Goal: Task Accomplishment & Management: Manage account settings

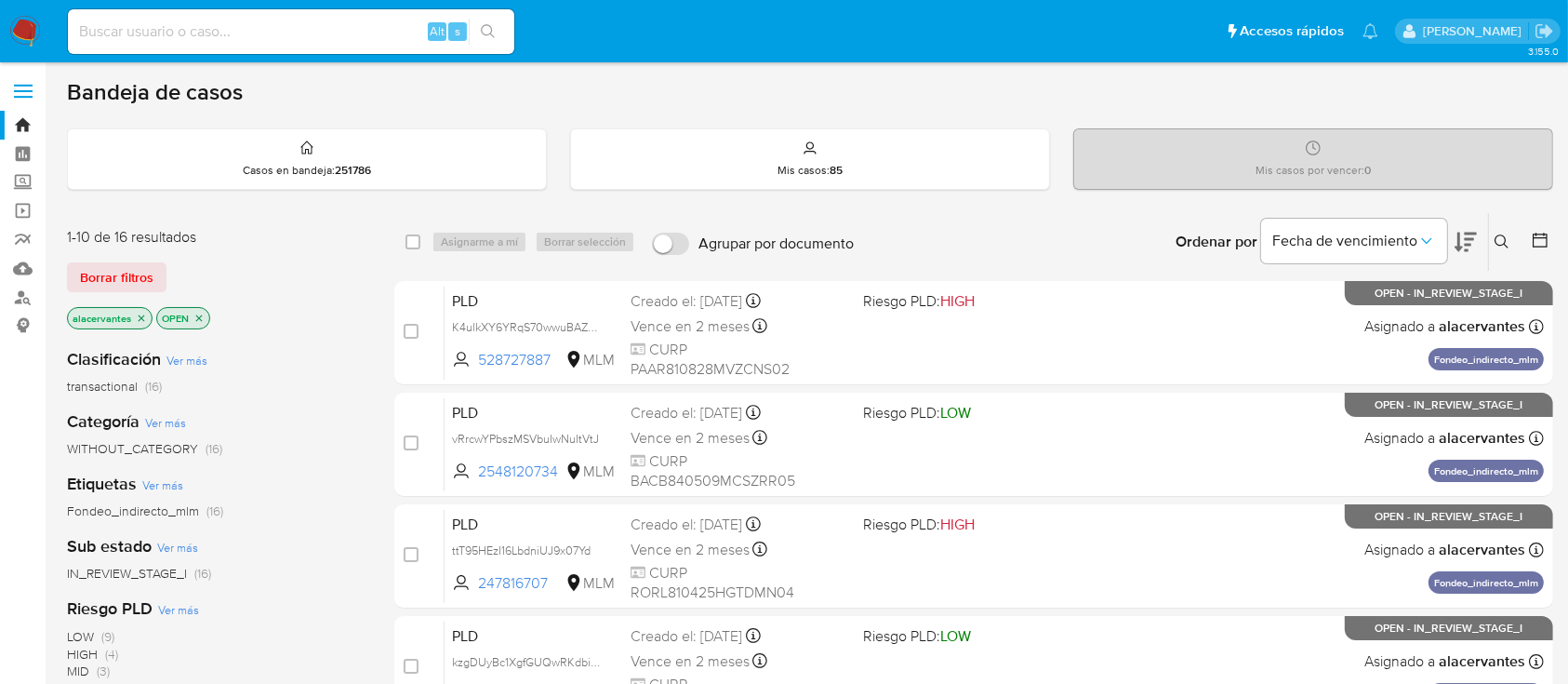
click at [215, 47] on div "Alt s" at bounding box center [291, 31] width 447 height 45
click at [208, 42] on input at bounding box center [291, 31] width 447 height 24
type input "2548120734"
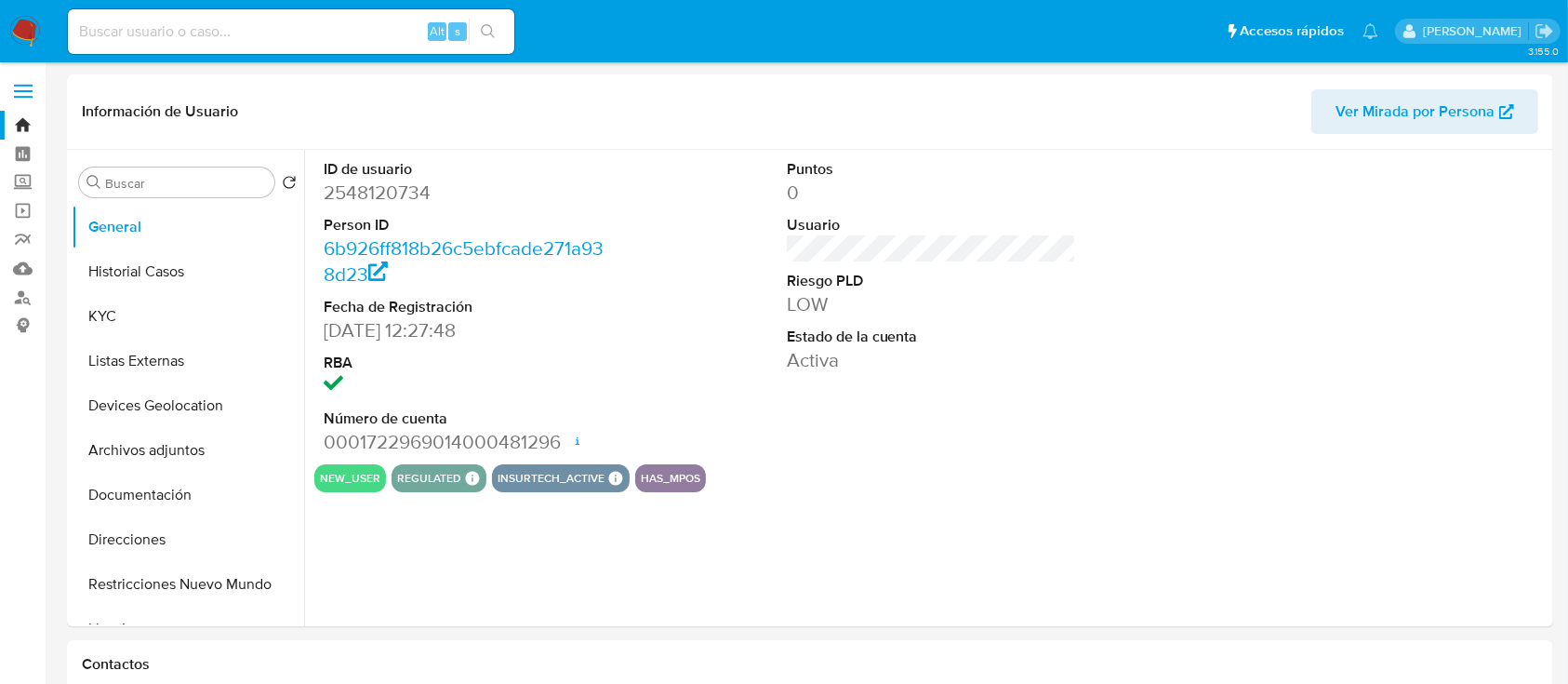
select select "10"
click at [152, 284] on button "Historial Casos" at bounding box center [180, 272] width 217 height 45
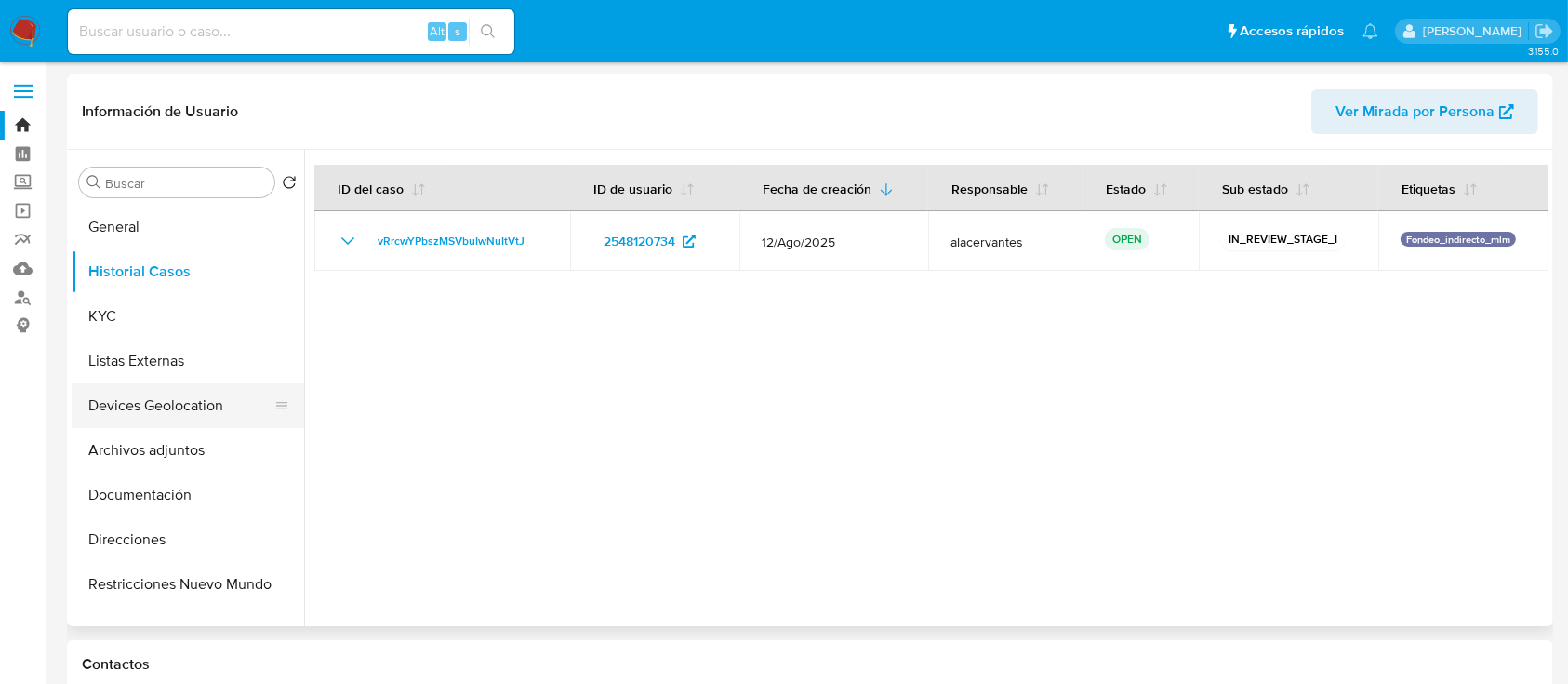
click at [167, 398] on button "Devices Geolocation" at bounding box center [180, 405] width 217 height 45
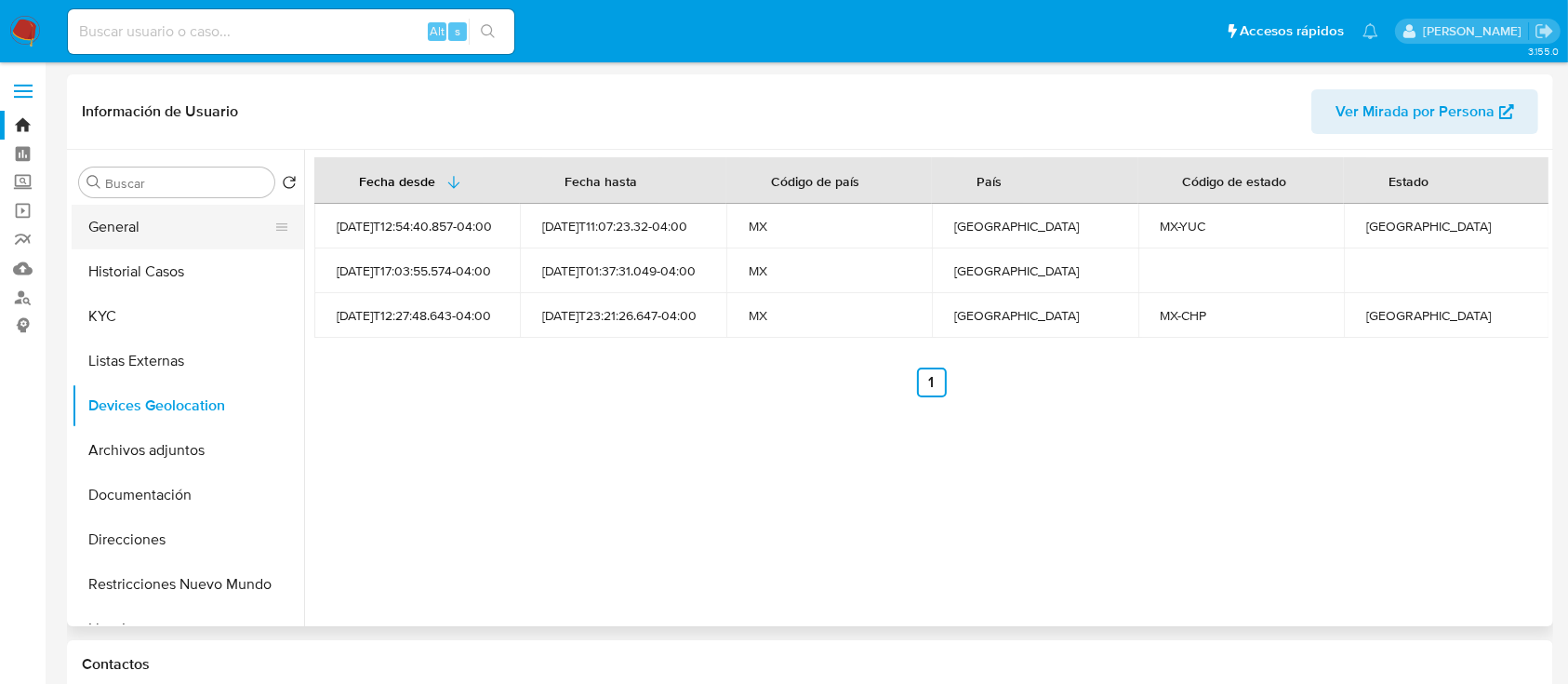
click at [113, 227] on button "General" at bounding box center [180, 227] width 217 height 45
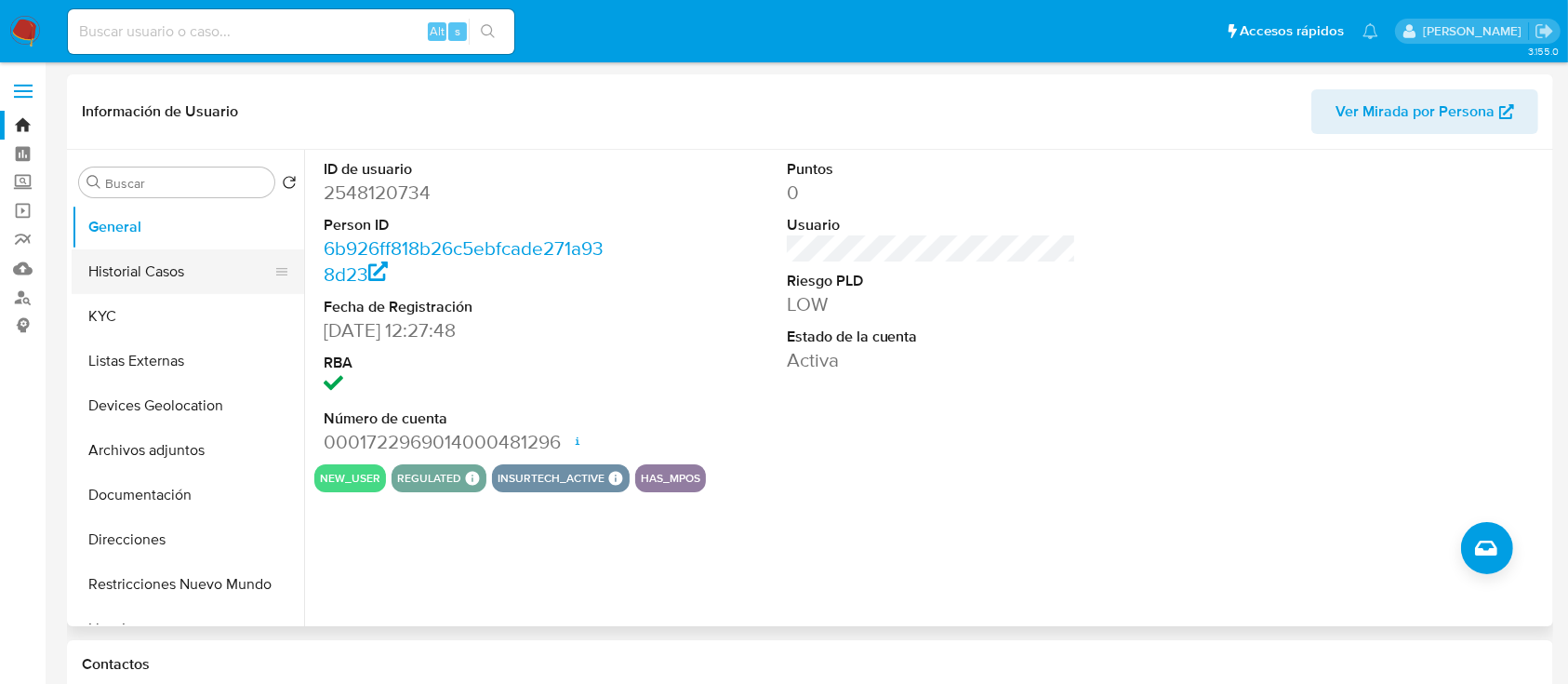
click at [162, 272] on button "Historial Casos" at bounding box center [180, 272] width 217 height 45
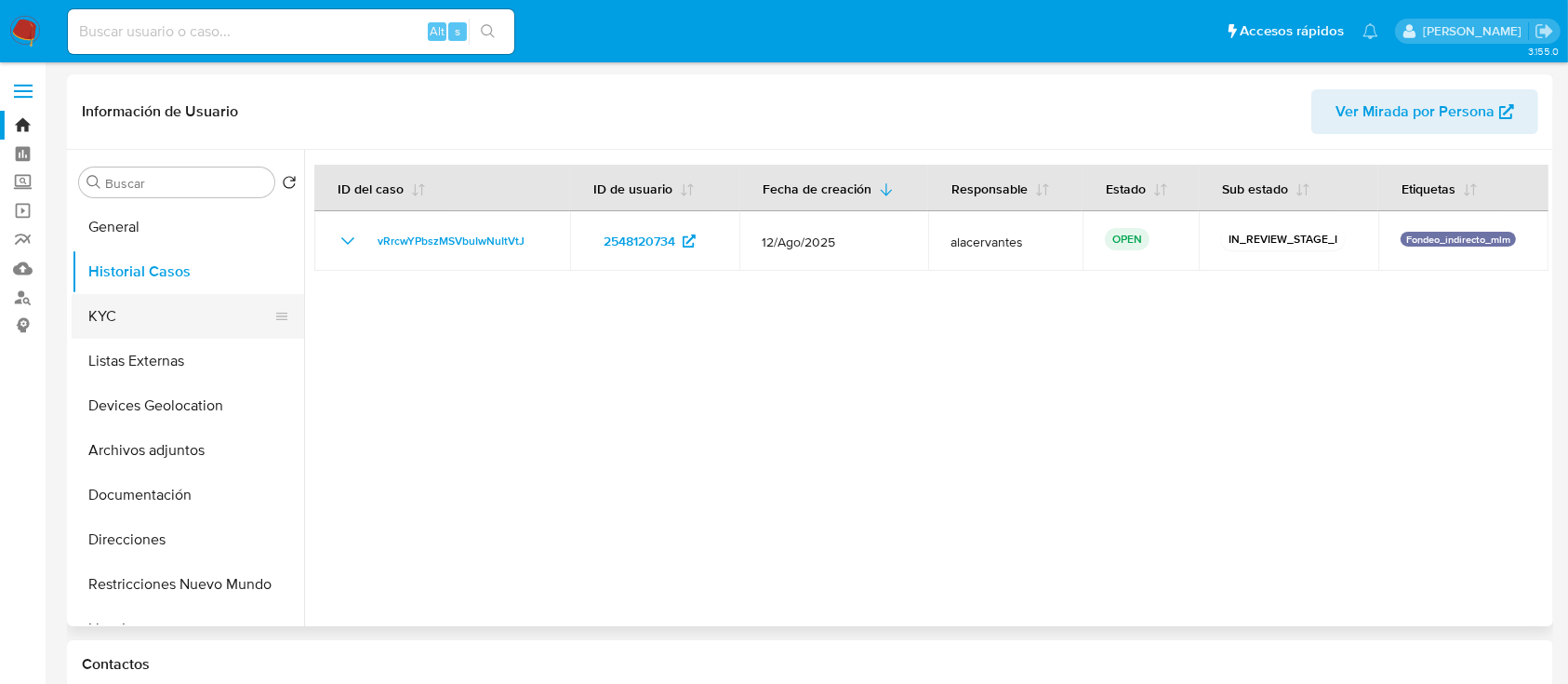
click at [123, 308] on button "KYC" at bounding box center [180, 315] width 217 height 45
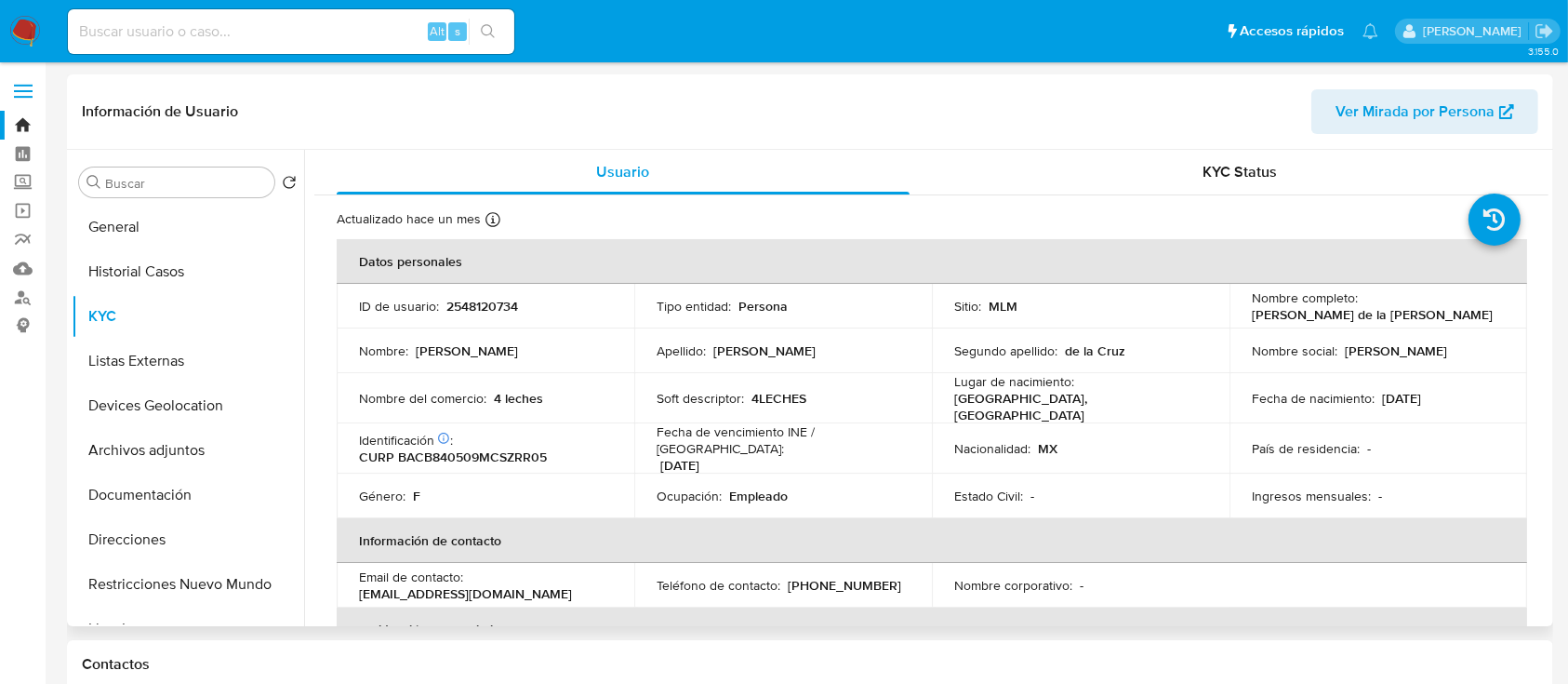
drag, startPoint x: 1547, startPoint y: 175, endPoint x: 1550, endPoint y: 193, distance: 18.2
click at [1550, 193] on div "Buscar Volver al orden por defecto General Historial Casos KYC Listas Externas …" at bounding box center [810, 388] width 1486 height 476
drag, startPoint x: 1550, startPoint y: 194, endPoint x: 1547, endPoint y: 212, distance: 18.2
click at [1547, 212] on div "Buscar Volver al orden por defecto General Historial Casos KYC Listas Externas …" at bounding box center [810, 388] width 1486 height 476
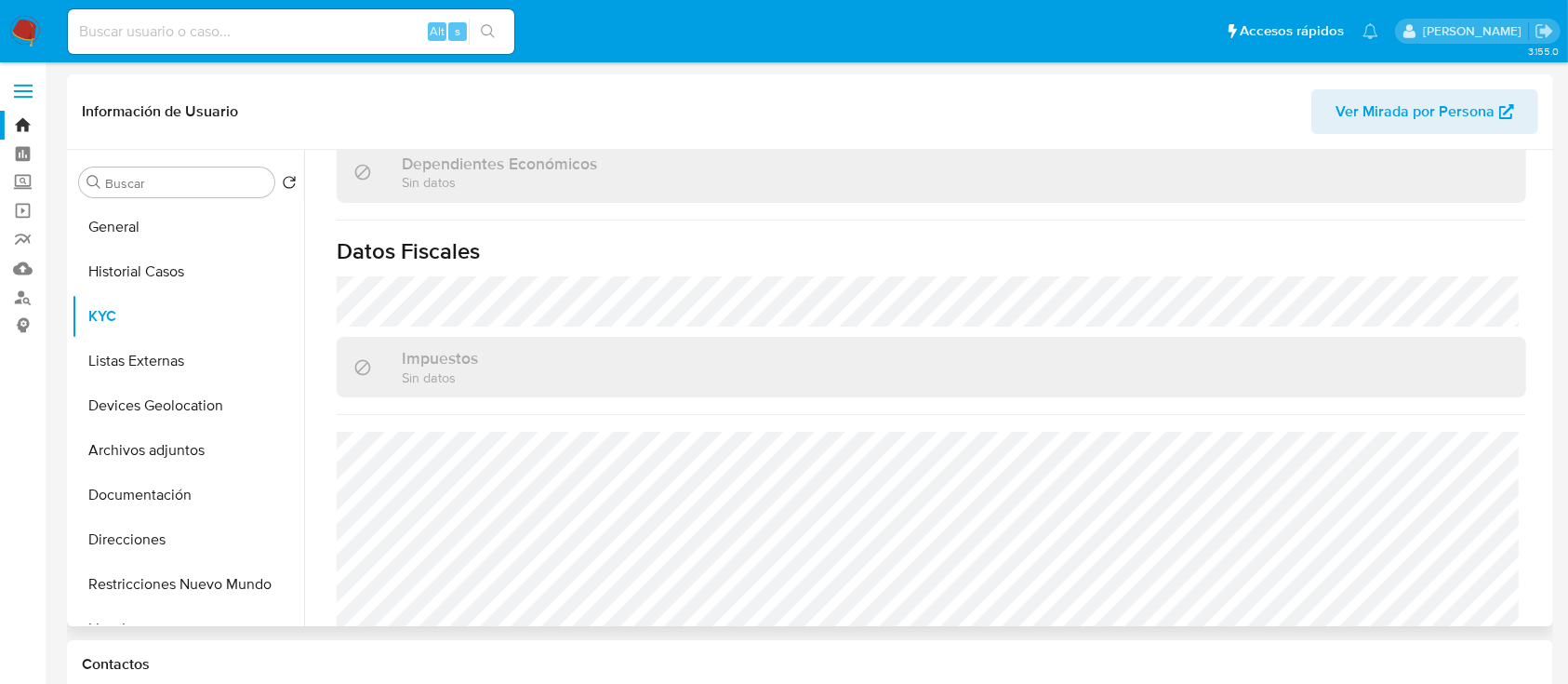
scroll to position [1168, 0]
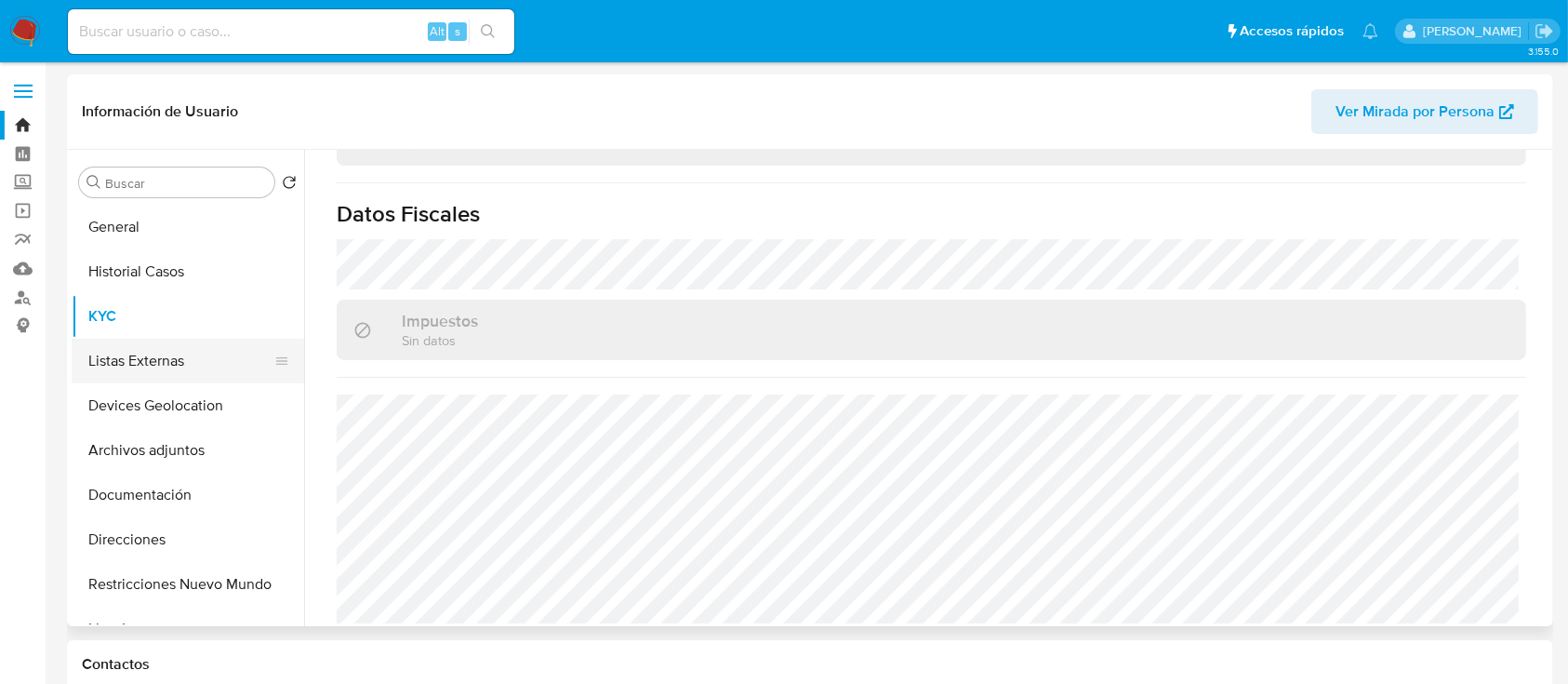
click at [187, 357] on button "Listas Externas" at bounding box center [180, 360] width 217 height 45
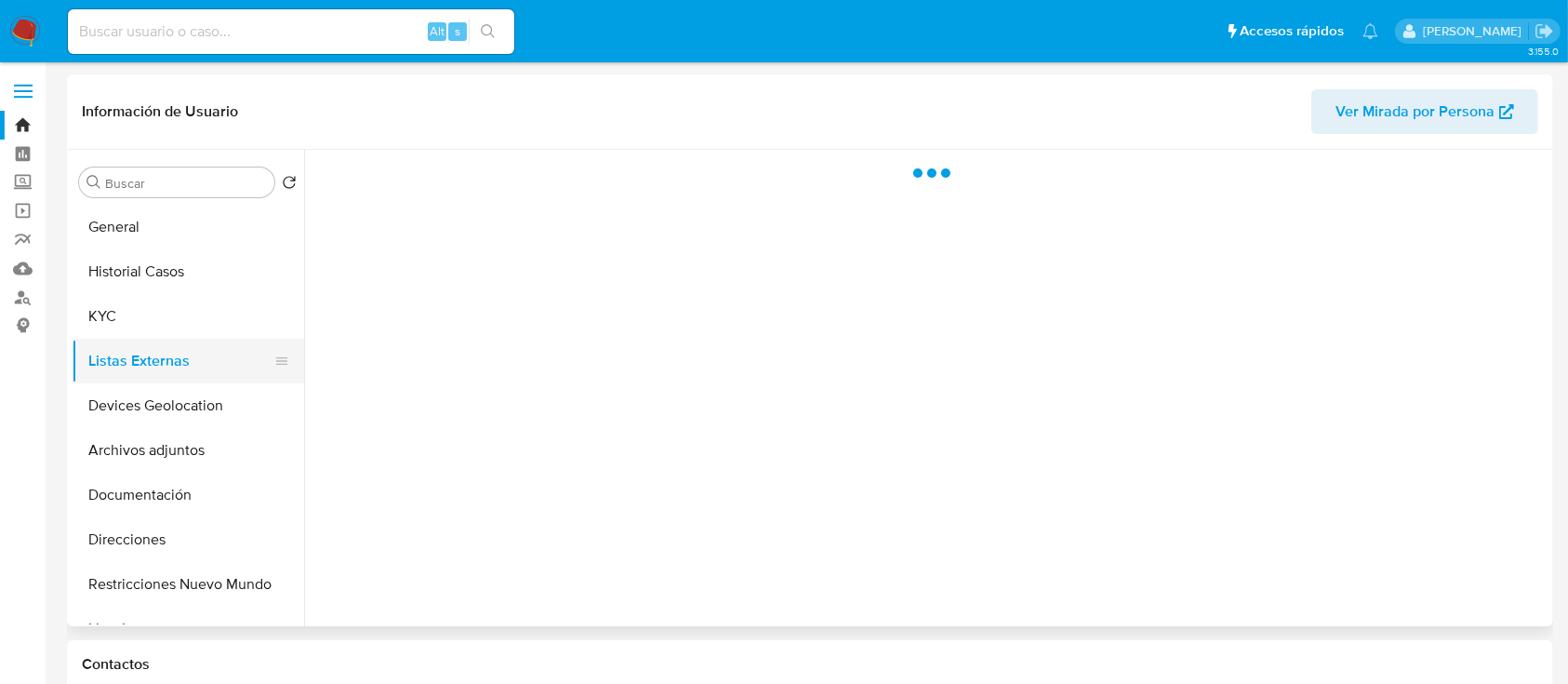
scroll to position [0, 0]
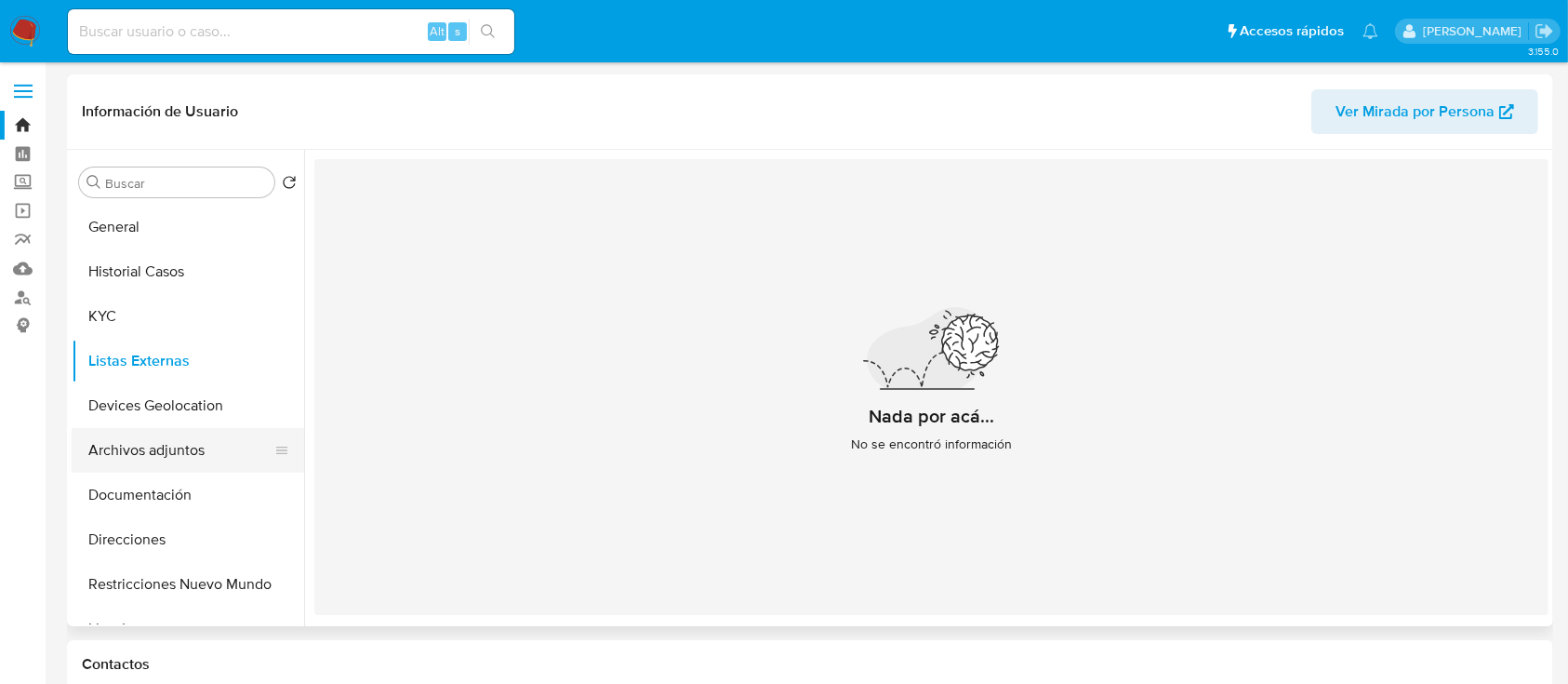
click at [155, 461] on button "Archivos adjuntos" at bounding box center [180, 450] width 217 height 45
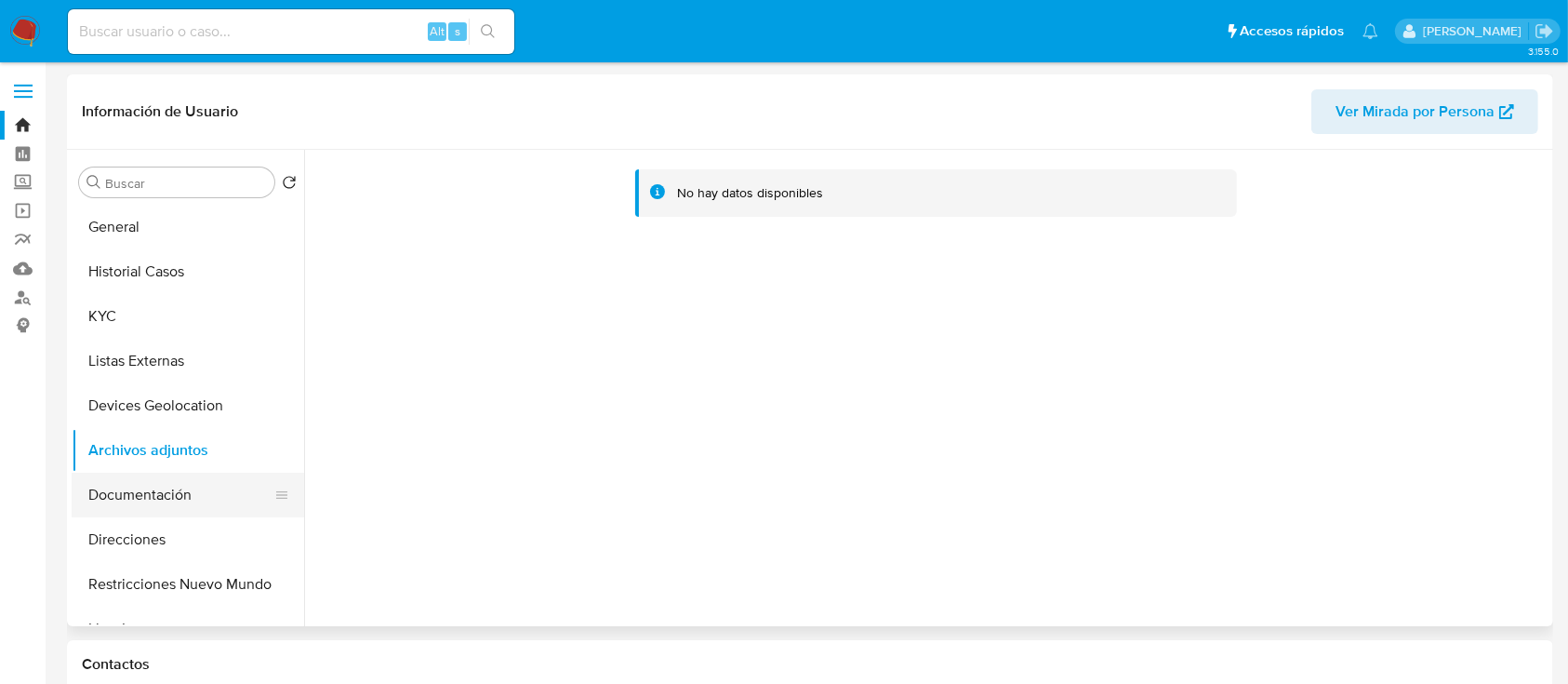
click at [193, 481] on button "Documentación" at bounding box center [180, 494] width 217 height 45
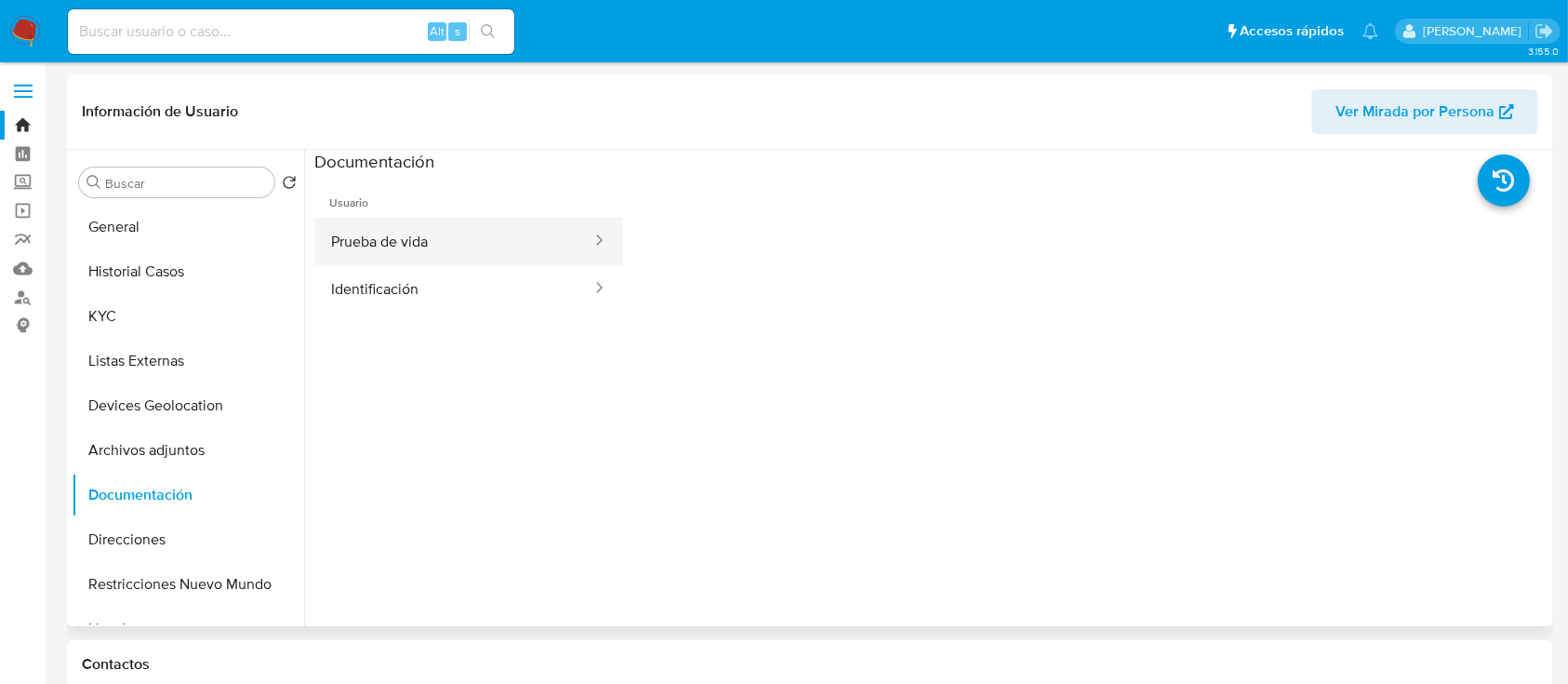
click at [412, 246] on button "Prueba de vida" at bounding box center [453, 241] width 279 height 48
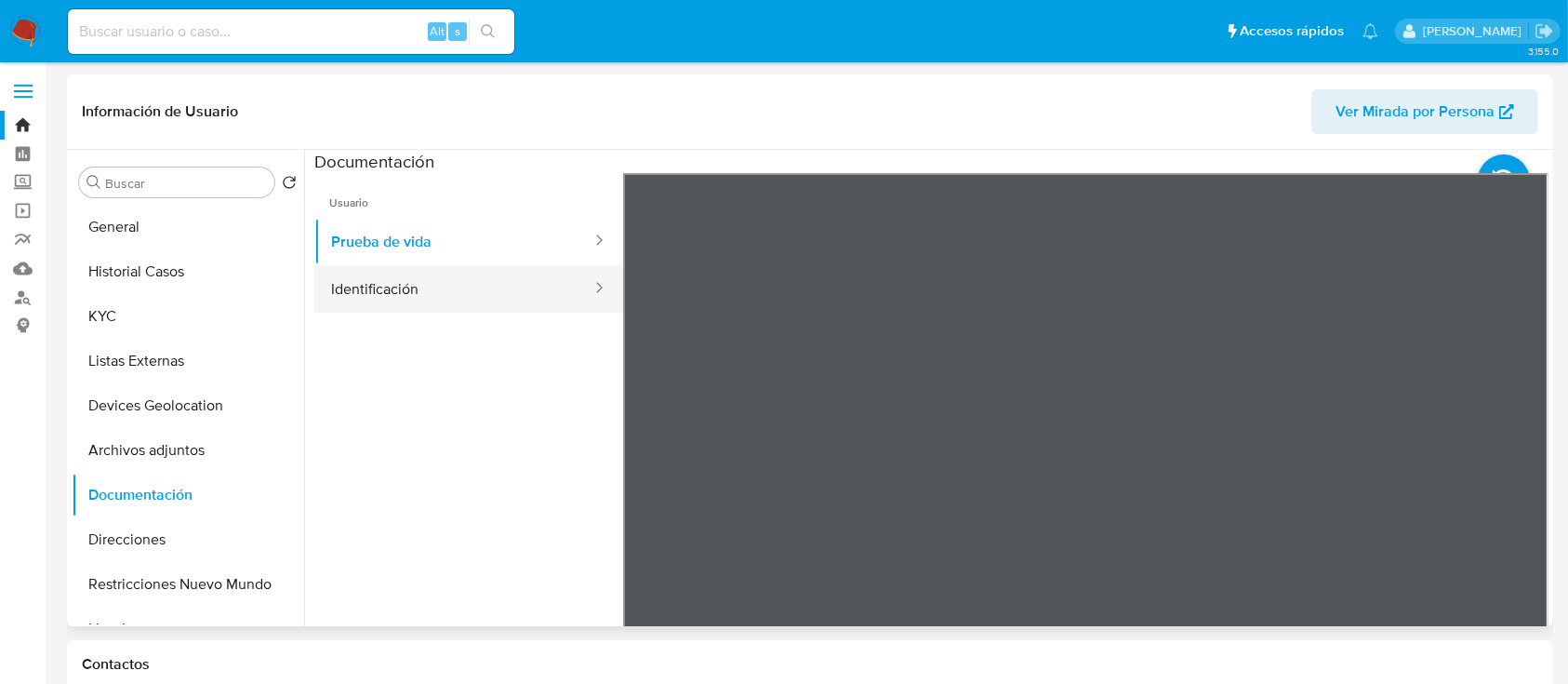
click at [402, 299] on button "Identificación" at bounding box center [453, 289] width 279 height 48
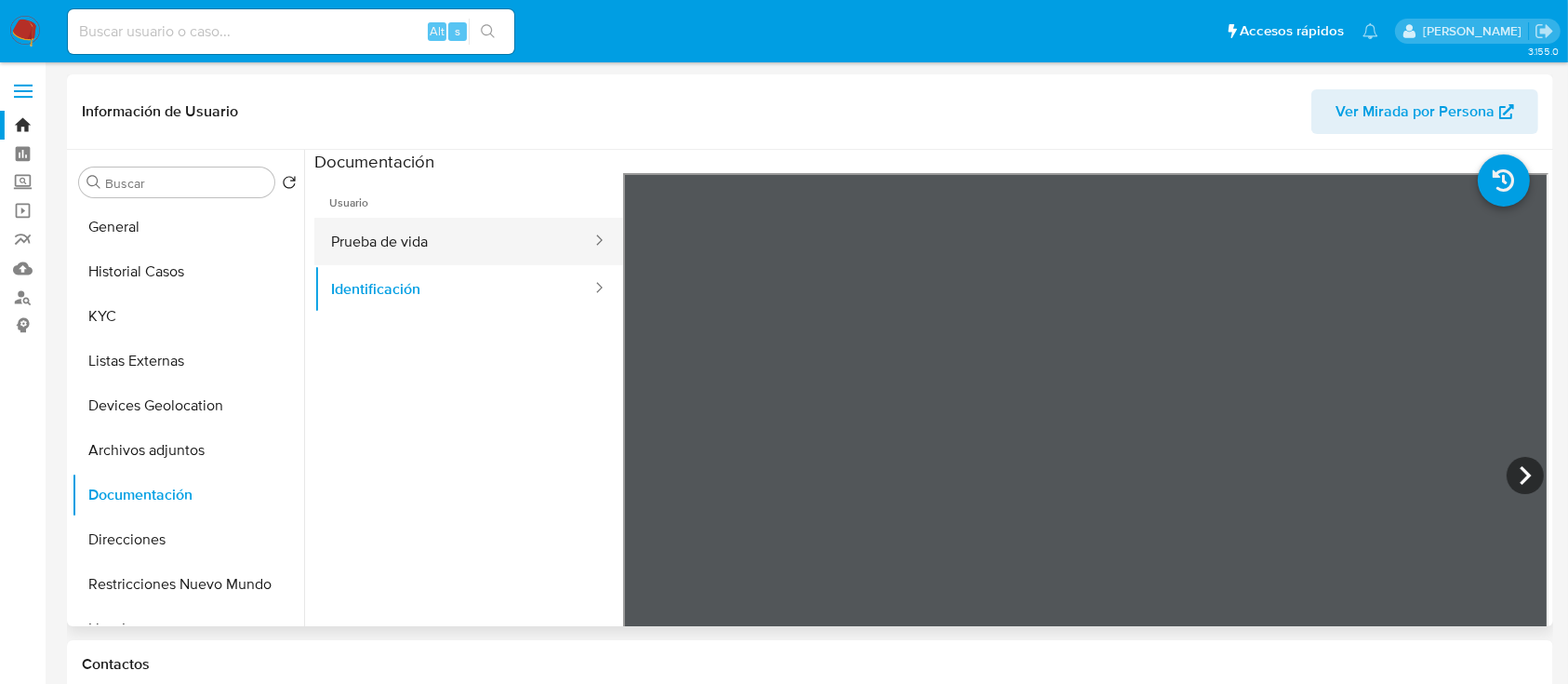
click at [361, 252] on button "Prueba de vida" at bounding box center [453, 241] width 279 height 48
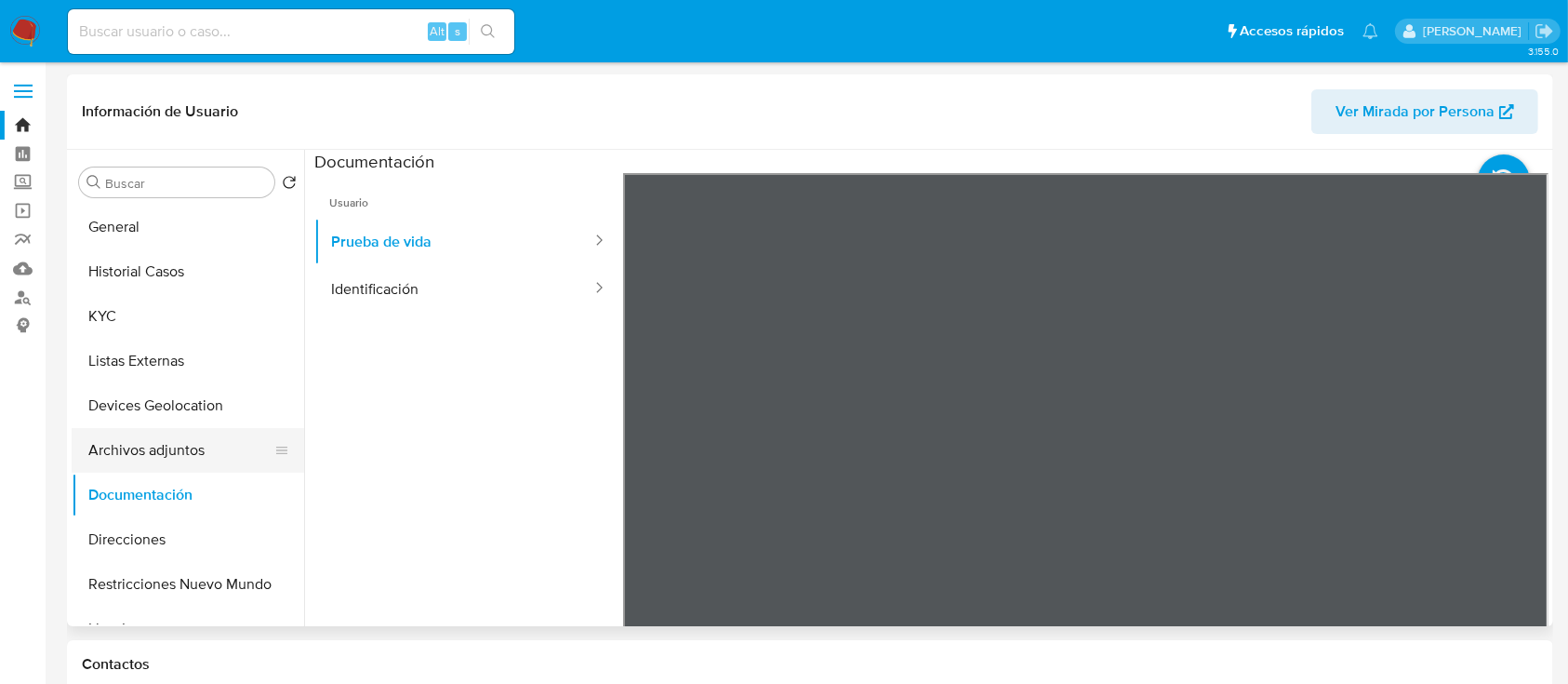
click at [151, 461] on button "Archivos adjuntos" at bounding box center [180, 450] width 217 height 45
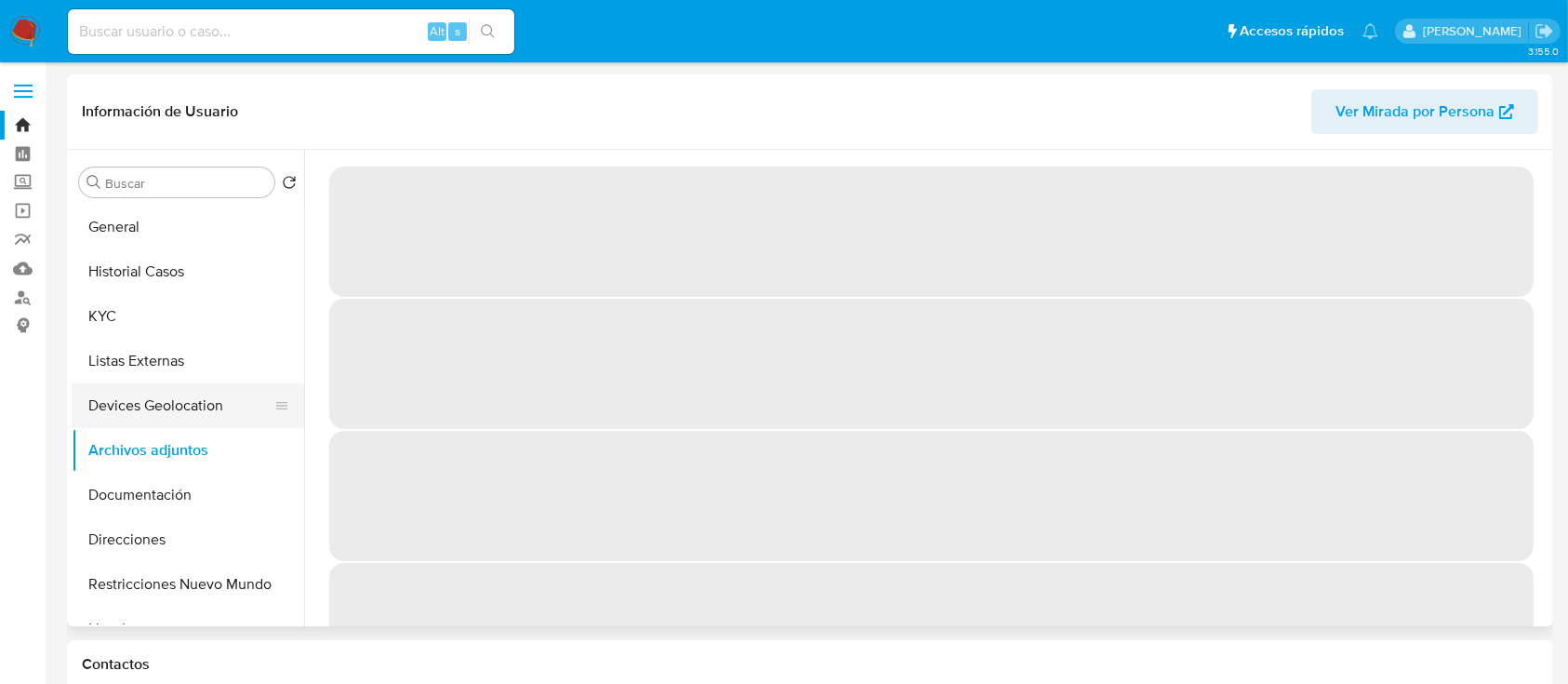
click at [134, 409] on button "Devices Geolocation" at bounding box center [180, 405] width 217 height 45
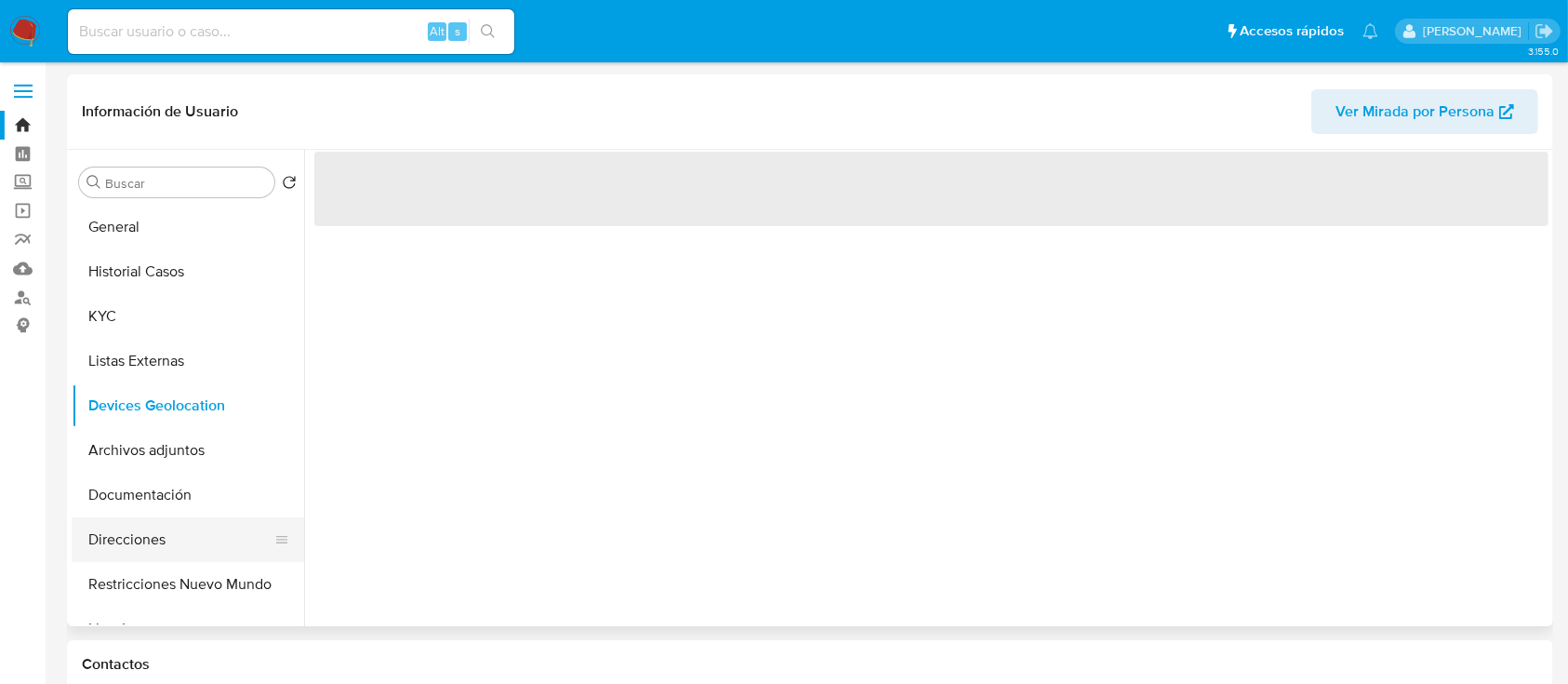
click at [128, 544] on button "Direcciones" at bounding box center [180, 539] width 217 height 45
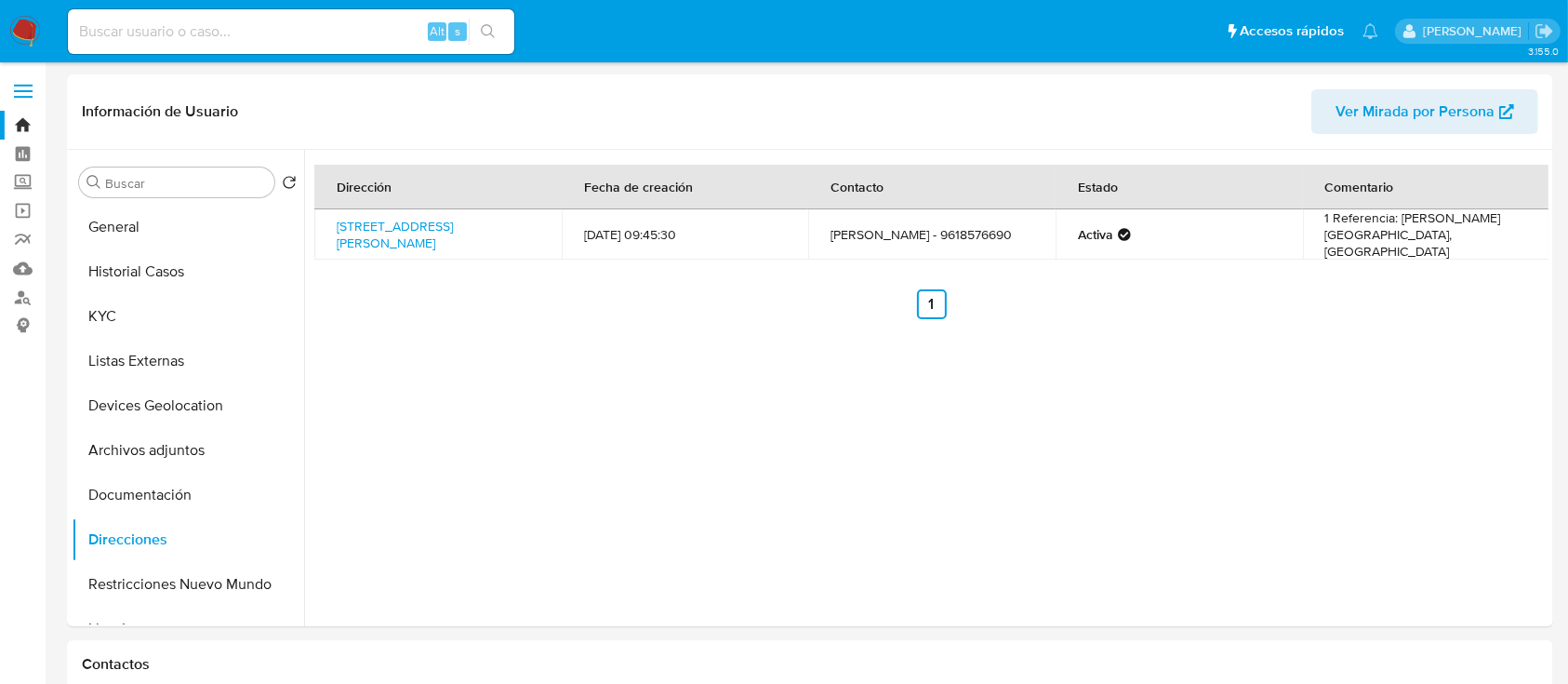
click at [42, 47] on nav "Pausado Ver notificaciones Alt s Accesos rápidos Presiona las siguientes teclas…" at bounding box center [784, 30] width 1568 height 62
click at [30, 41] on img at bounding box center [25, 31] width 31 height 31
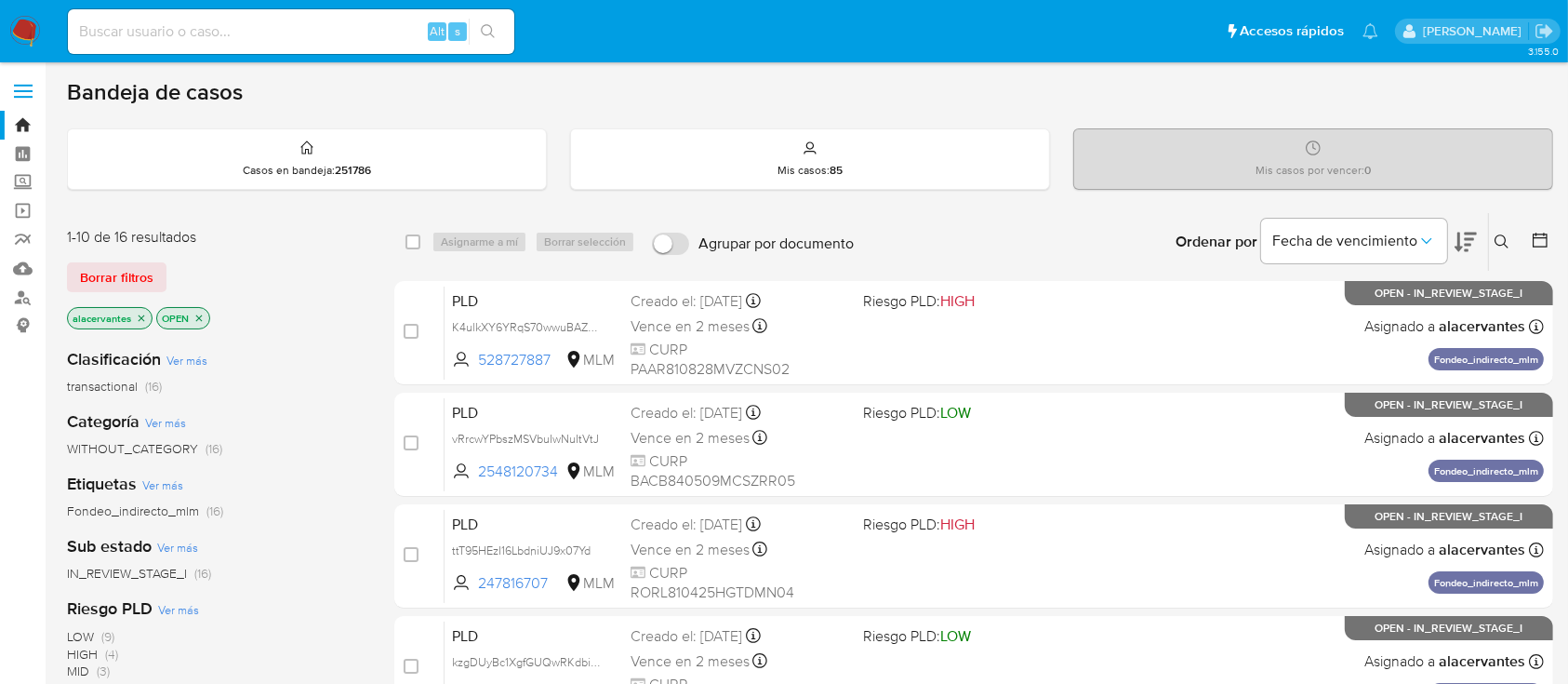
click at [1458, 98] on div "Bandeja de casos" at bounding box center [810, 91] width 1486 height 28
click at [1501, 250] on button at bounding box center [1504, 241] width 30 height 22
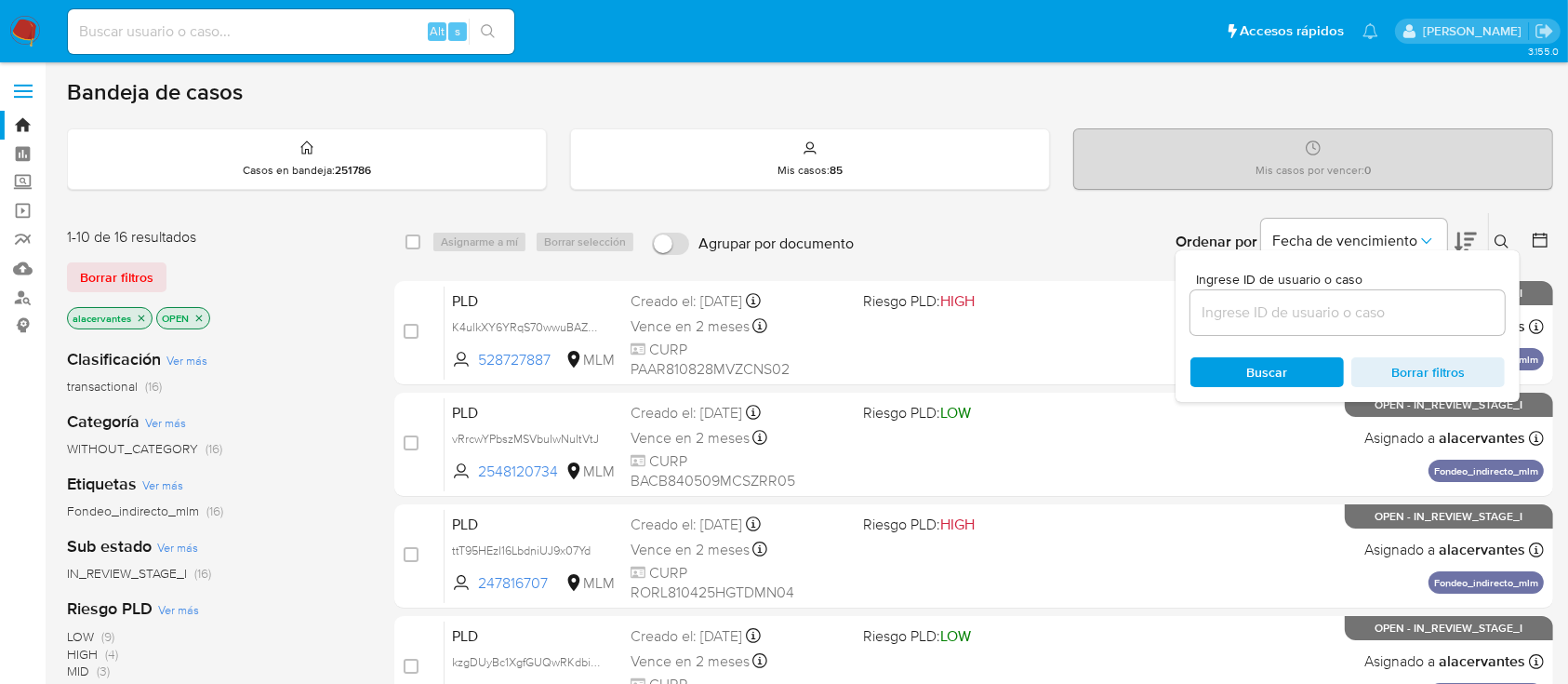
click at [1377, 308] on input at bounding box center [1348, 312] width 314 height 24
type input "2450529742"
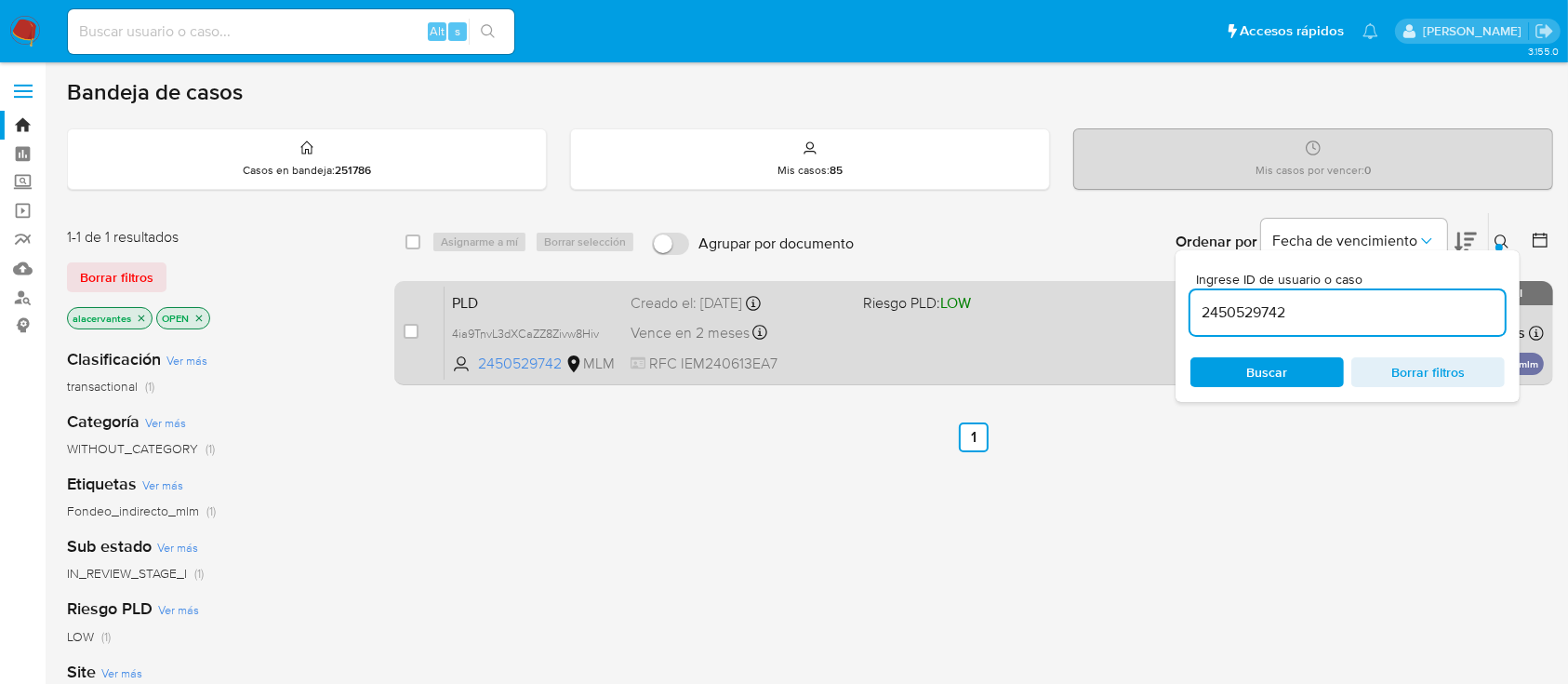
click at [1059, 331] on div "PLD 4ia9TnvL3dXCaZZ8Zivw8Hiv 2450529742 MLM Riesgo PLD: LOW Creado el: 12/08/20…" at bounding box center [995, 332] width 1099 height 94
click at [589, 333] on span "4ia9TnvL3dXCaZZ8Zivw8Hiv" at bounding box center [525, 332] width 147 height 20
click at [533, 362] on span "2450529742" at bounding box center [520, 363] width 84 height 20
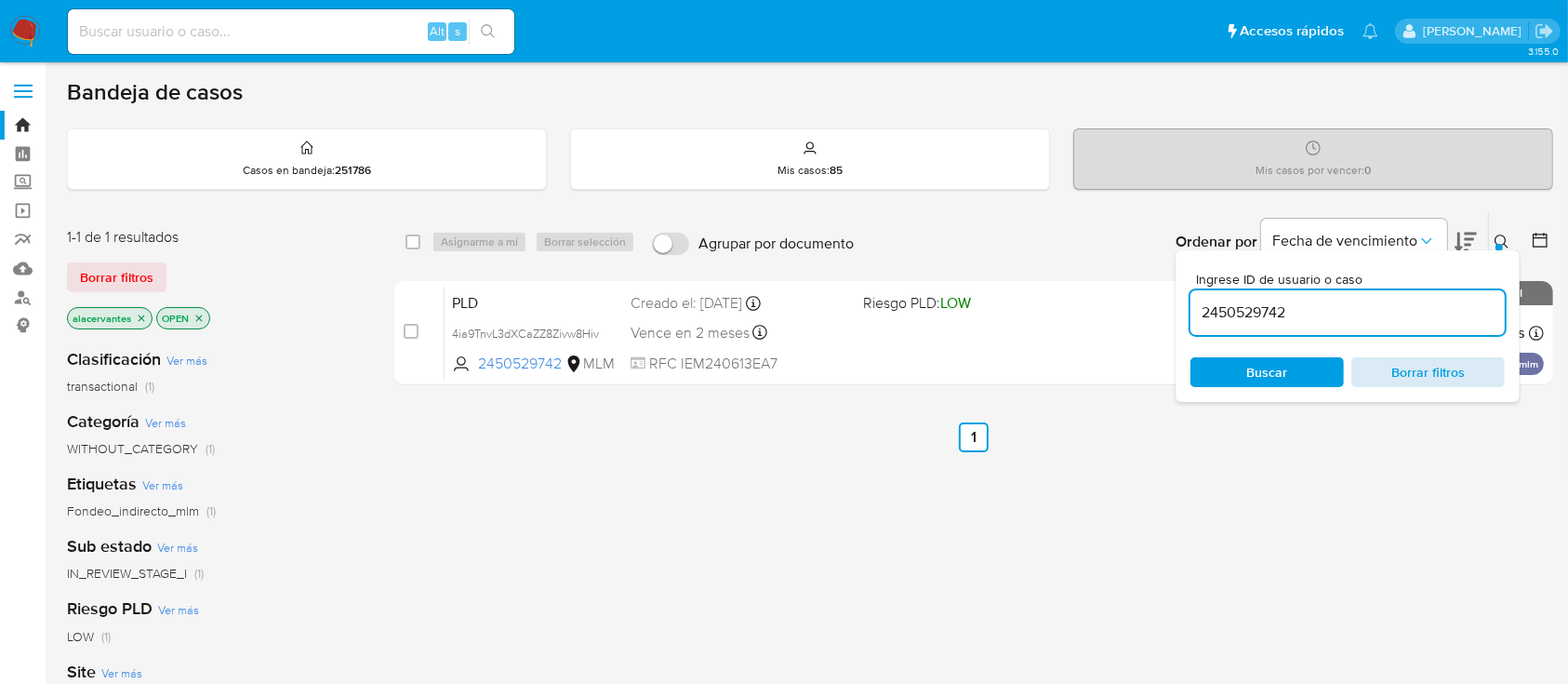
click at [1390, 368] on span "Borrar filtros" at bounding box center [1428, 372] width 128 height 26
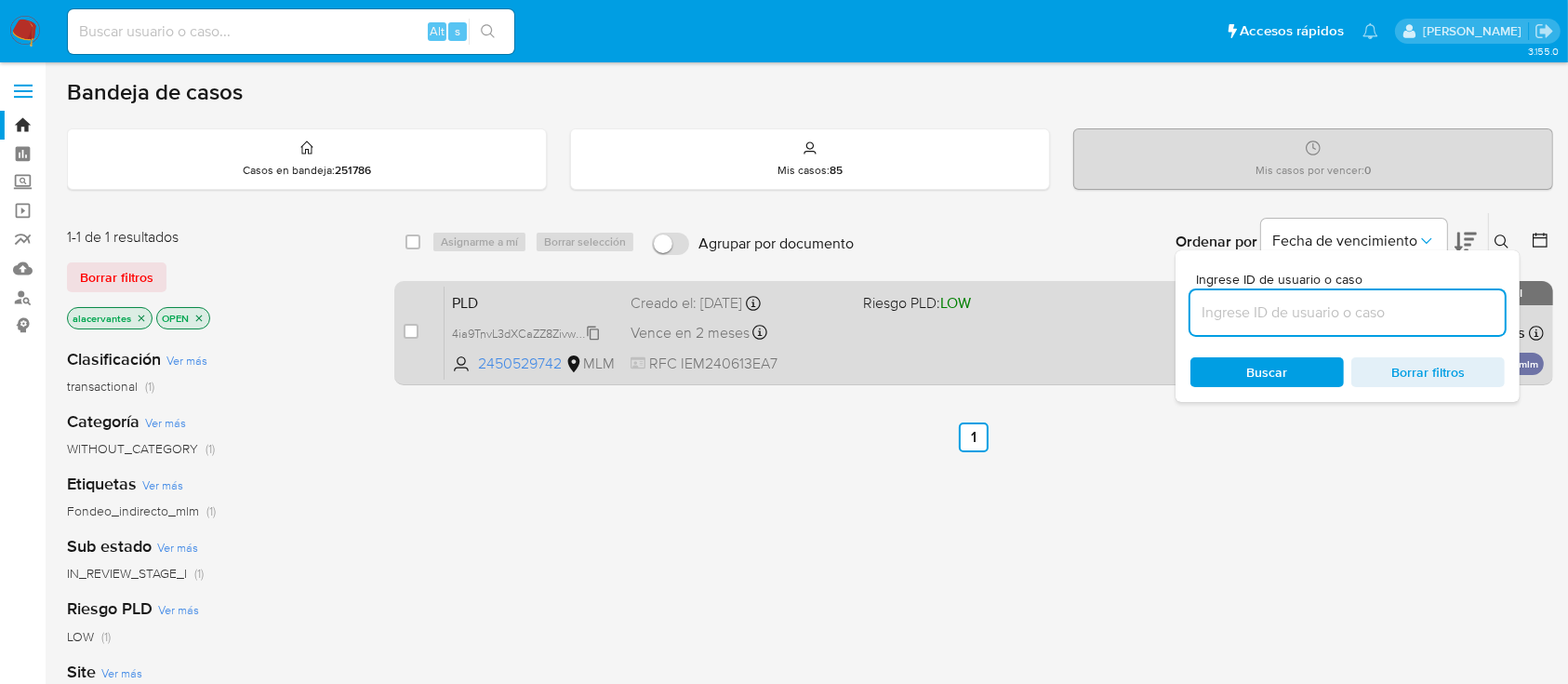
click at [521, 324] on span "4ia9TnvL3dXCaZZ8Zivw8Hiv" at bounding box center [525, 332] width 147 height 20
click at [842, 328] on div "Vence en 2 meses Vence el 11/10/2025 02:04:15" at bounding box center [738, 332] width 216 height 25
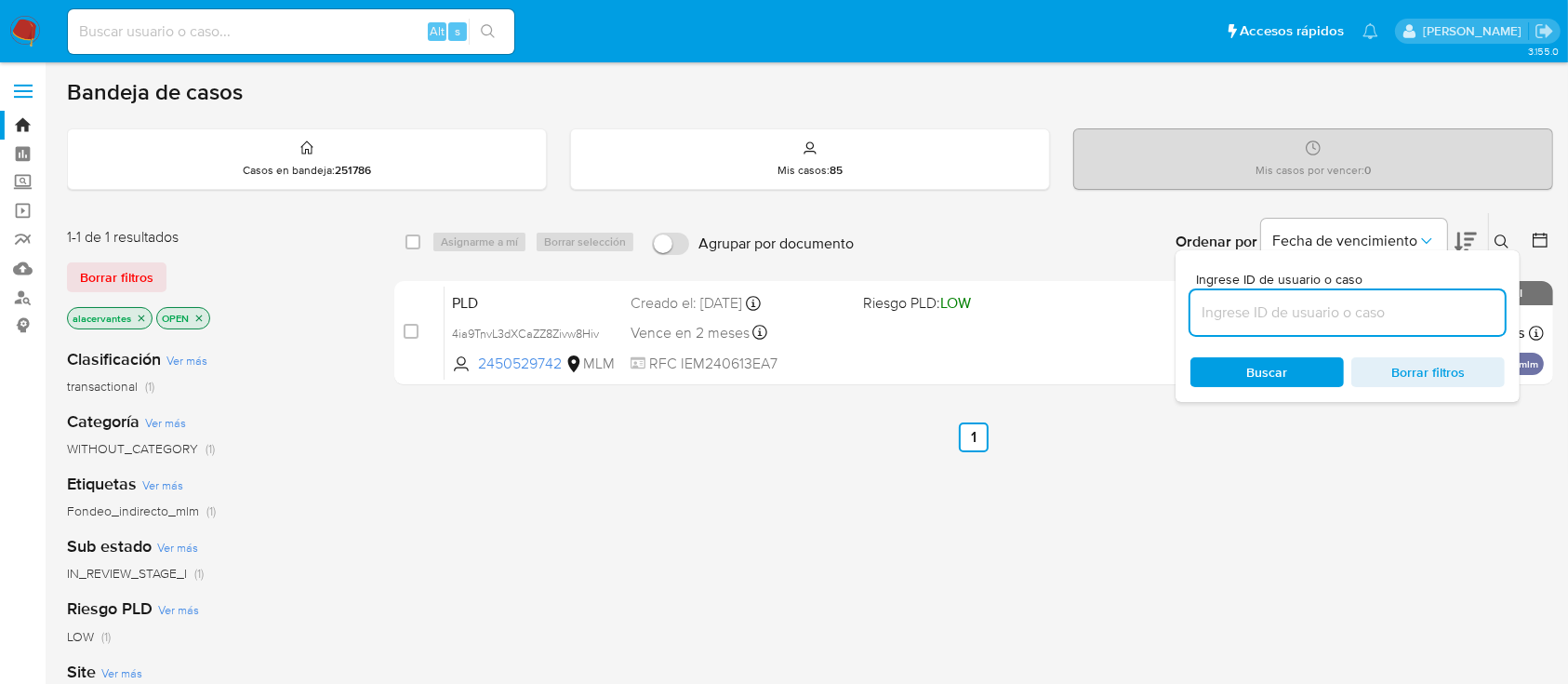
click at [269, 35] on input at bounding box center [291, 31] width 447 height 24
paste input "2548120734"
type input "2548120734"
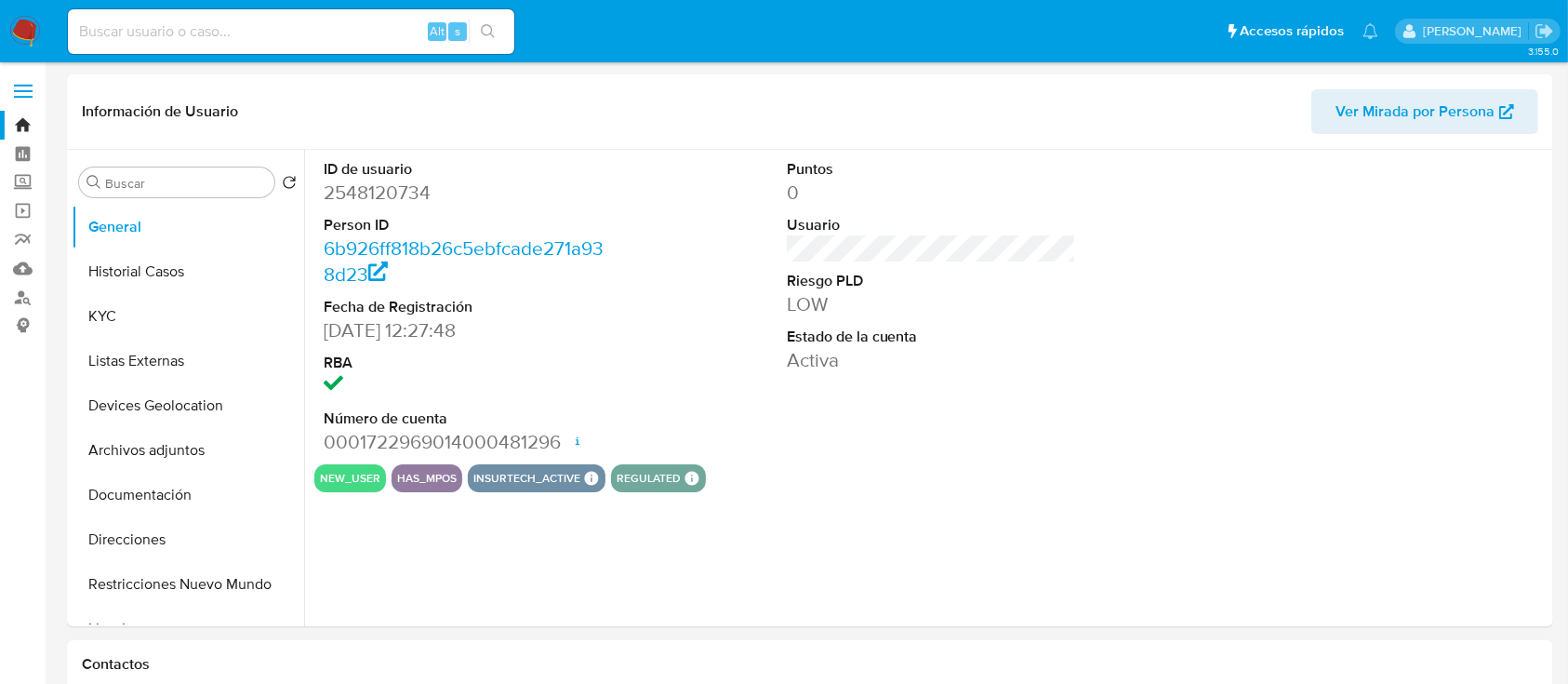
select select "10"
click at [97, 339] on button "Listas Externas" at bounding box center [180, 360] width 217 height 45
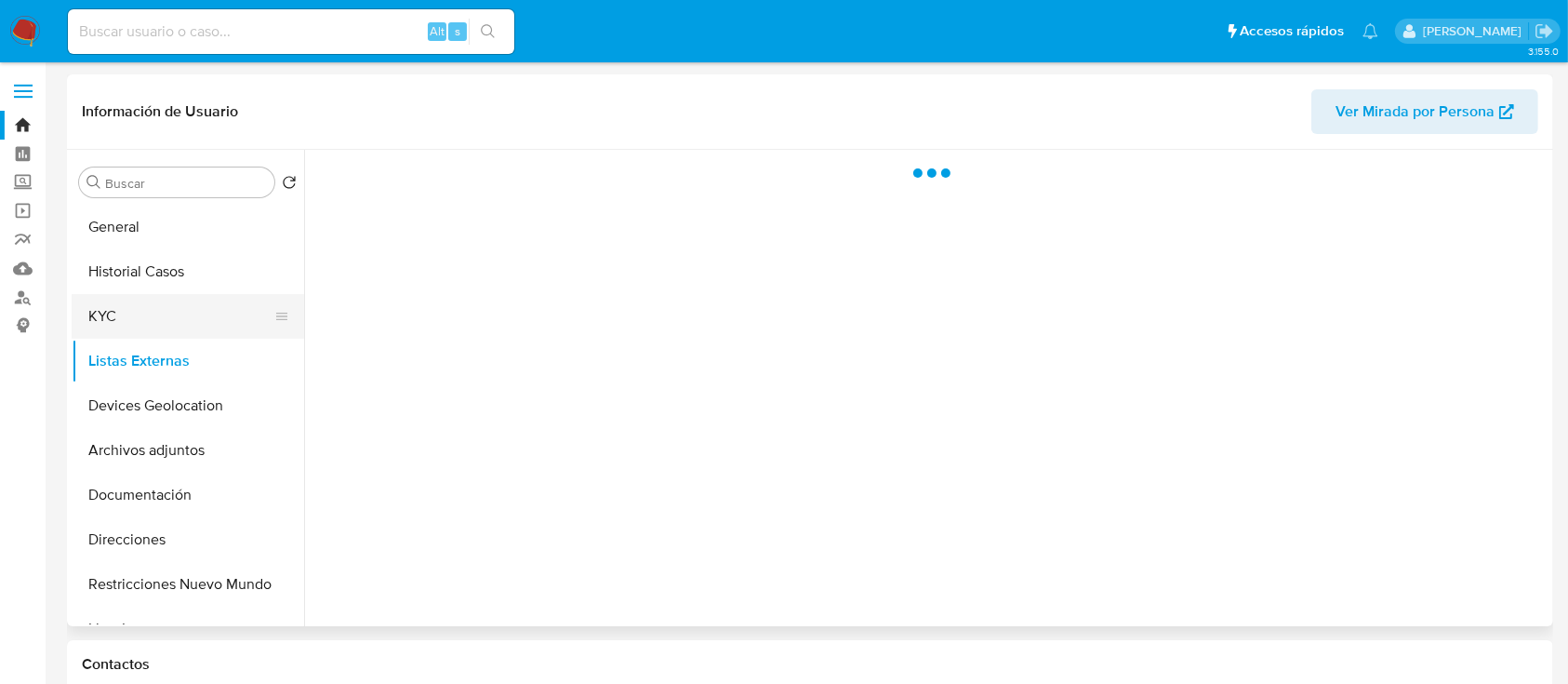
click at [98, 334] on button "KYC" at bounding box center [180, 315] width 217 height 45
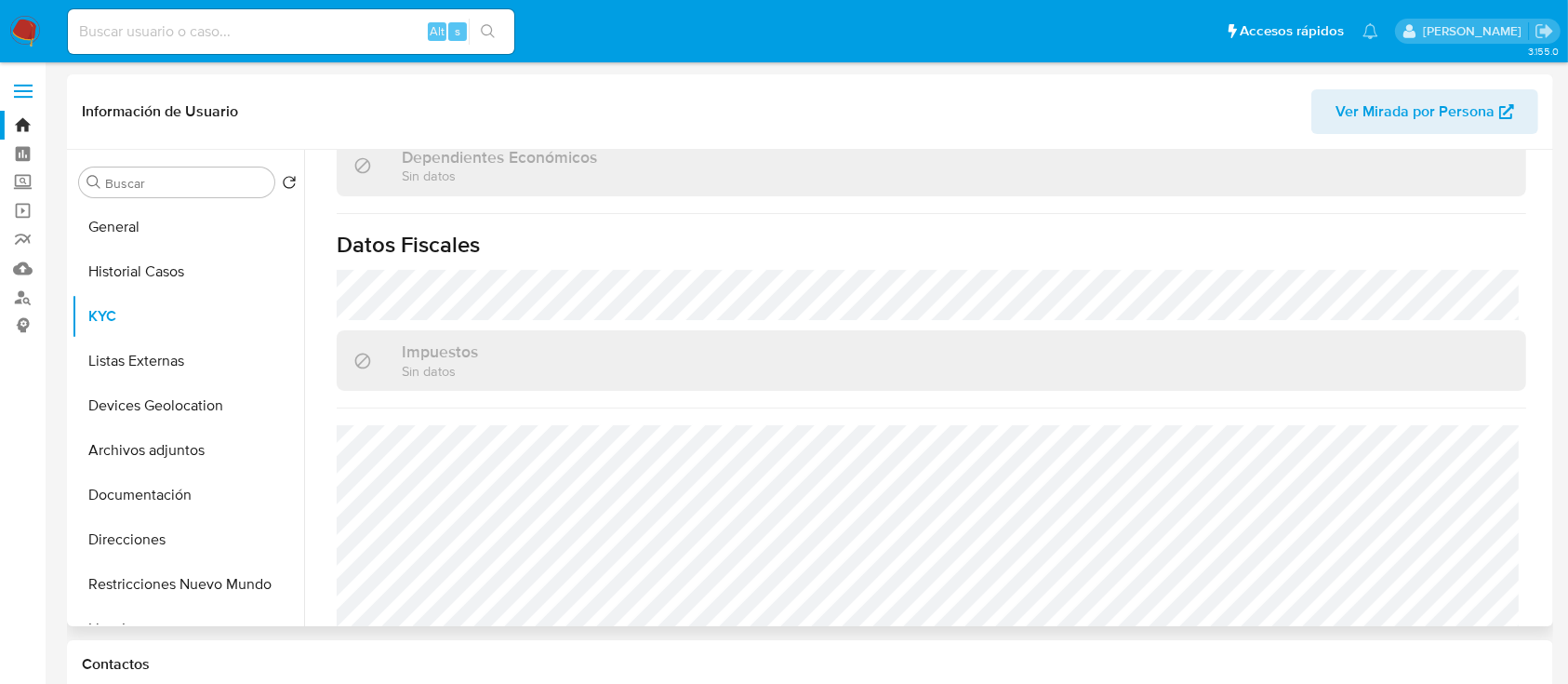
scroll to position [1168, 0]
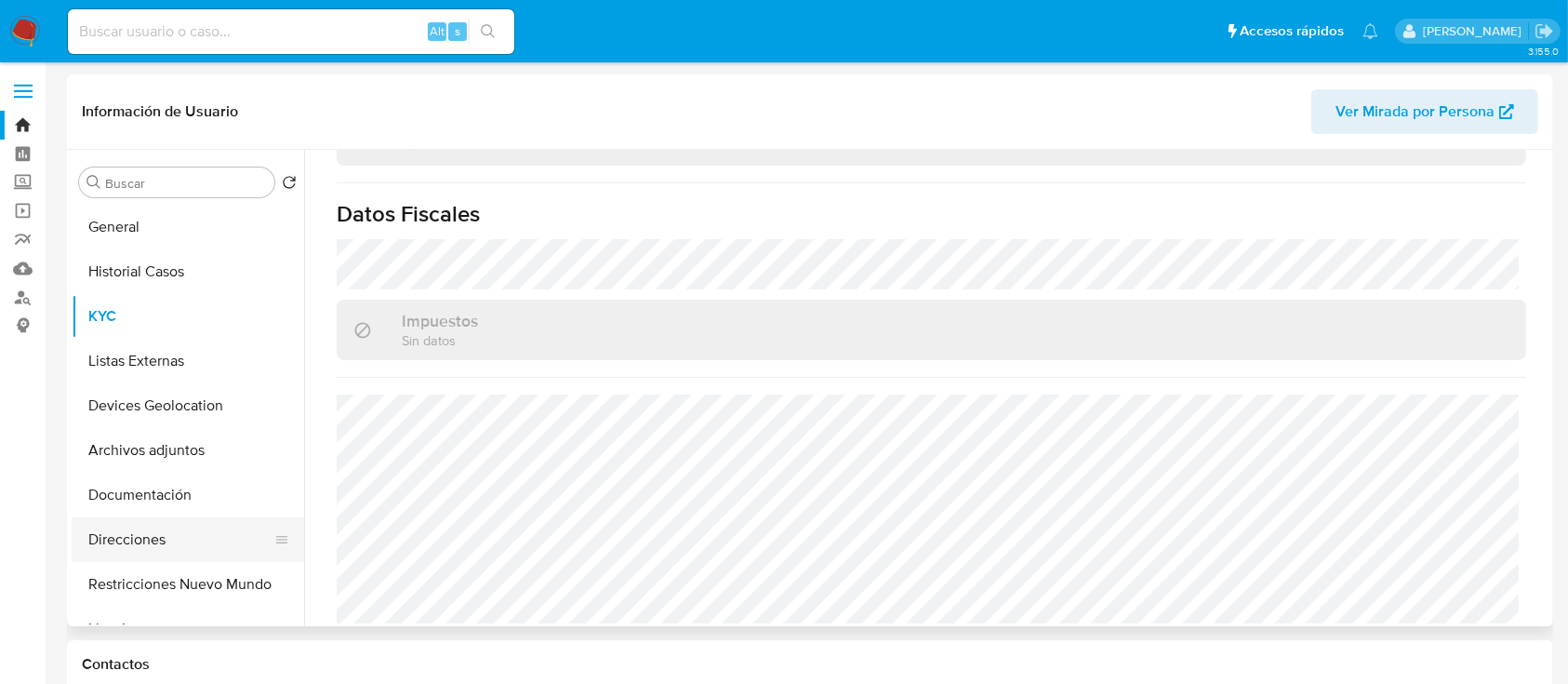
click at [175, 554] on button "Direcciones" at bounding box center [180, 539] width 217 height 45
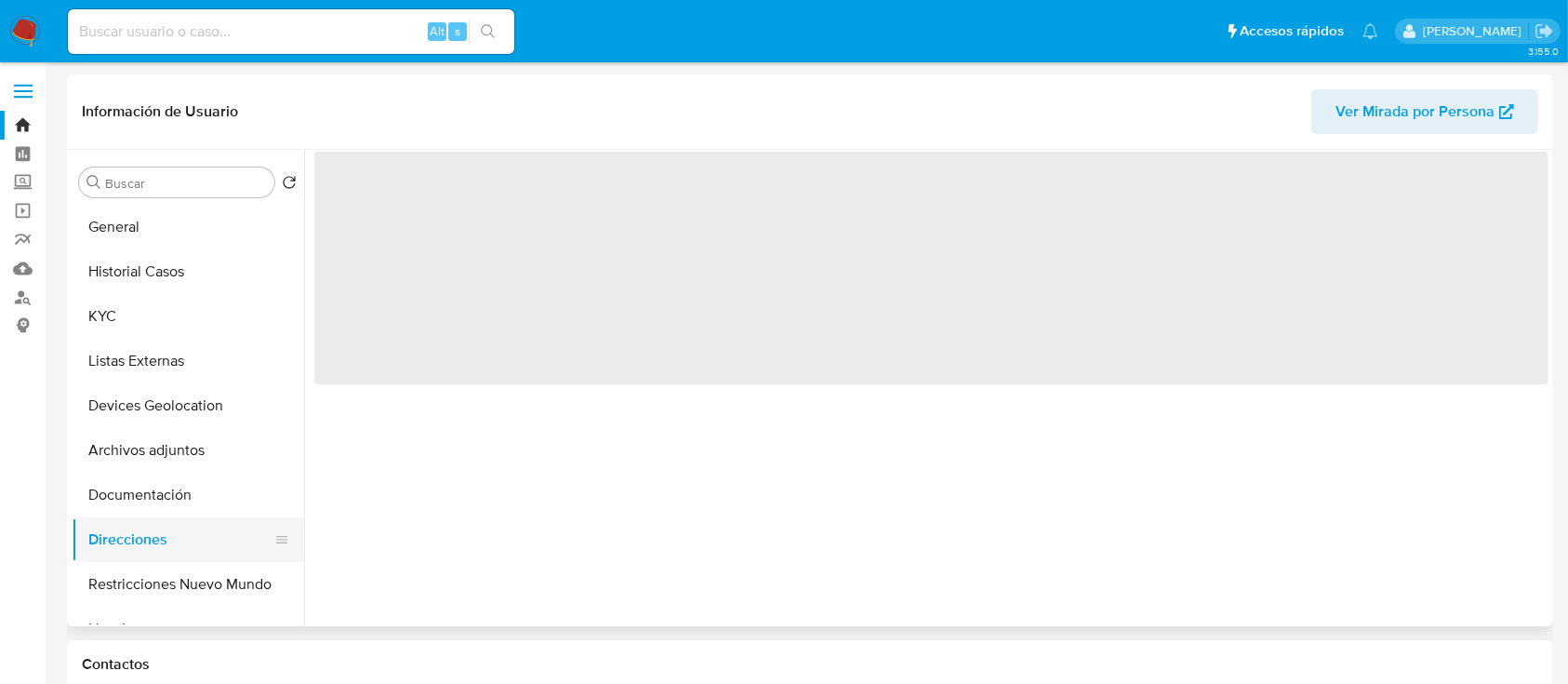
scroll to position [0, 0]
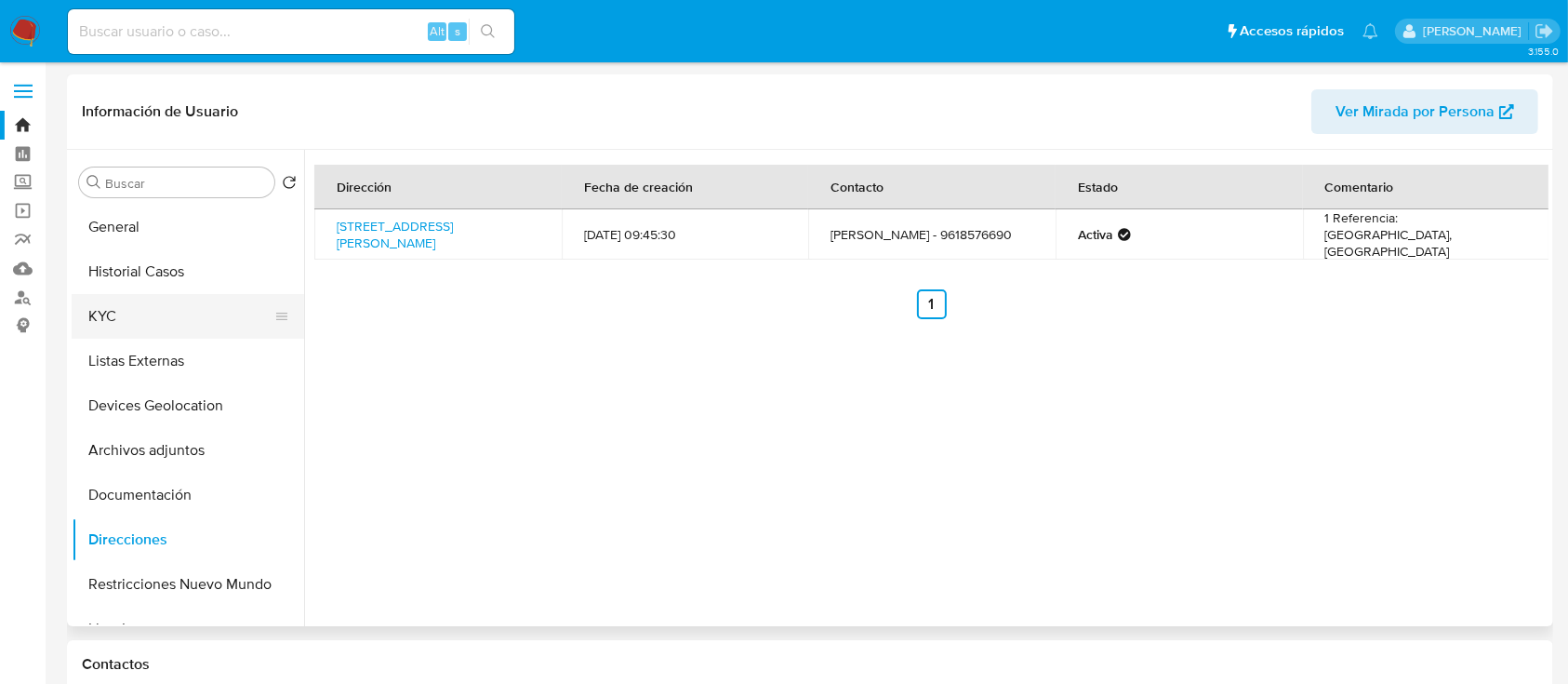
click at [155, 319] on button "KYC" at bounding box center [180, 315] width 217 height 45
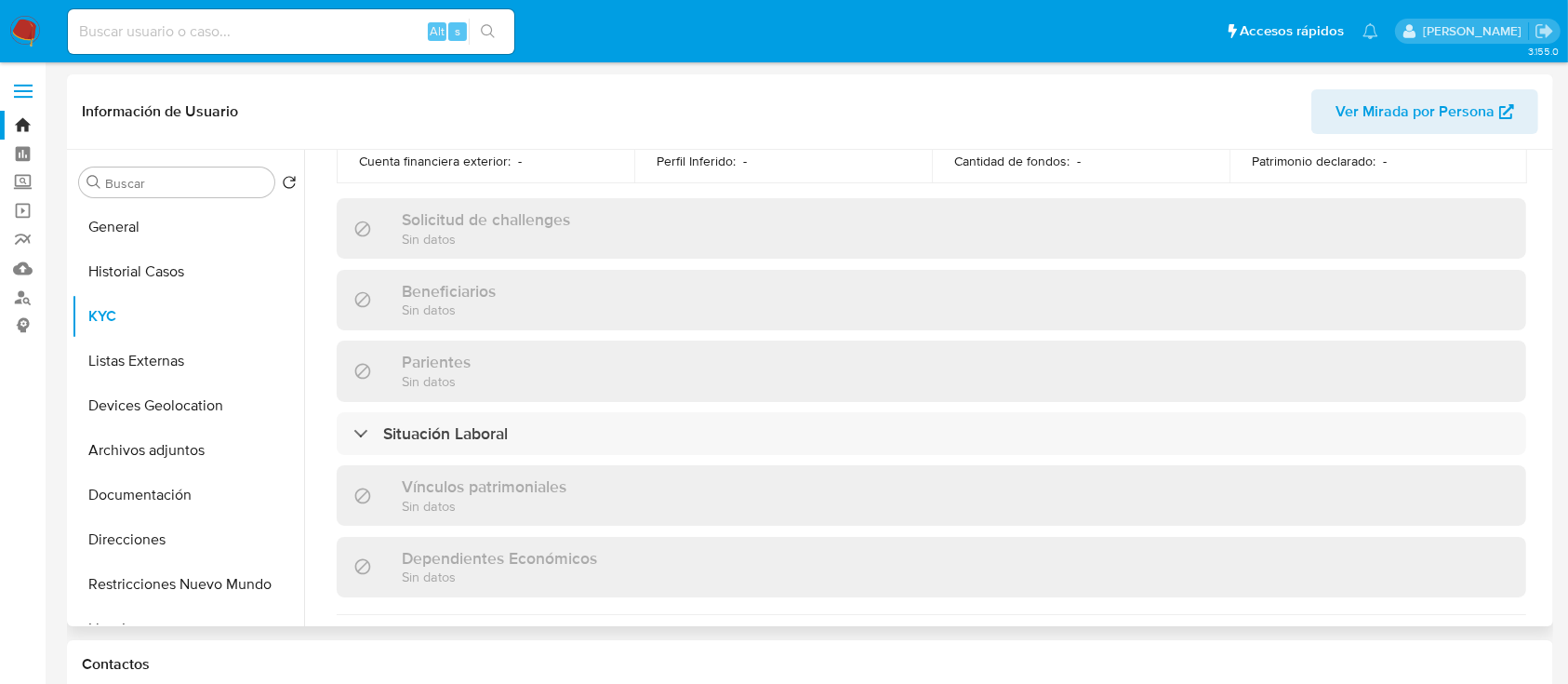
scroll to position [1168, 0]
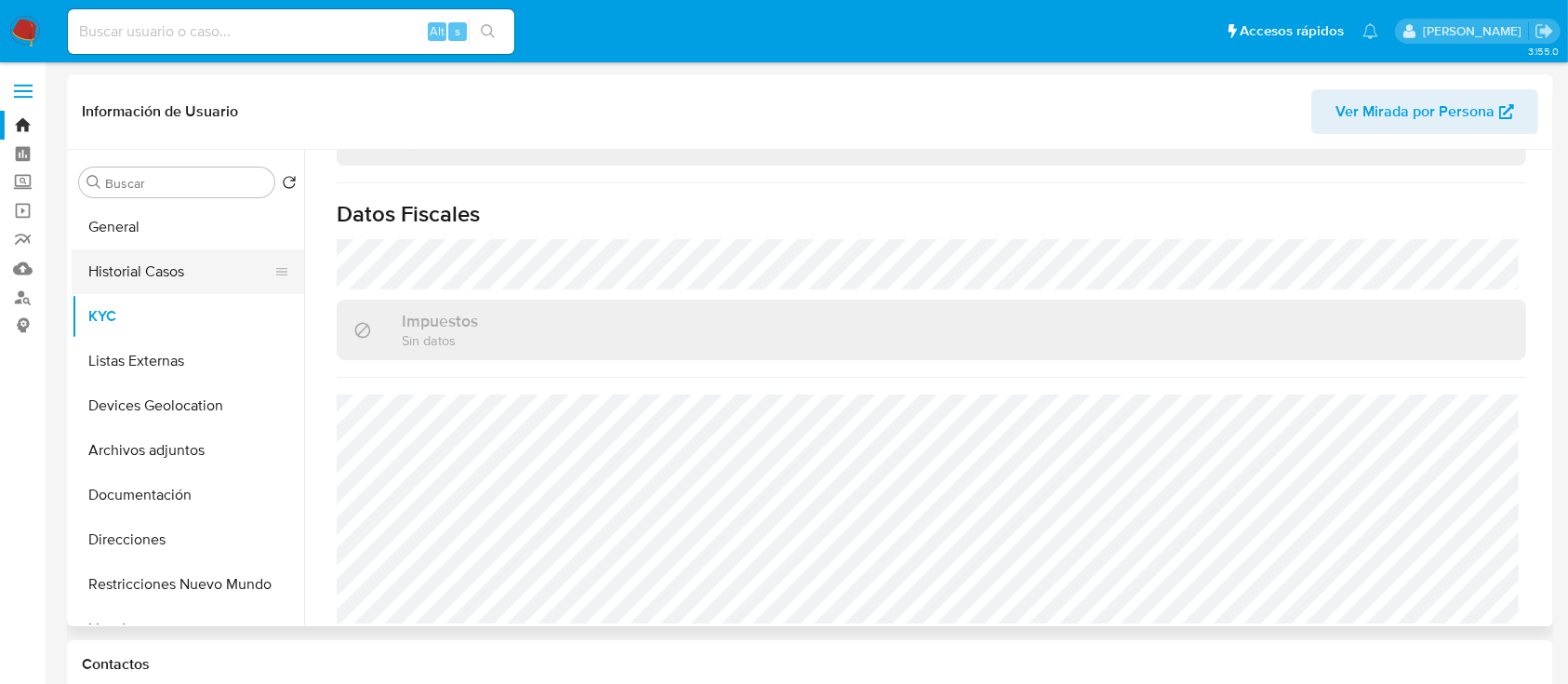
click at [190, 279] on button "Historial Casos" at bounding box center [180, 272] width 217 height 45
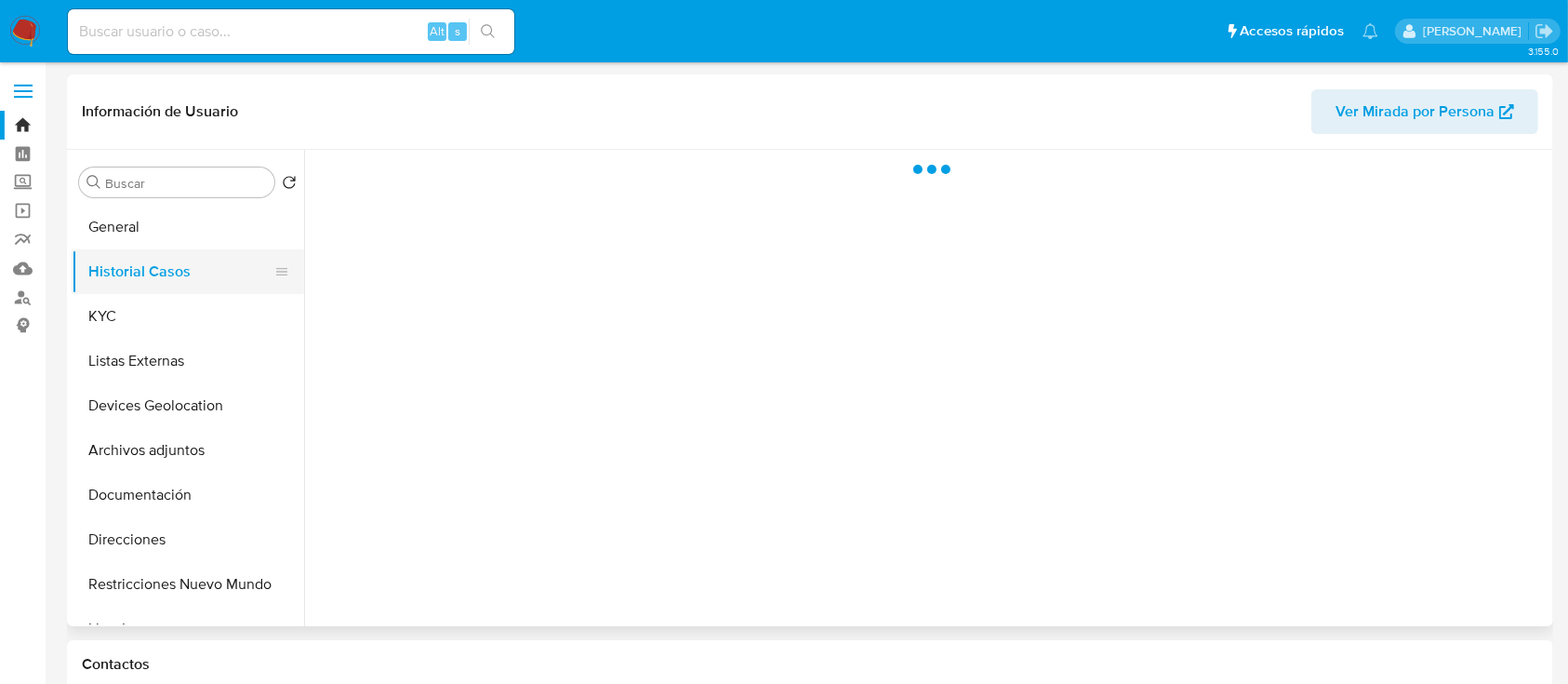
scroll to position [0, 0]
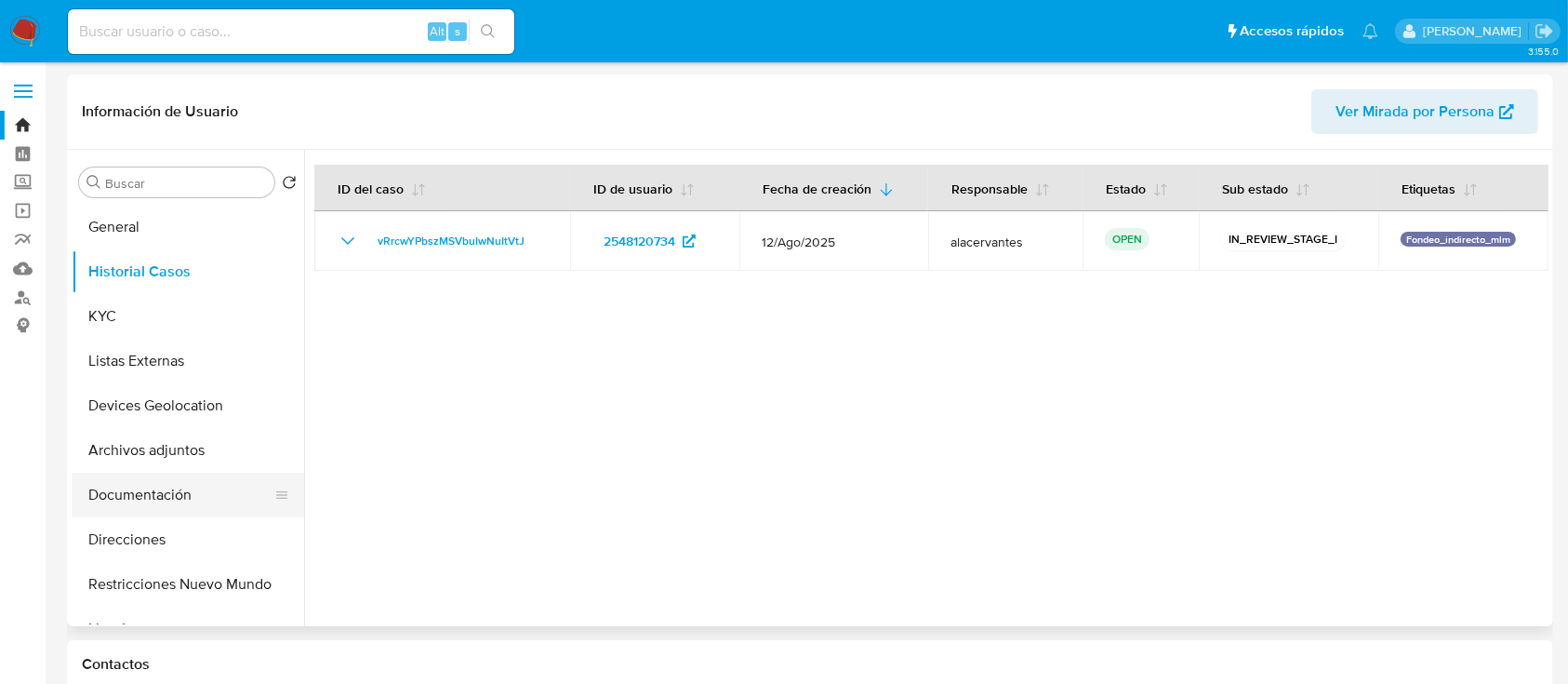
click at [120, 502] on button "Documentación" at bounding box center [180, 494] width 217 height 45
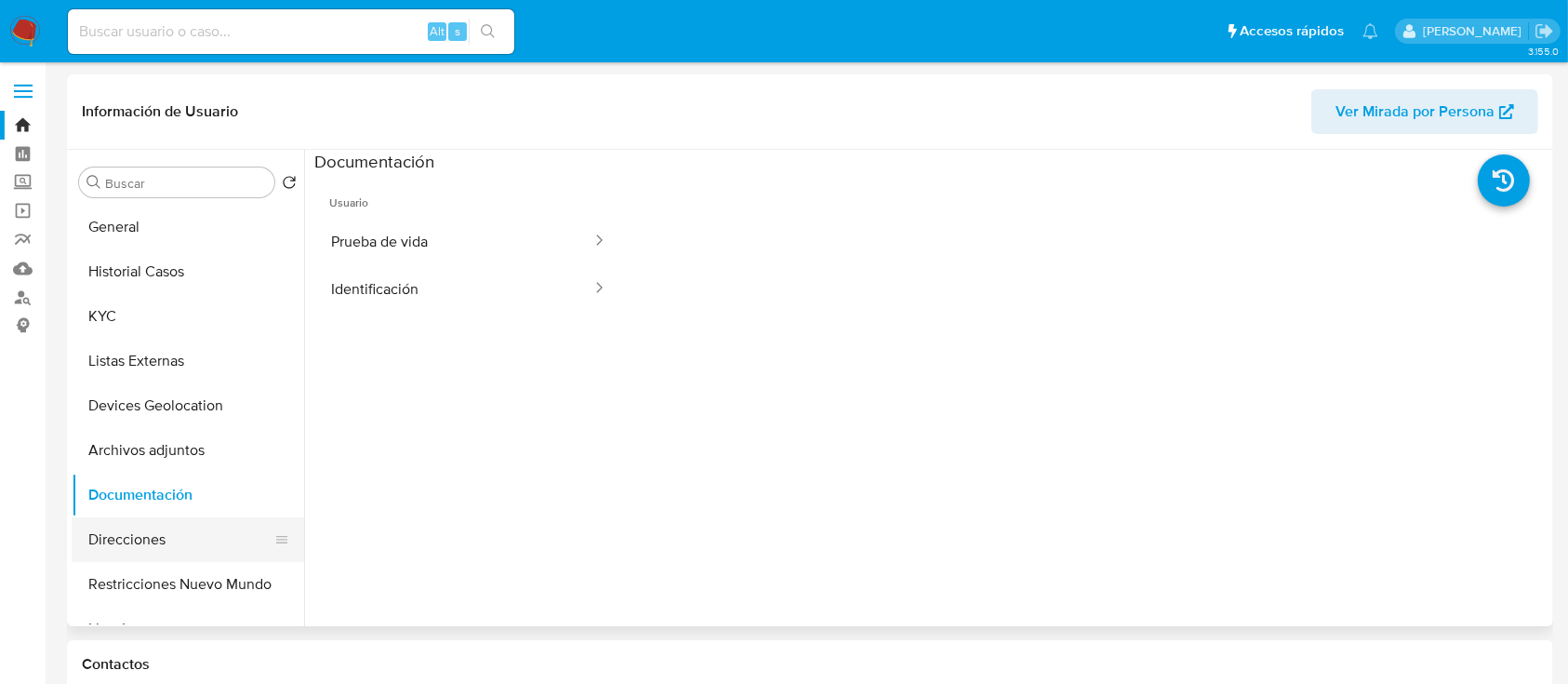
click at [134, 542] on button "Direcciones" at bounding box center [180, 539] width 217 height 45
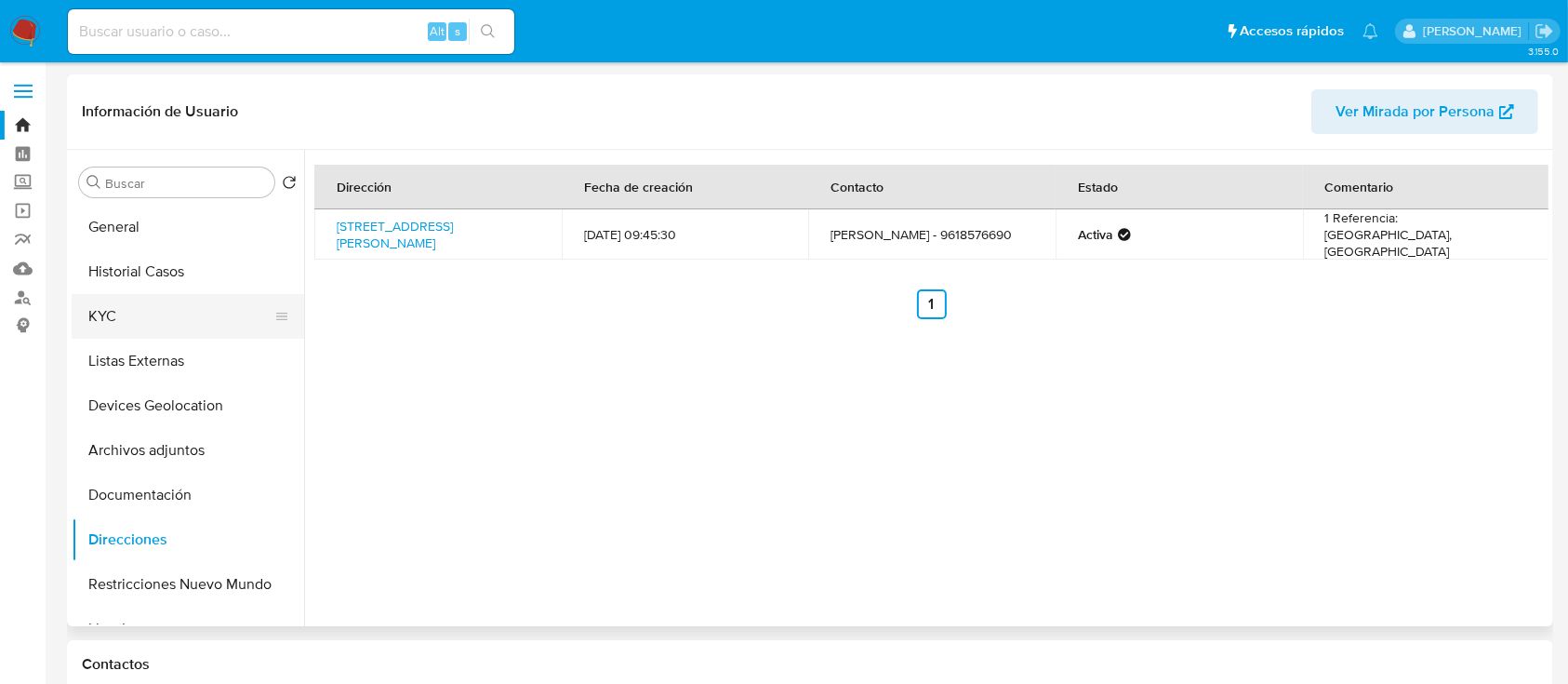
click at [119, 330] on button "KYC" at bounding box center [180, 315] width 217 height 45
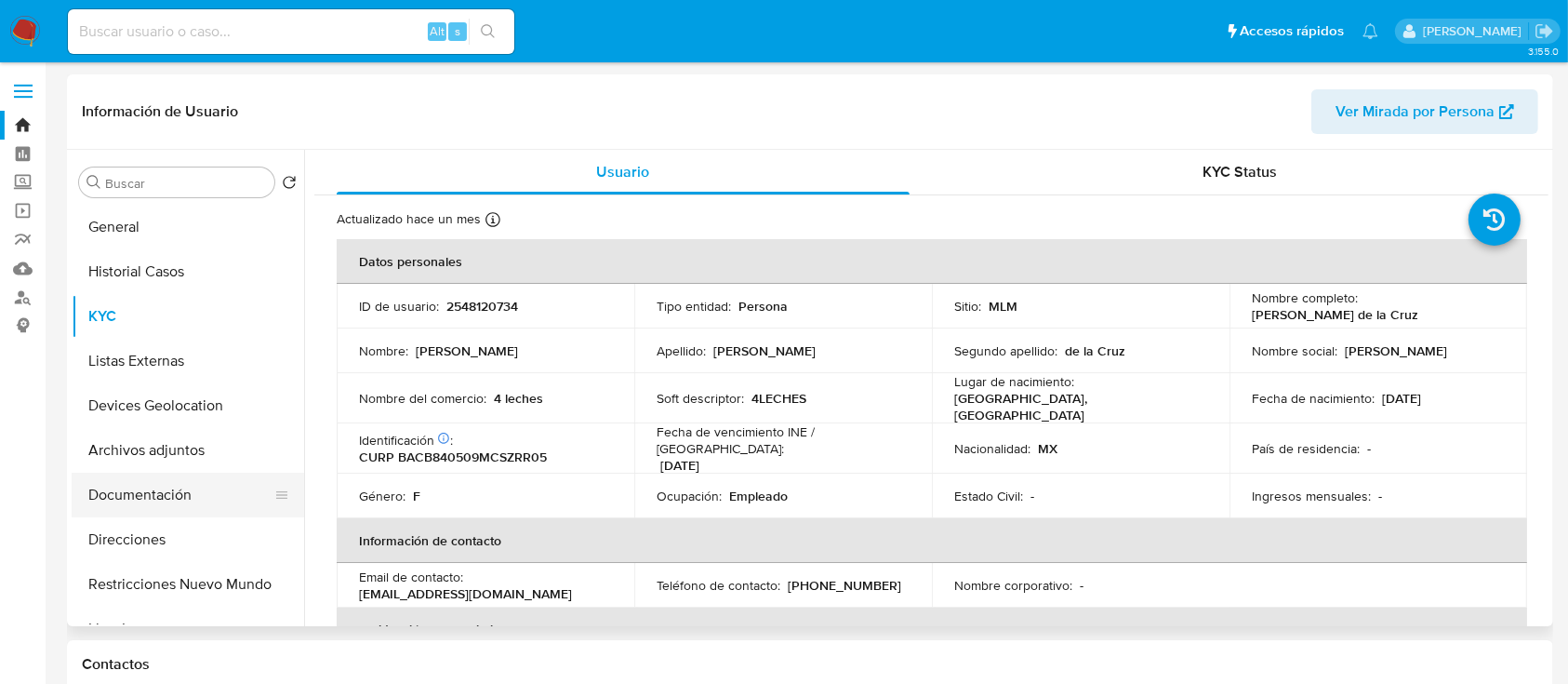
click at [164, 512] on button "Documentación" at bounding box center [180, 494] width 217 height 45
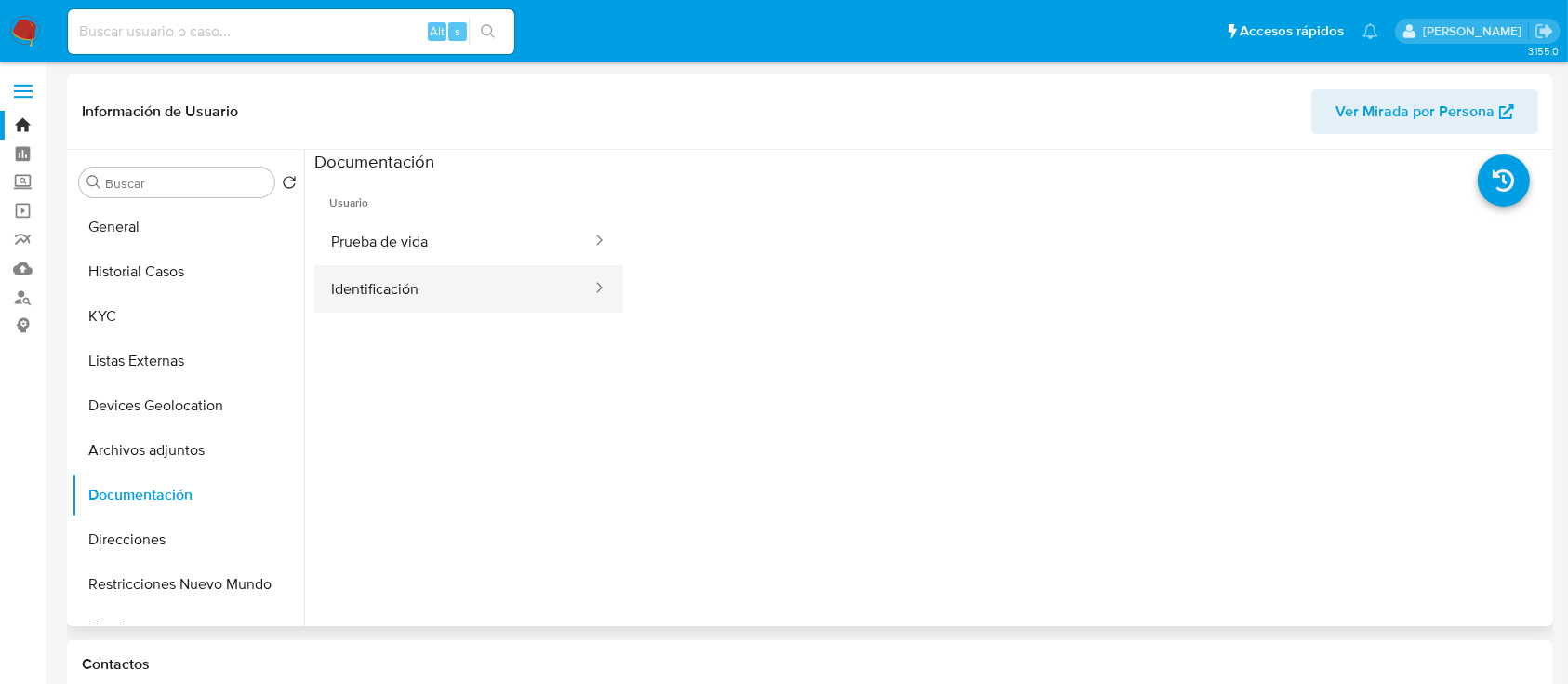
click at [477, 287] on button "Identificación" at bounding box center [453, 289] width 279 height 48
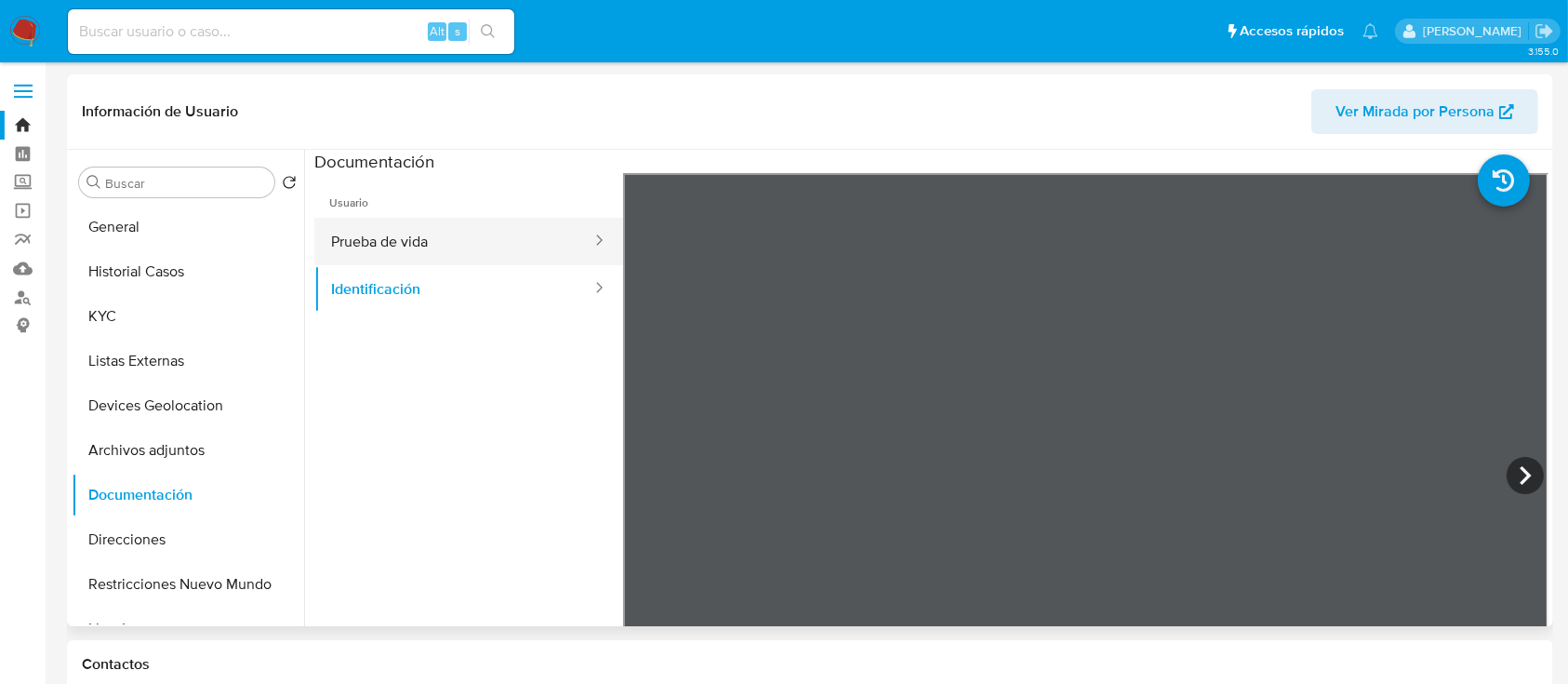
click at [488, 255] on button "Prueba de vida" at bounding box center [453, 241] width 279 height 48
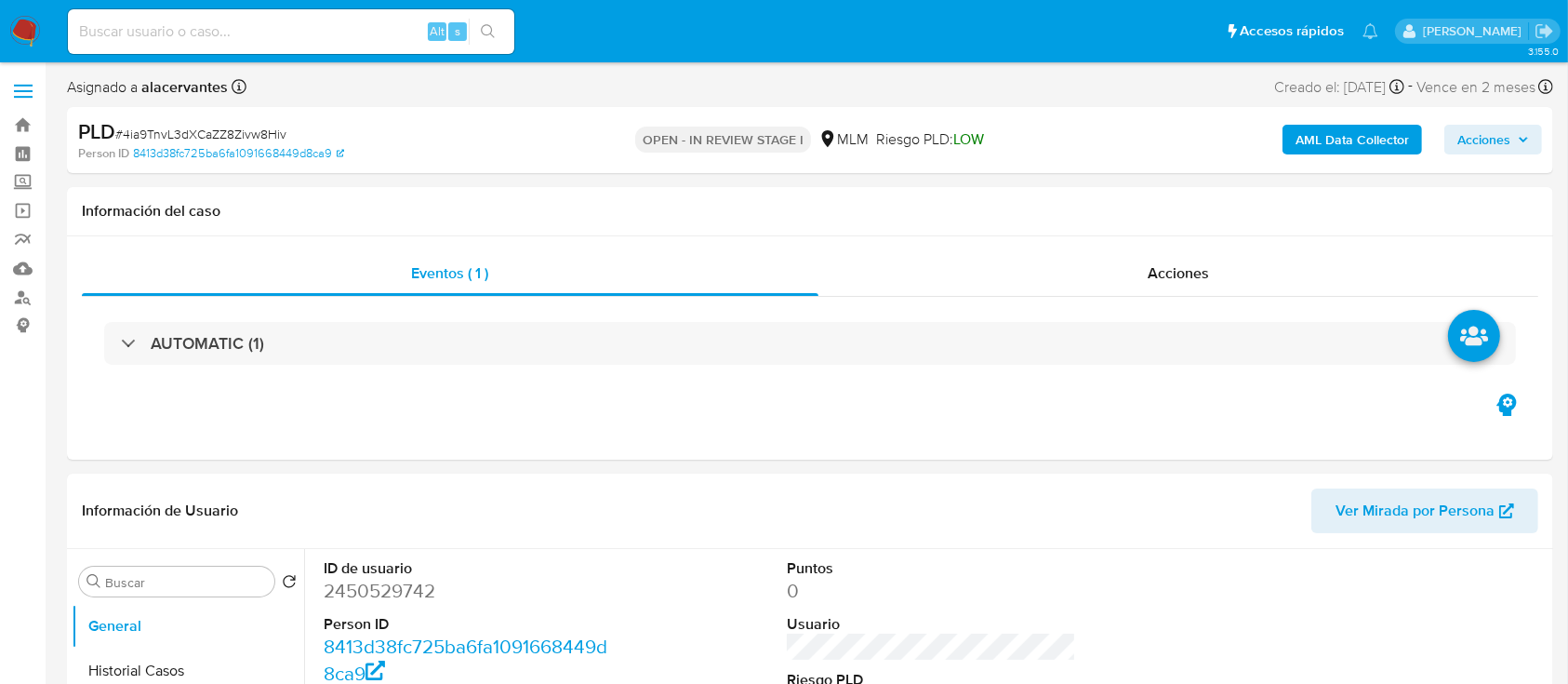
select select "10"
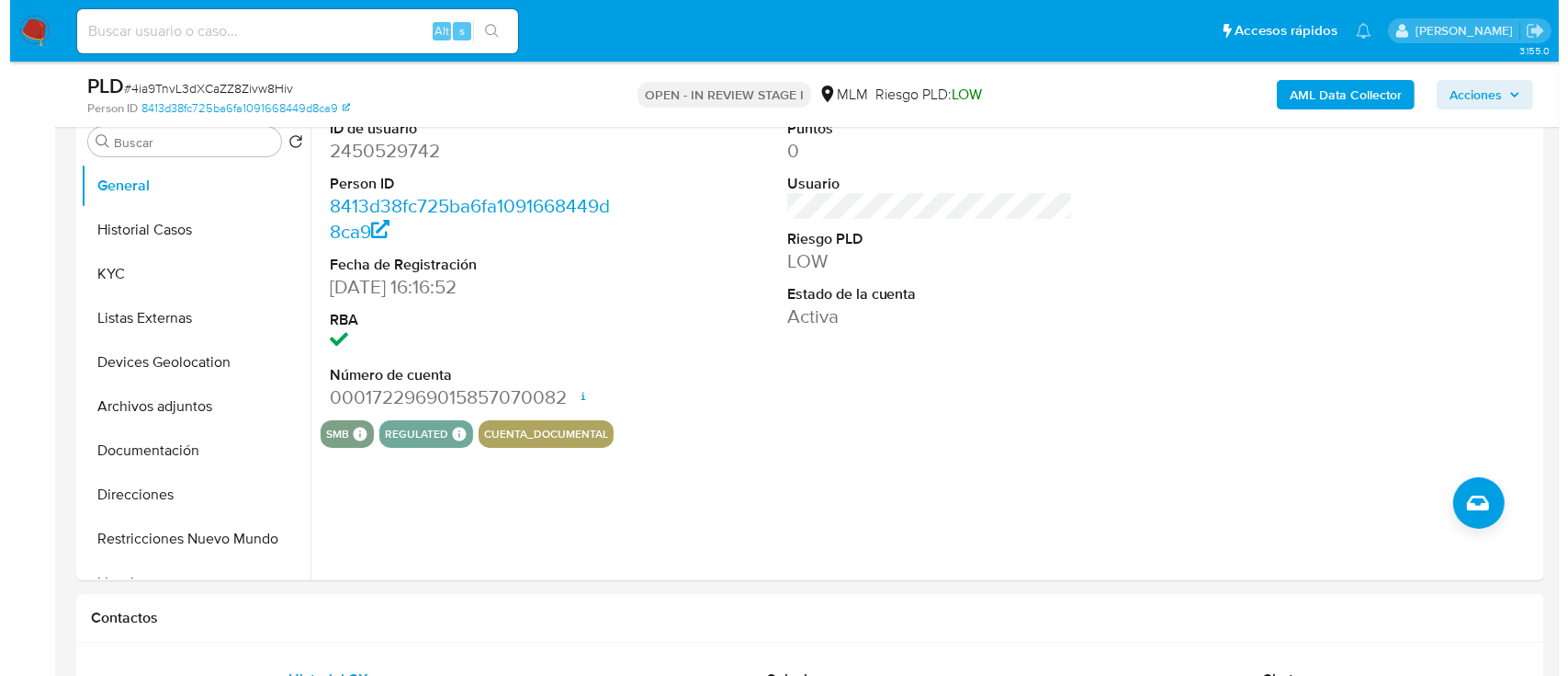
scroll to position [373, 0]
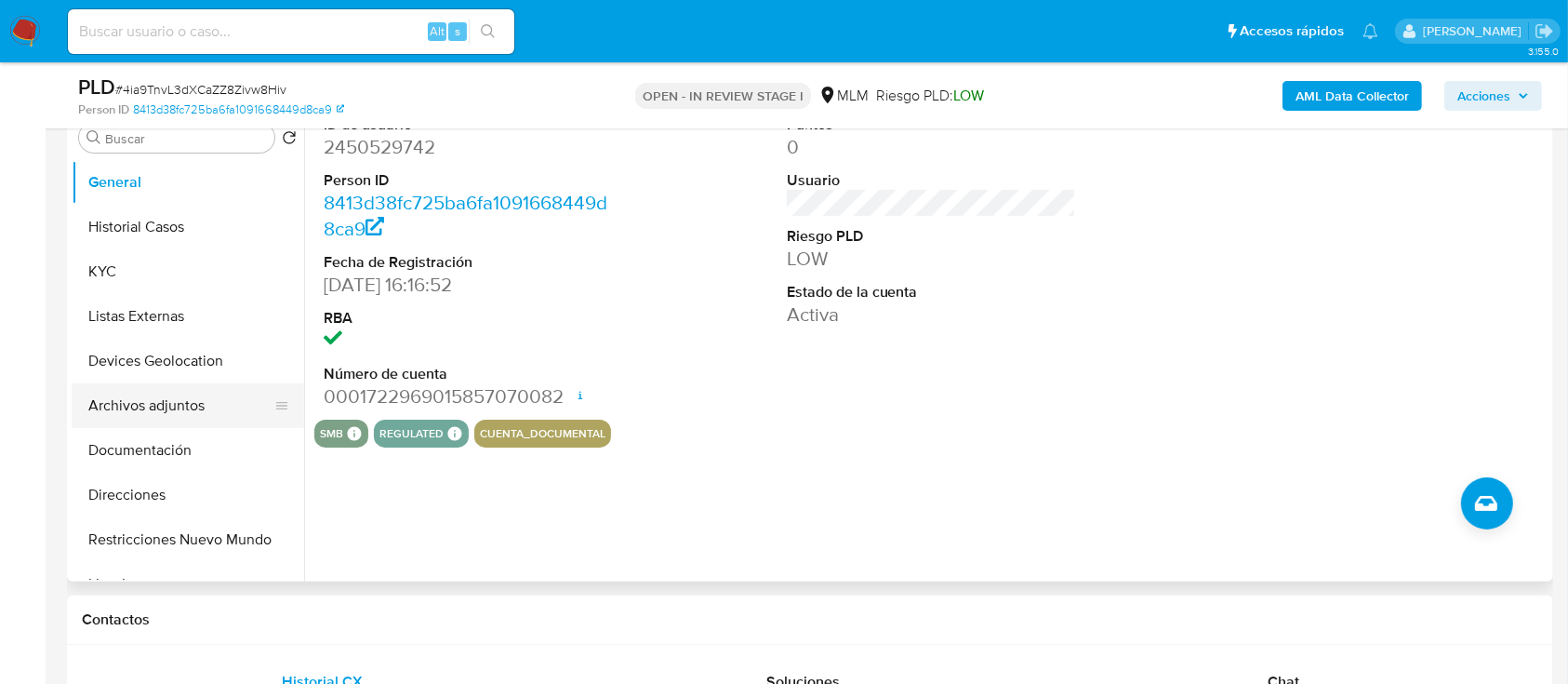
click at [151, 403] on button "Archivos adjuntos" at bounding box center [180, 405] width 217 height 45
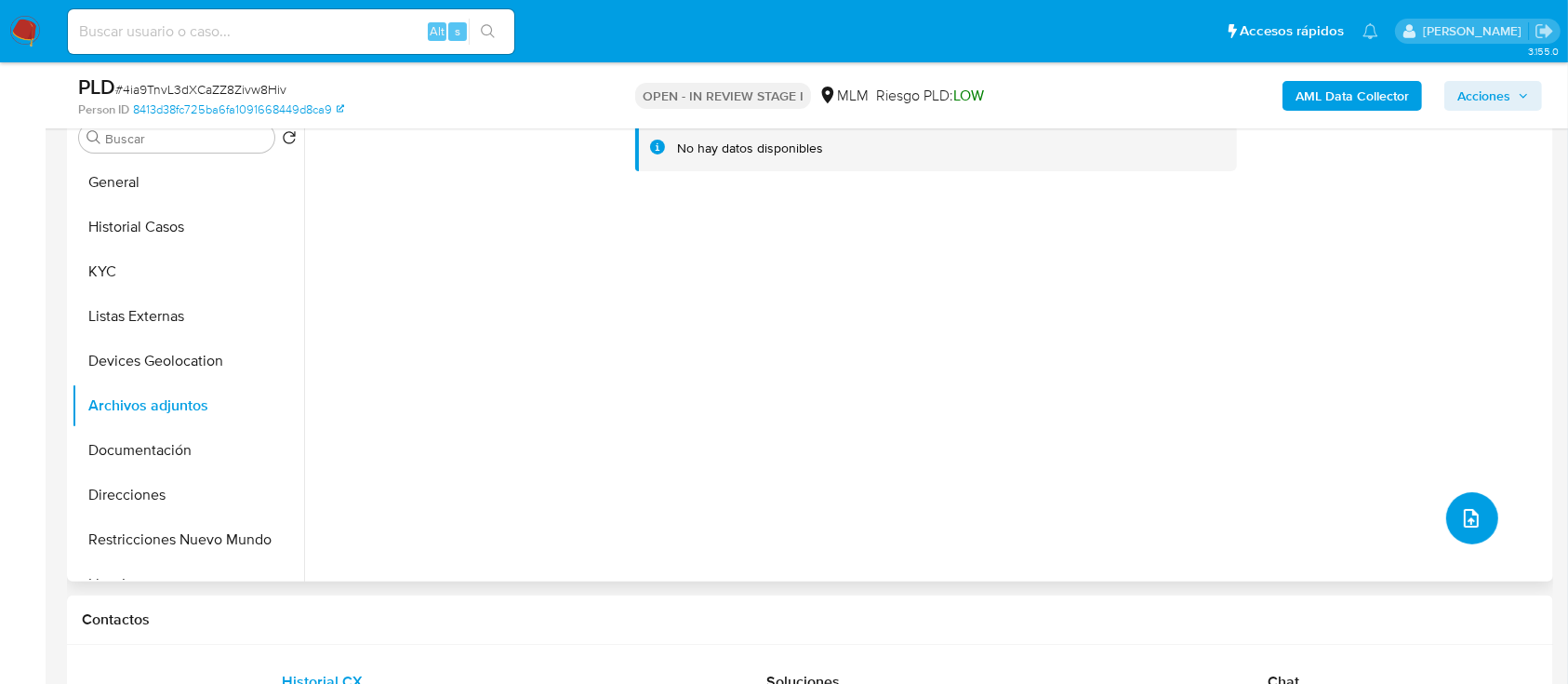
click at [1458, 537] on button "upload-file" at bounding box center [1472, 517] width 52 height 52
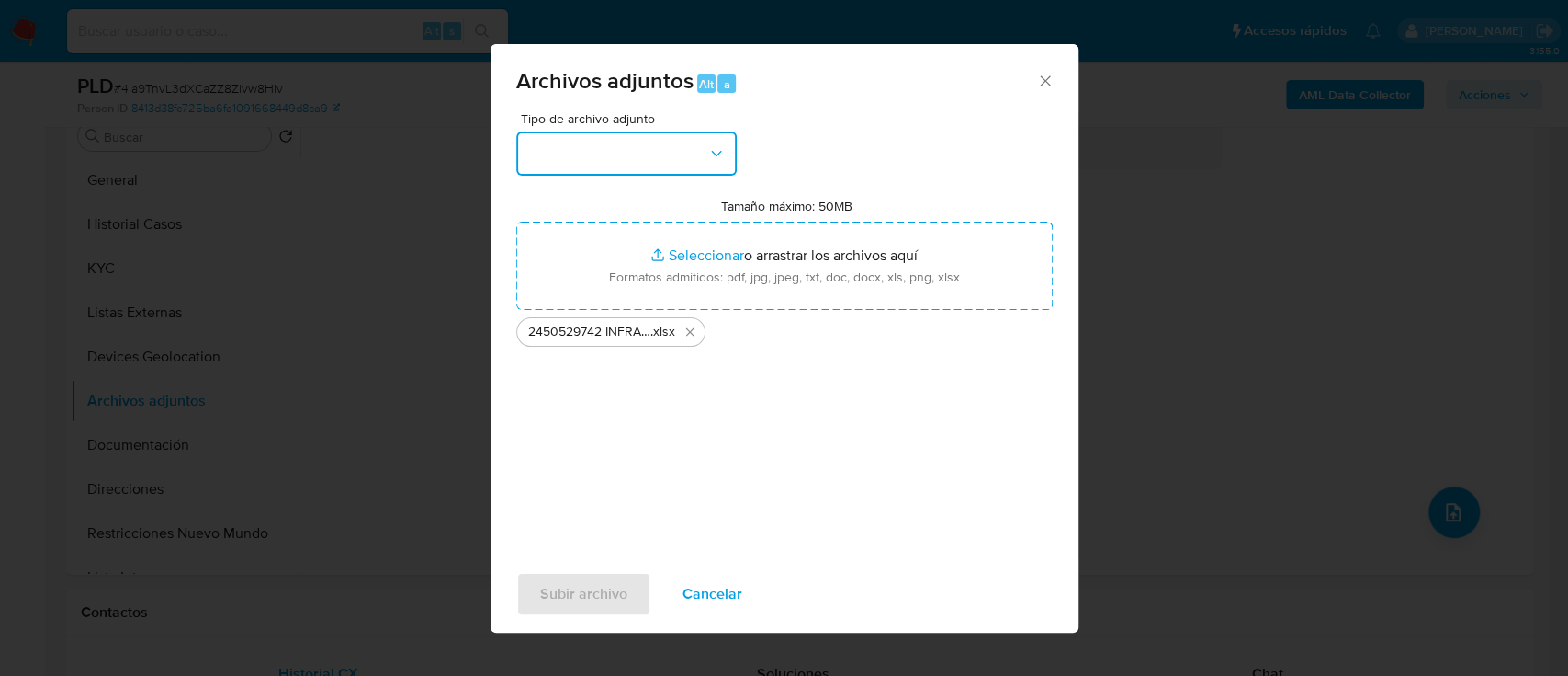
click at [654, 166] on button "button" at bounding box center [627, 153] width 220 height 44
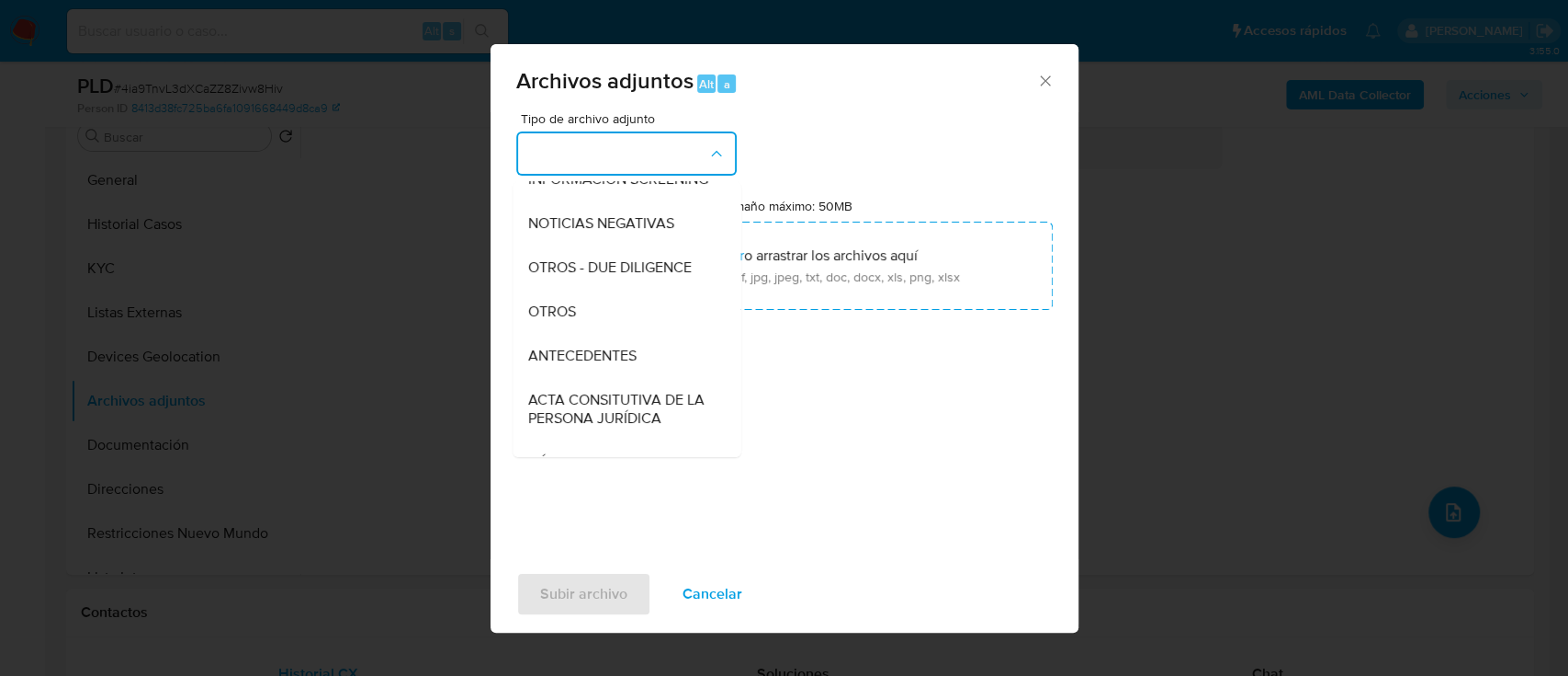
scroll to position [217, 0]
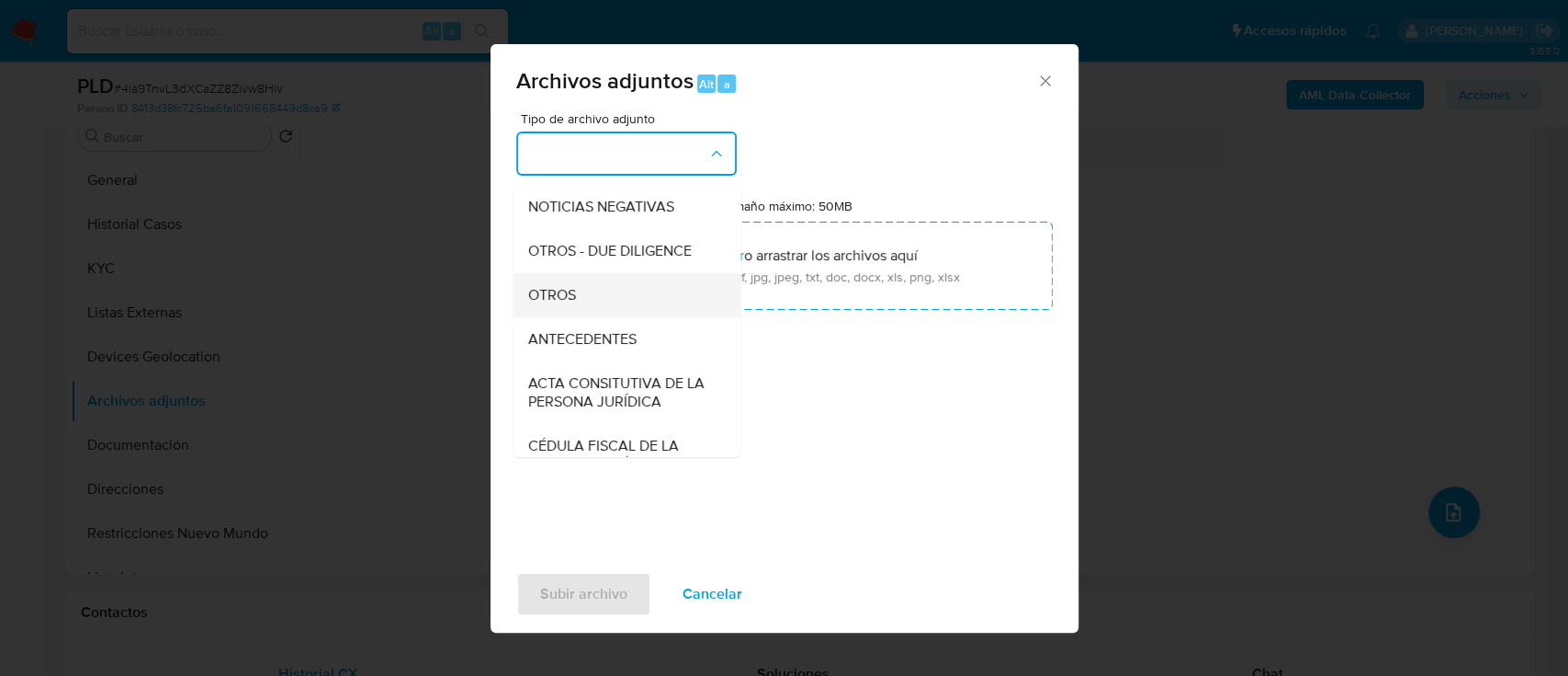
click at [596, 296] on div "OTROS" at bounding box center [620, 295] width 187 height 44
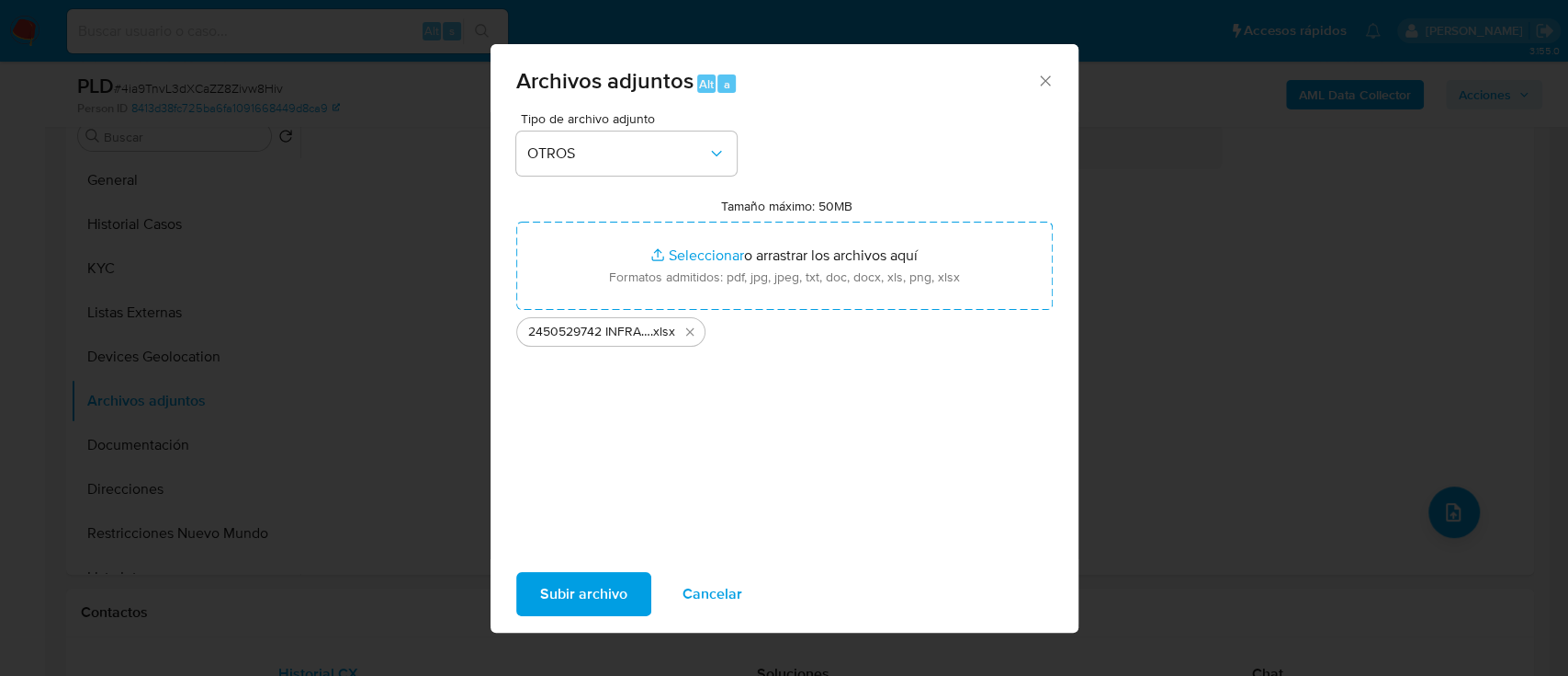
click at [620, 519] on div "Tipo de archivo adjunto OTROS Tamaño máximo: 50MB Seleccionar archivos Seleccio…" at bounding box center [785, 329] width 536 height 434
click at [599, 582] on span "Subir archivo" at bounding box center [584, 593] width 88 height 40
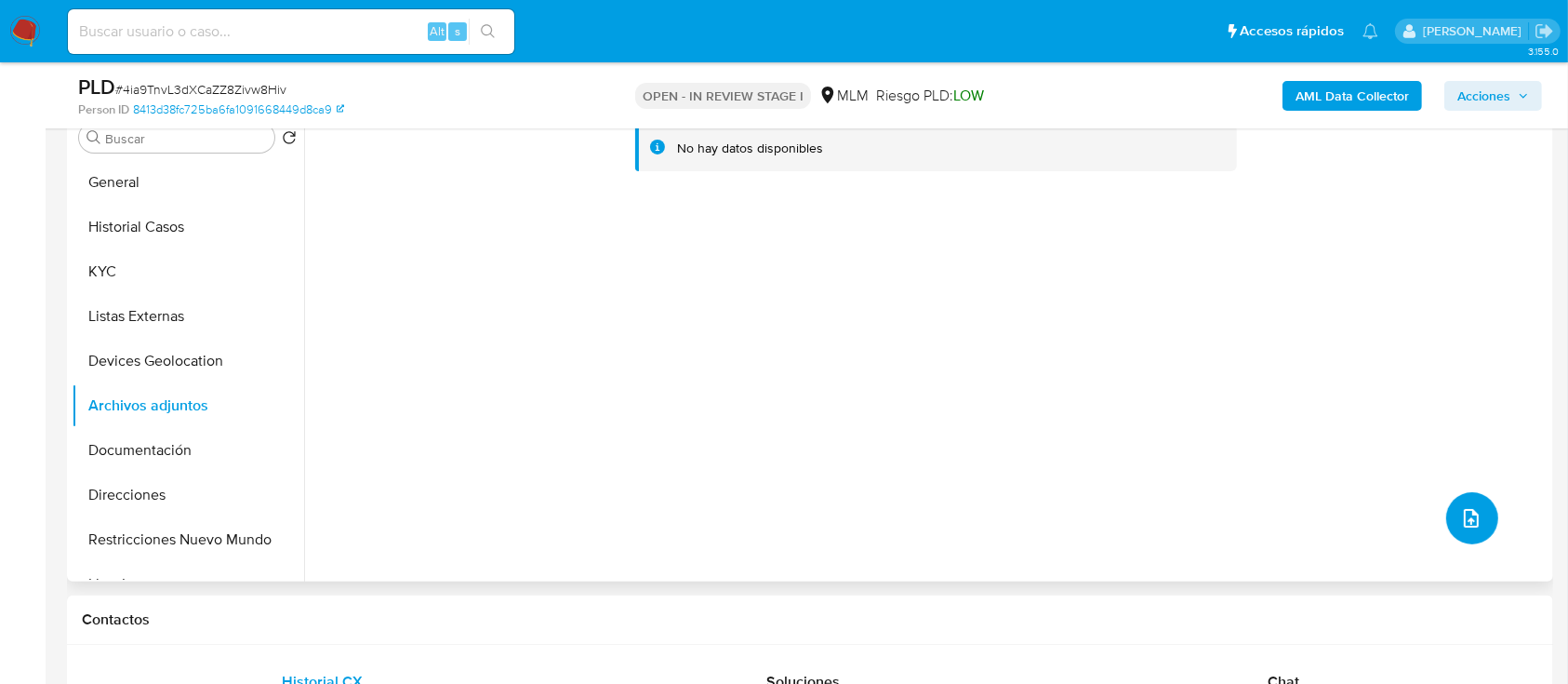
click at [1464, 517] on icon "upload-file" at bounding box center [1472, 518] width 15 height 19
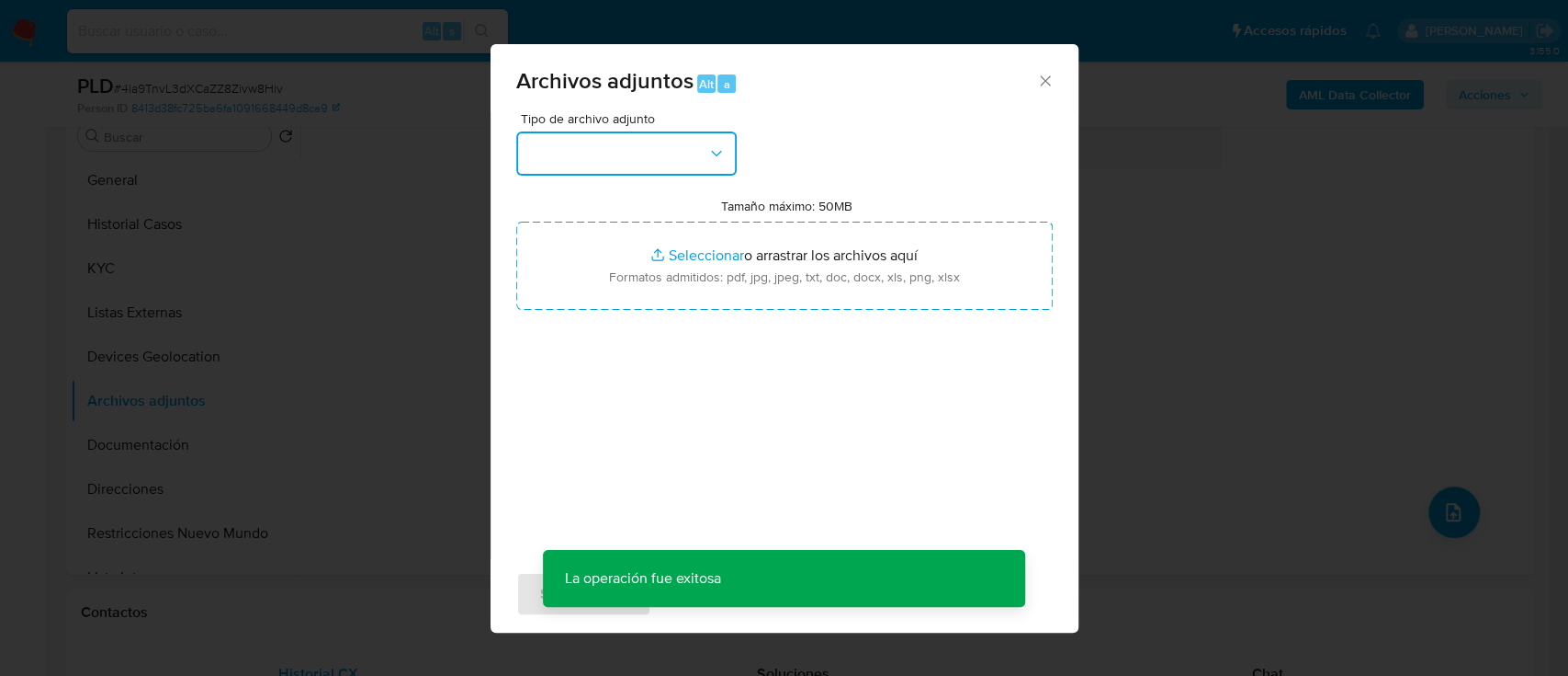
click at [656, 153] on button "button" at bounding box center [627, 153] width 220 height 44
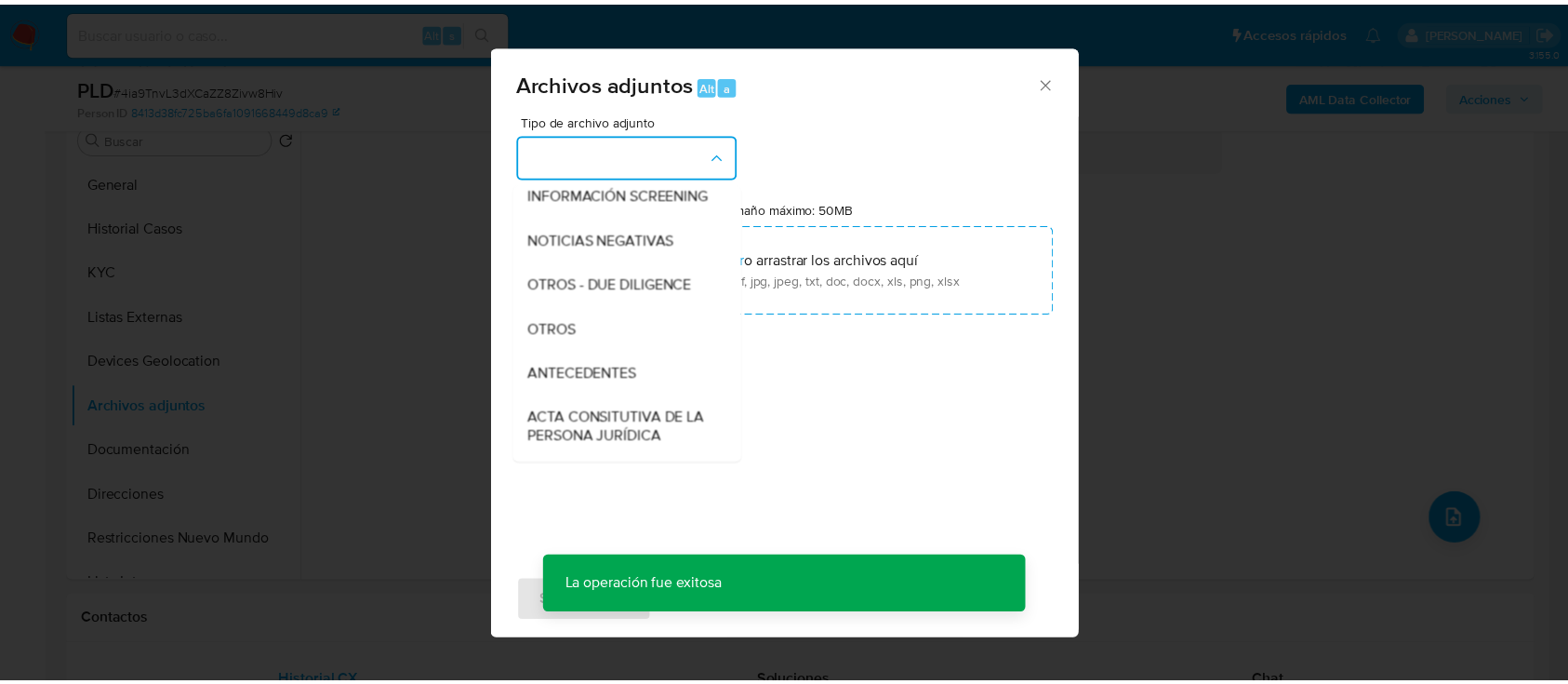
scroll to position [208, 0]
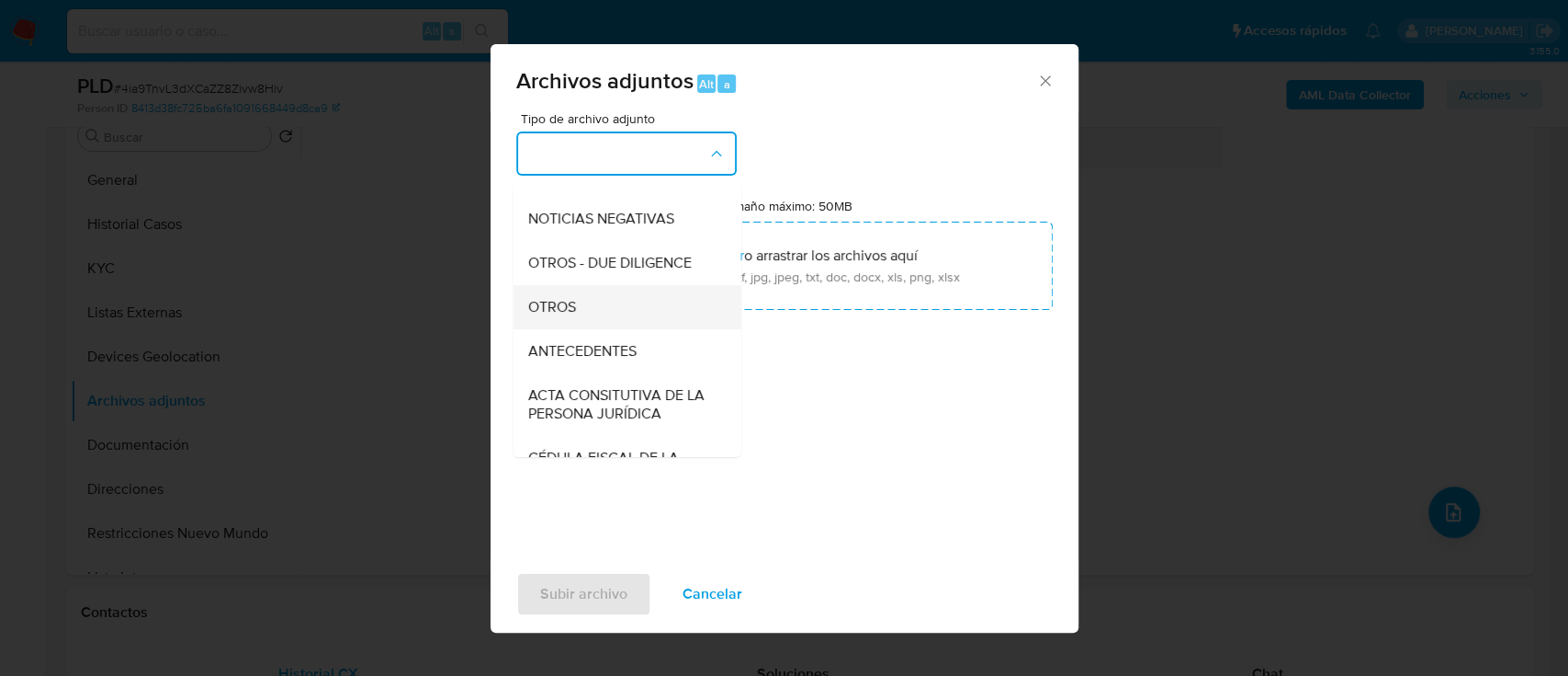
click at [609, 329] on div "OTROS" at bounding box center [620, 307] width 187 height 44
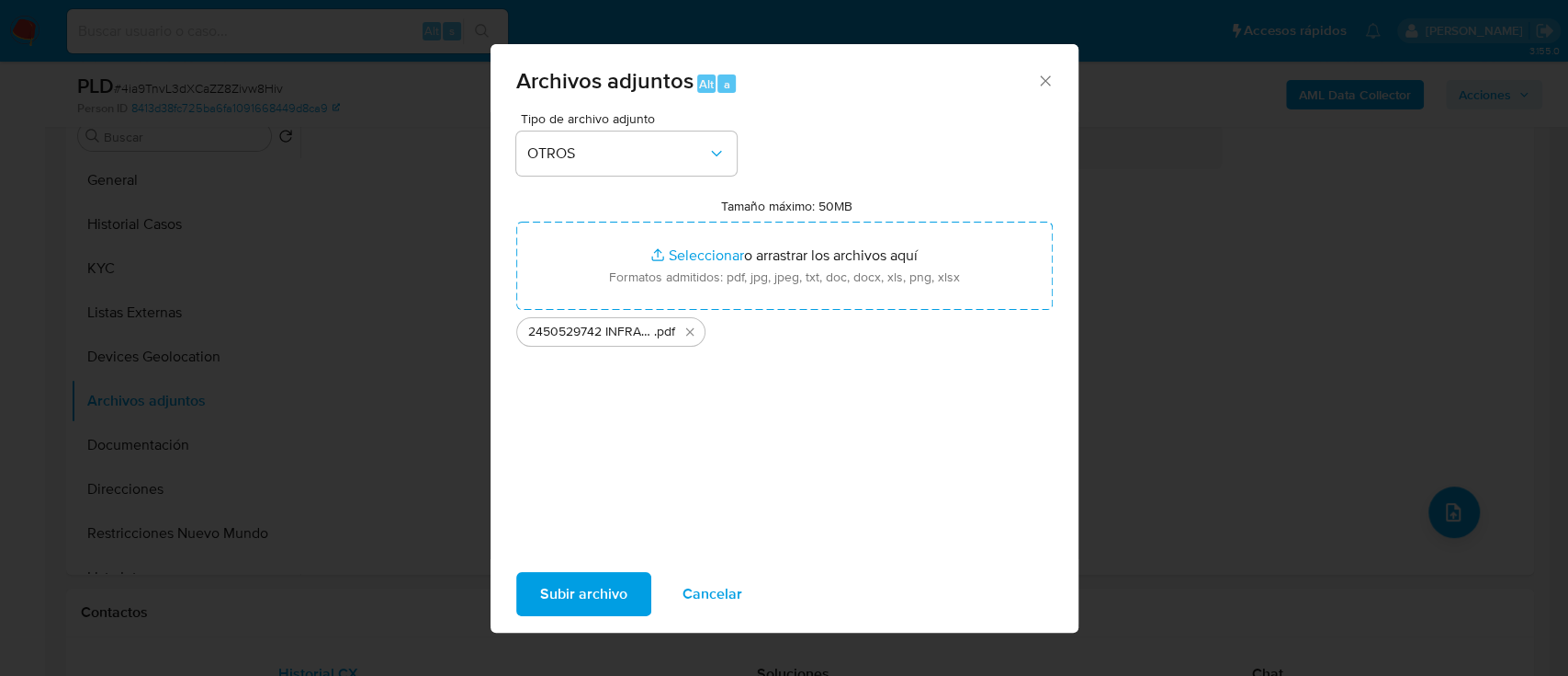
click at [595, 584] on span "Subir archivo" at bounding box center [584, 593] width 88 height 40
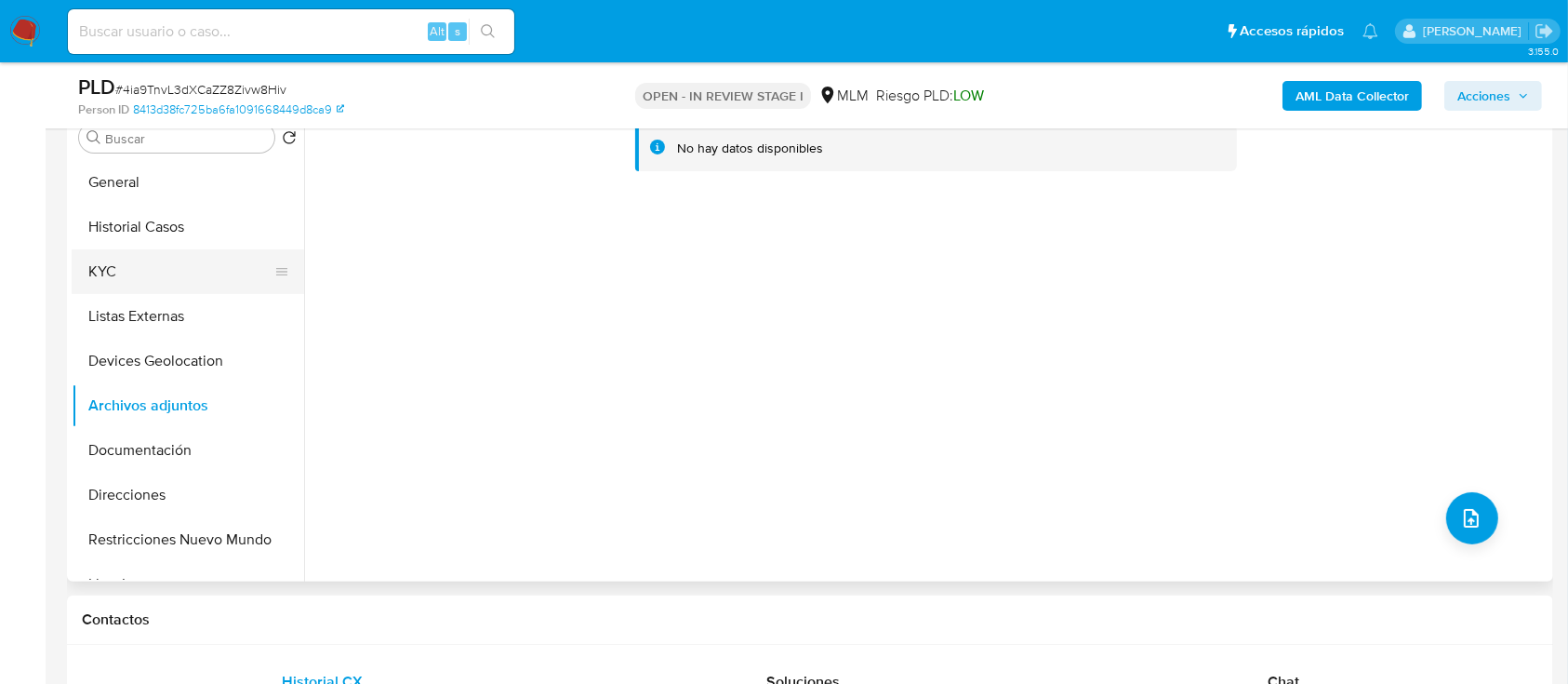
click at [149, 263] on button "KYC" at bounding box center [180, 272] width 217 height 45
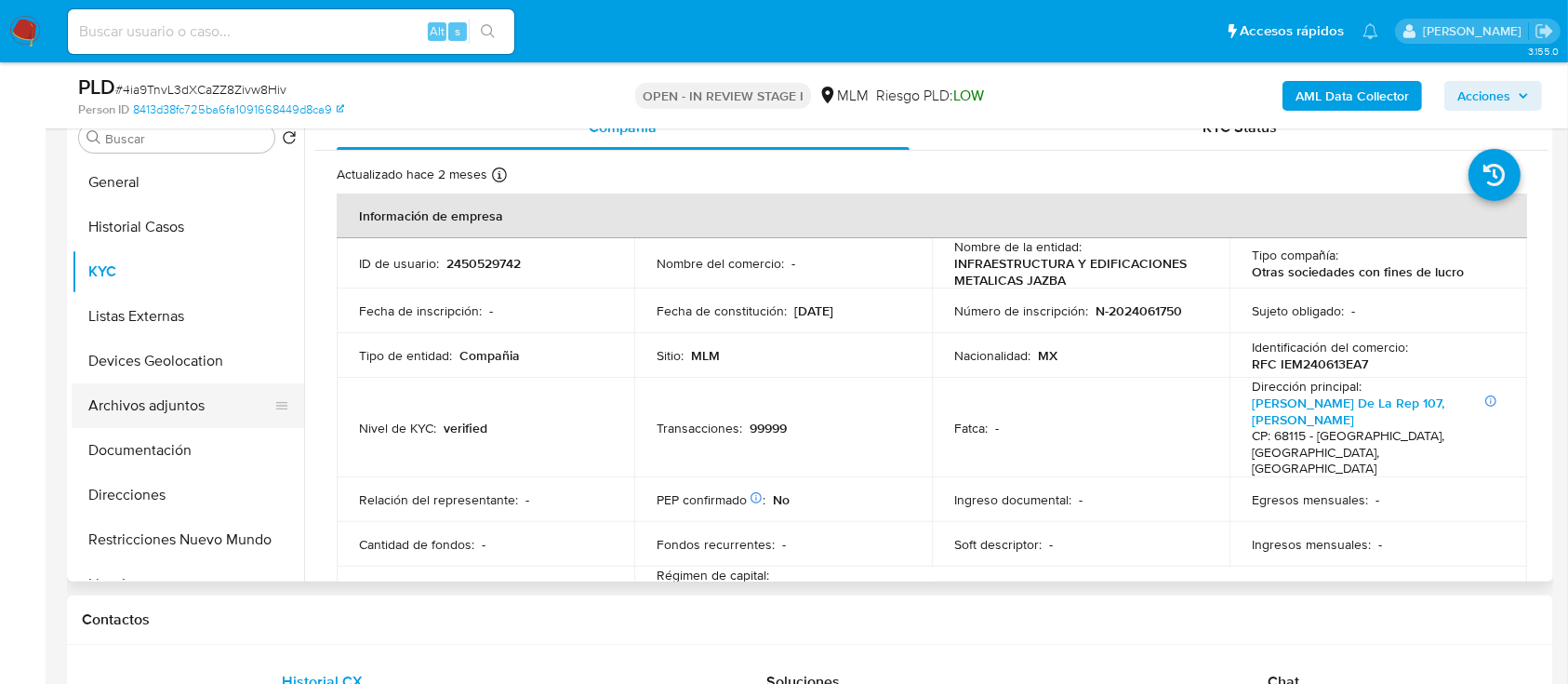
click at [149, 412] on button "Archivos adjuntos" at bounding box center [180, 405] width 217 height 45
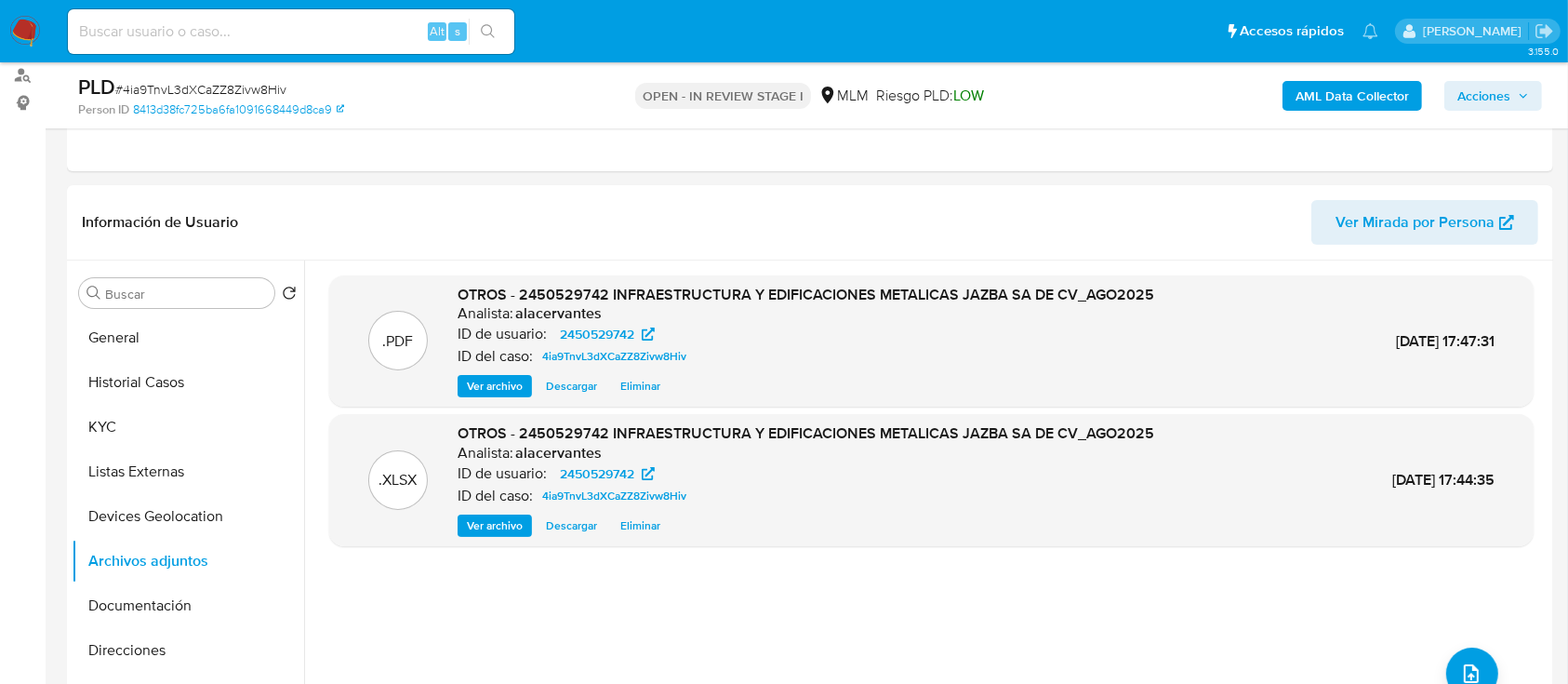
scroll to position [176, 0]
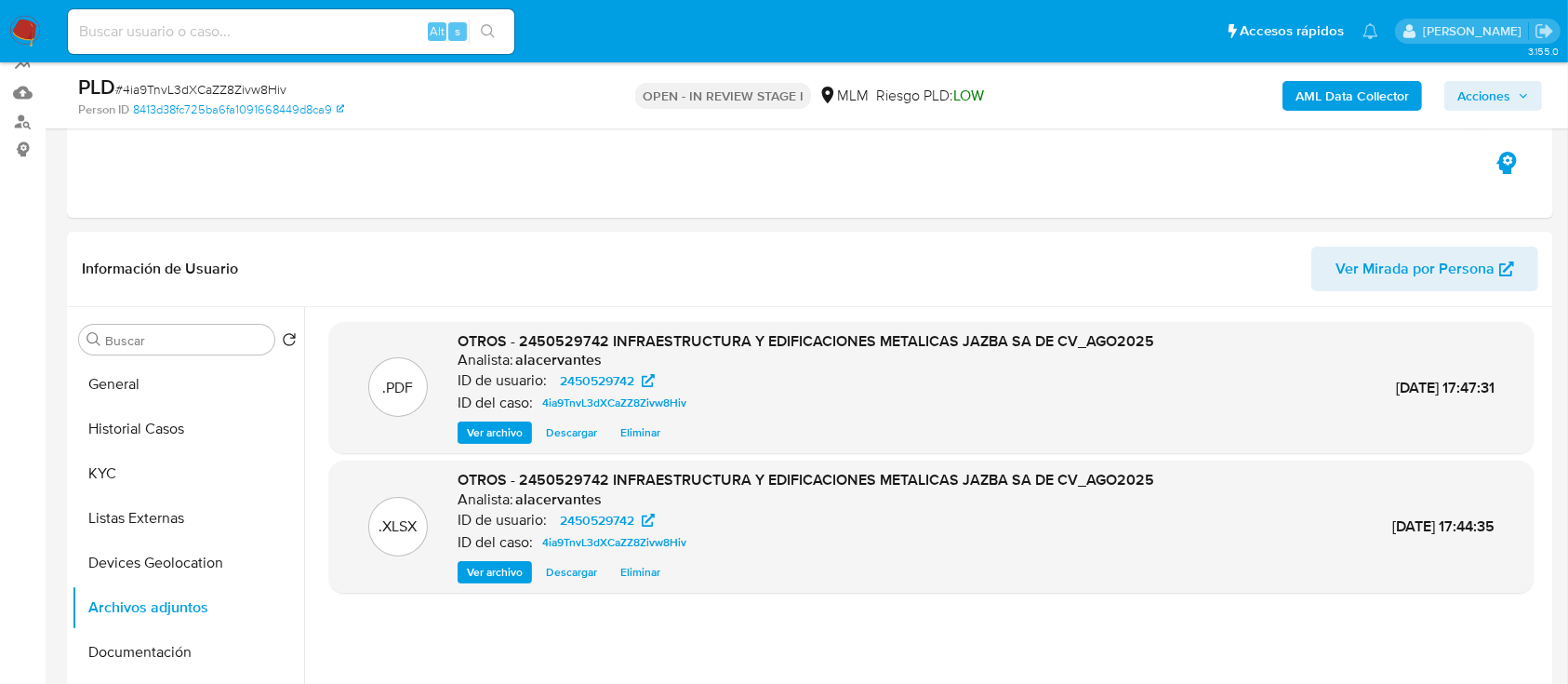
click at [1512, 95] on span "Acciones" at bounding box center [1493, 95] width 71 height 26
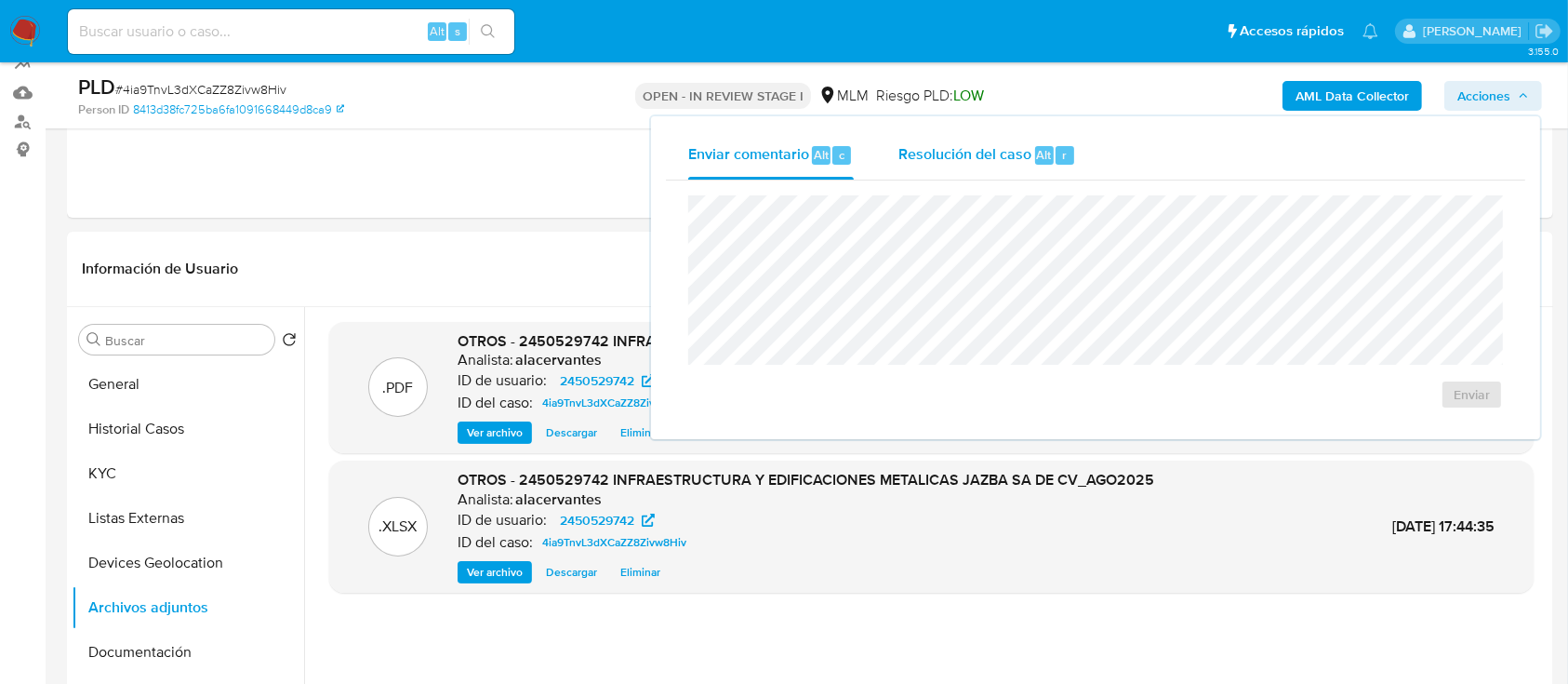
click at [1003, 153] on span "Resolución del caso" at bounding box center [965, 153] width 133 height 21
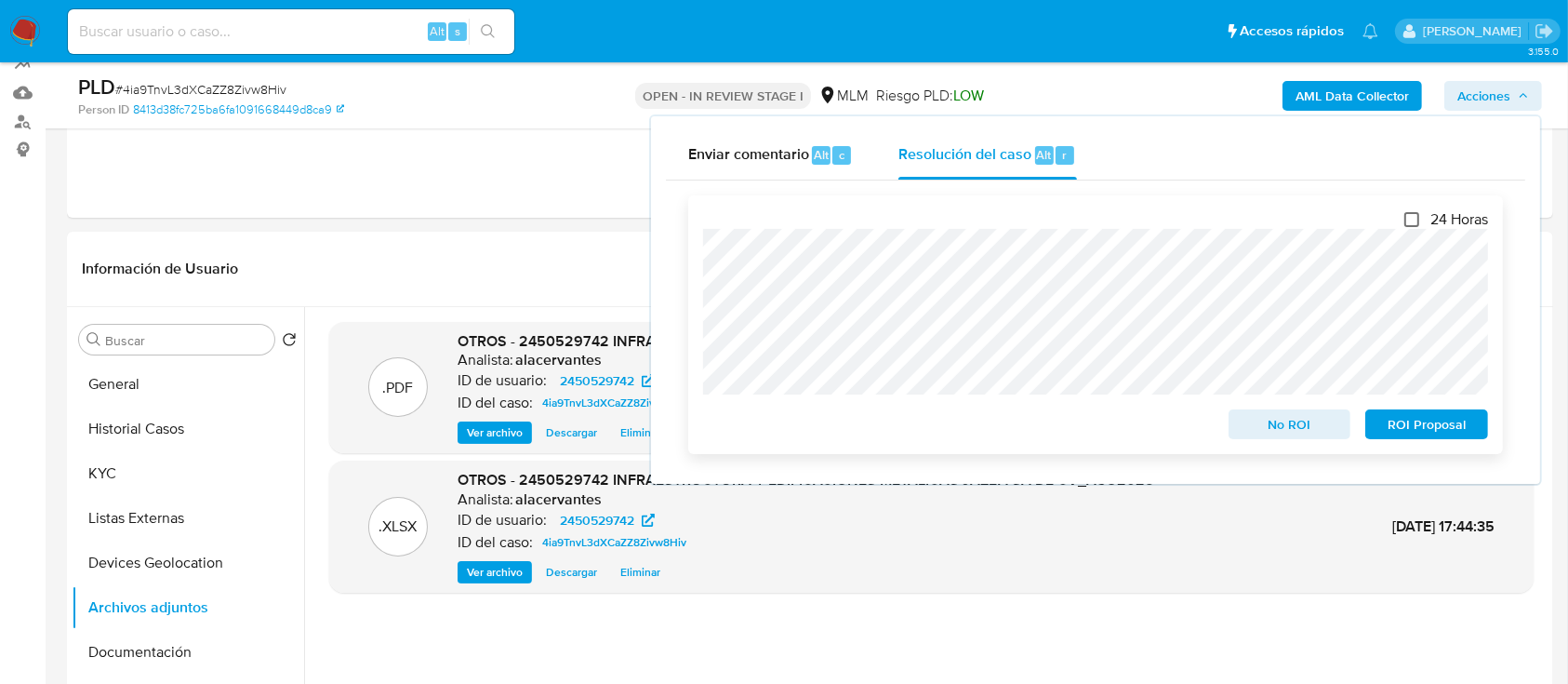
click at [1407, 216] on input "24 Horas" at bounding box center [1412, 220] width 15 height 15
checkbox input "true"
click at [1420, 421] on span "ROI Proposal" at bounding box center [1427, 424] width 97 height 26
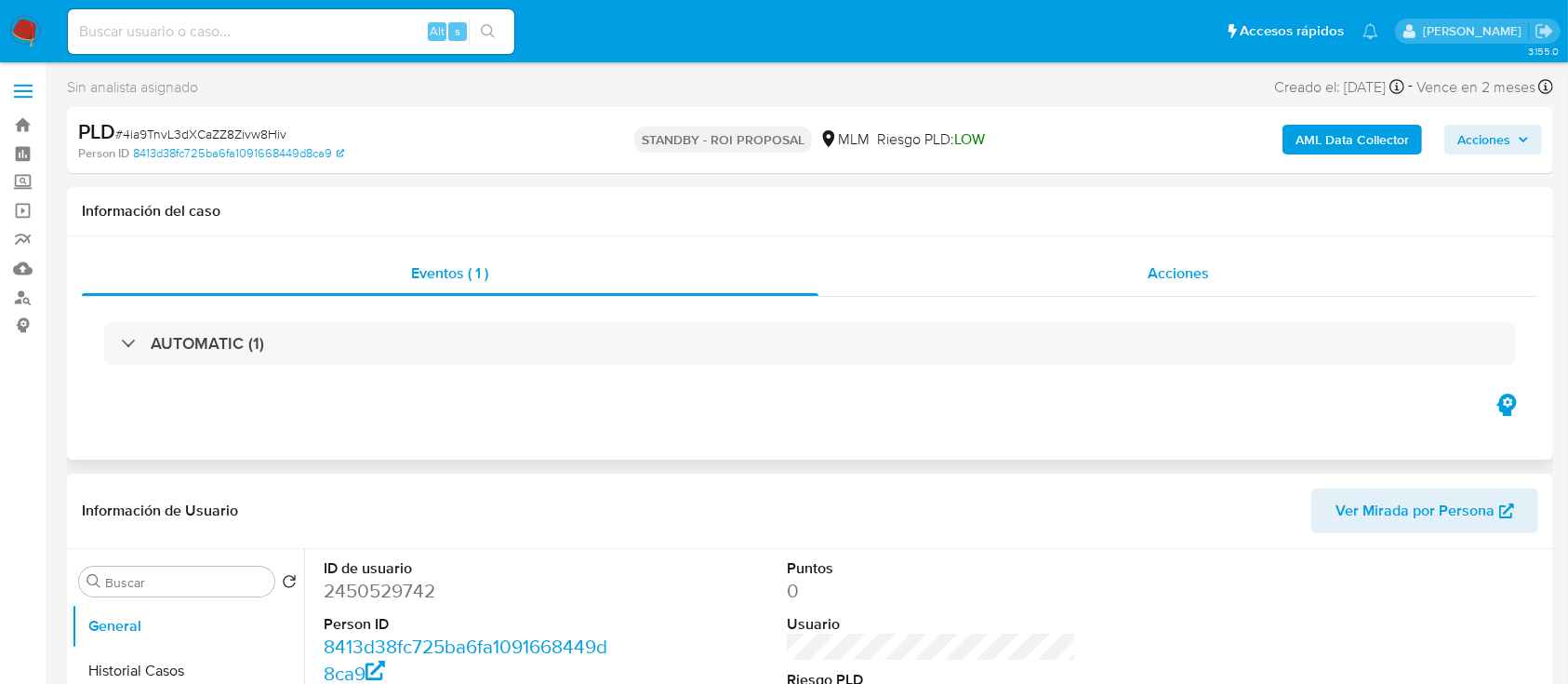
select select "10"
click at [1176, 287] on div "Acciones" at bounding box center [1178, 273] width 721 height 45
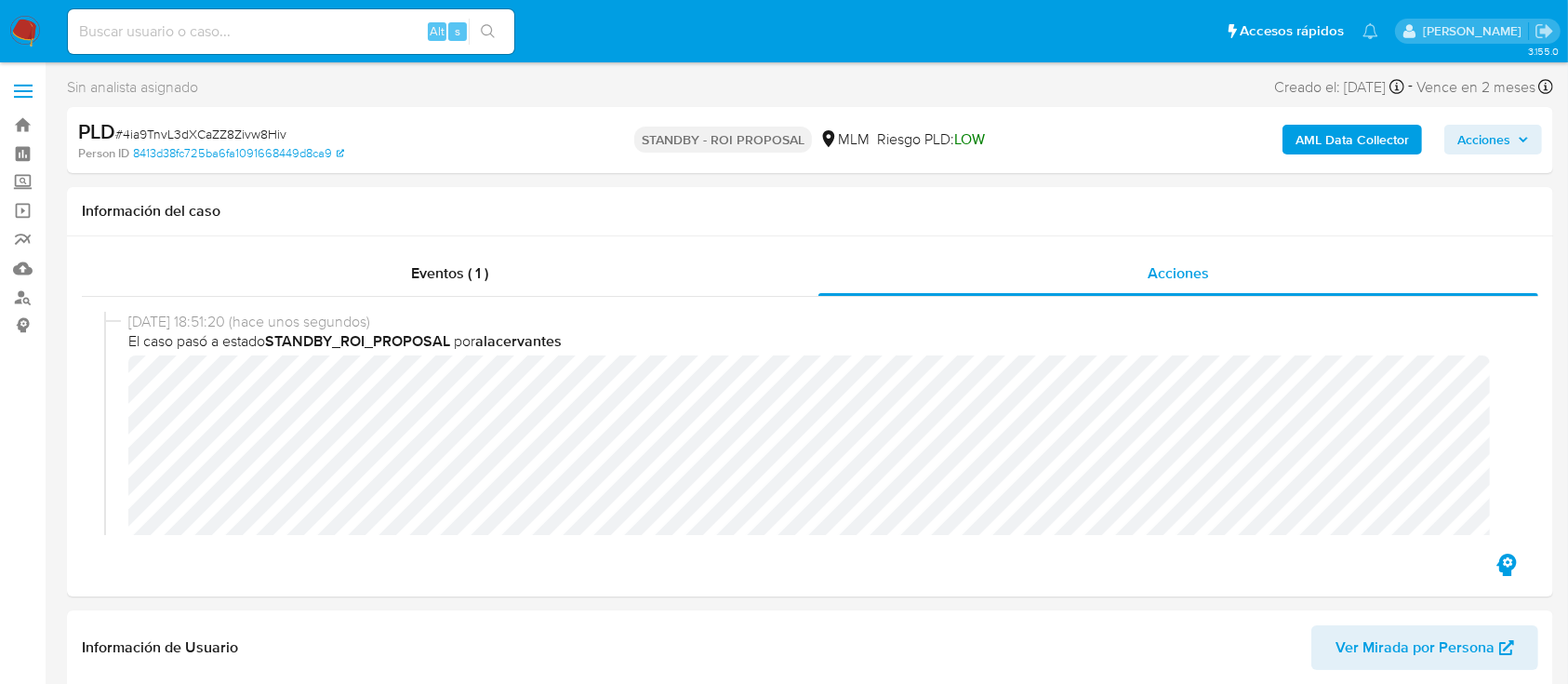
click at [239, 135] on span "# 4ia9TnvL3dXCaZZ8Zivw8Hiv" at bounding box center [201, 134] width 171 height 19
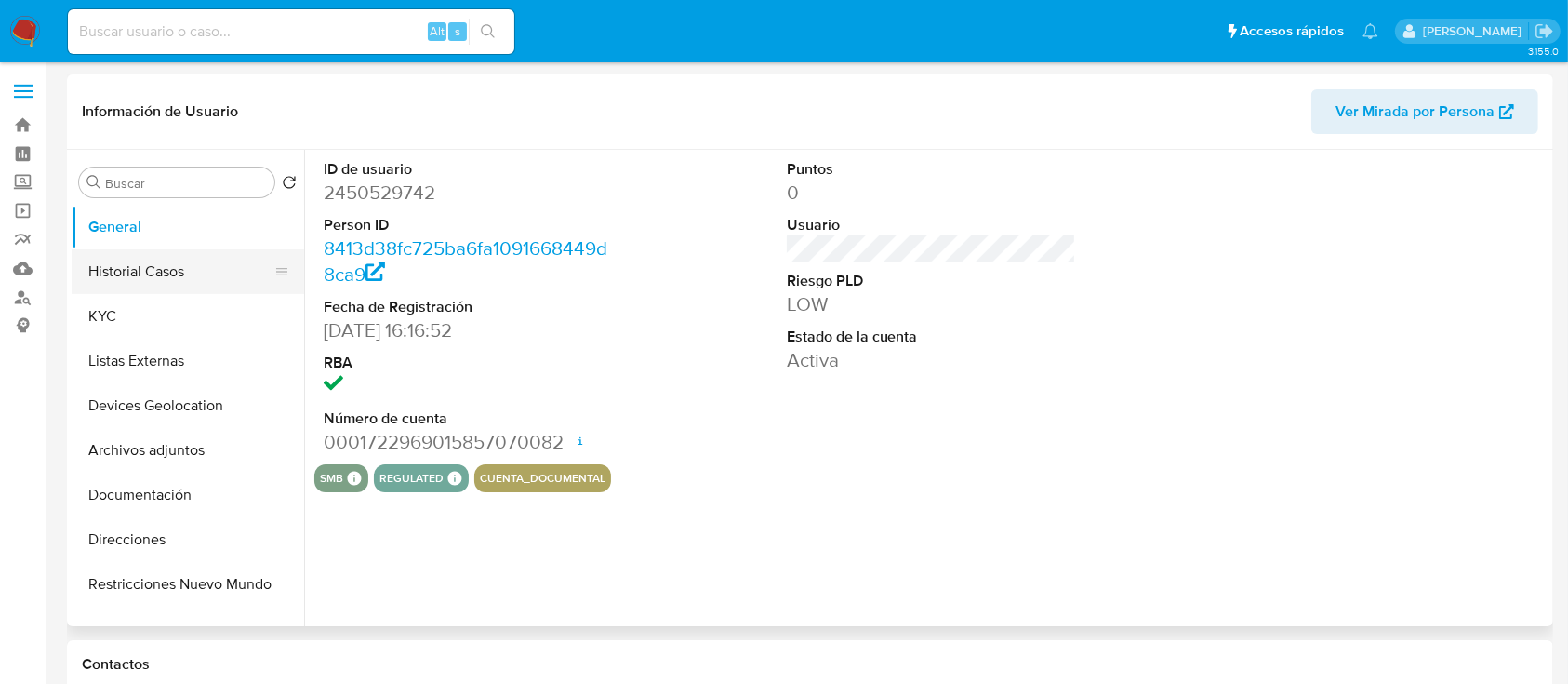
select select "10"
click at [188, 269] on button "Historial Casos" at bounding box center [180, 272] width 217 height 45
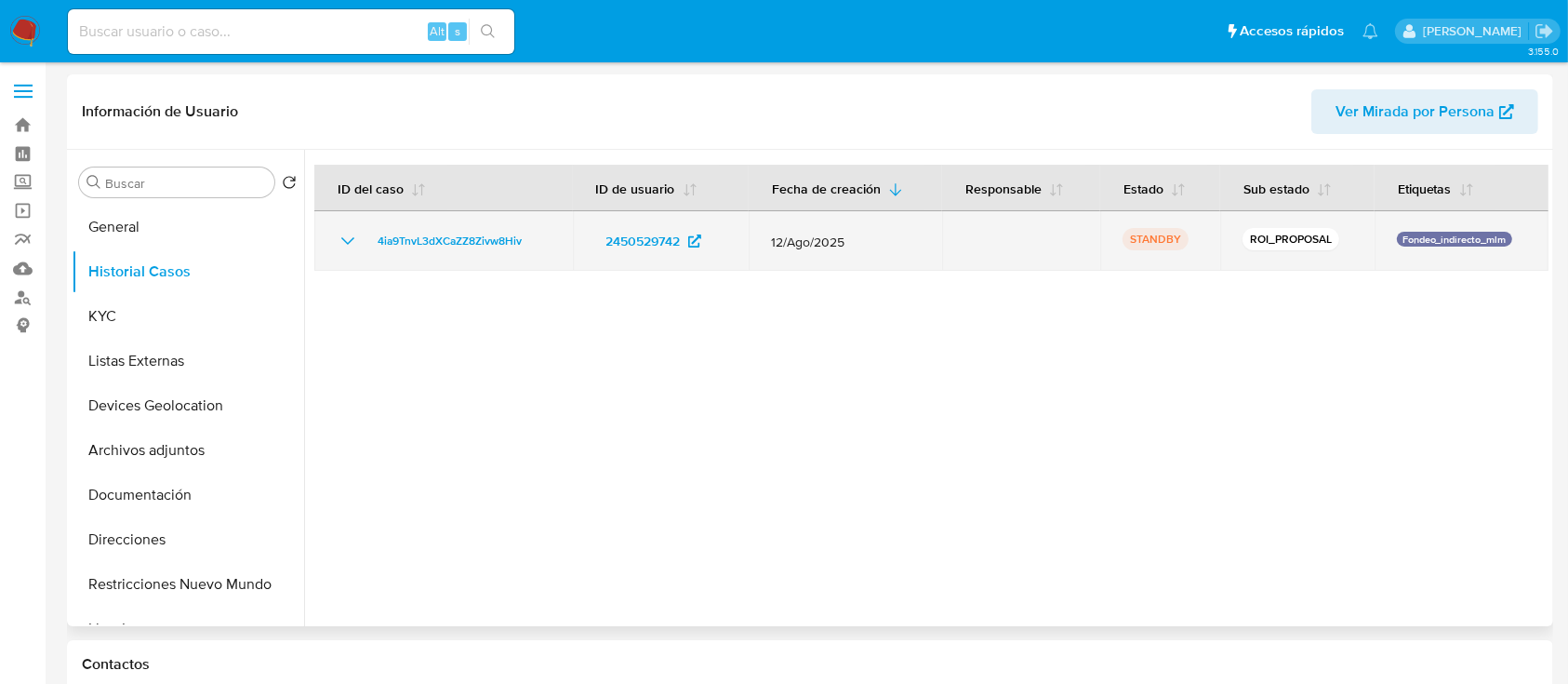
click at [336, 241] on icon "Mostrar/Ocultar" at bounding box center [347, 240] width 22 height 22
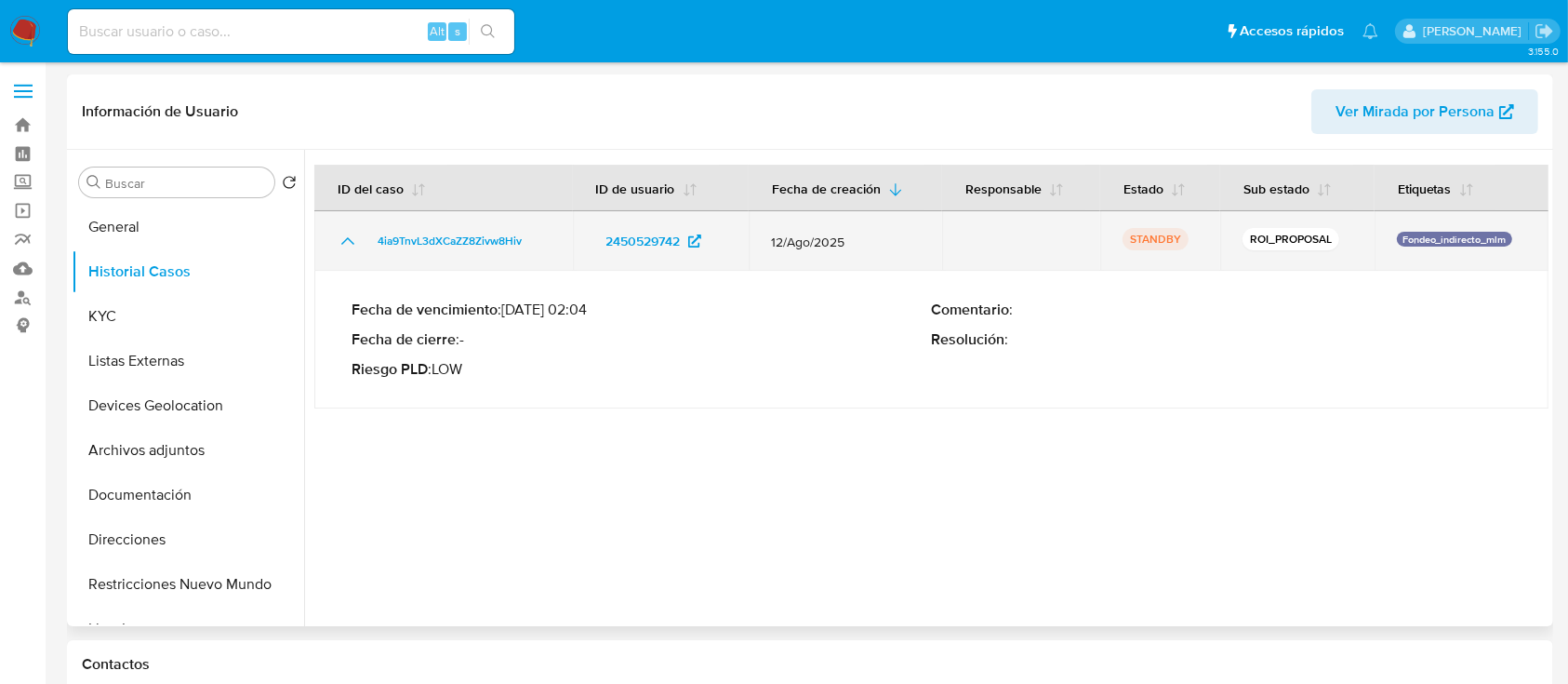
click at [336, 241] on icon "Mostrar/Ocultar" at bounding box center [347, 240] width 22 height 22
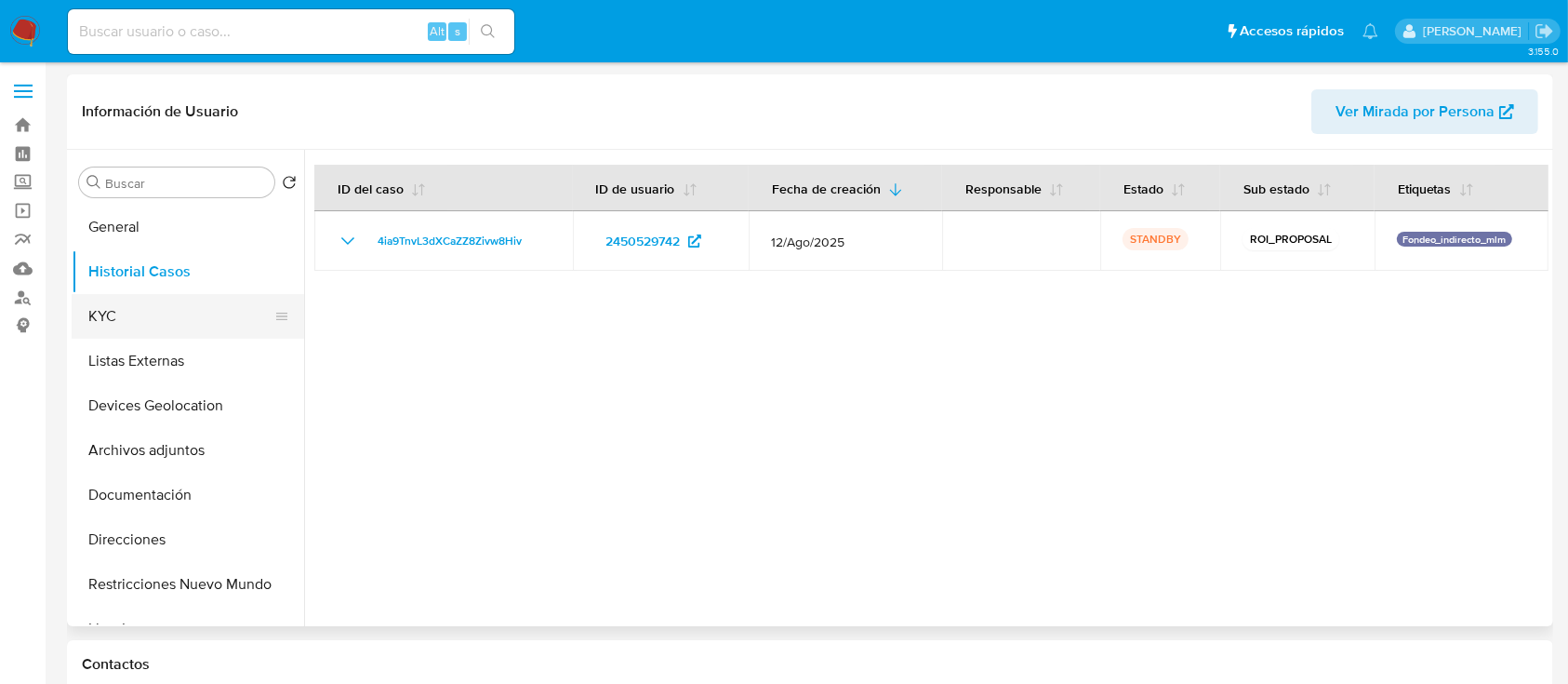
click at [178, 330] on button "KYC" at bounding box center [180, 315] width 217 height 45
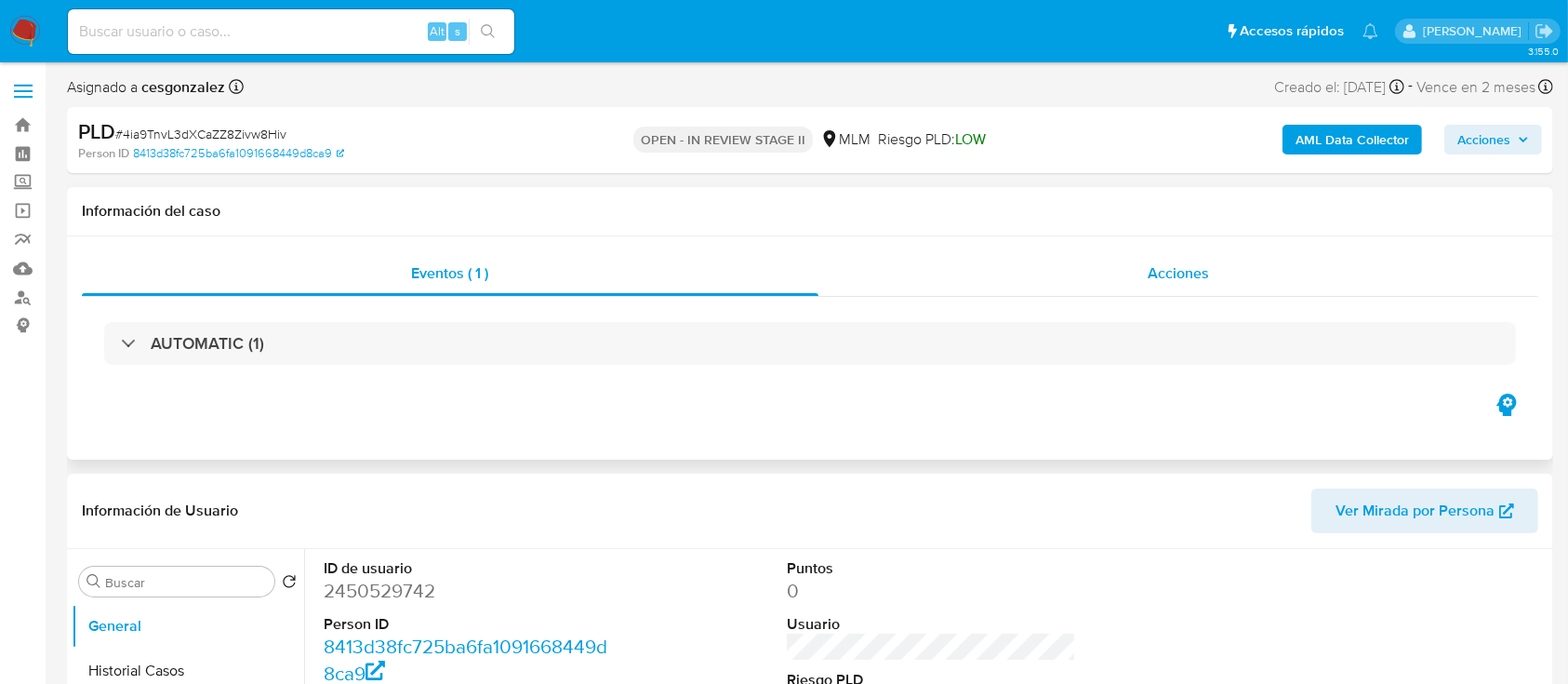
click at [1247, 281] on div "Acciones" at bounding box center [1178, 273] width 721 height 45
select select "10"
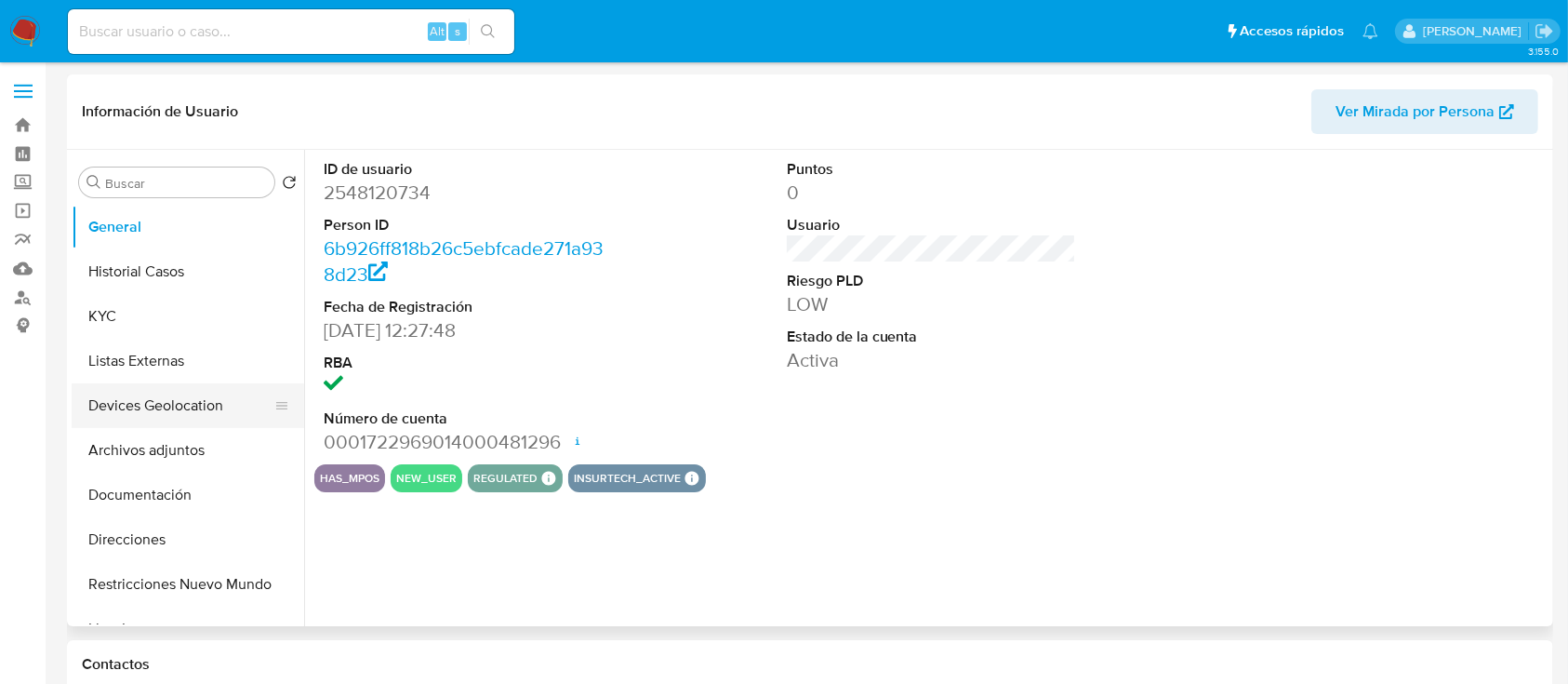
select select "10"
click at [165, 409] on button "Devices Geolocation" at bounding box center [180, 405] width 217 height 45
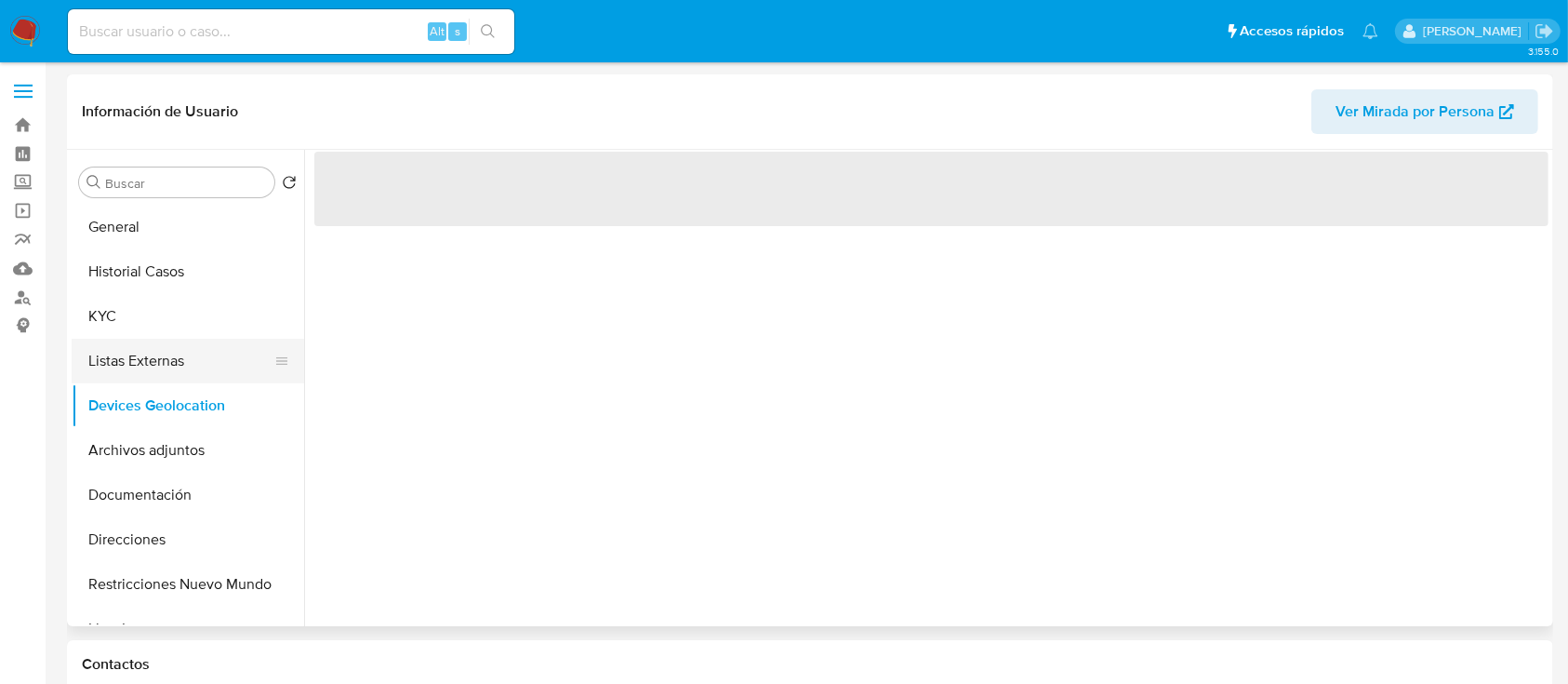
click at [134, 370] on button "Listas Externas" at bounding box center [180, 360] width 217 height 45
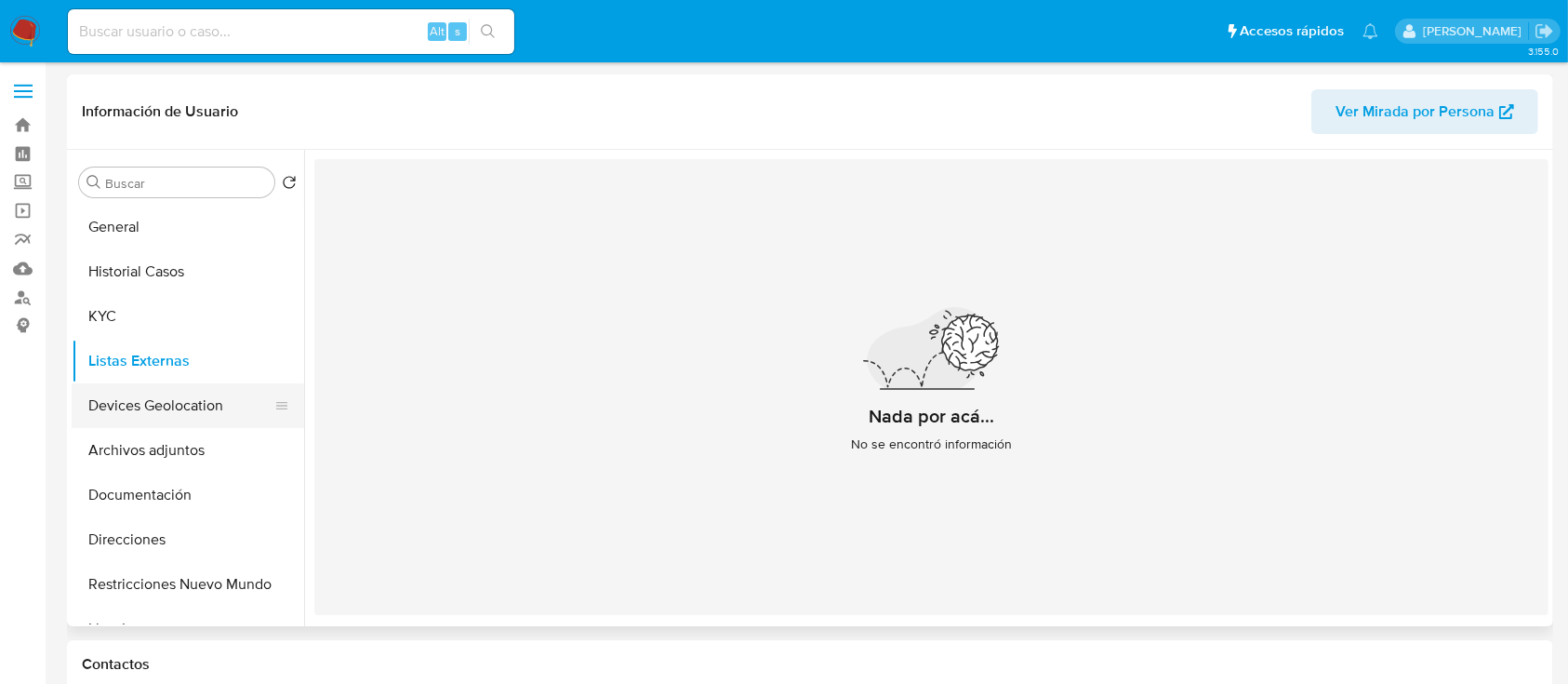
click at [209, 405] on button "Devices Geolocation" at bounding box center [180, 405] width 217 height 45
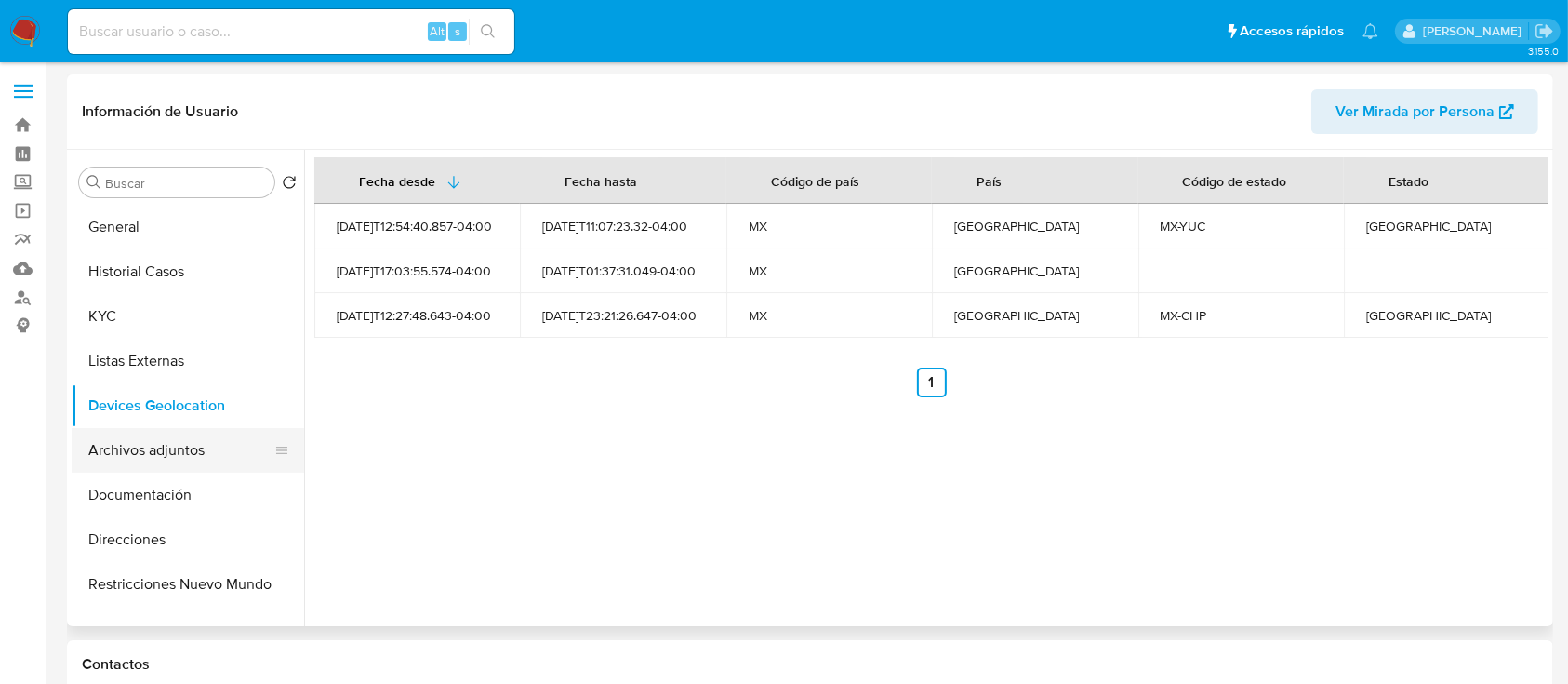
click at [188, 461] on button "Archivos adjuntos" at bounding box center [180, 450] width 217 height 45
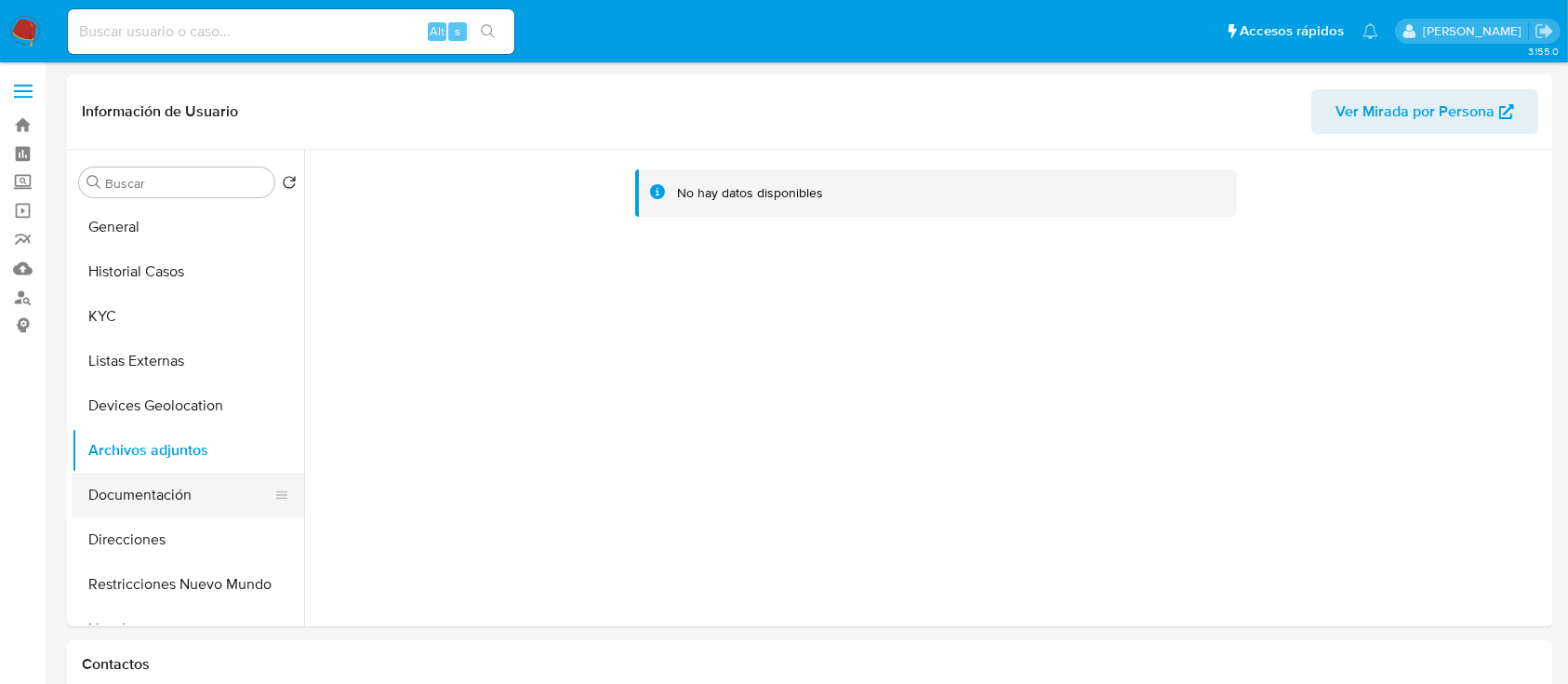
click at [171, 500] on button "Documentación" at bounding box center [180, 494] width 217 height 45
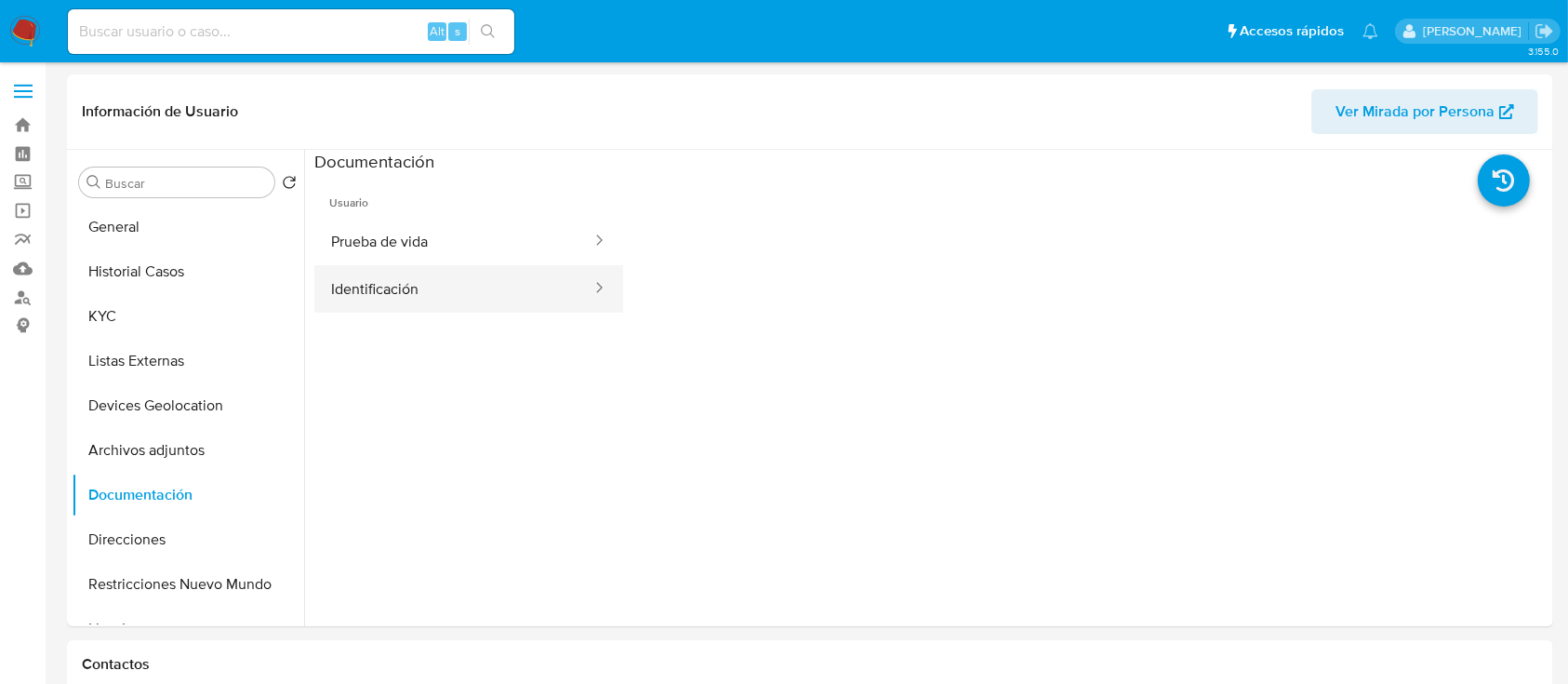
click at [402, 312] on button "Identificación" at bounding box center [453, 289] width 279 height 48
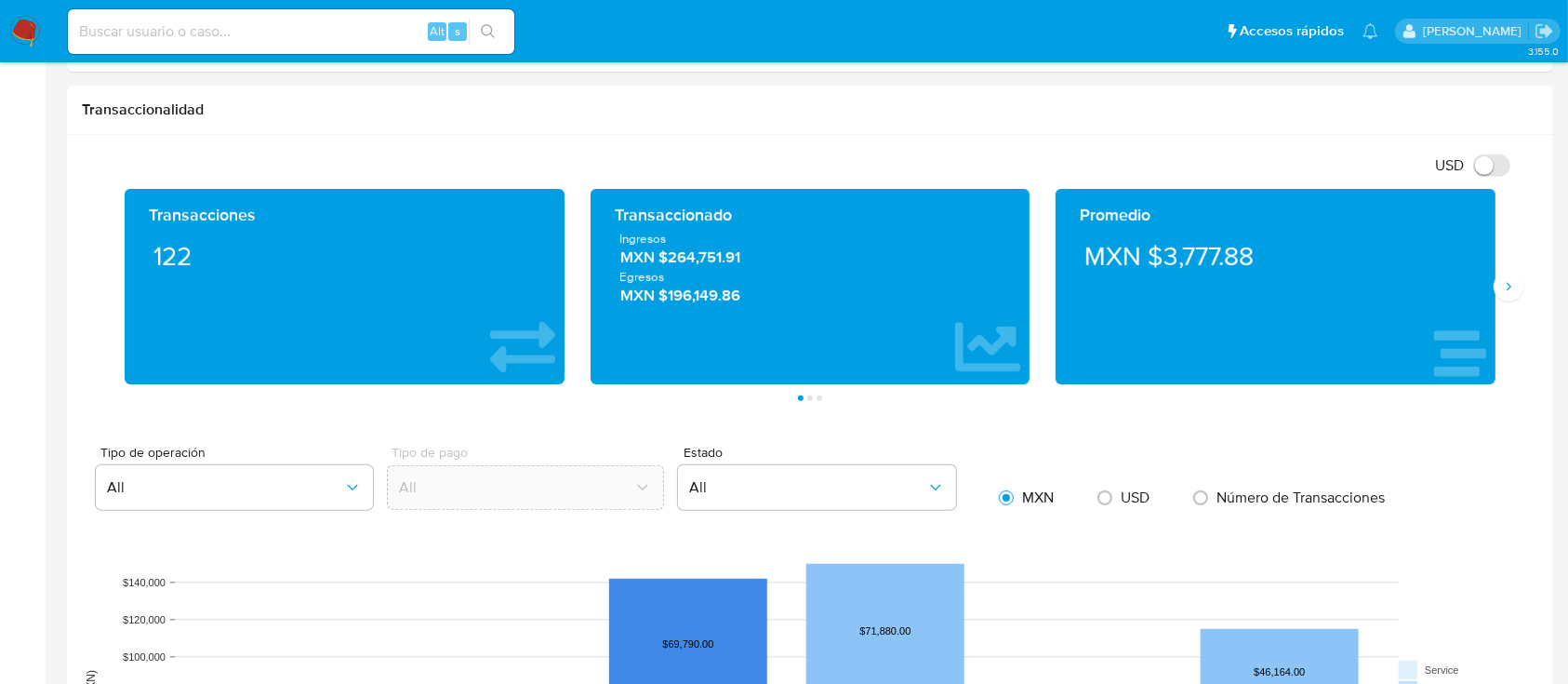
scroll to position [803, 0]
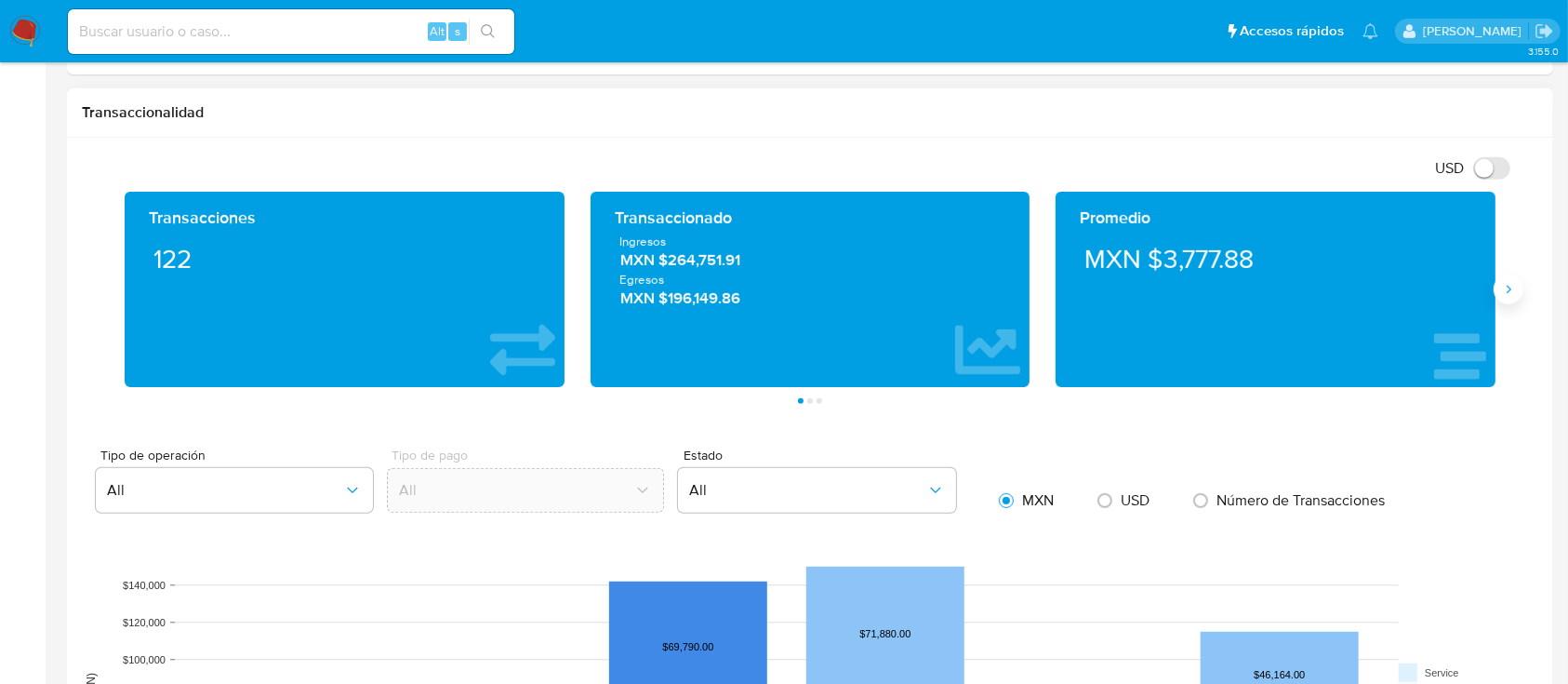
click at [1512, 295] on icon "Siguiente" at bounding box center [1509, 290] width 15 height 15
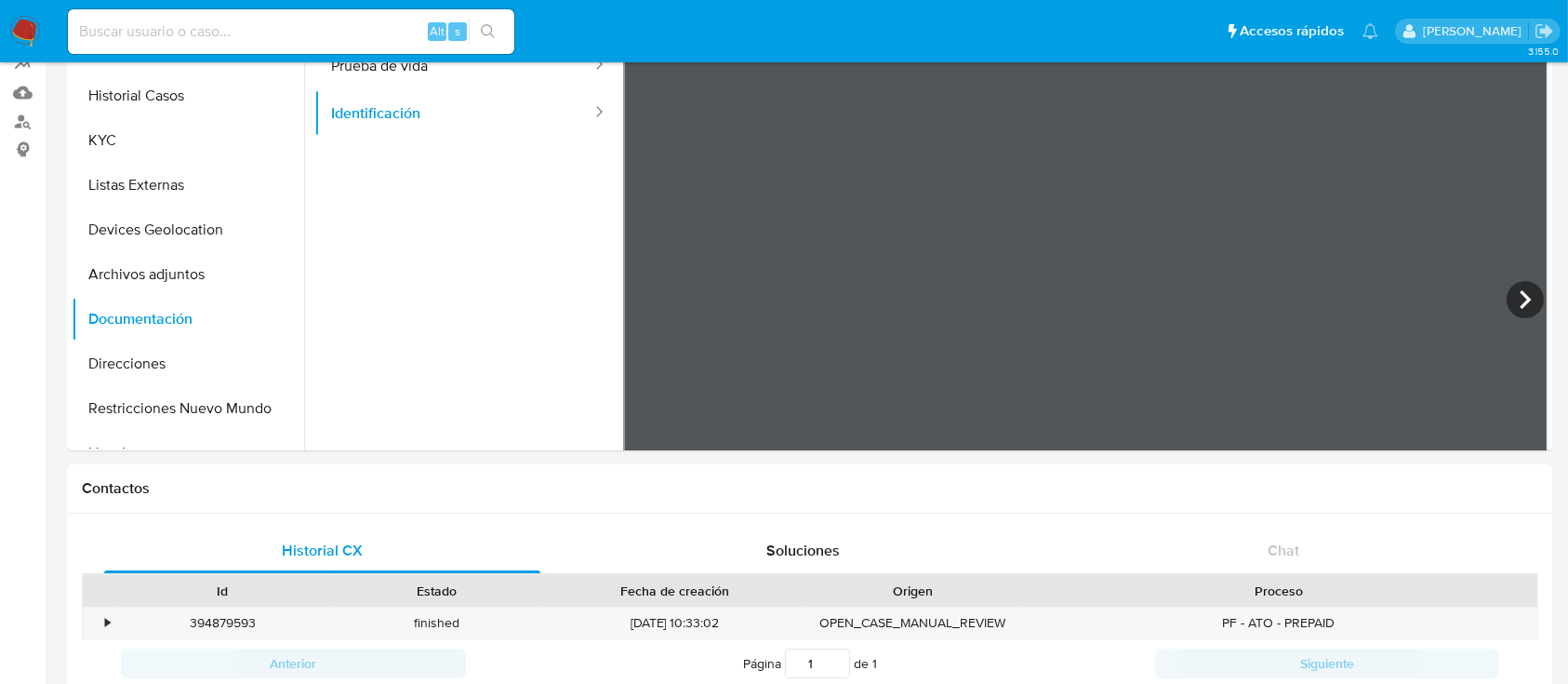
scroll to position [42, 0]
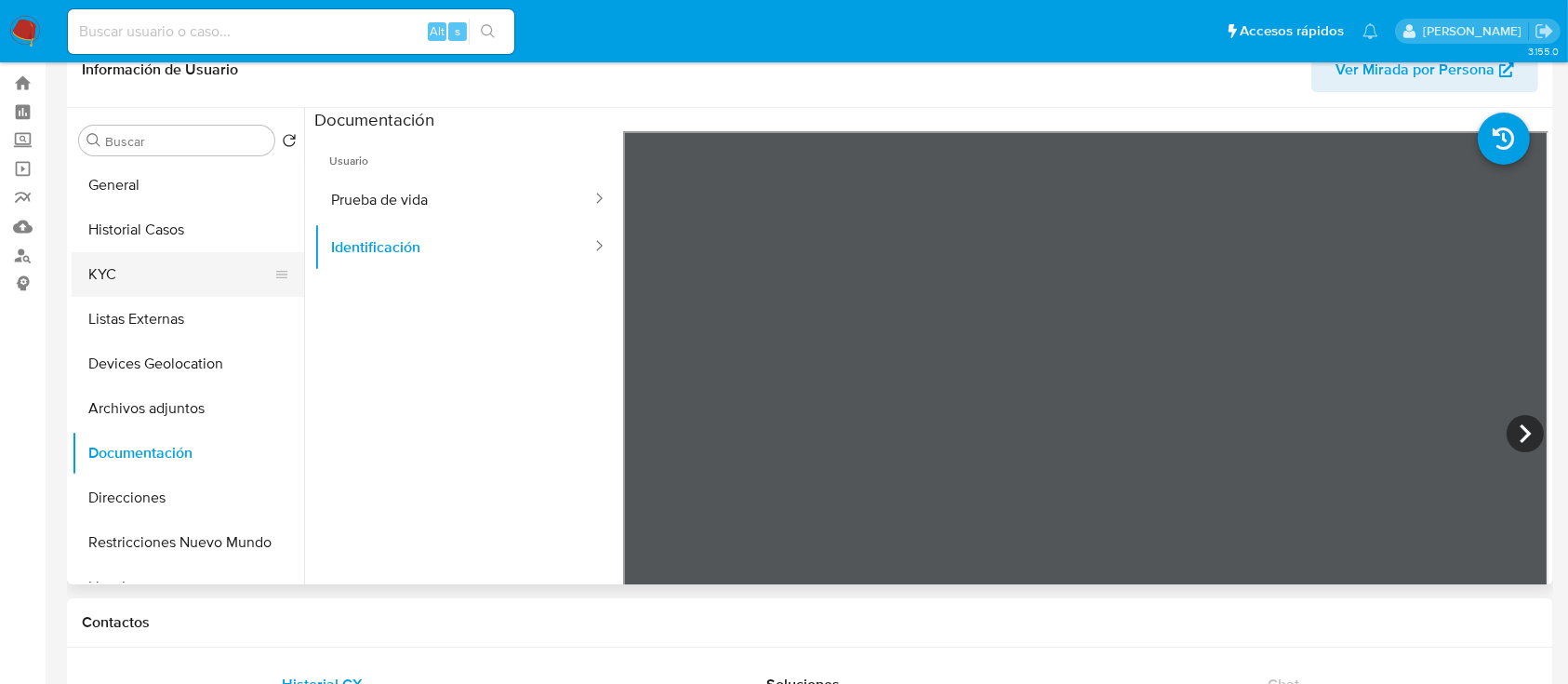
click at [149, 286] on button "KYC" at bounding box center [180, 274] width 217 height 45
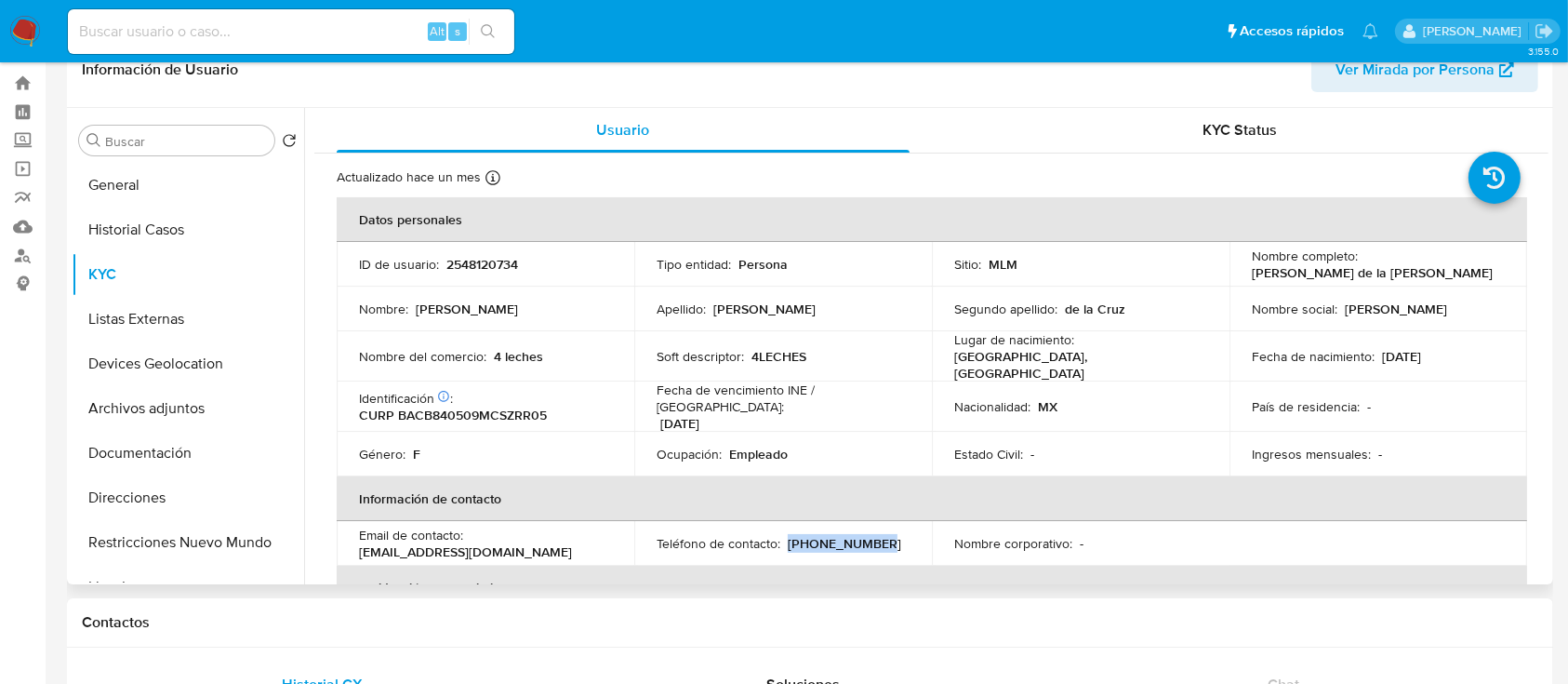
drag, startPoint x: 871, startPoint y: 531, endPoint x: 784, endPoint y: 526, distance: 87.1
click at [784, 534] on div "Teléfono de contacto : (961) 2181995" at bounding box center [783, 543] width 253 height 17
copy p "[PHONE_NUMBER]"
drag, startPoint x: 522, startPoint y: 543, endPoint x: 353, endPoint y: 538, distance: 169.1
click at [353, 538] on td "Email de contacto : baezbrenda220@gmail.com" at bounding box center [485, 543] width 297 height 45
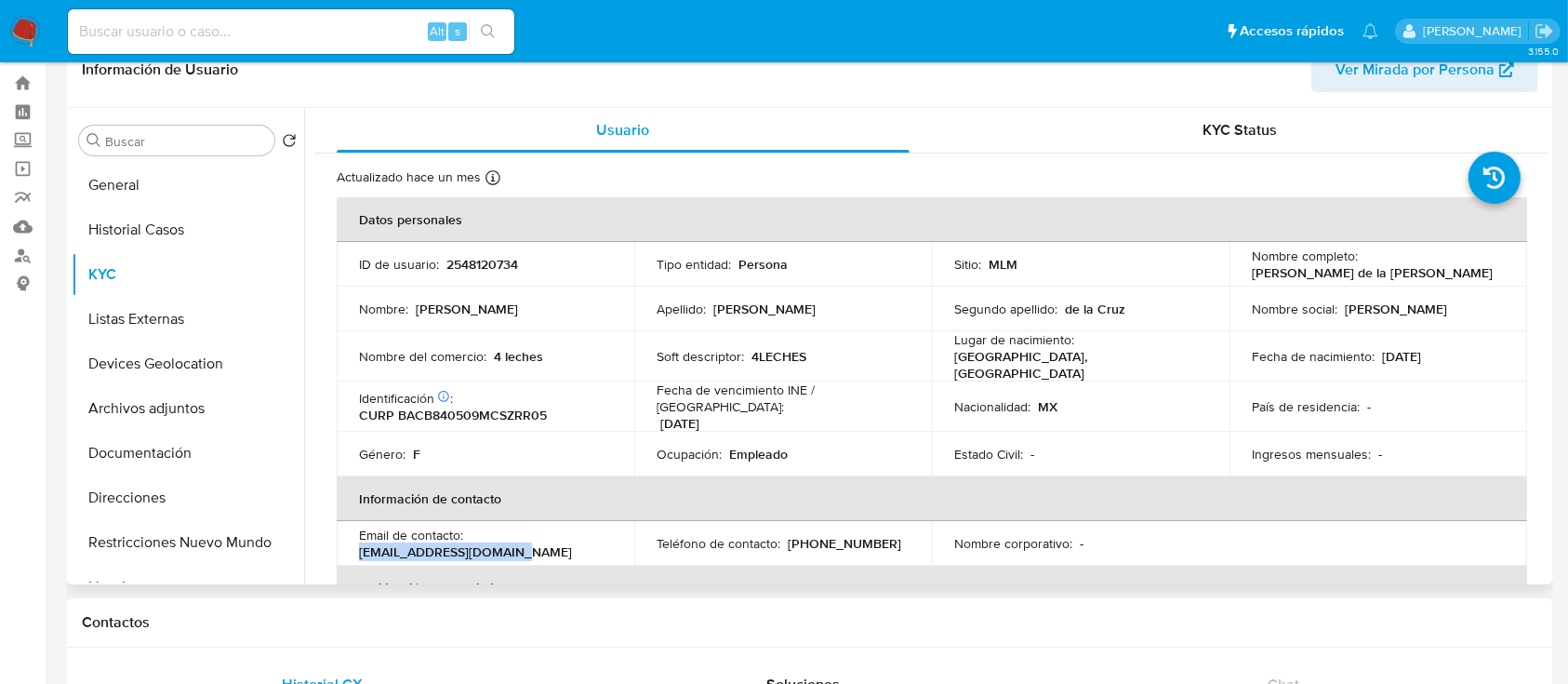
copy p "[EMAIL_ADDRESS][DOMAIN_NAME]"
click at [115, 186] on button "General" at bounding box center [180, 185] width 217 height 45
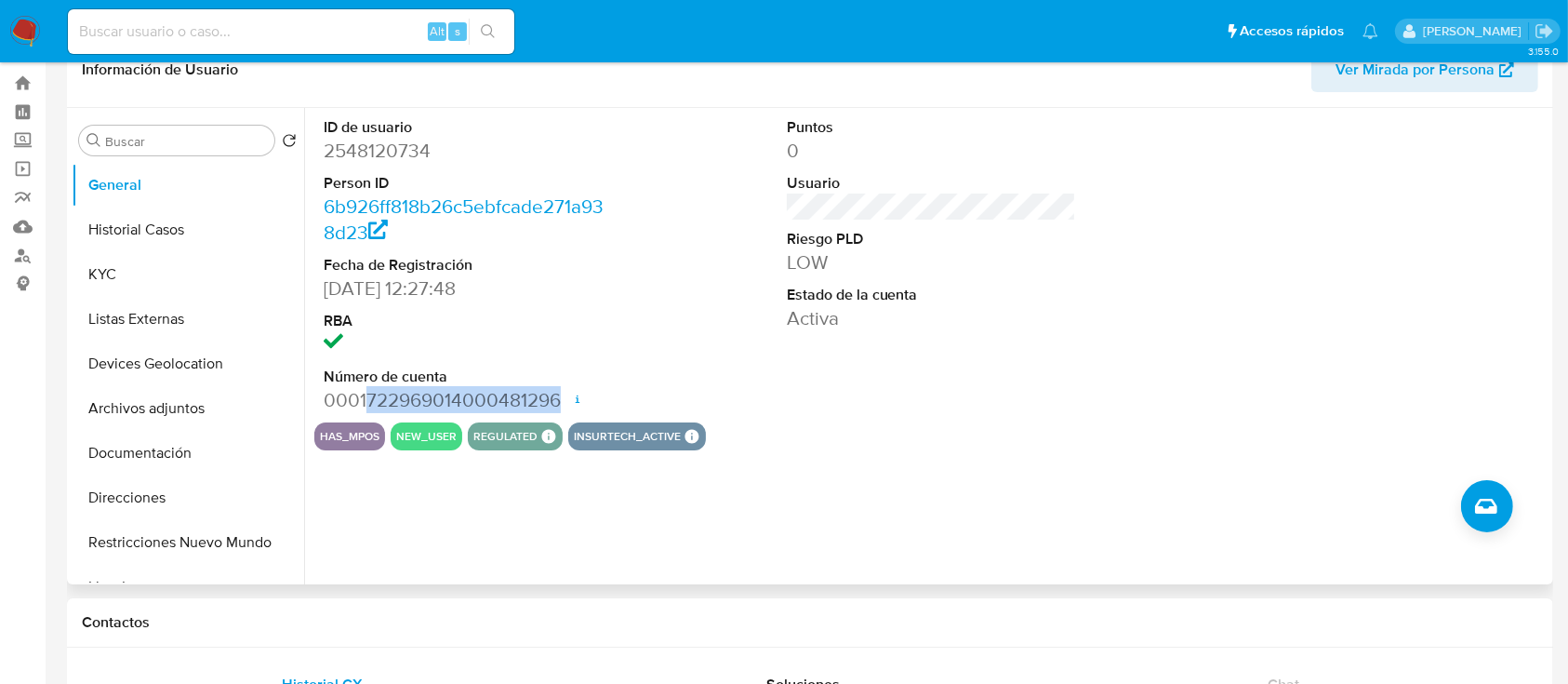
drag, startPoint x: 366, startPoint y: 396, endPoint x: 555, endPoint y: 406, distance: 189.3
click at [555, 406] on dd "0001722969014000481296 Fecha de apertura 09/07/2025 12:57 Estado ACTIVE" at bounding box center [469, 399] width 291 height 26
copy dd "722969014000481296"
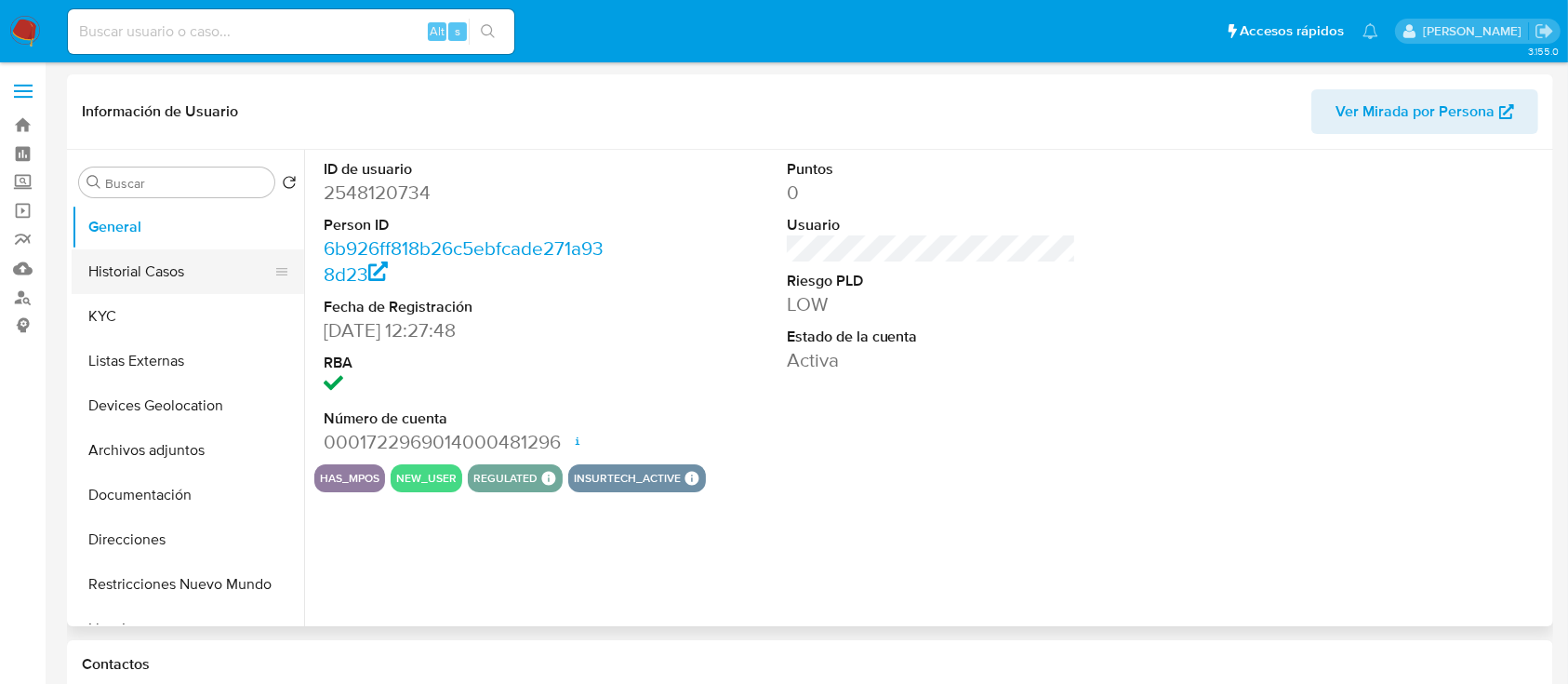
select select "10"
click at [190, 269] on button "Historial Casos" at bounding box center [180, 272] width 217 height 45
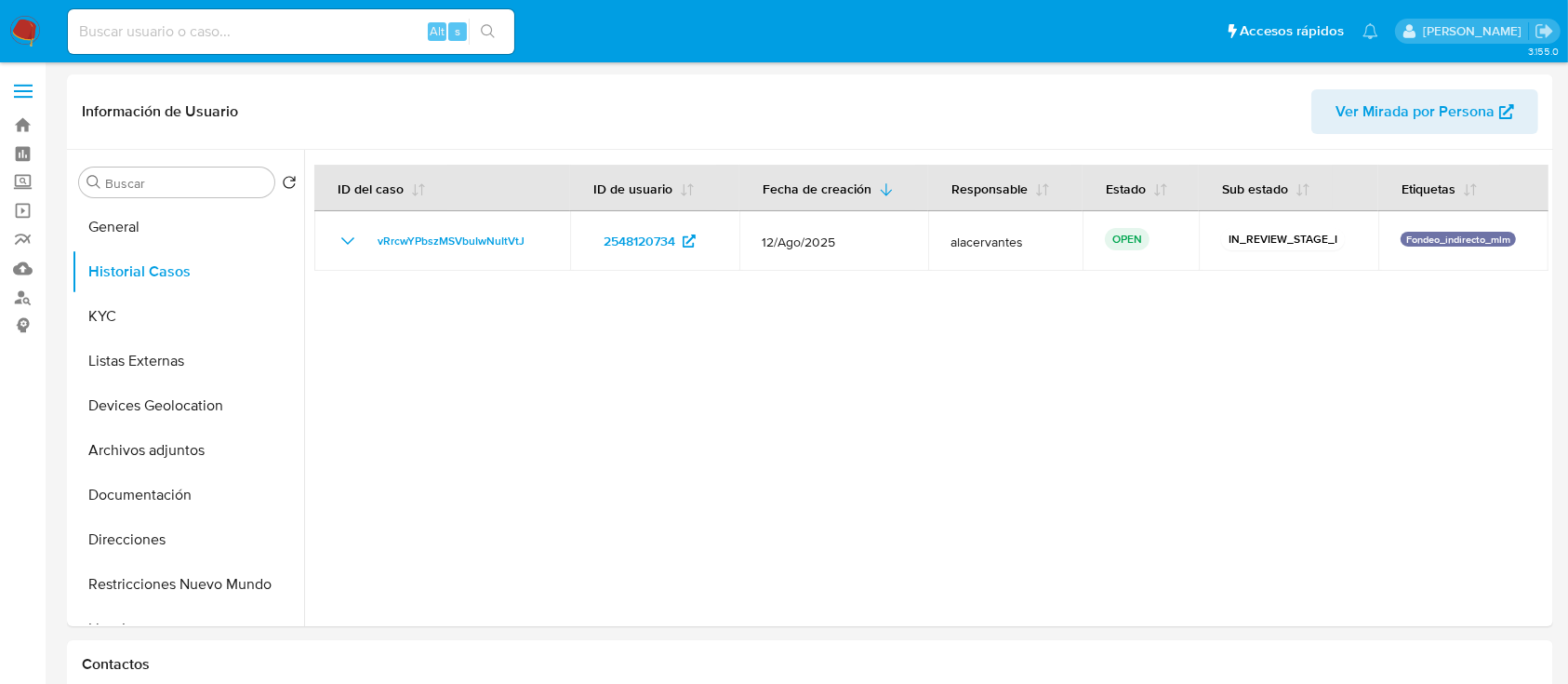
click at [232, 43] on div "Alt s" at bounding box center [291, 31] width 447 height 45
click at [236, 39] on input at bounding box center [291, 31] width 447 height 24
paste input "2565957597"
type input "2565957597"
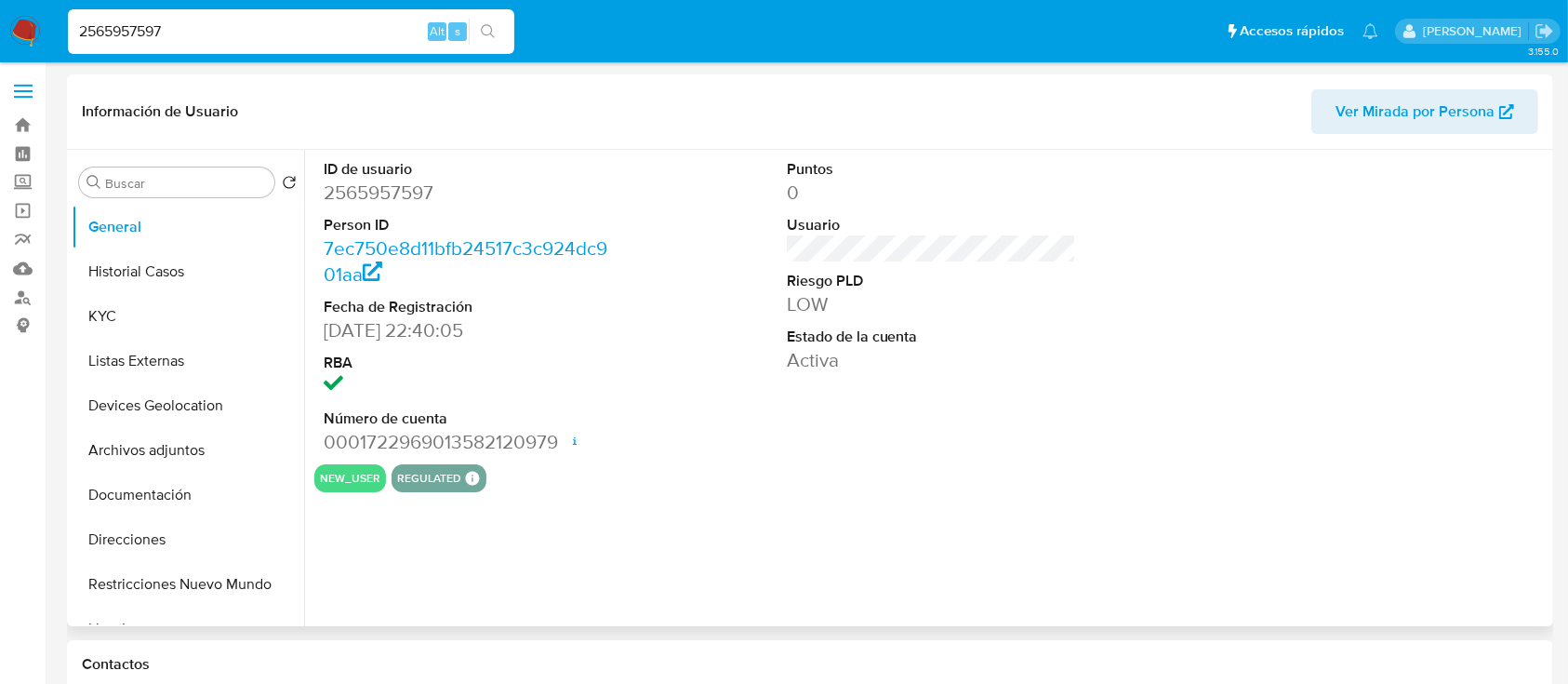
select select "10"
click at [149, 303] on button "KYC" at bounding box center [180, 315] width 217 height 45
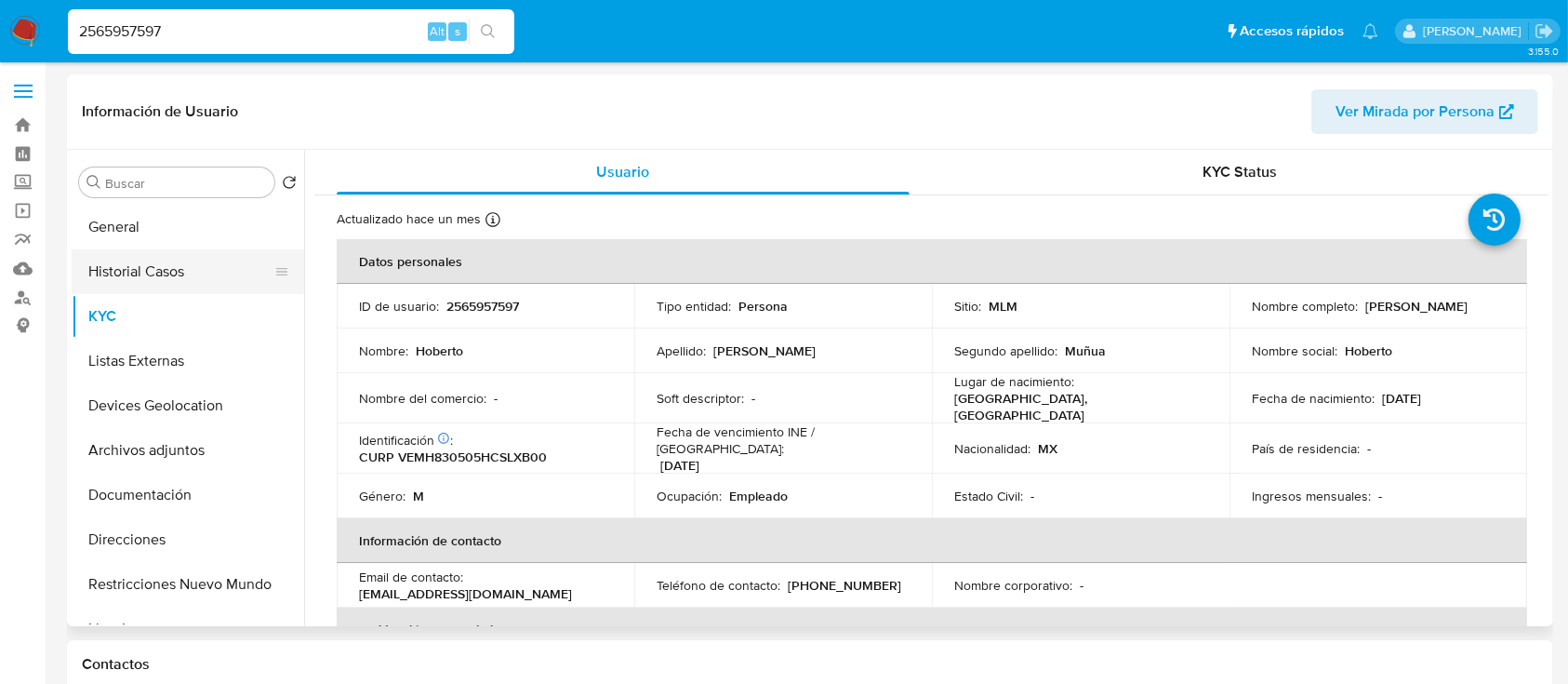
click at [172, 283] on button "Historial Casos" at bounding box center [180, 272] width 217 height 45
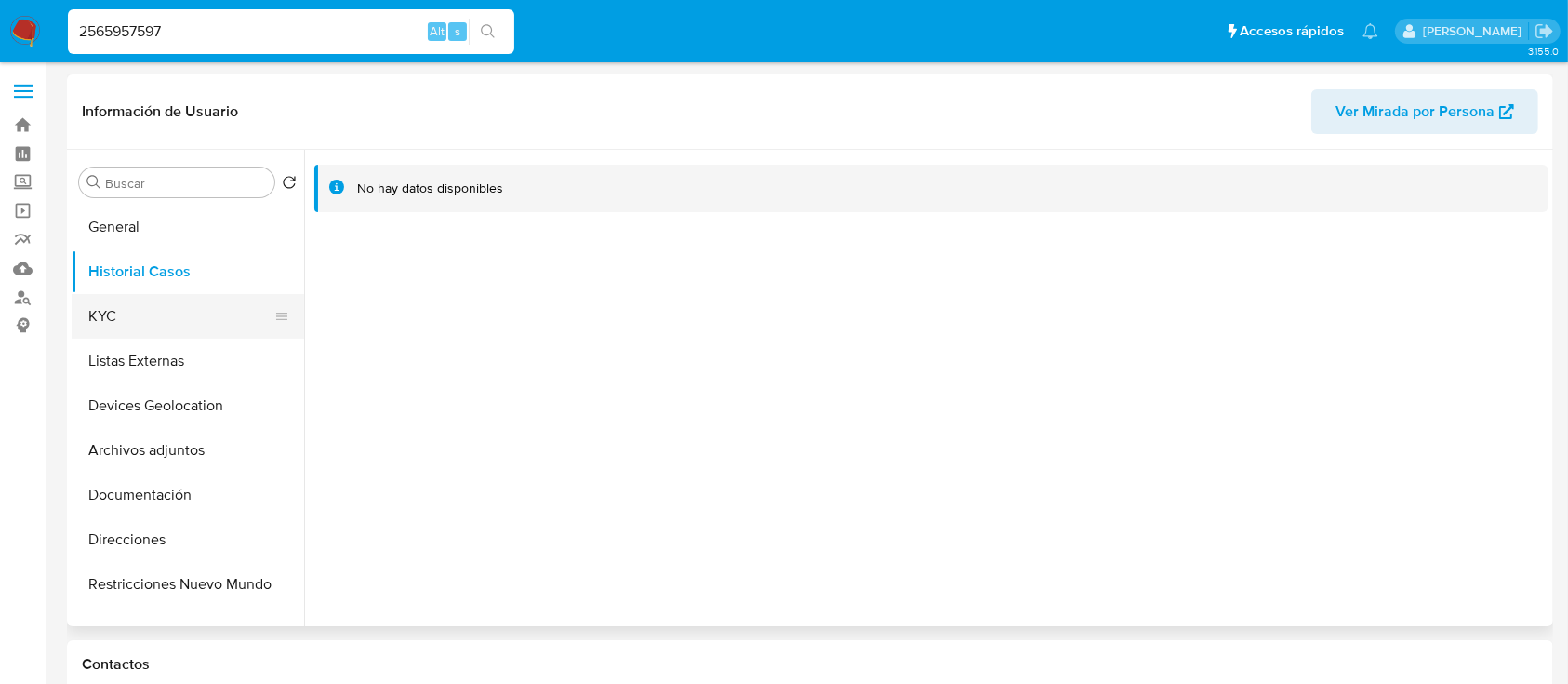
click at [166, 312] on button "KYC" at bounding box center [180, 315] width 217 height 45
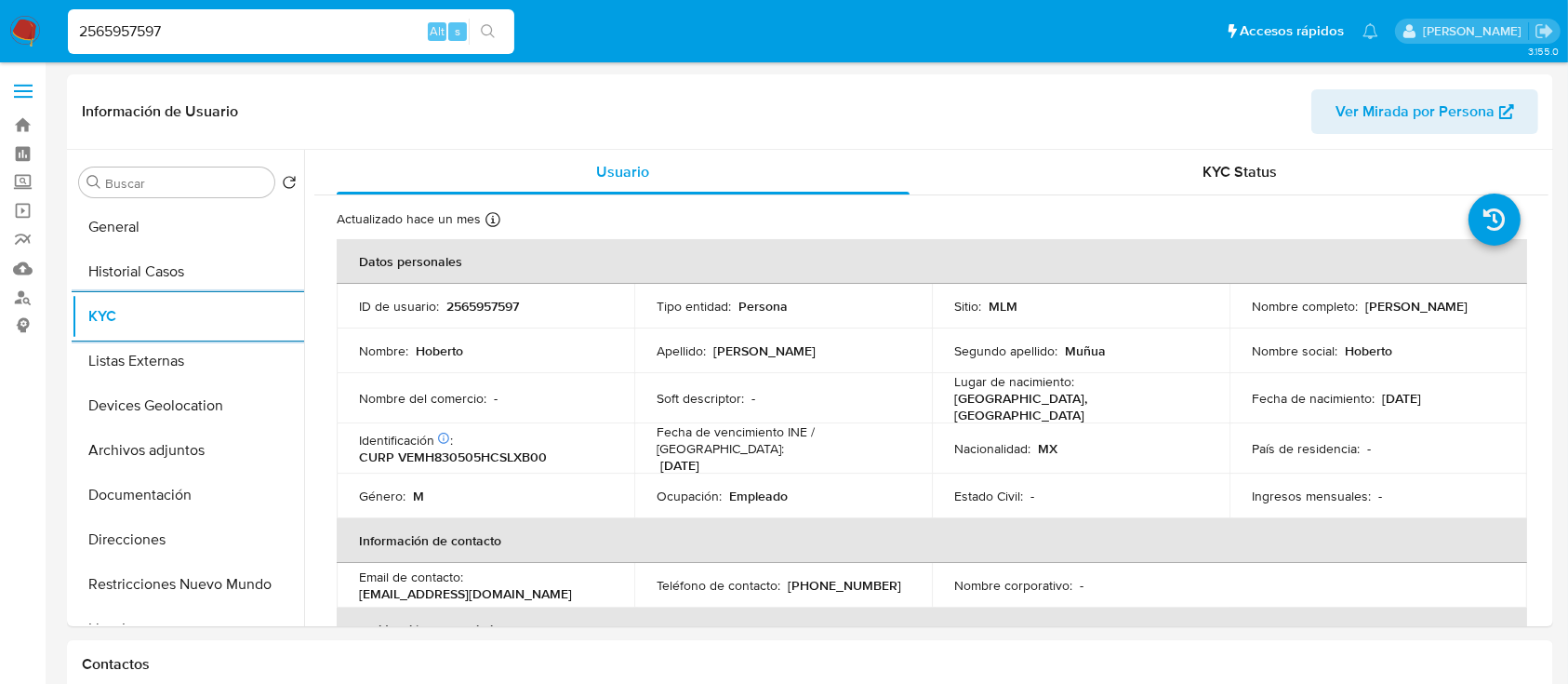
click at [321, 33] on input "2565957597" at bounding box center [291, 31] width 447 height 24
paste input "1866514222"
type input "1866514222"
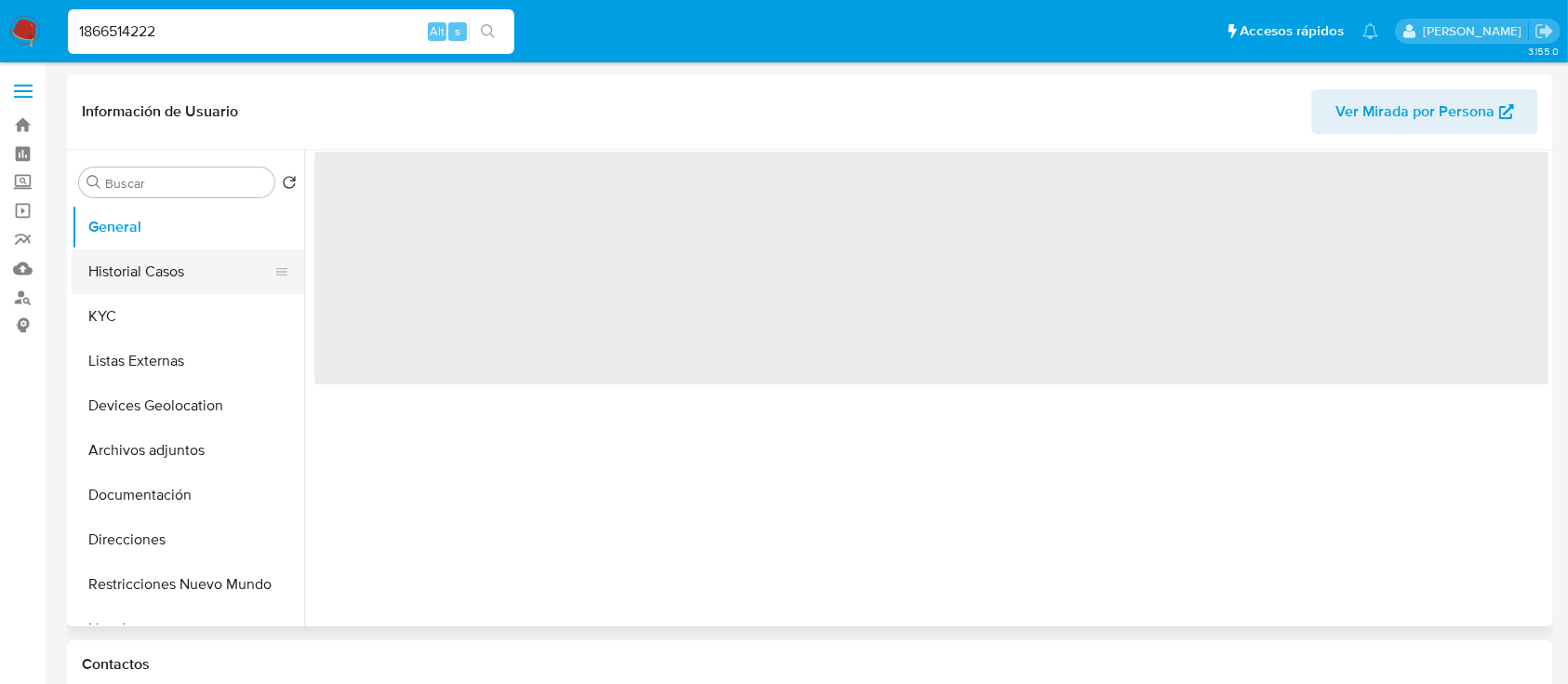
click at [131, 279] on button "Historial Casos" at bounding box center [180, 272] width 217 height 45
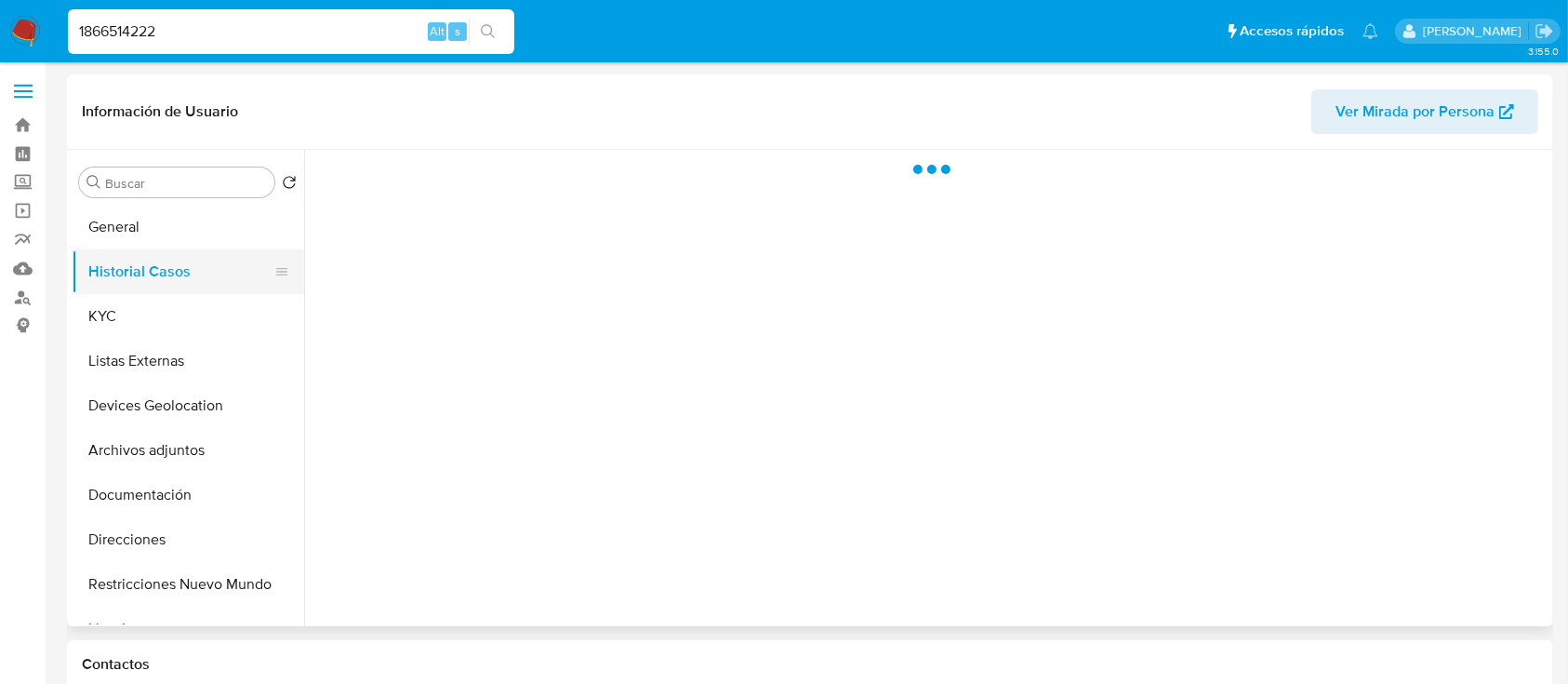
select select "10"
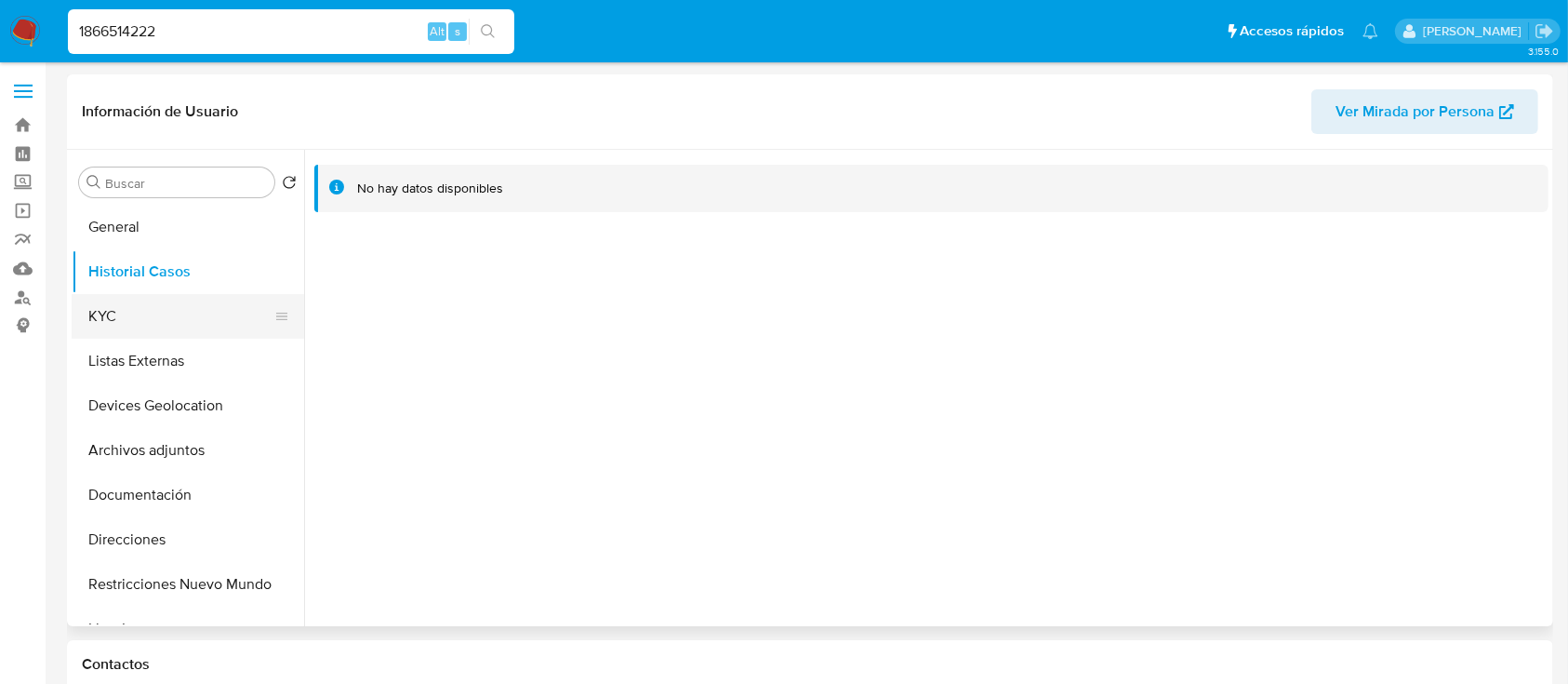
click at [126, 304] on button "KYC" at bounding box center [180, 315] width 217 height 45
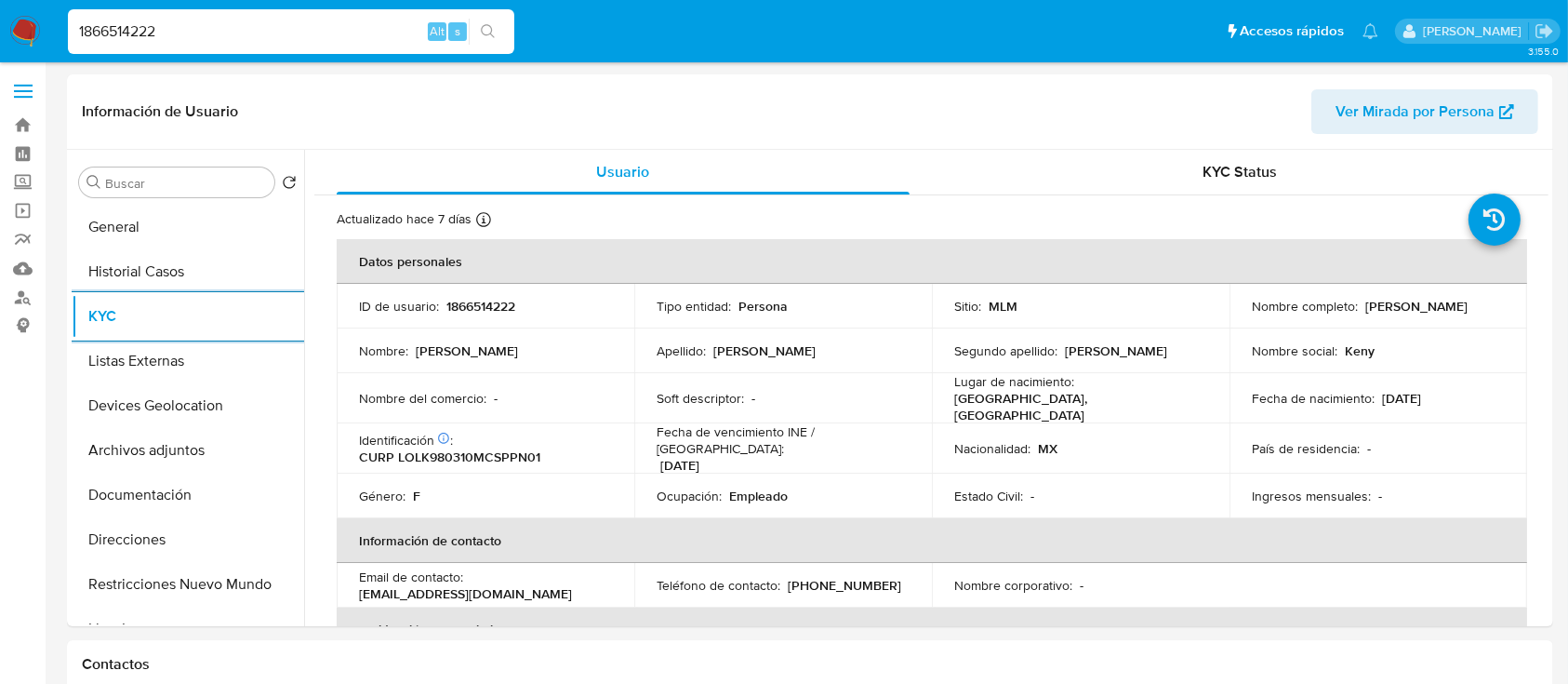
click at [333, 28] on input "1866514222" at bounding box center [291, 31] width 447 height 24
paste input "2590883954"
type input "2590883954"
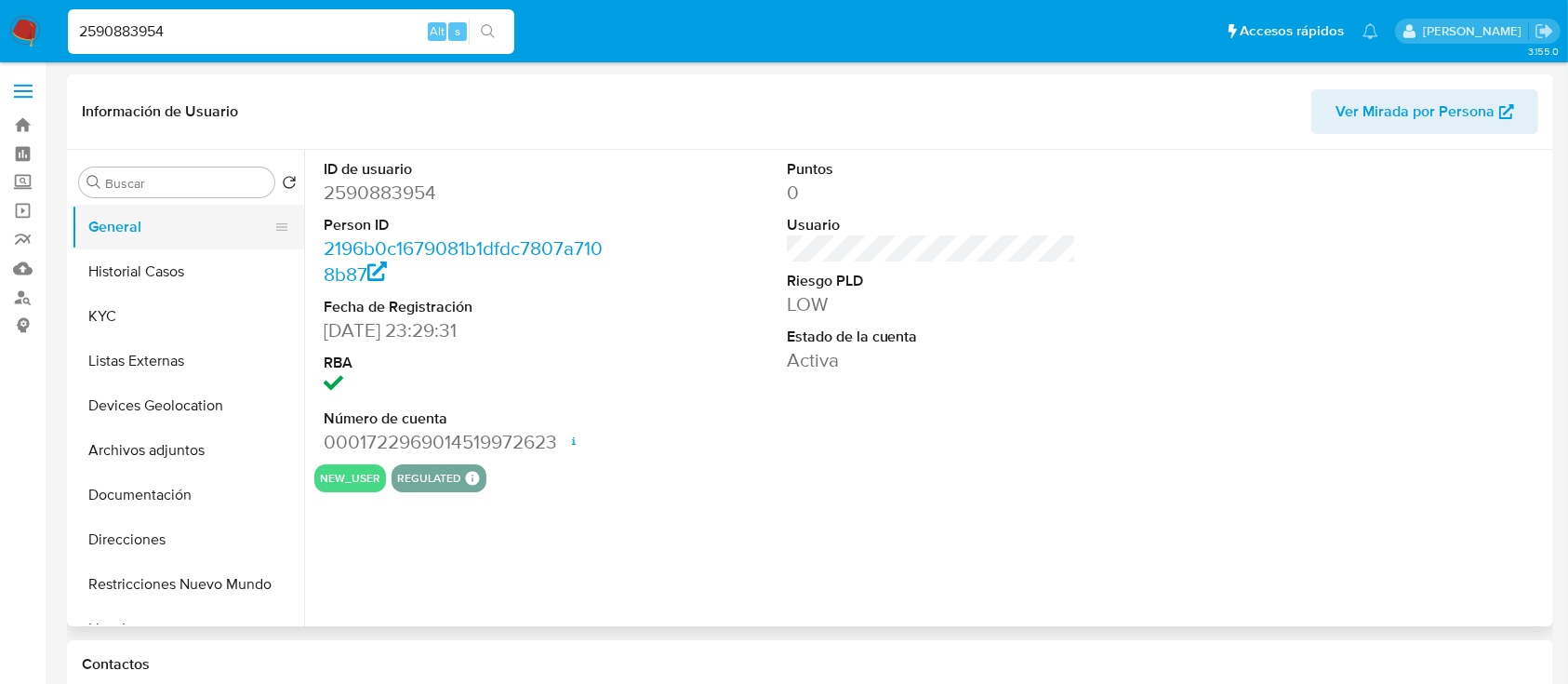
select select "10"
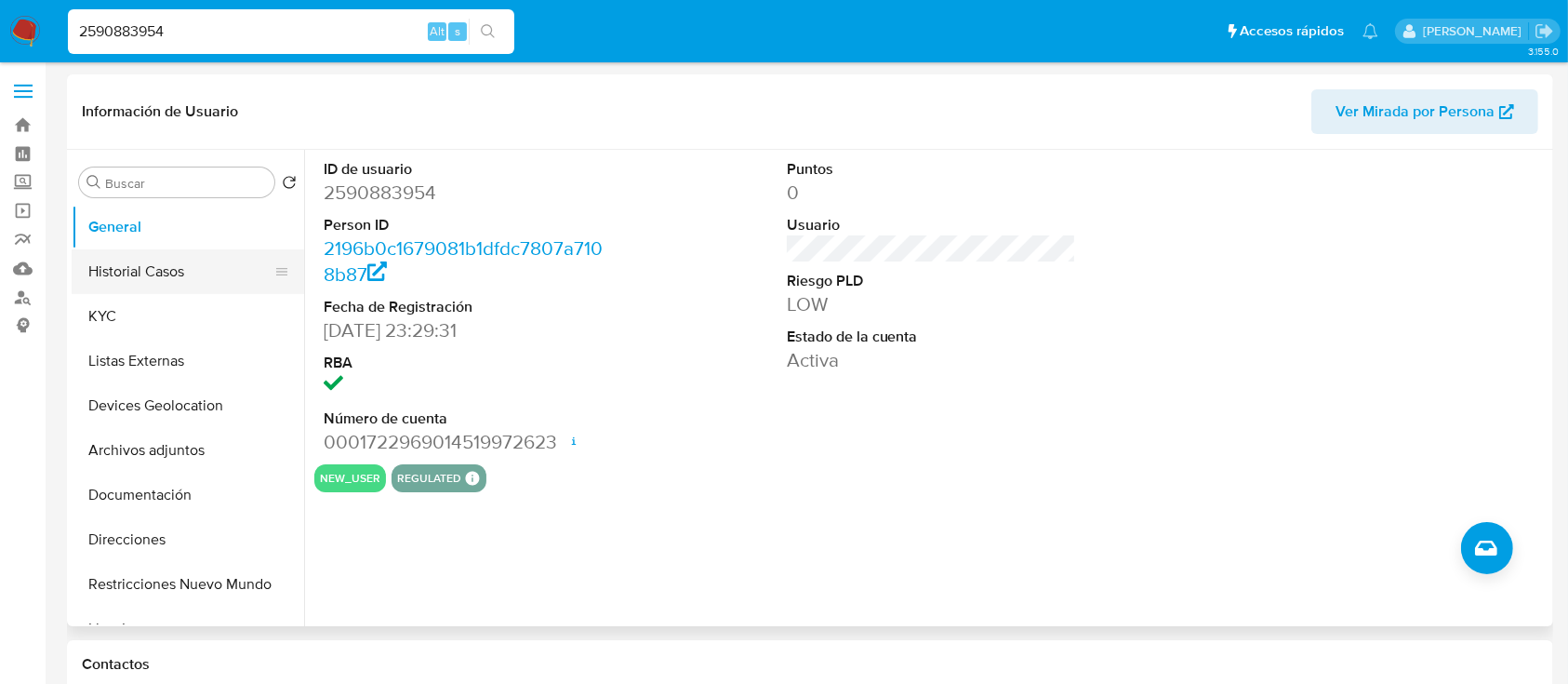
click at [97, 268] on button "Historial Casos" at bounding box center [180, 272] width 217 height 45
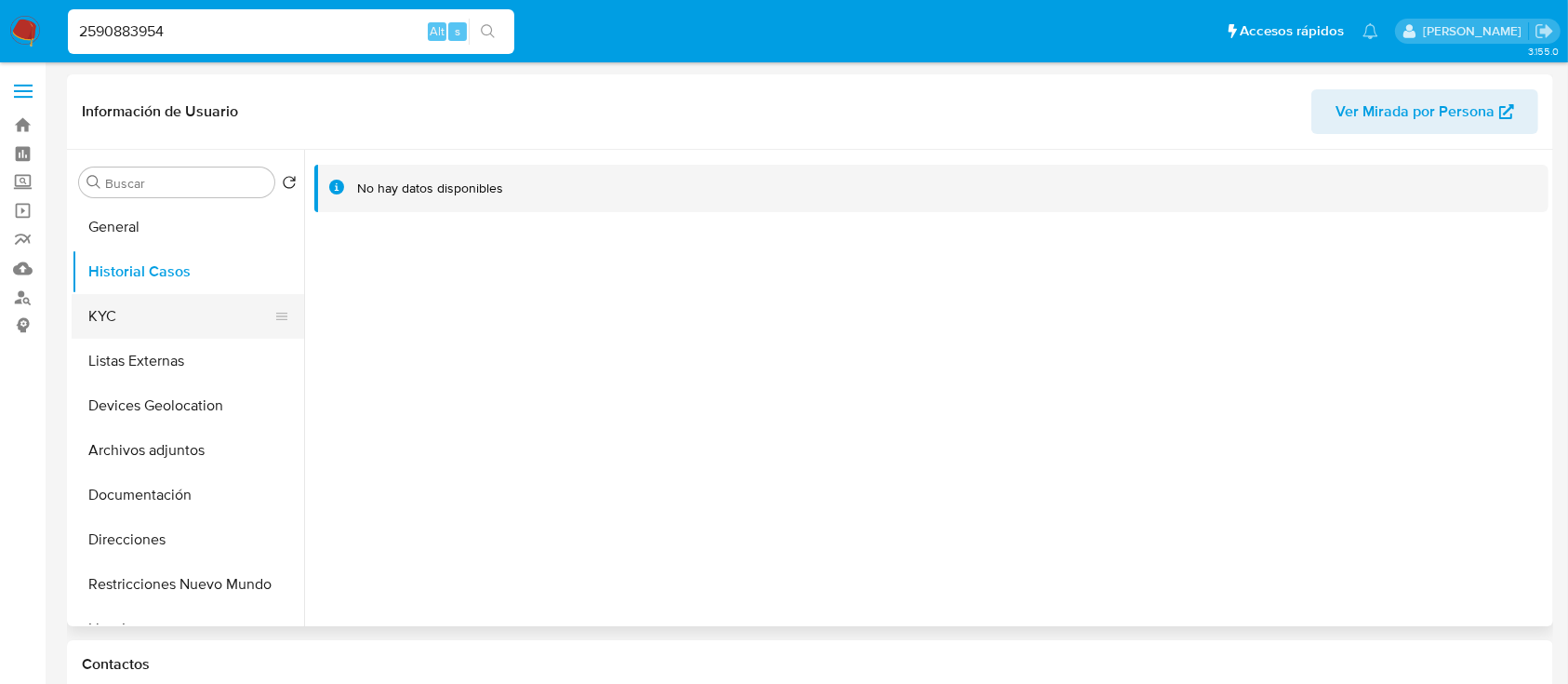
click at [129, 332] on button "KYC" at bounding box center [180, 315] width 217 height 45
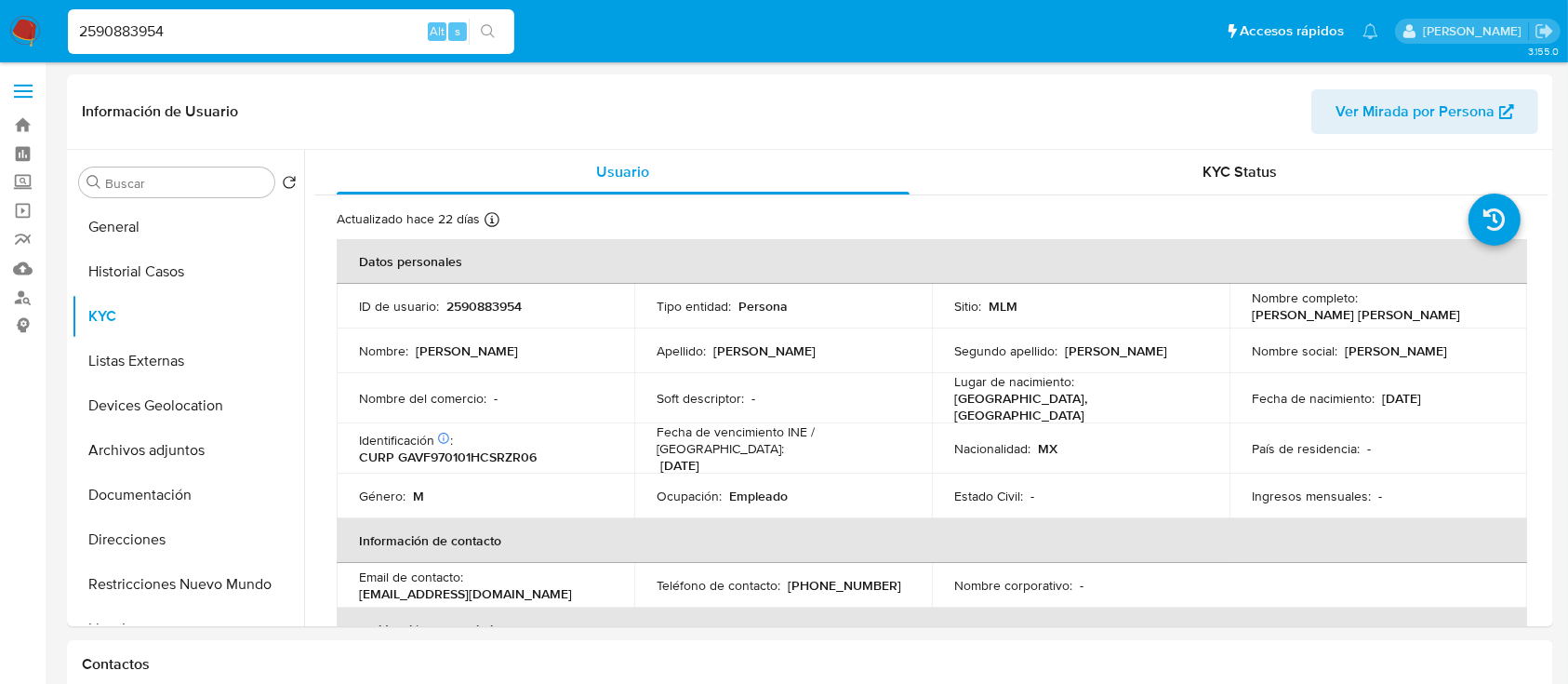
click at [337, 20] on input "2590883954" at bounding box center [291, 31] width 447 height 24
paste input "1866514222"
type input "1866514222"
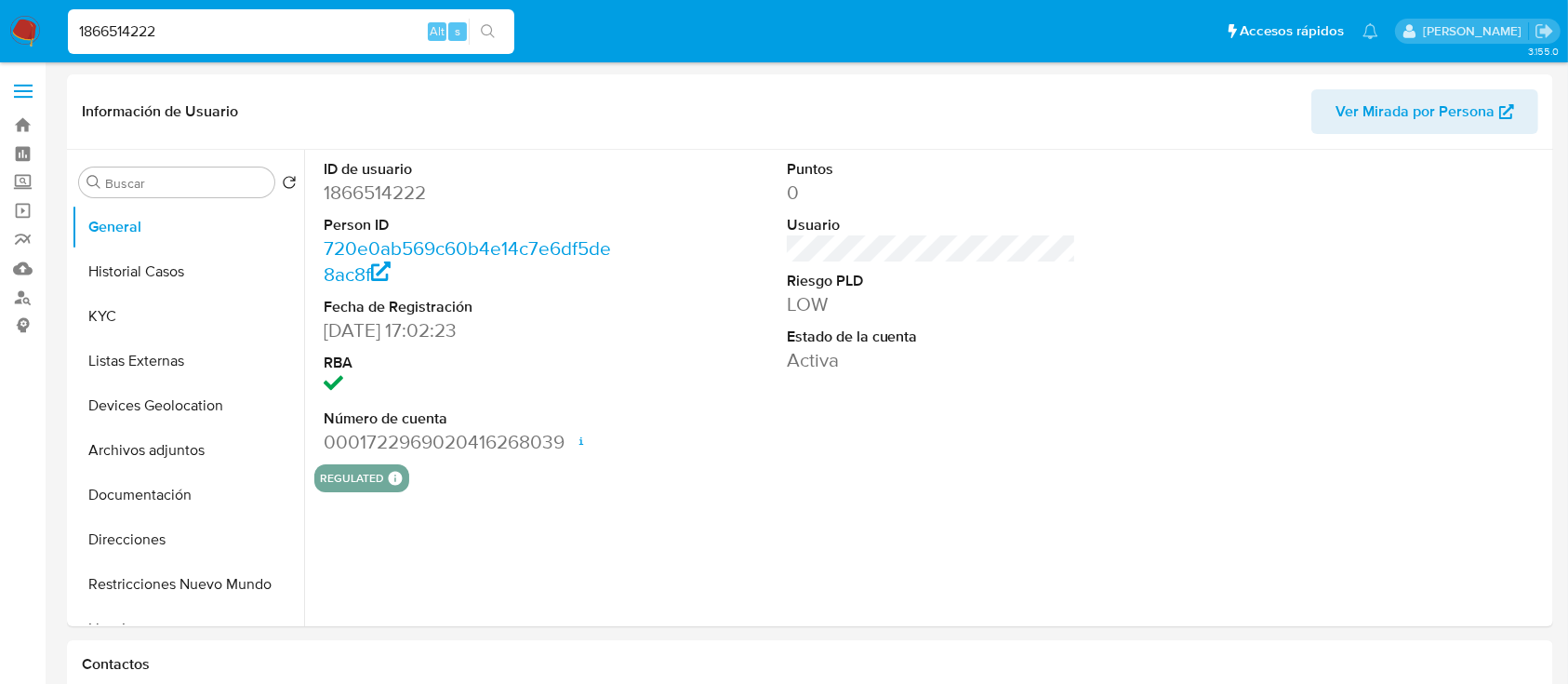
select select "10"
click at [313, 8] on div "1866514222 Alt s" at bounding box center [291, 31] width 447 height 52
click at [291, 20] on input "1866514222" at bounding box center [291, 31] width 447 height 24
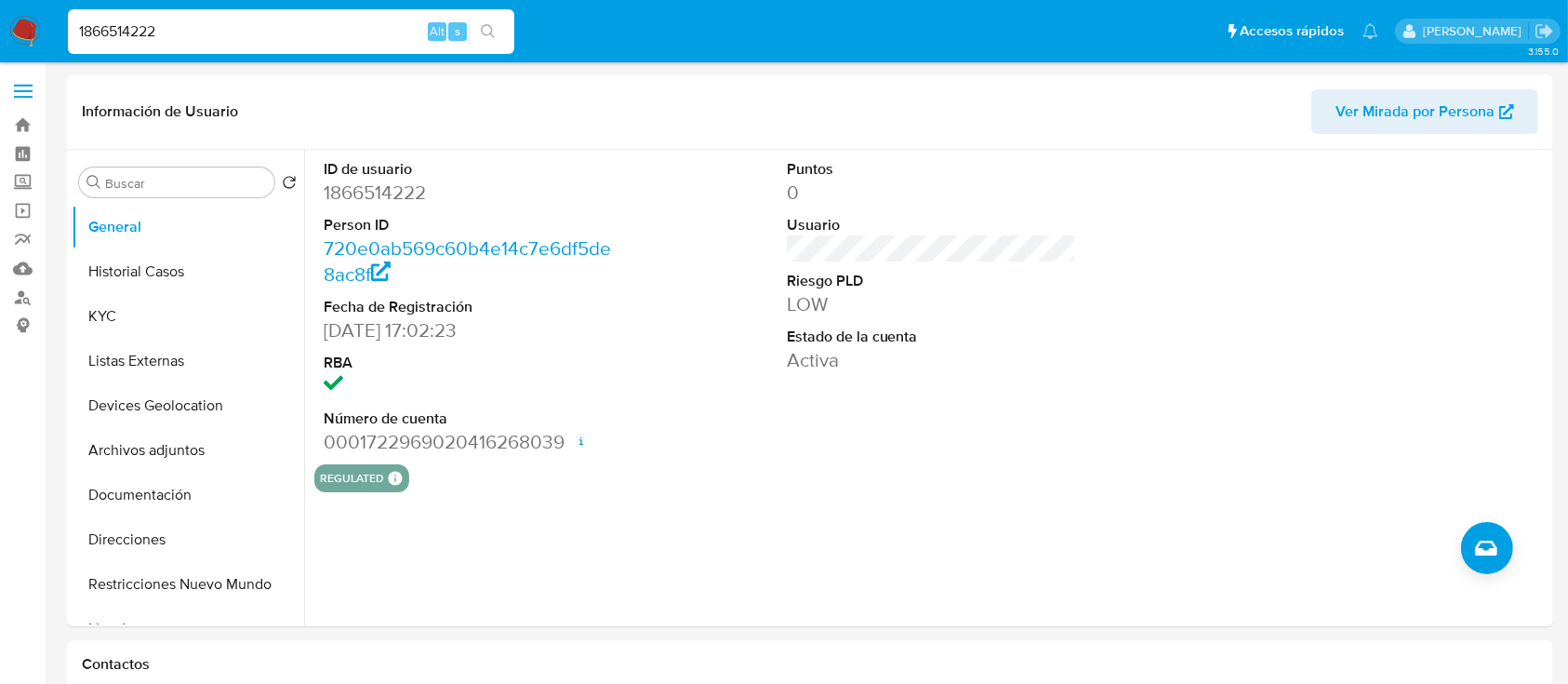
paste input "2565957597"
type input "2565957597"
select select "10"
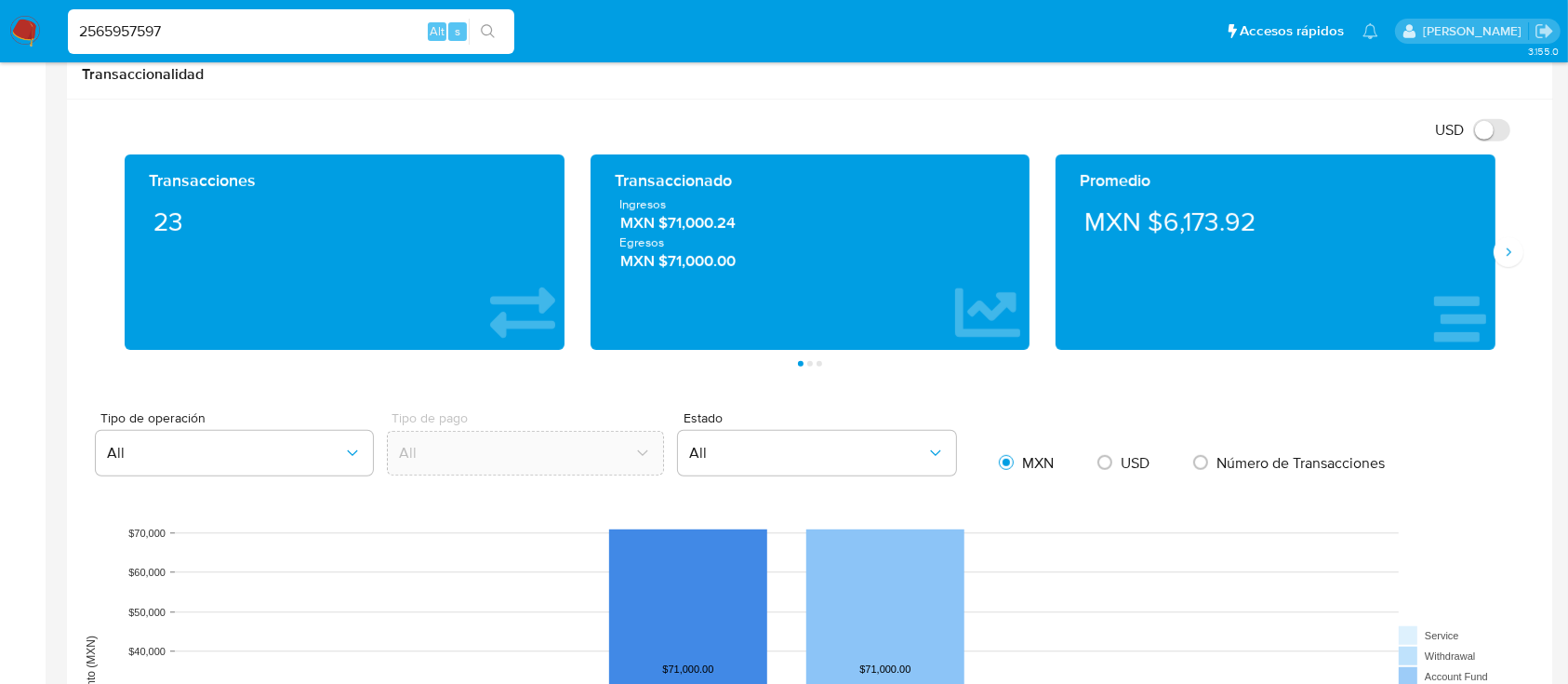
scroll to position [962, 0]
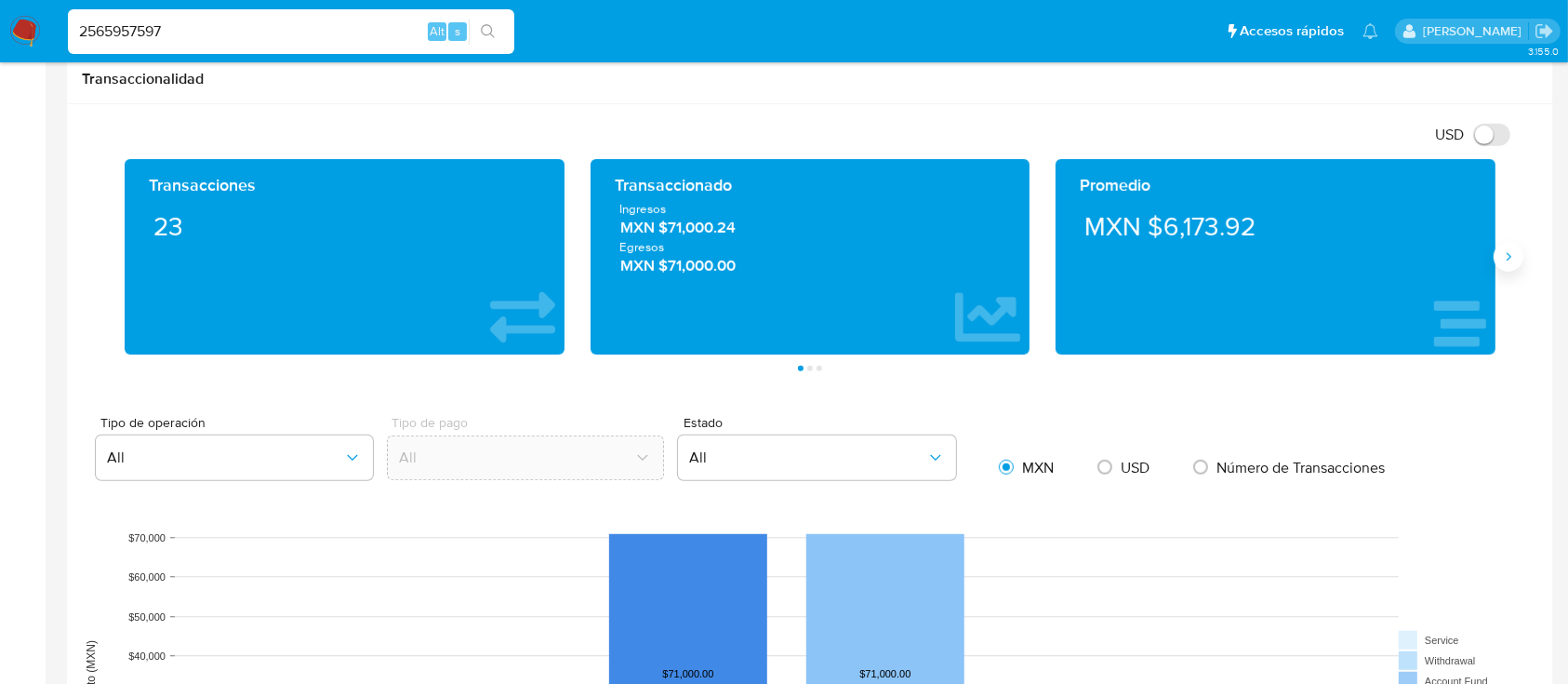
click at [1502, 263] on icon "Siguiente" at bounding box center [1509, 257] width 15 height 15
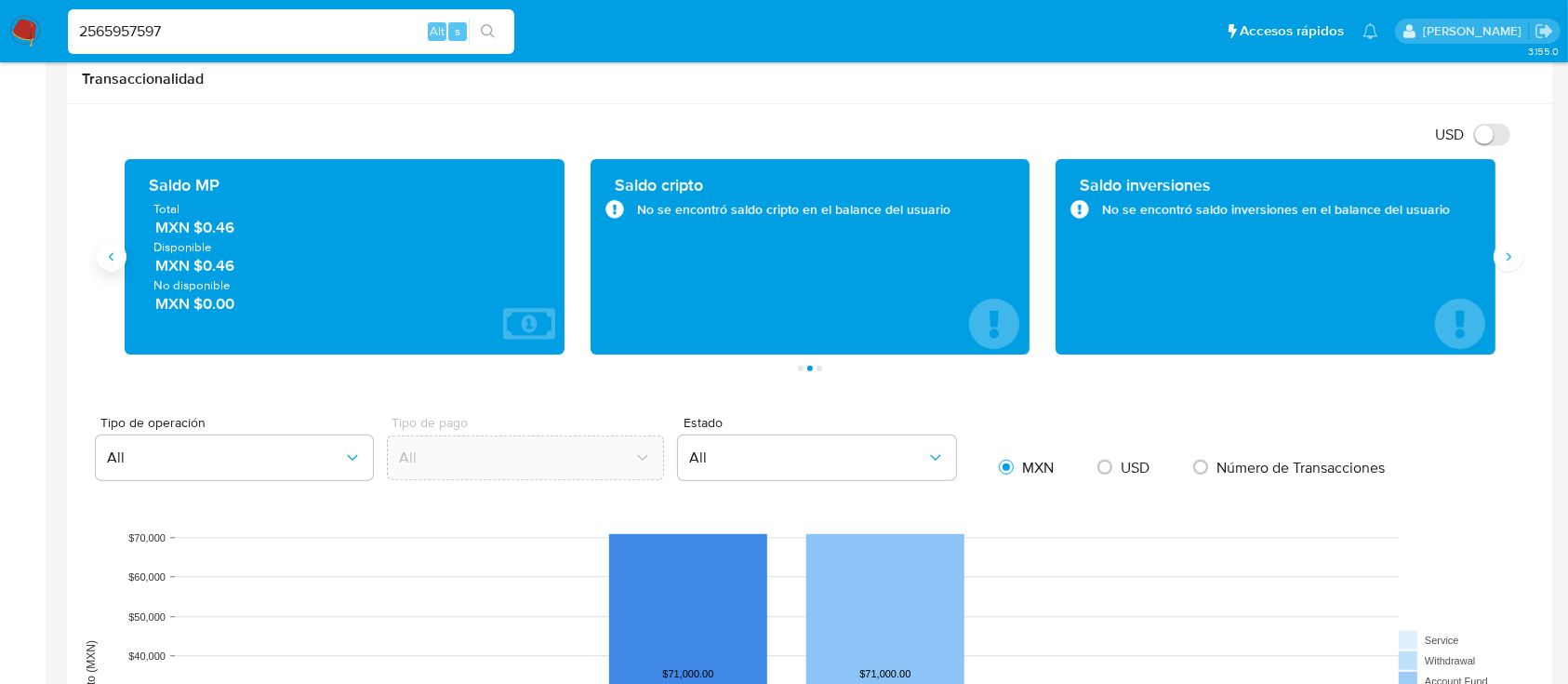
click at [104, 256] on icon "Anterior" at bounding box center [111, 257] width 15 height 15
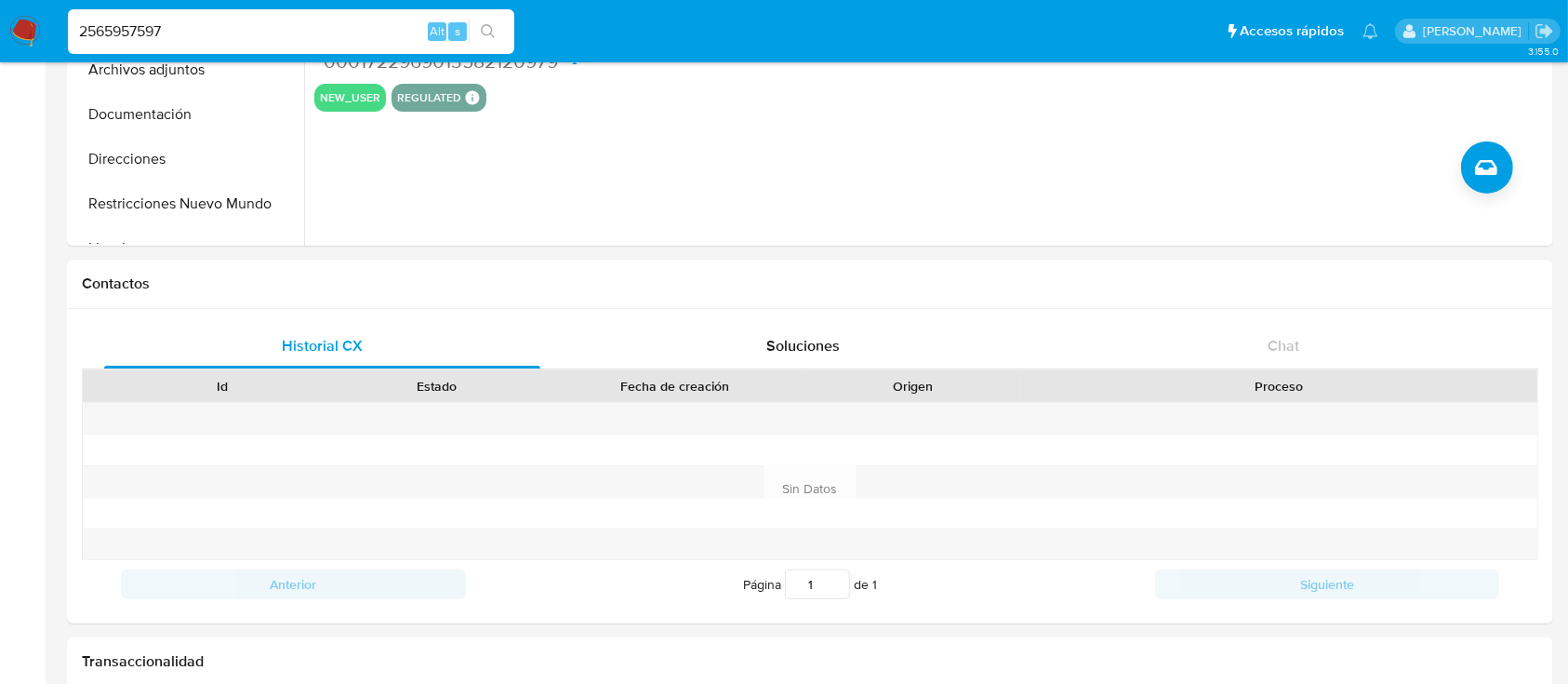
scroll to position [282, 0]
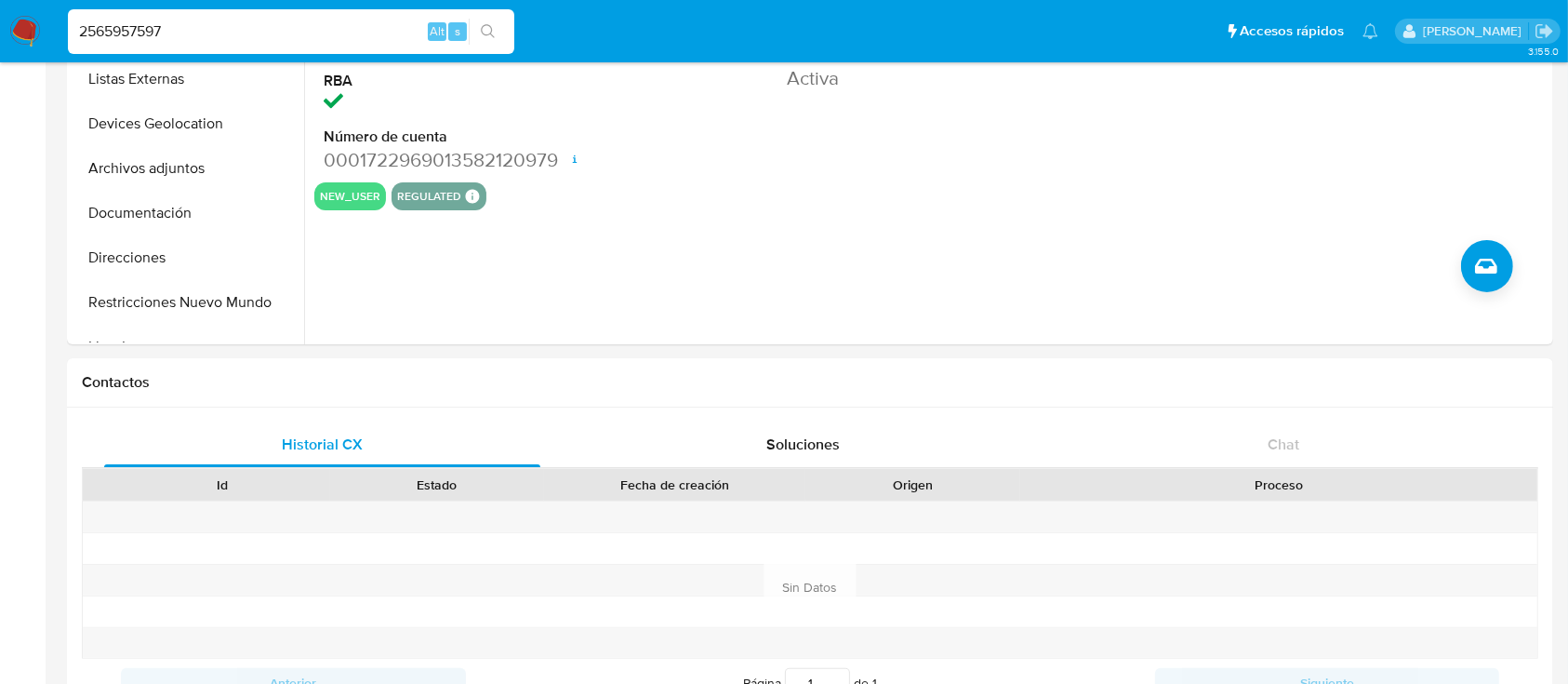
click at [246, 53] on div "2565957597 Alt s" at bounding box center [291, 31] width 447 height 45
click at [234, 25] on input "2565957597" at bounding box center [291, 31] width 447 height 24
paste input "90883954"
type input "2590883954"
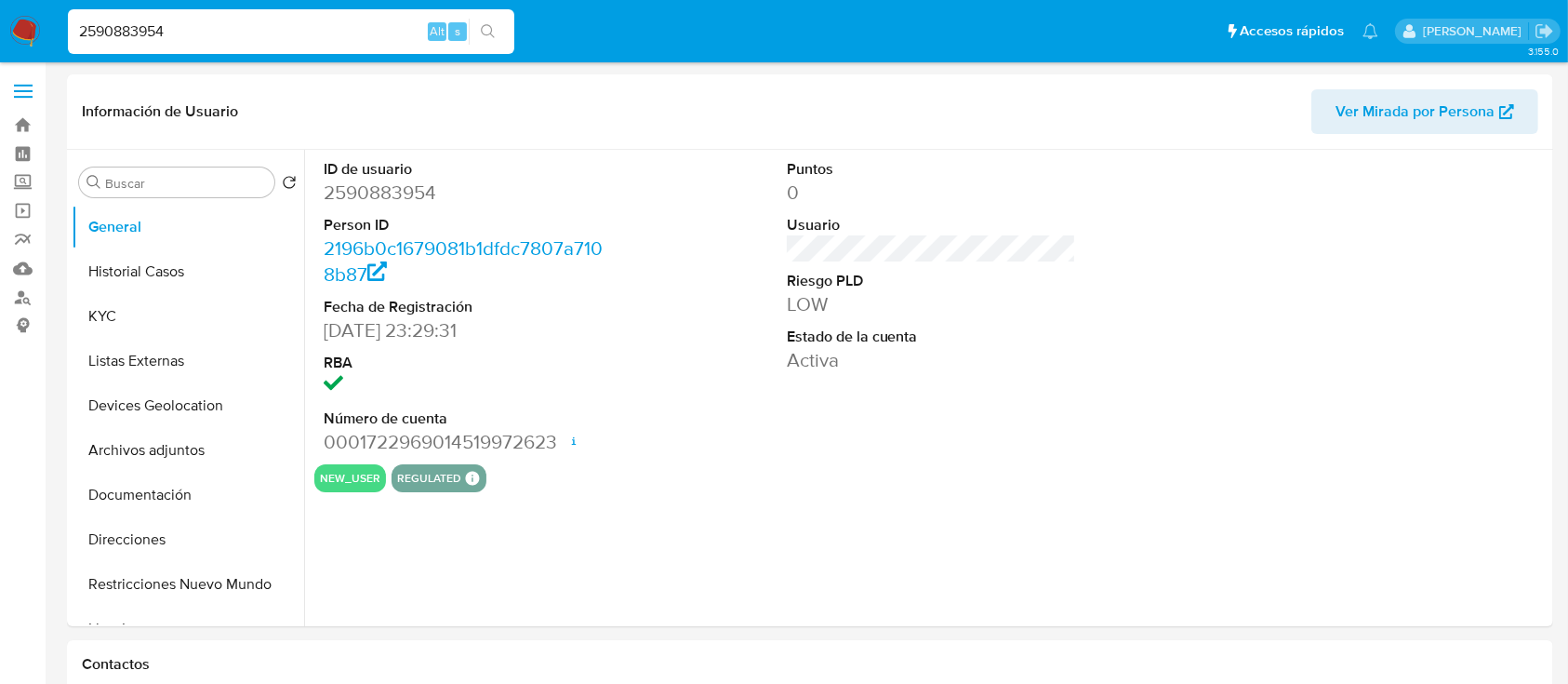
select select "10"
click at [102, 321] on button "KYC" at bounding box center [180, 315] width 217 height 45
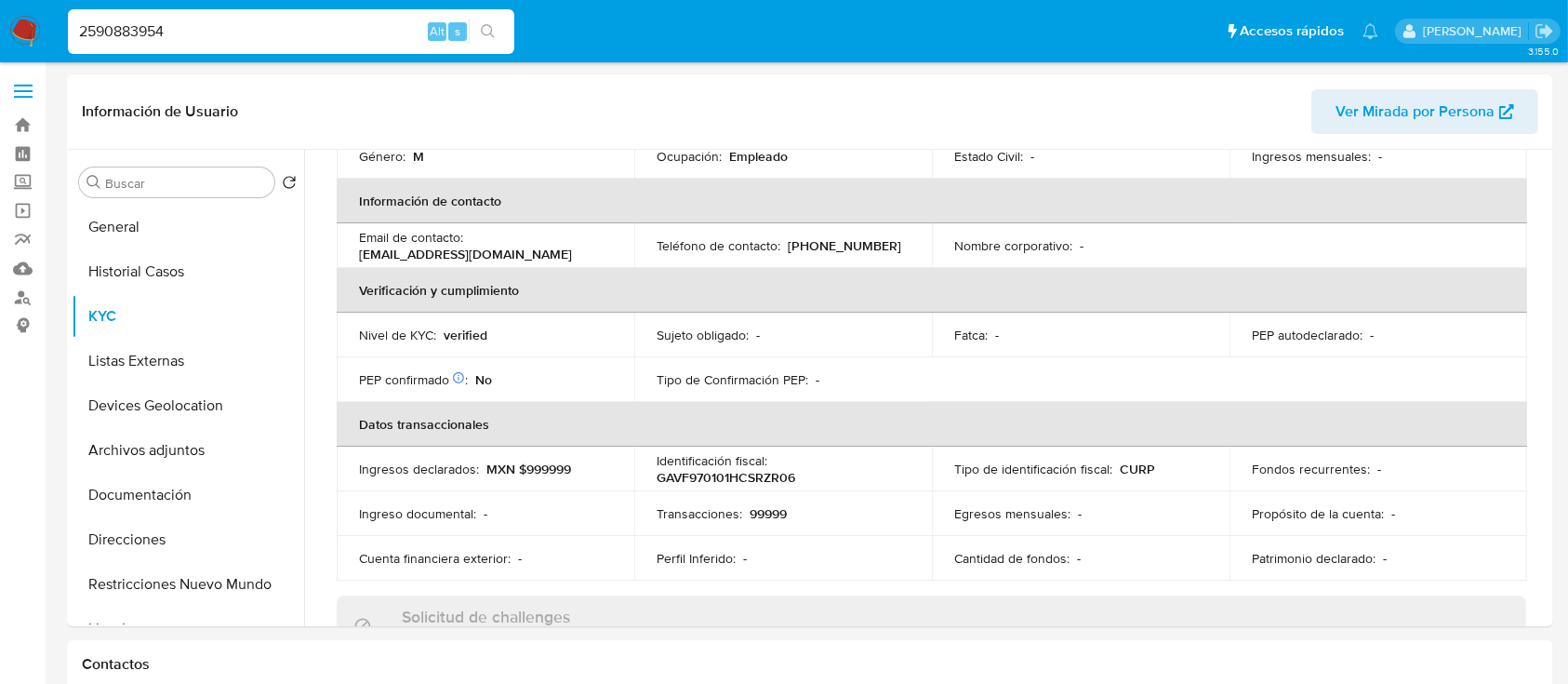
scroll to position [345, 0]
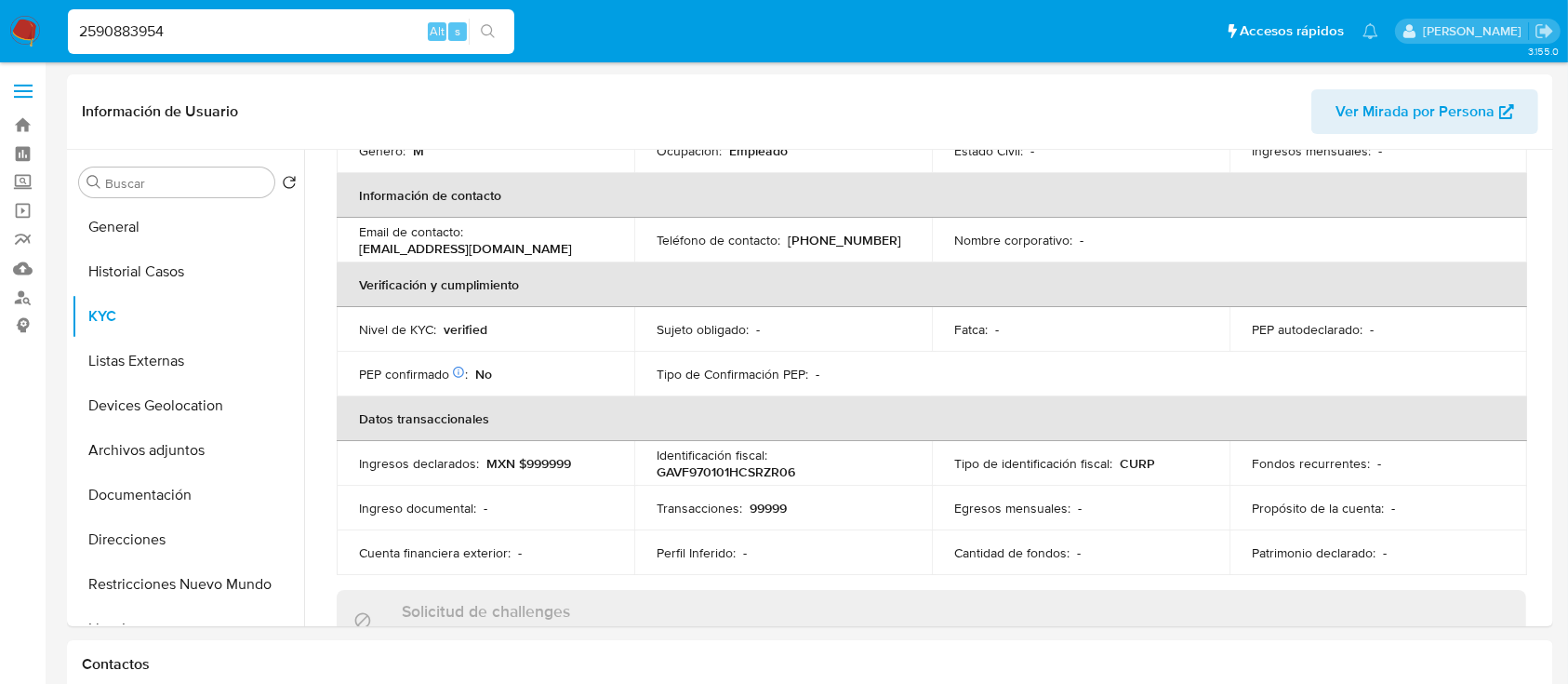
click at [167, 27] on input "2590883954" at bounding box center [291, 31] width 447 height 24
paste input "65957597"
type input "2565957597"
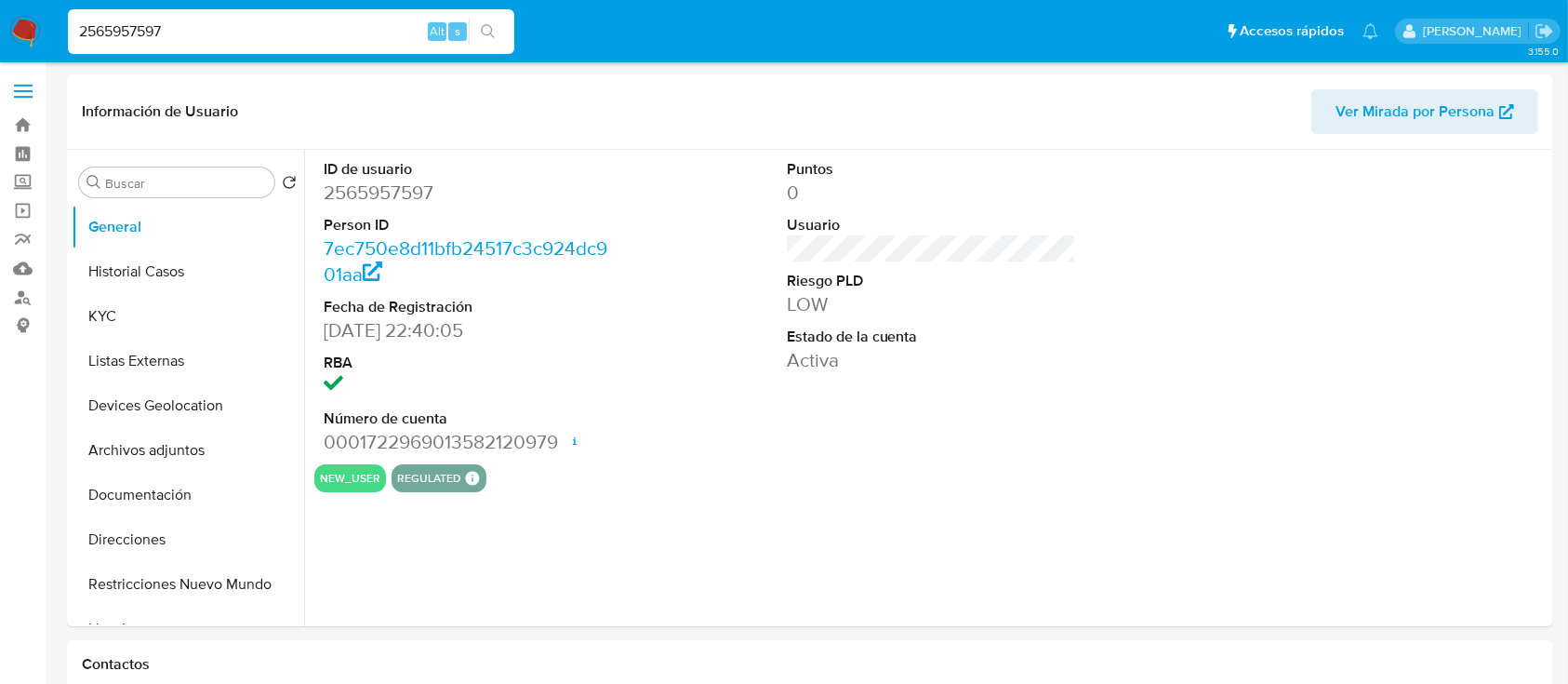
select select "10"
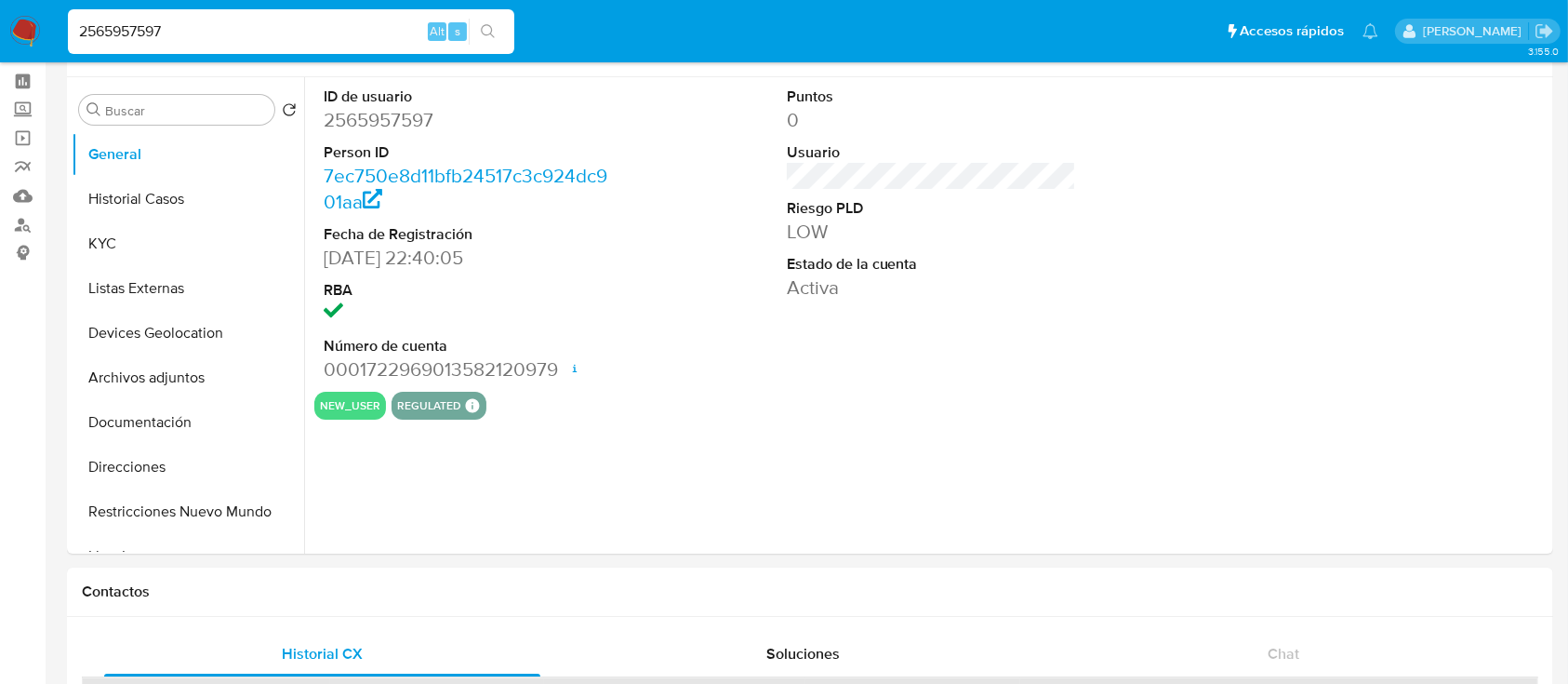
scroll to position [86, 0]
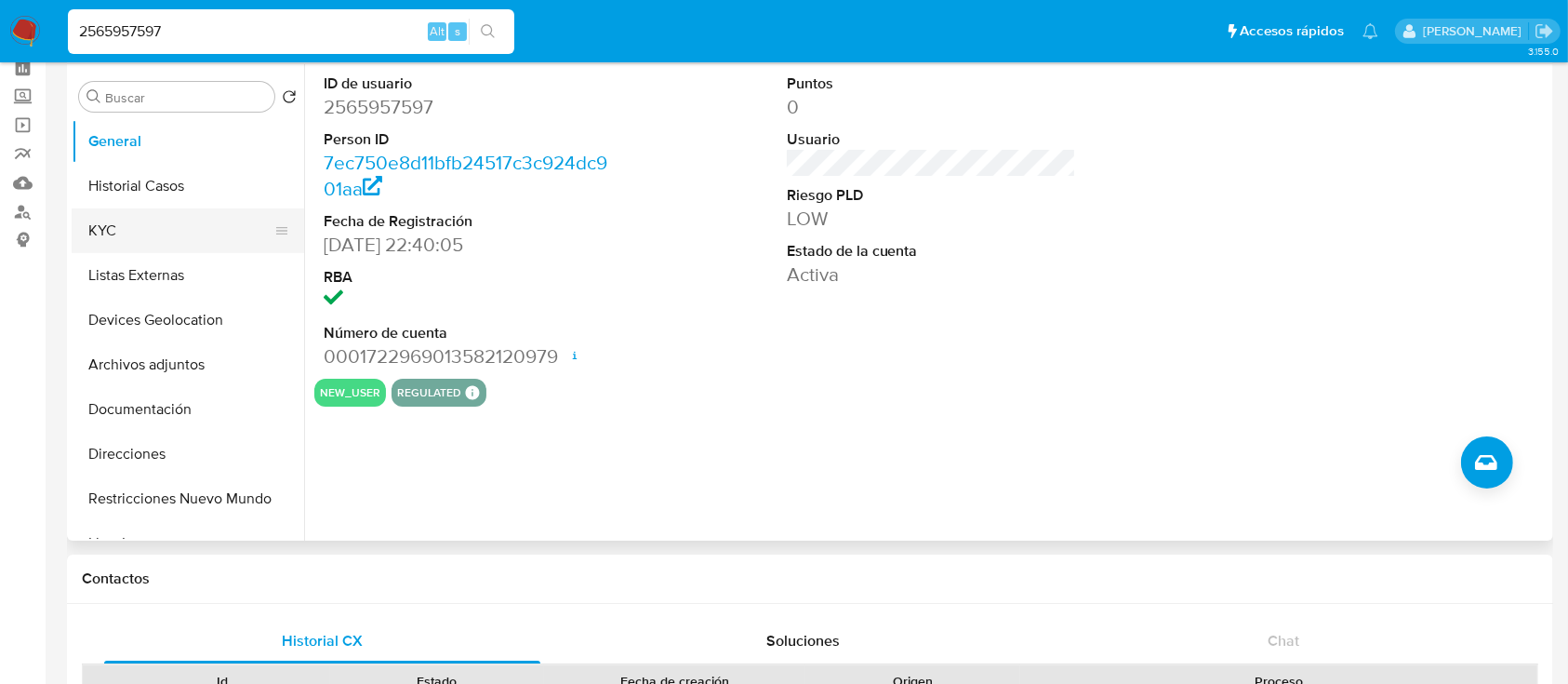
click at [168, 245] on button "KYC" at bounding box center [180, 231] width 217 height 45
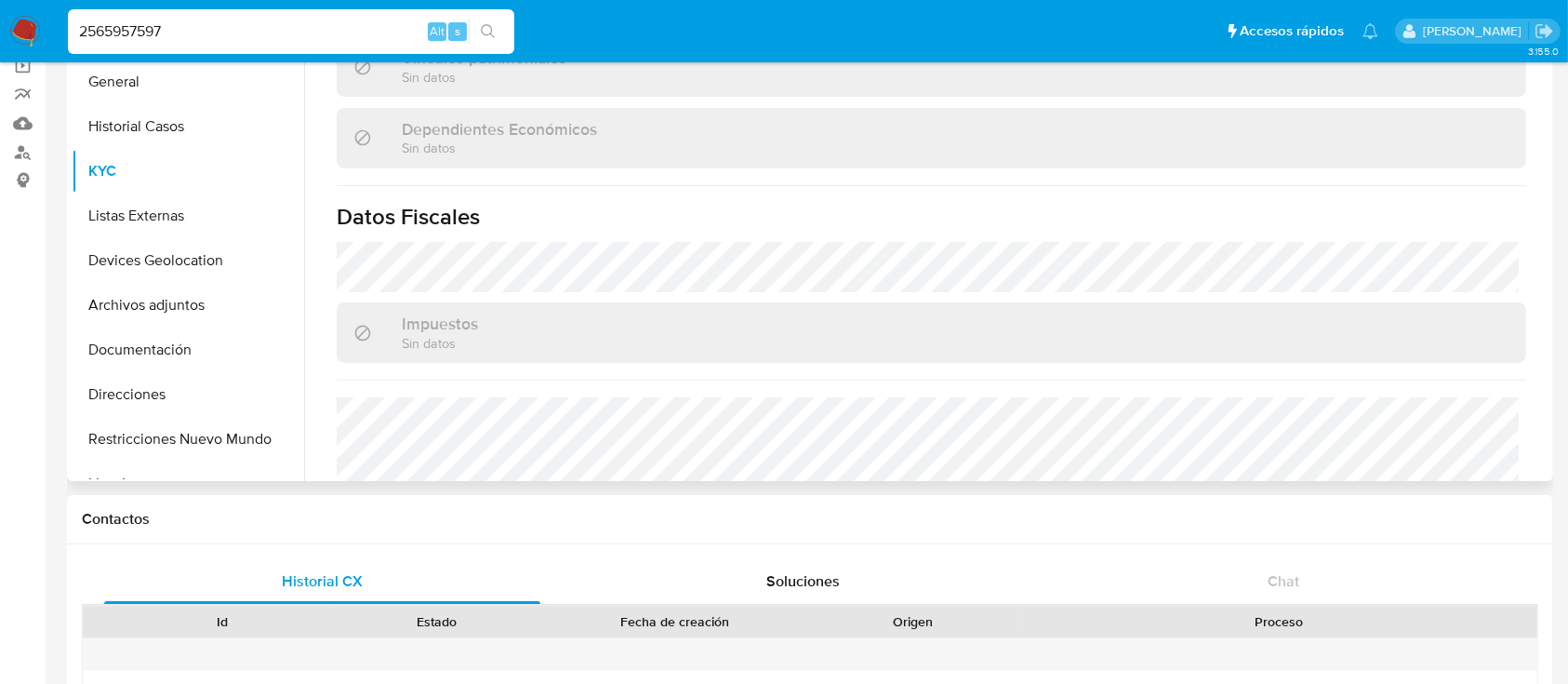
scroll to position [819, 0]
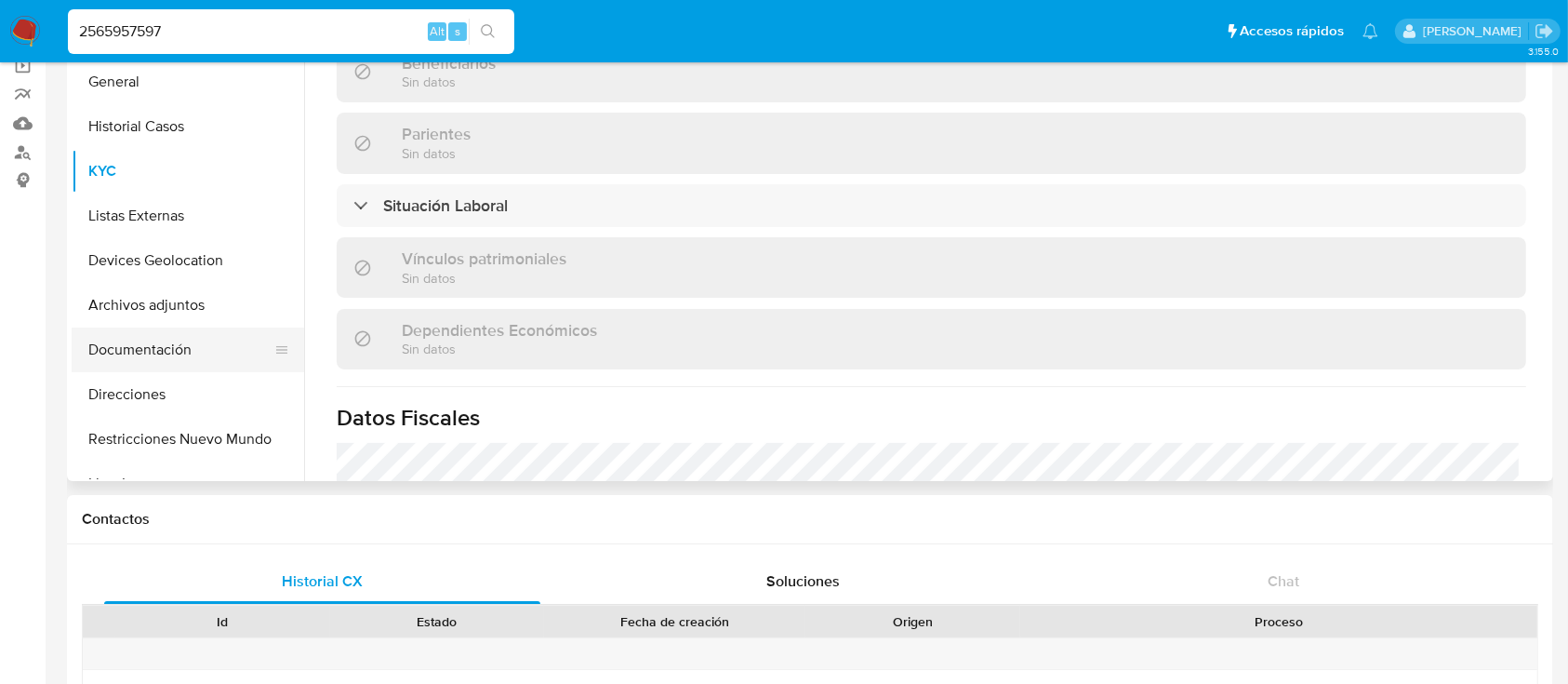
click at [163, 349] on button "Documentación" at bounding box center [180, 350] width 217 height 45
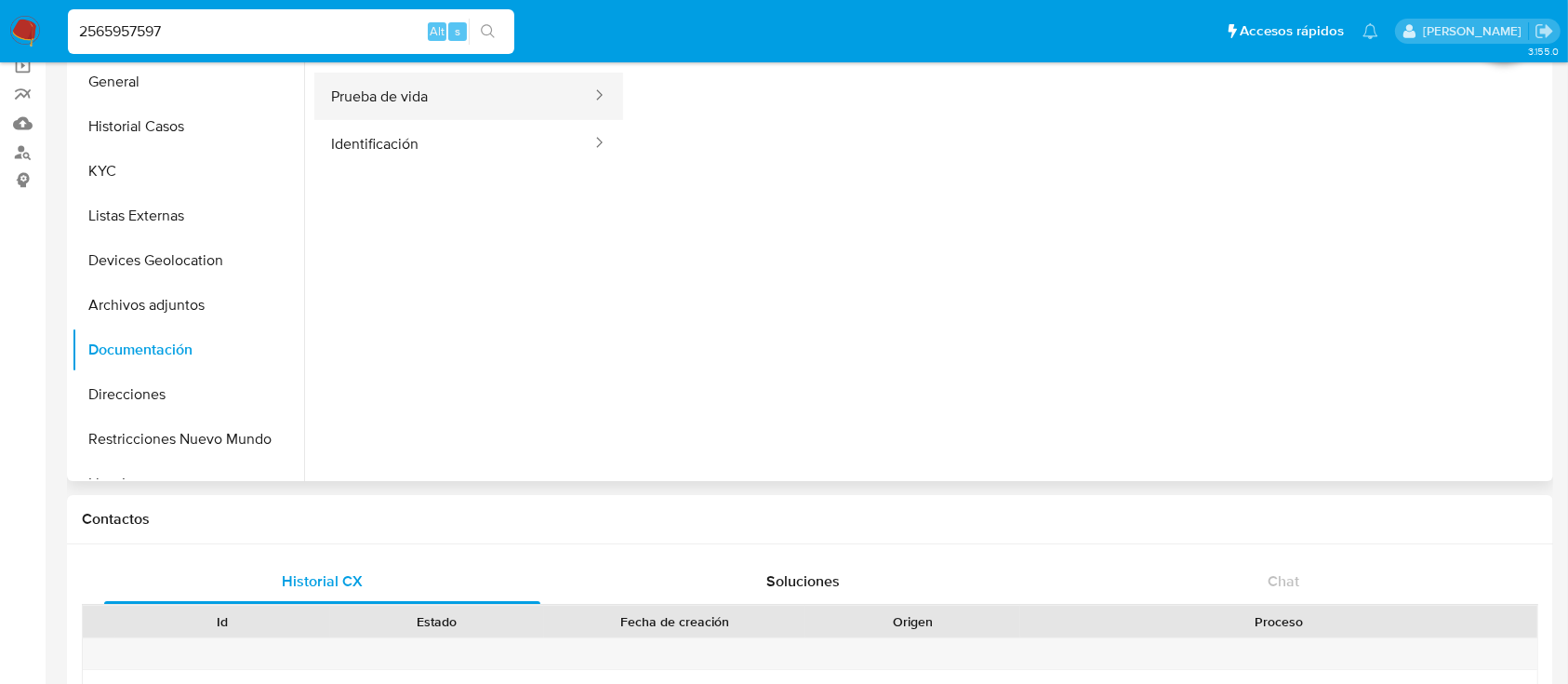
click at [460, 85] on button "Prueba de vida" at bounding box center [453, 96] width 279 height 48
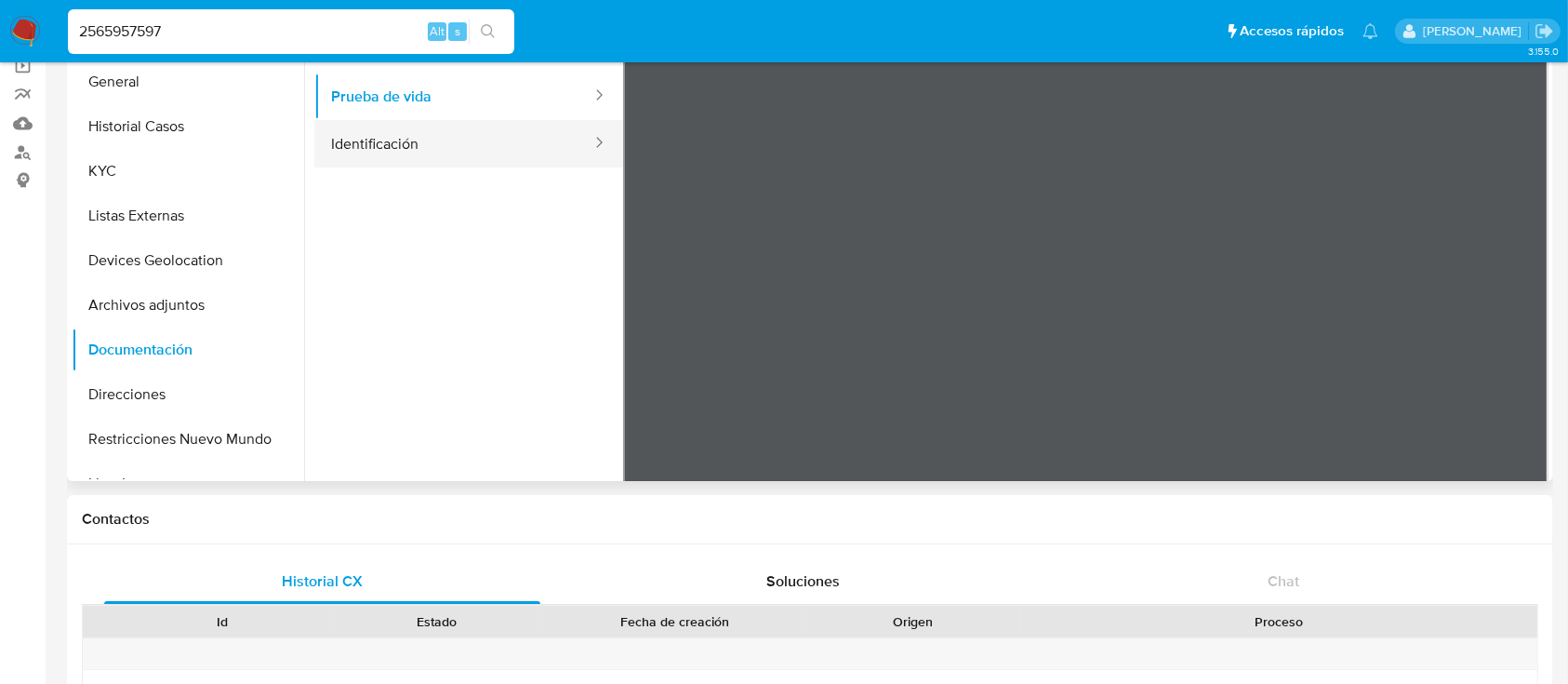
click at [465, 151] on button "Identificación" at bounding box center [453, 144] width 279 height 48
click at [329, 37] on input "2565957597" at bounding box center [291, 31] width 447 height 24
paste input "90883954"
type input "2590883954"
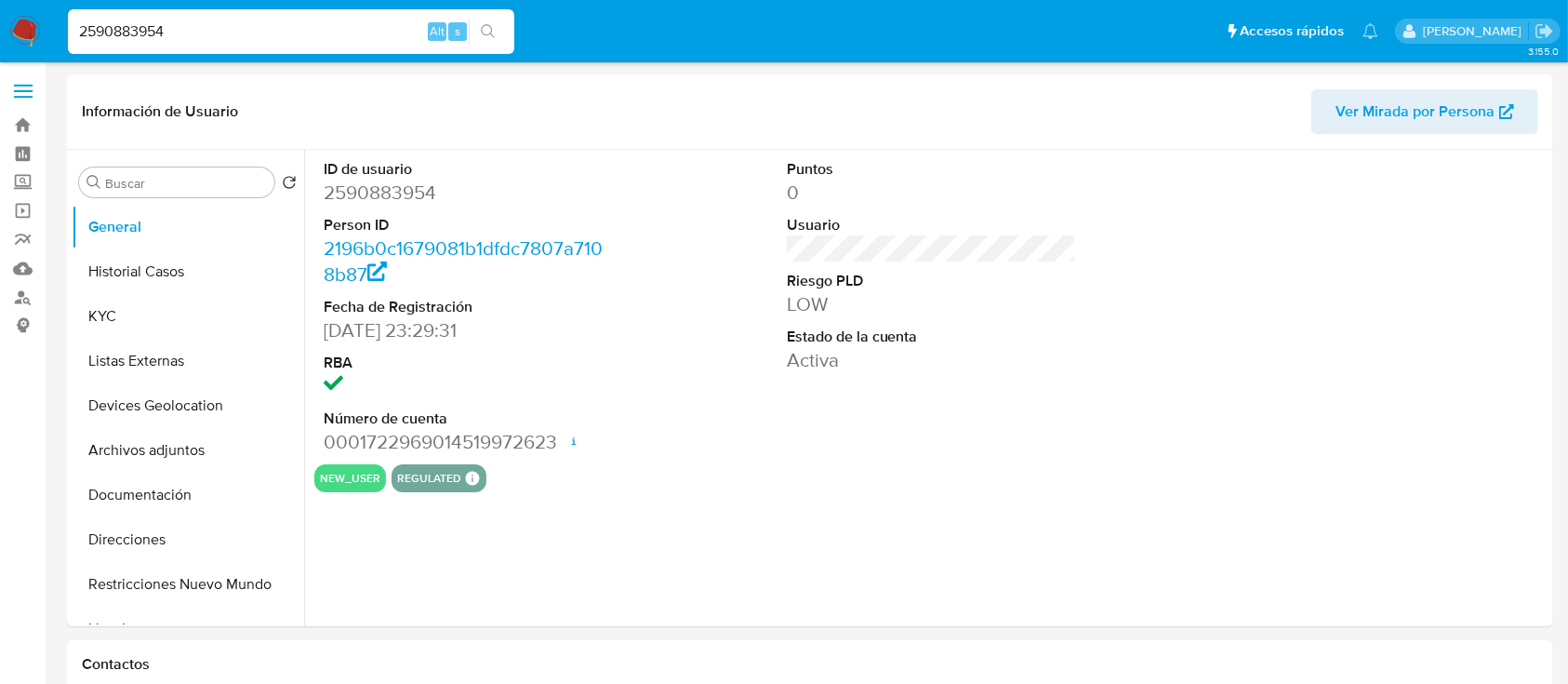
select select "10"
click at [144, 489] on button "Documentación" at bounding box center [180, 494] width 217 height 45
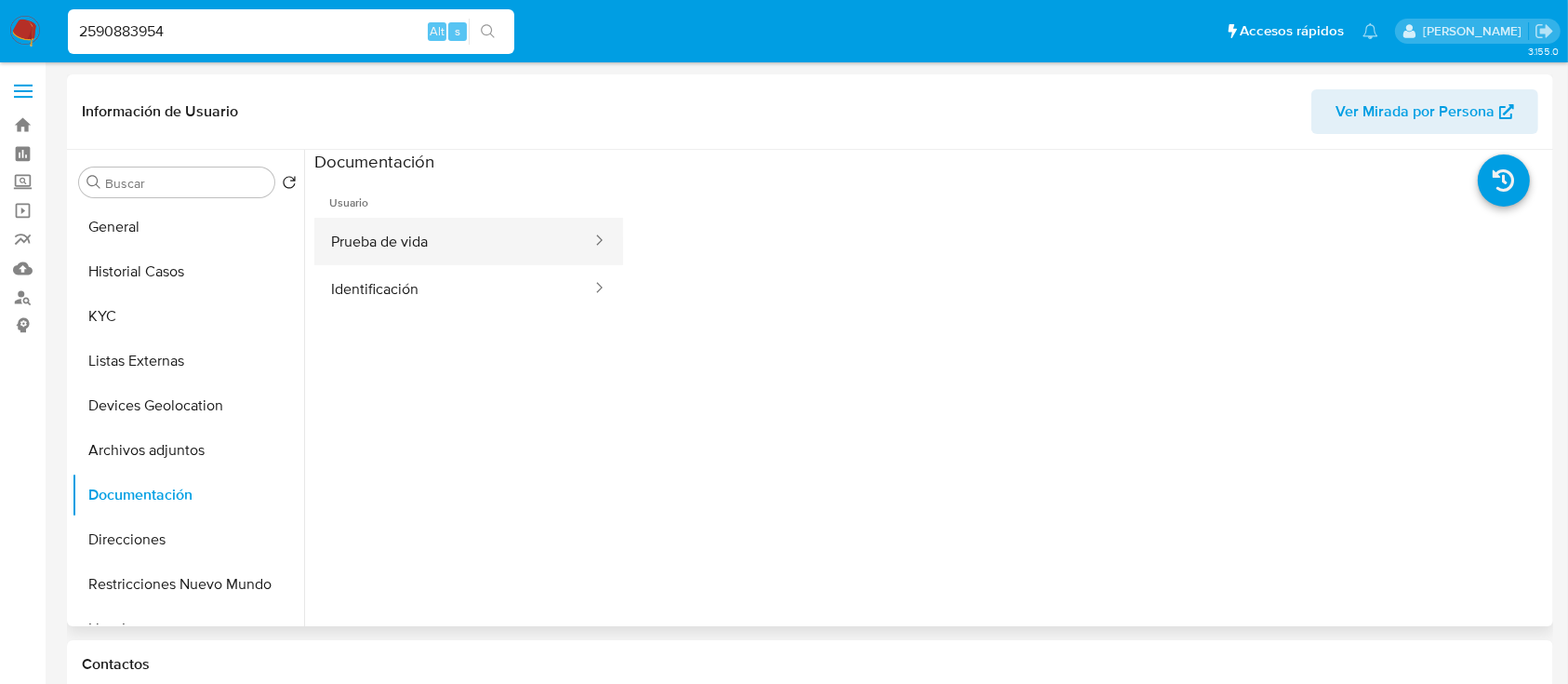
click at [381, 250] on button "Prueba de vida" at bounding box center [453, 241] width 279 height 48
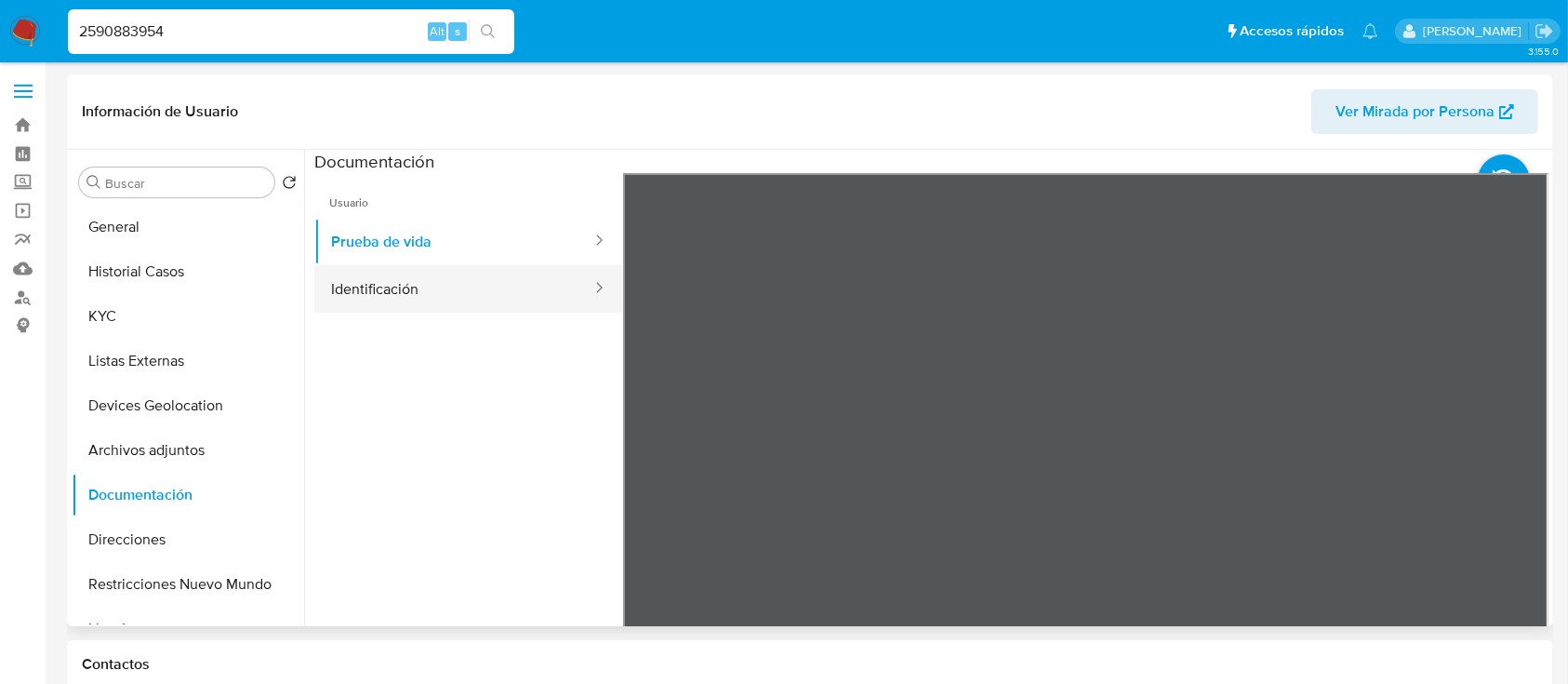
click at [461, 292] on button "Identificación" at bounding box center [453, 289] width 279 height 48
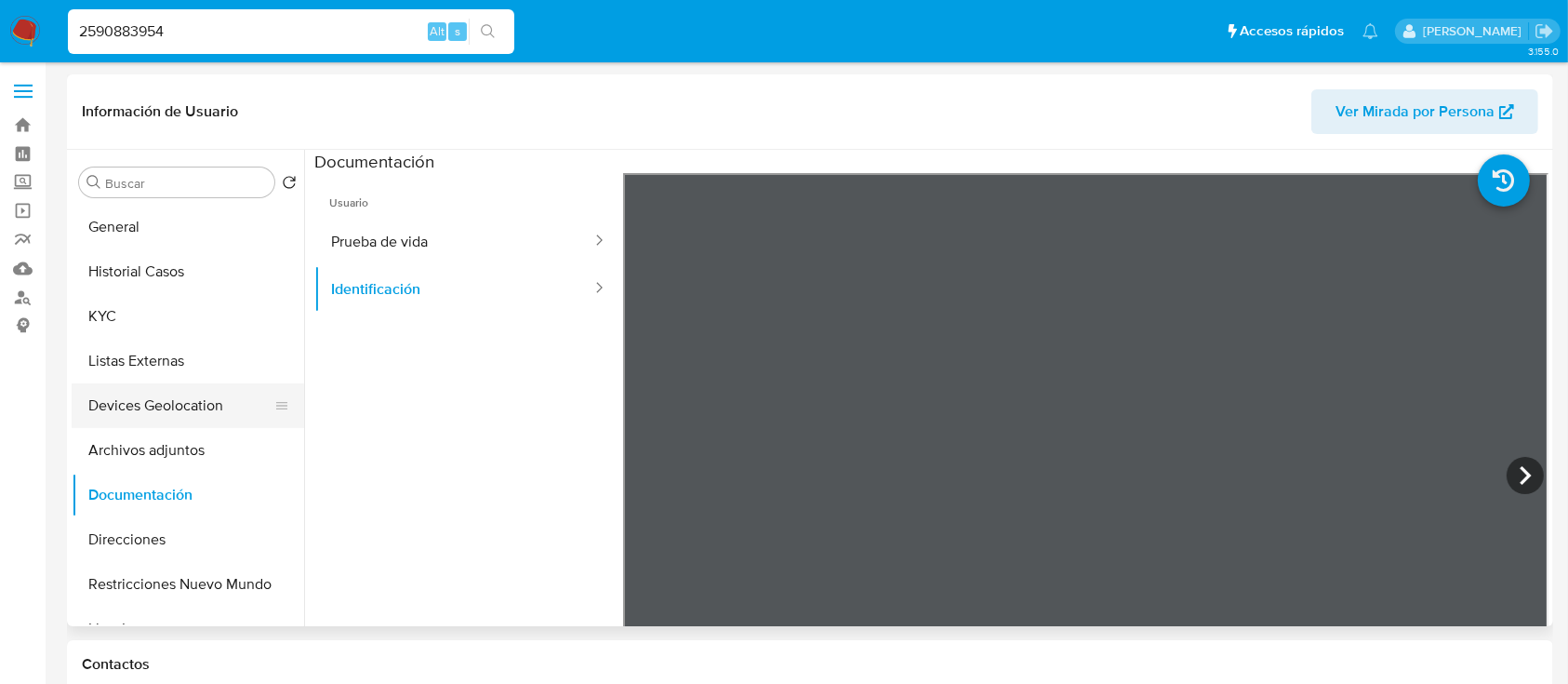
click at [176, 410] on button "Devices Geolocation" at bounding box center [180, 405] width 217 height 45
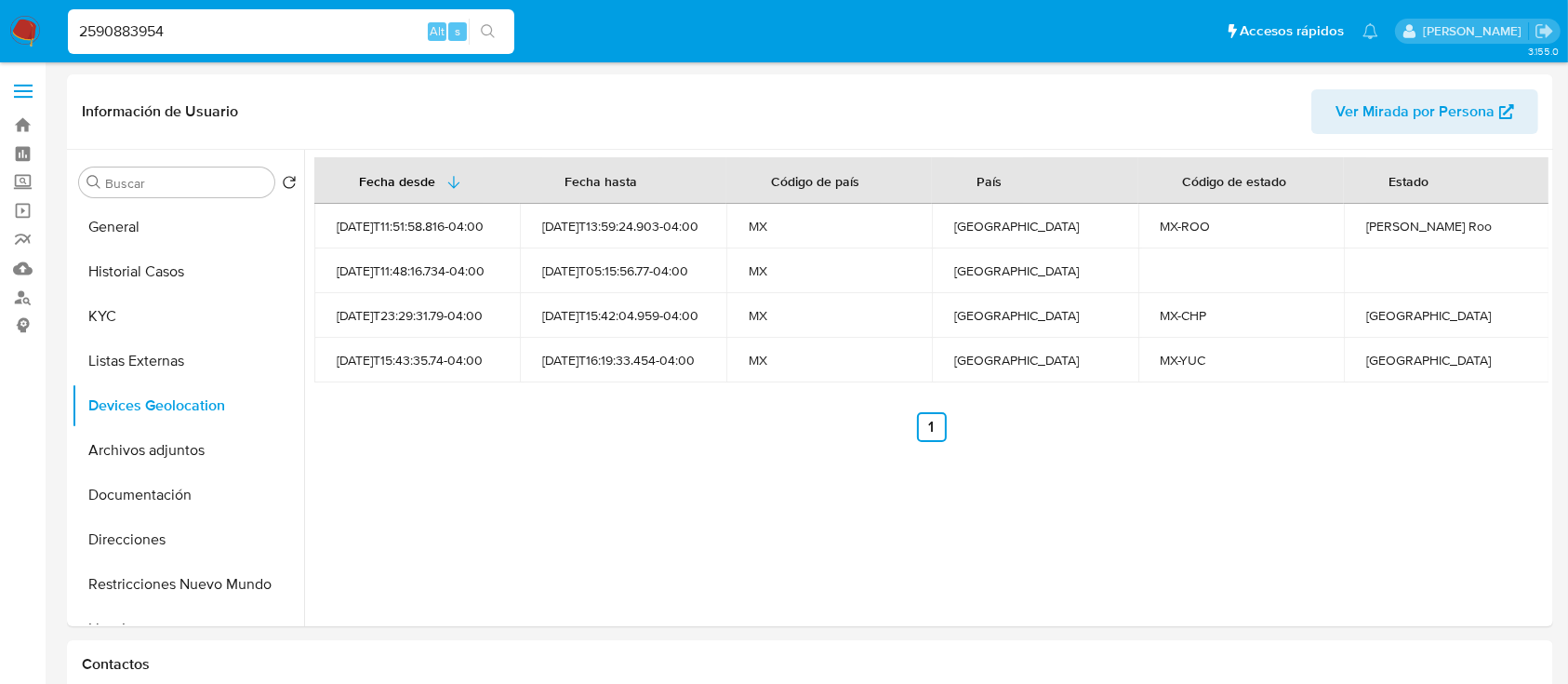
click at [199, 32] on input "2590883954" at bounding box center [291, 31] width 447 height 24
paste input "1866514222"
type input "1866514222"
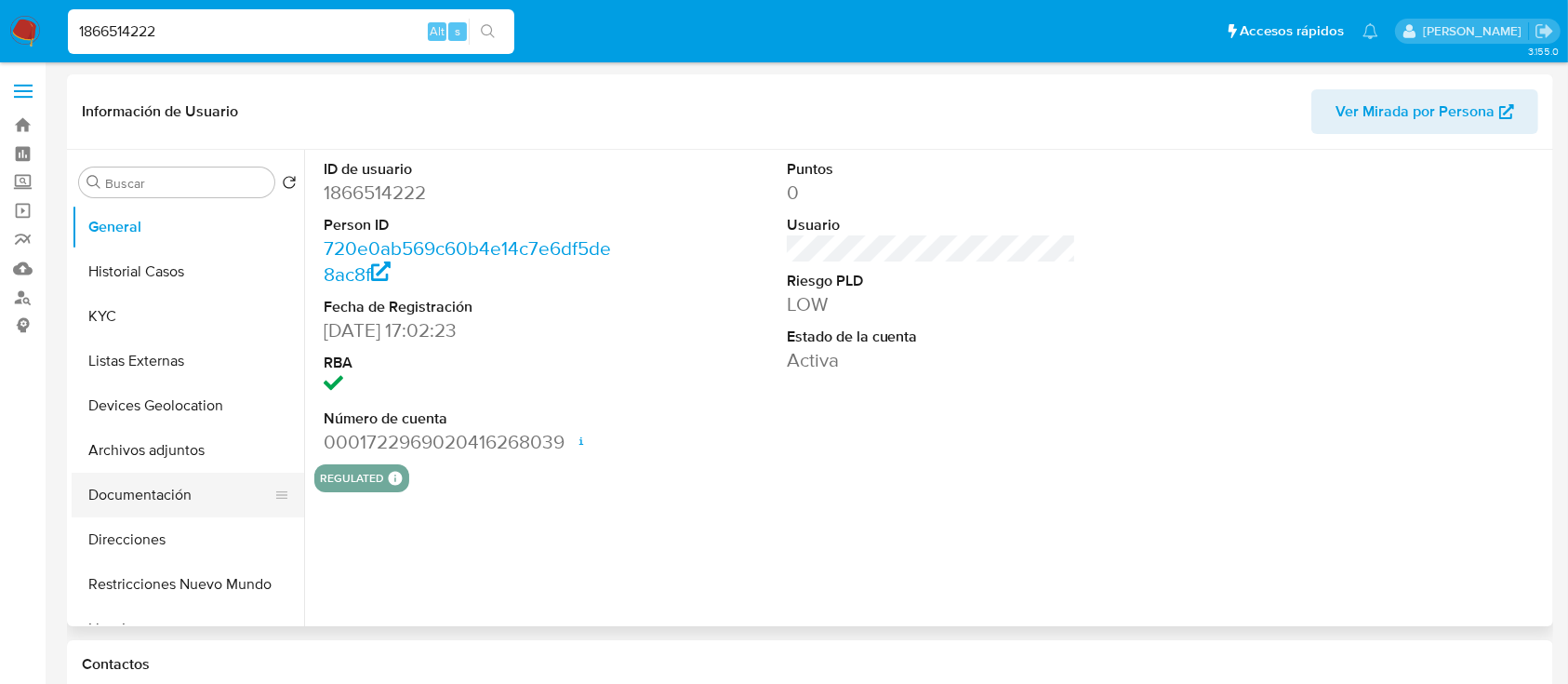
select select "10"
click at [183, 494] on button "Documentación" at bounding box center [180, 494] width 217 height 45
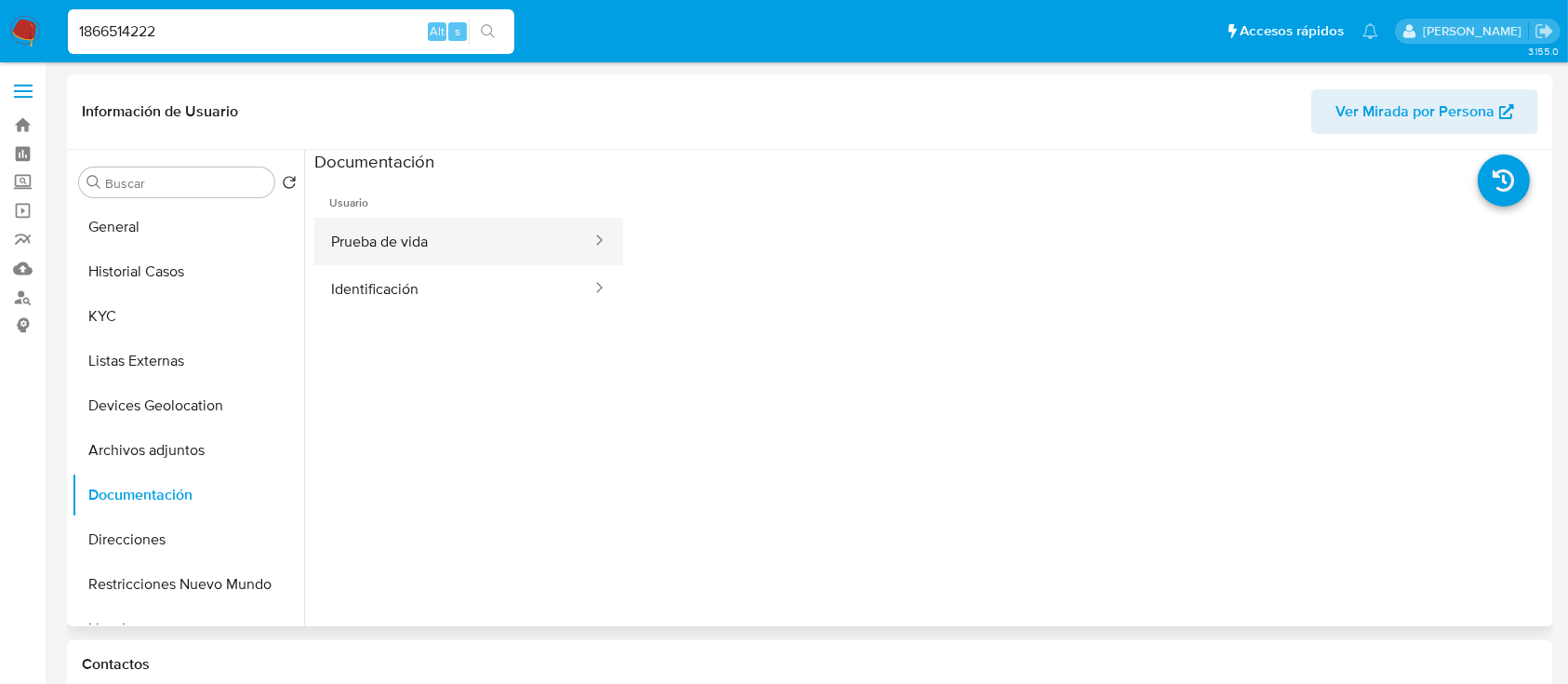
click at [422, 250] on button "Prueba de vida" at bounding box center [453, 241] width 279 height 48
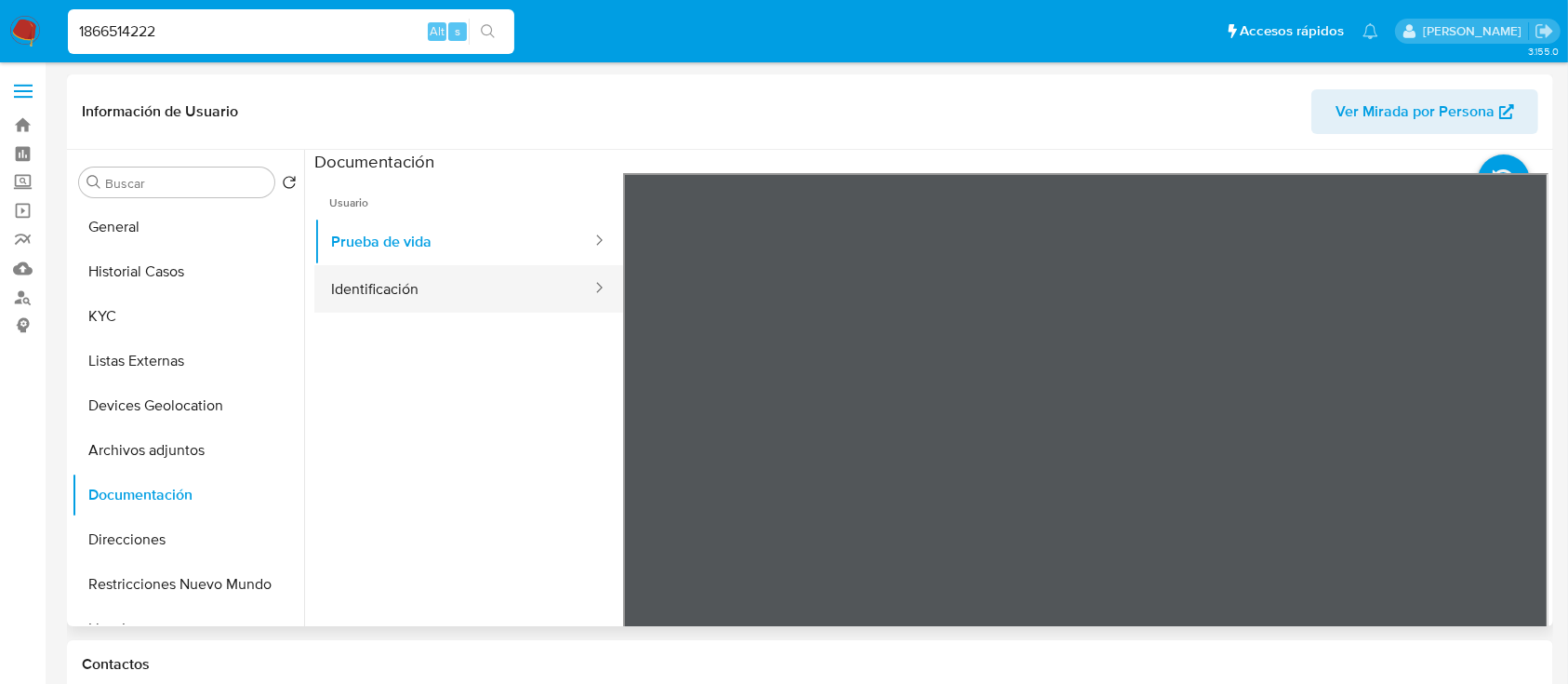
click at [433, 278] on button "Identificación" at bounding box center [453, 289] width 279 height 48
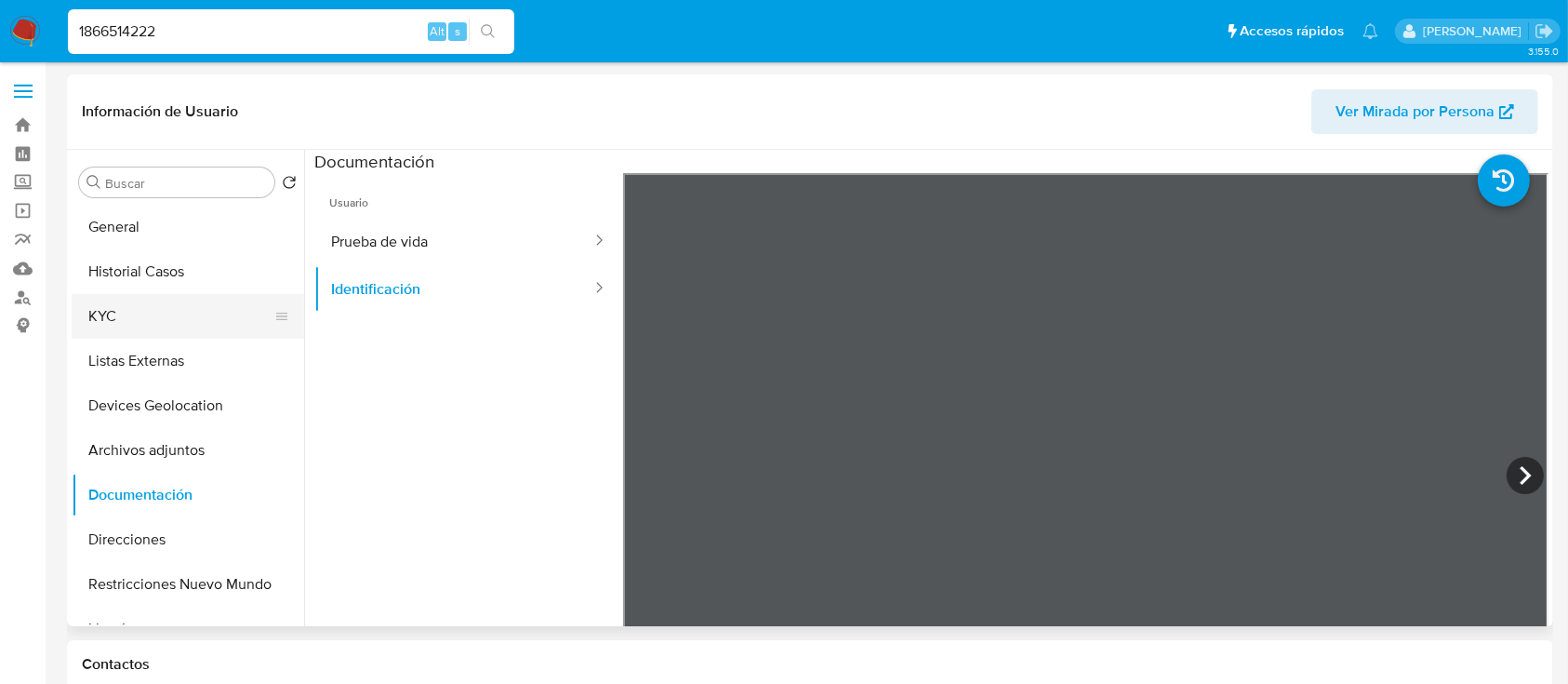
click at [168, 312] on button "KYC" at bounding box center [180, 315] width 217 height 45
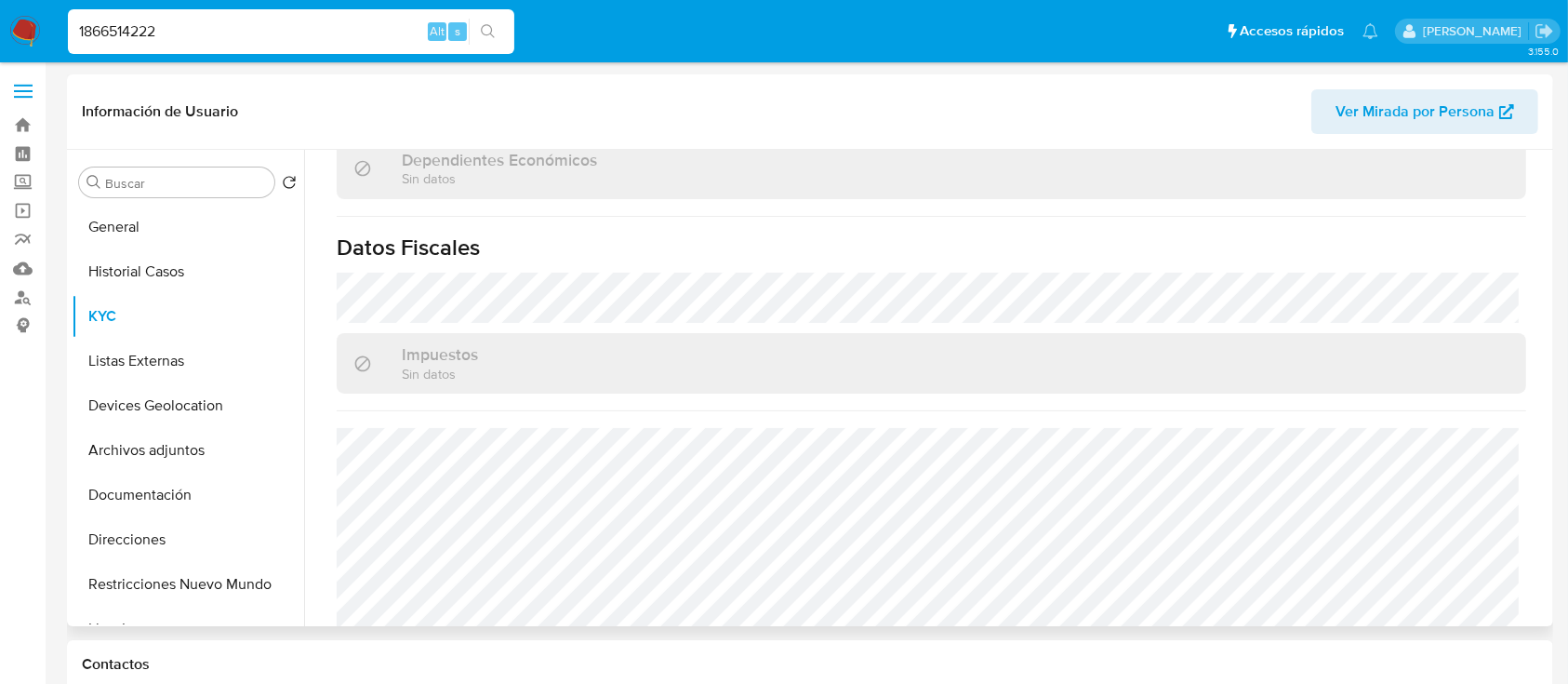
scroll to position [1137, 0]
click at [178, 13] on div "1866514222 Alt s" at bounding box center [291, 31] width 447 height 45
click at [175, 25] on input "1866514222" at bounding box center [291, 31] width 447 height 24
paste input "2590883954"
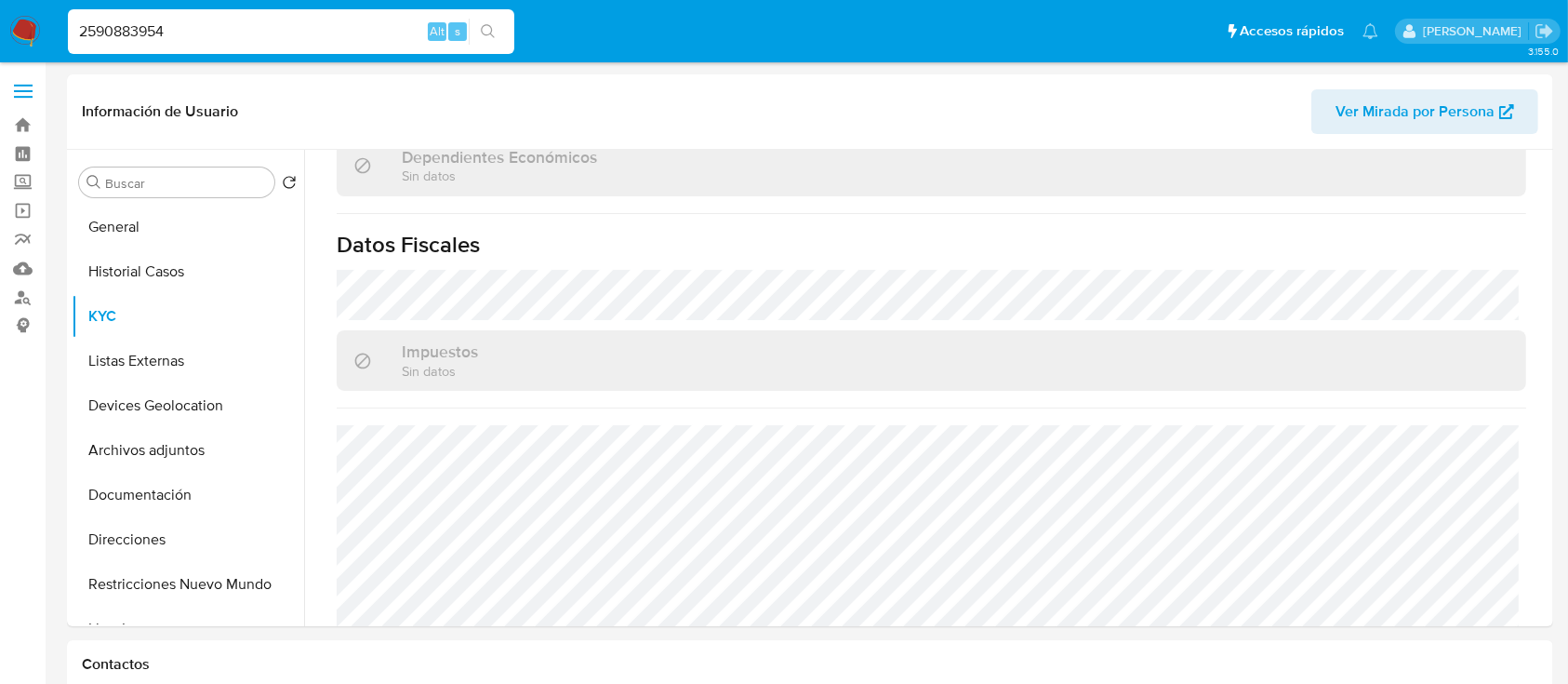
type input "2590883954"
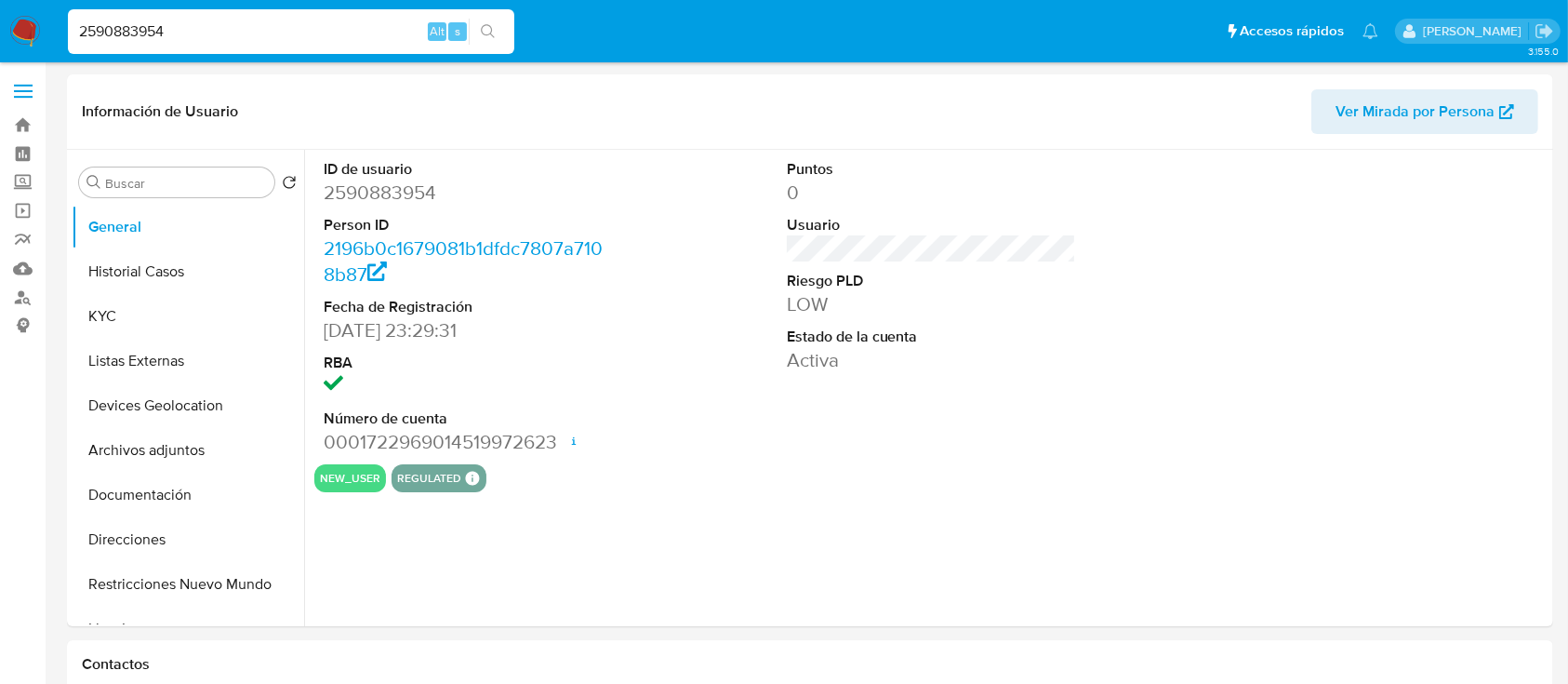
select select "10"
click at [267, 15] on div "2590883954 Alt s" at bounding box center [291, 31] width 447 height 45
click at [254, 22] on input "2590883954" at bounding box center [291, 31] width 447 height 24
paste input "1866514222"
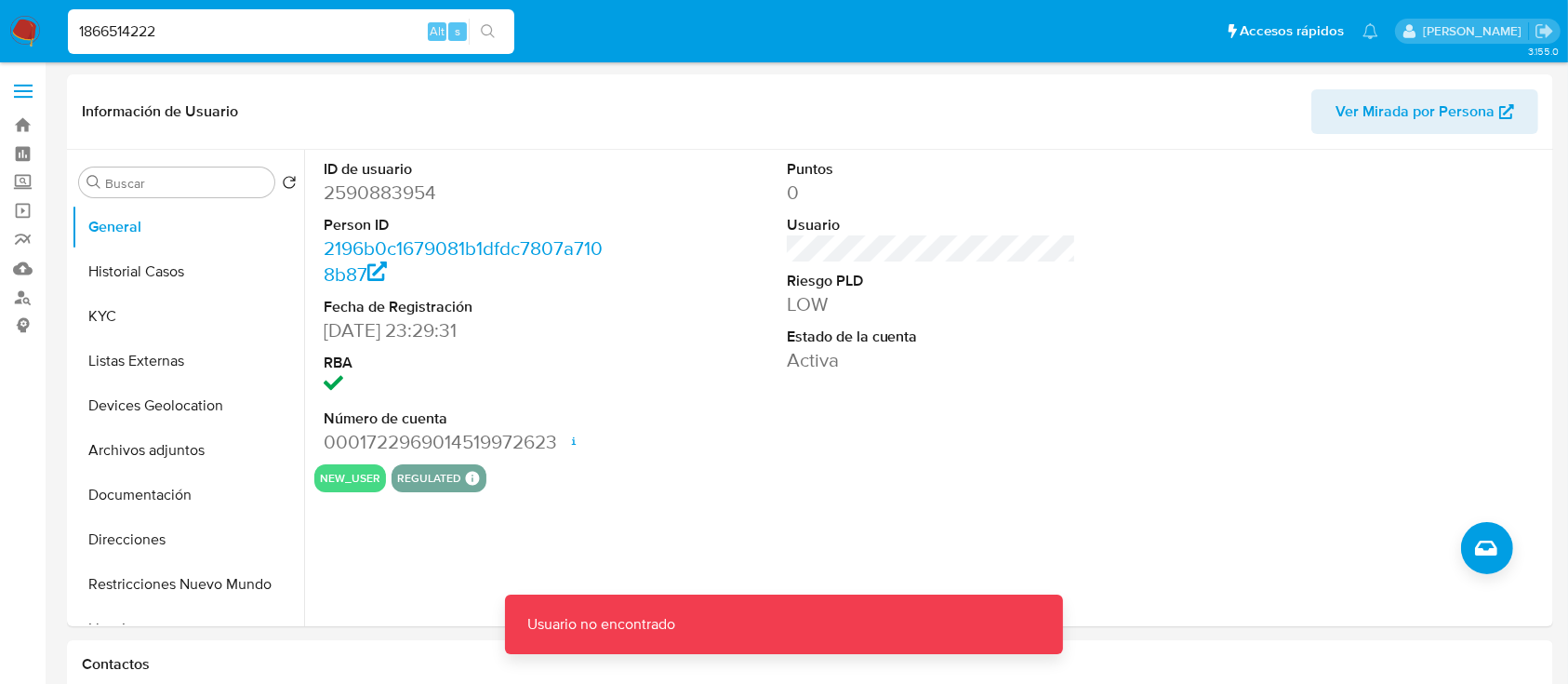
click at [254, 22] on input "1866514222" at bounding box center [291, 31] width 447 height 24
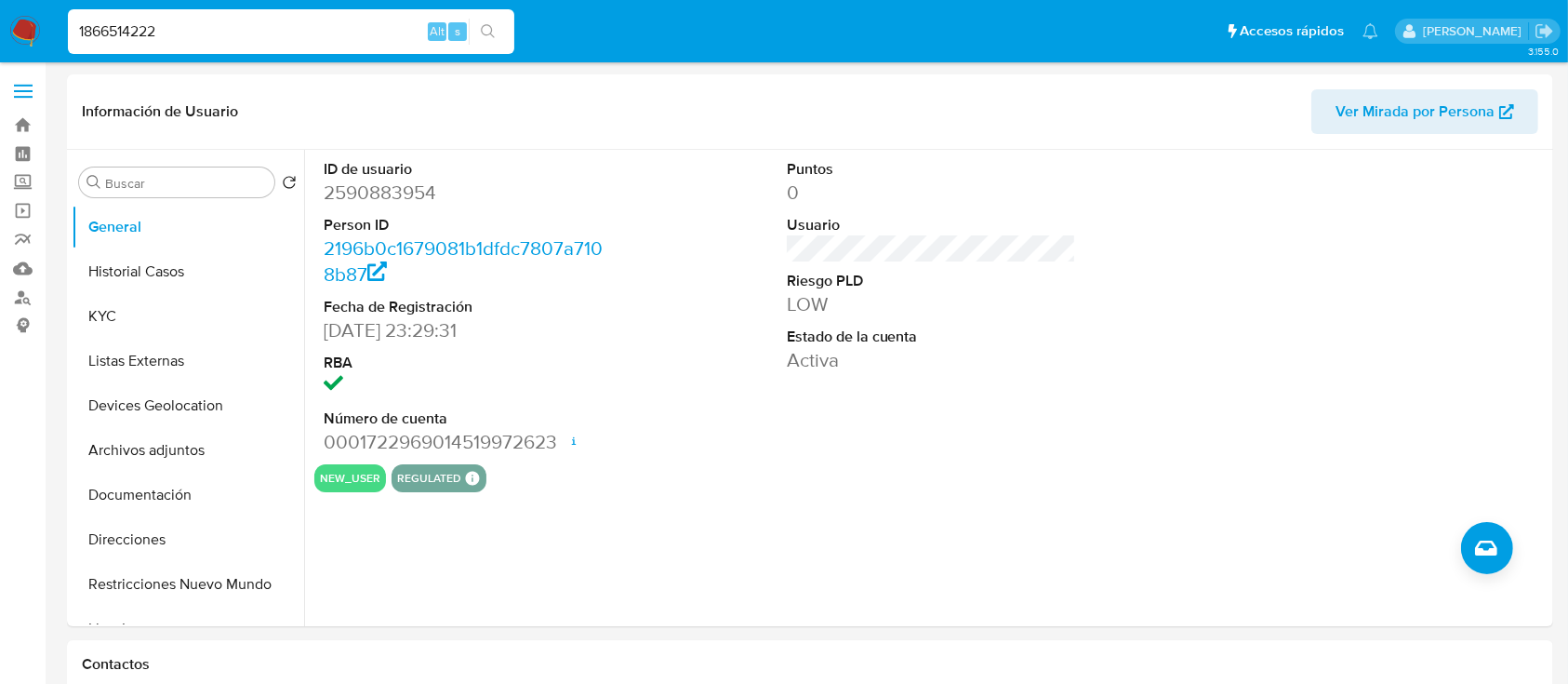
type input "1866514222"
select select "10"
click at [310, 25] on input "1866514222" at bounding box center [291, 31] width 447 height 24
paste input "2565957597"
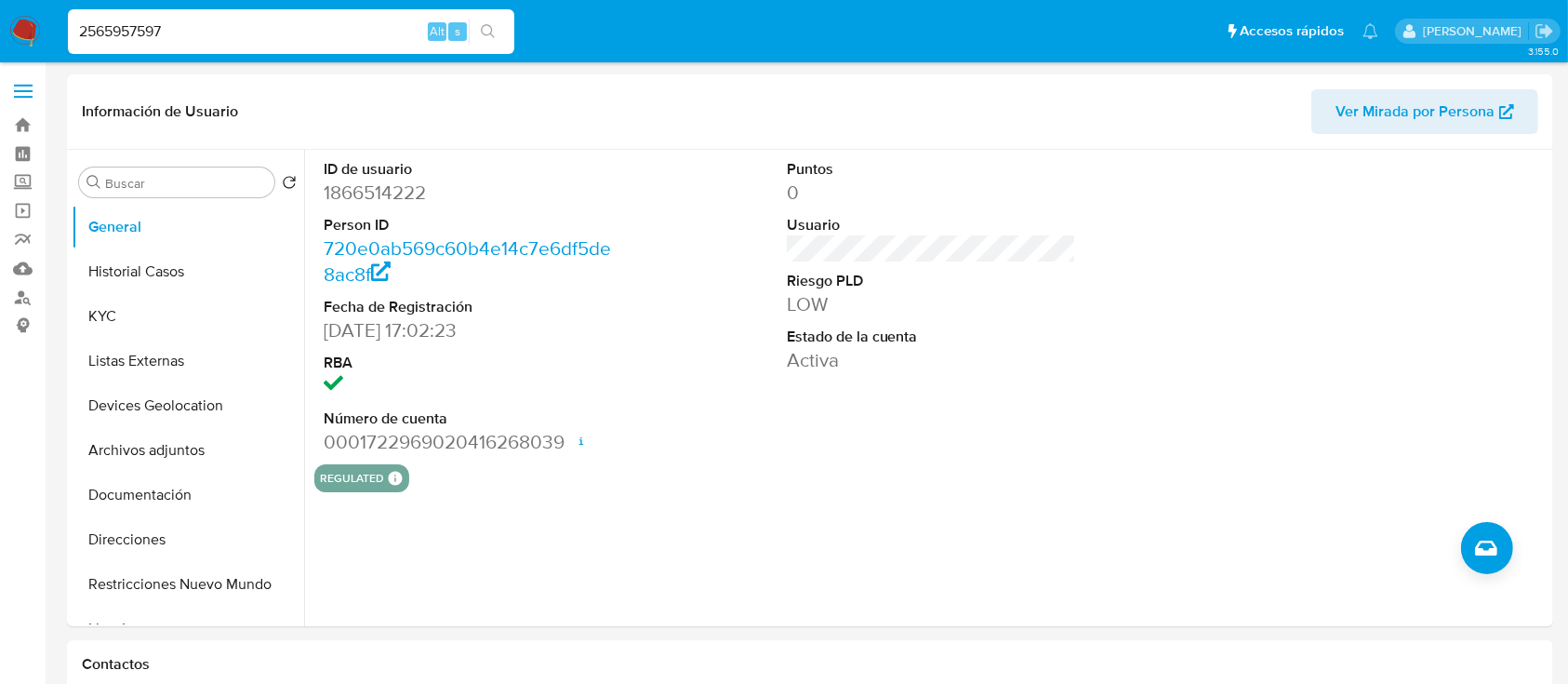
type input "2565957597"
select select "10"
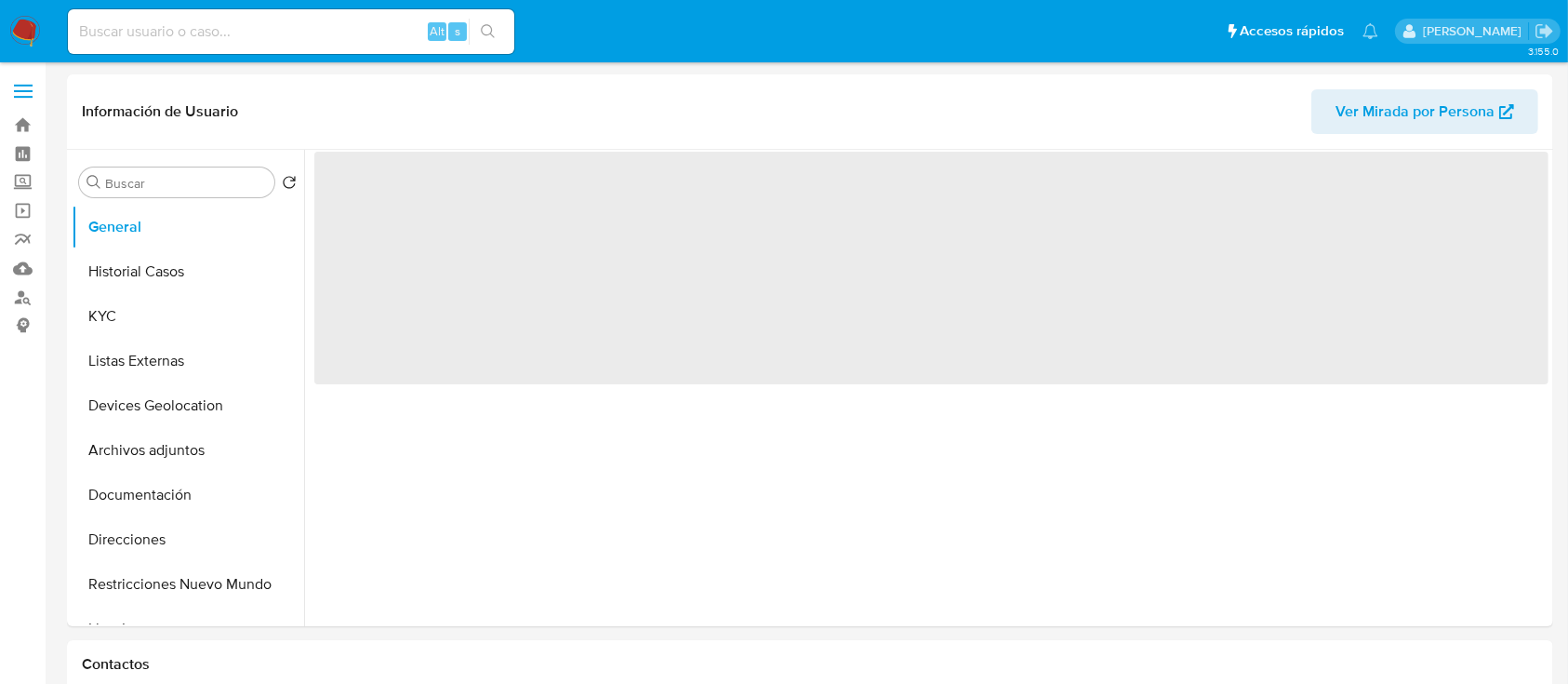
click at [245, 33] on input at bounding box center [291, 31] width 447 height 24
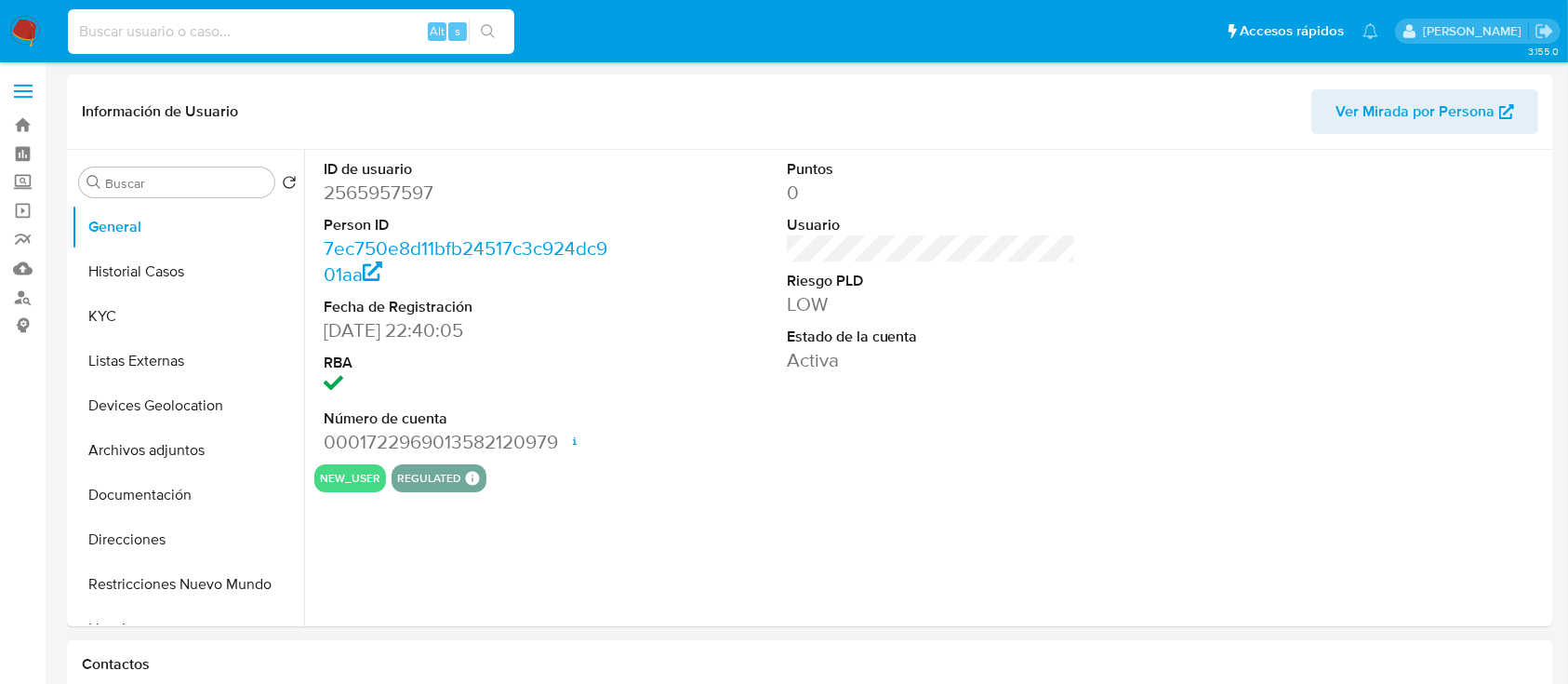
paste input "1632538655"
type input "1632538655"
select select "10"
type input "1632538655"
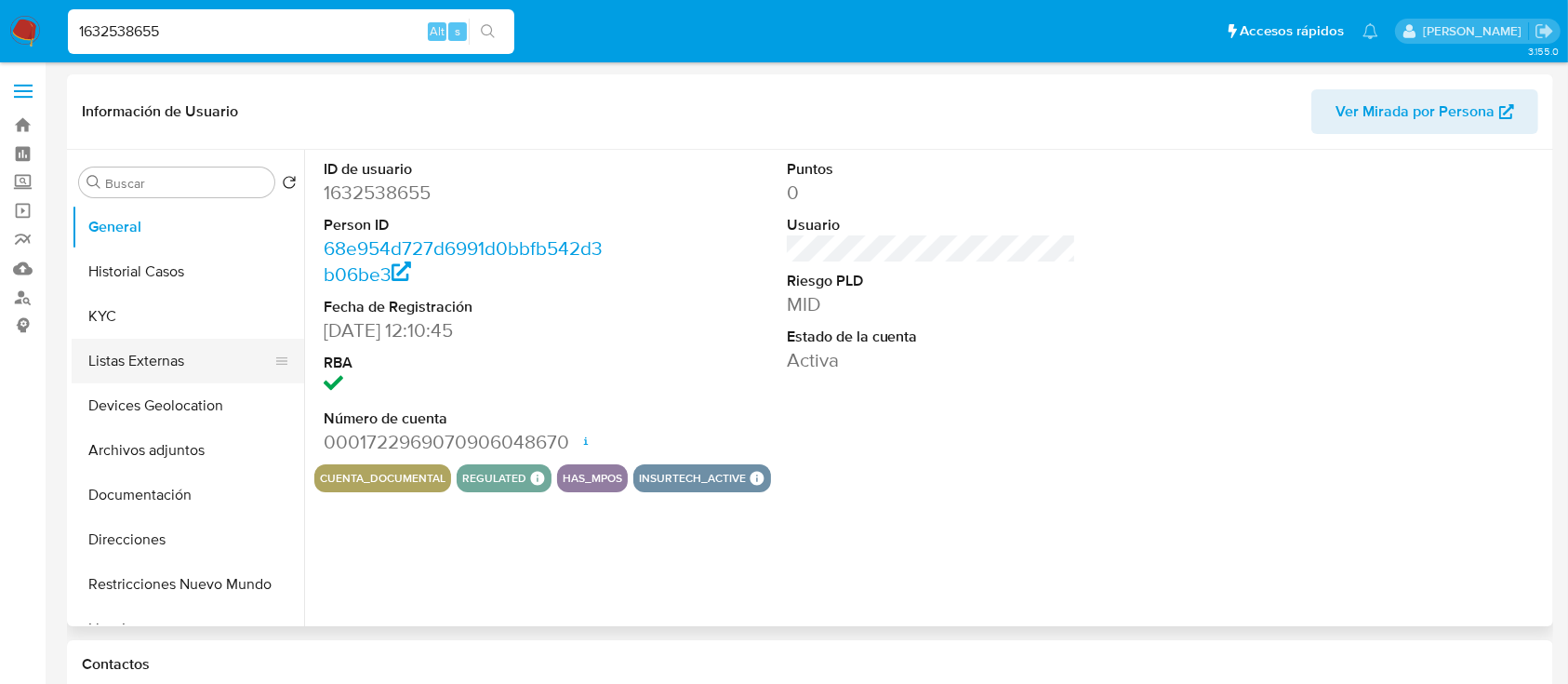
select select "10"
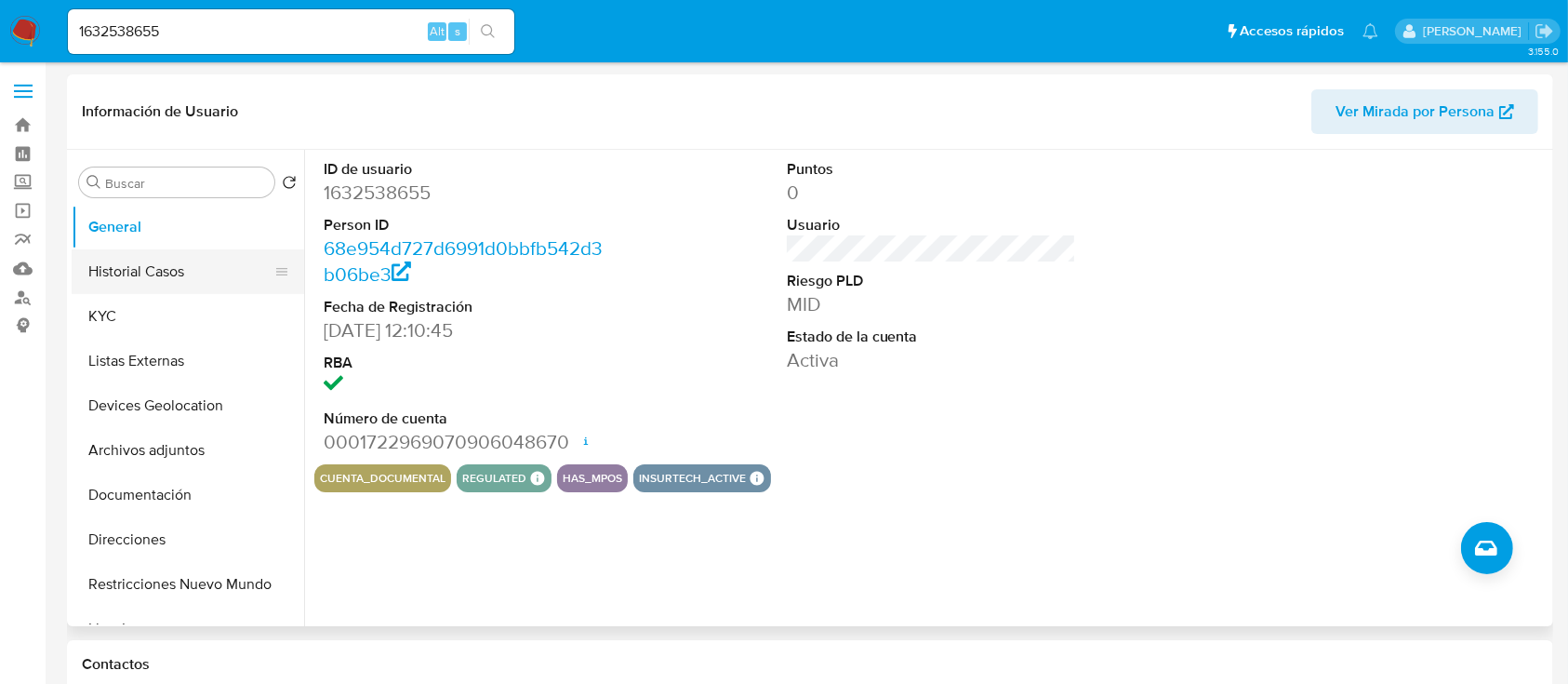
click at [160, 276] on button "Historial Casos" at bounding box center [180, 272] width 217 height 45
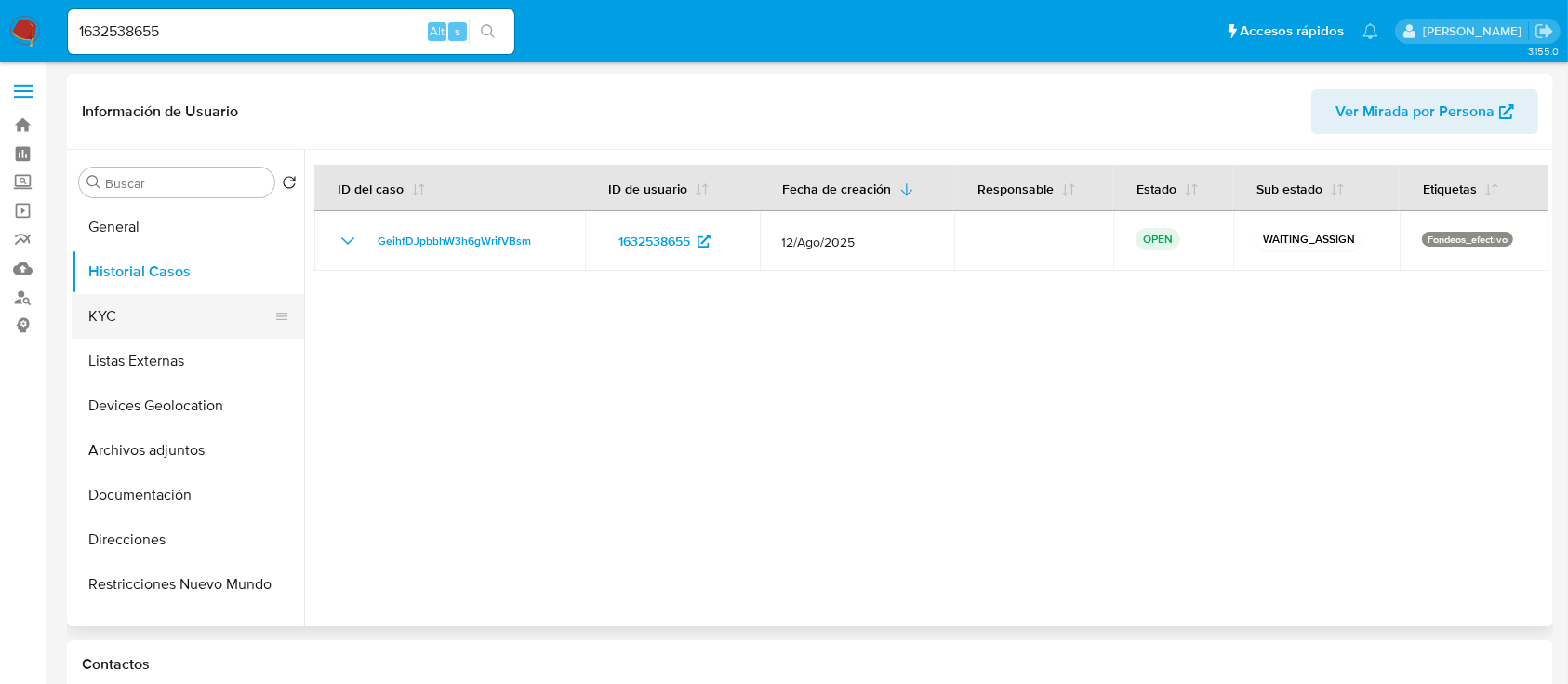
click at [111, 324] on button "KYC" at bounding box center [180, 315] width 217 height 45
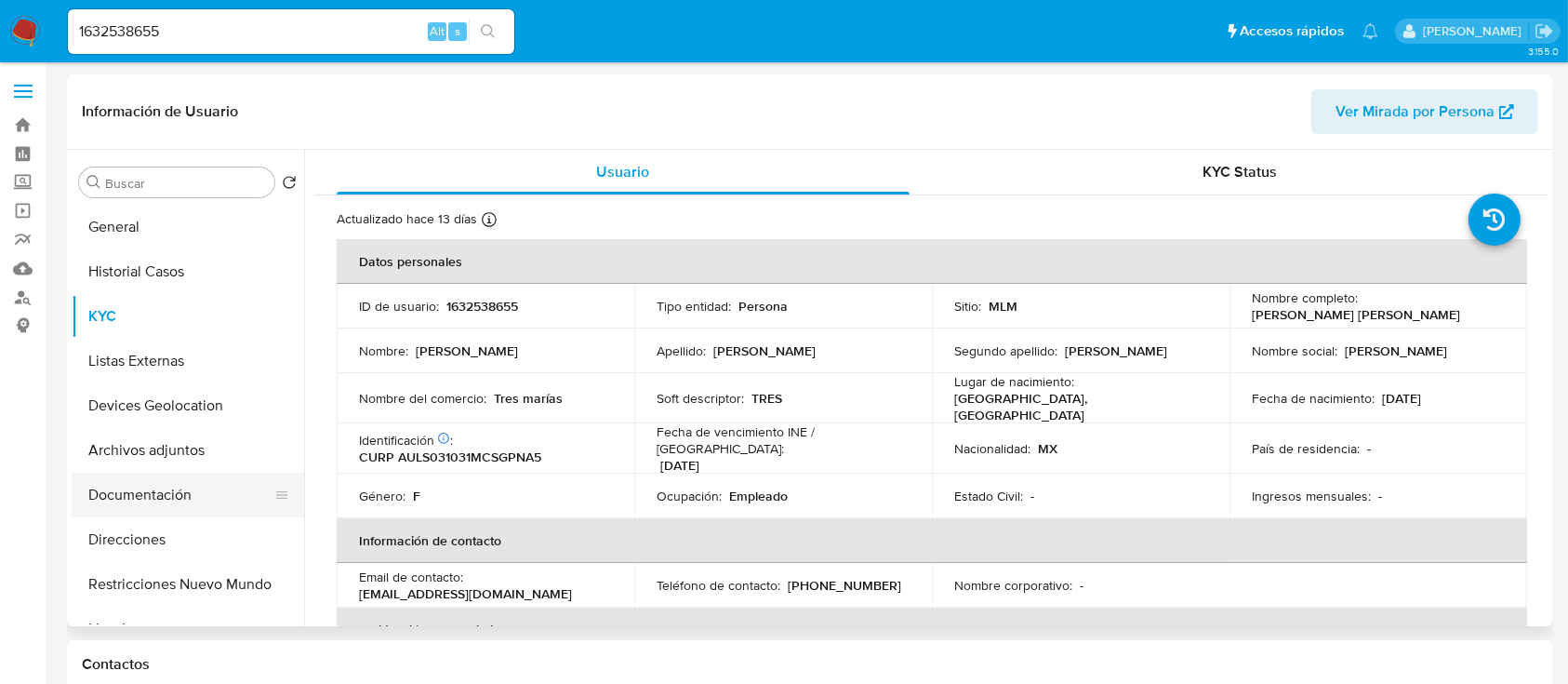
click at [251, 494] on button "Documentación" at bounding box center [180, 494] width 217 height 45
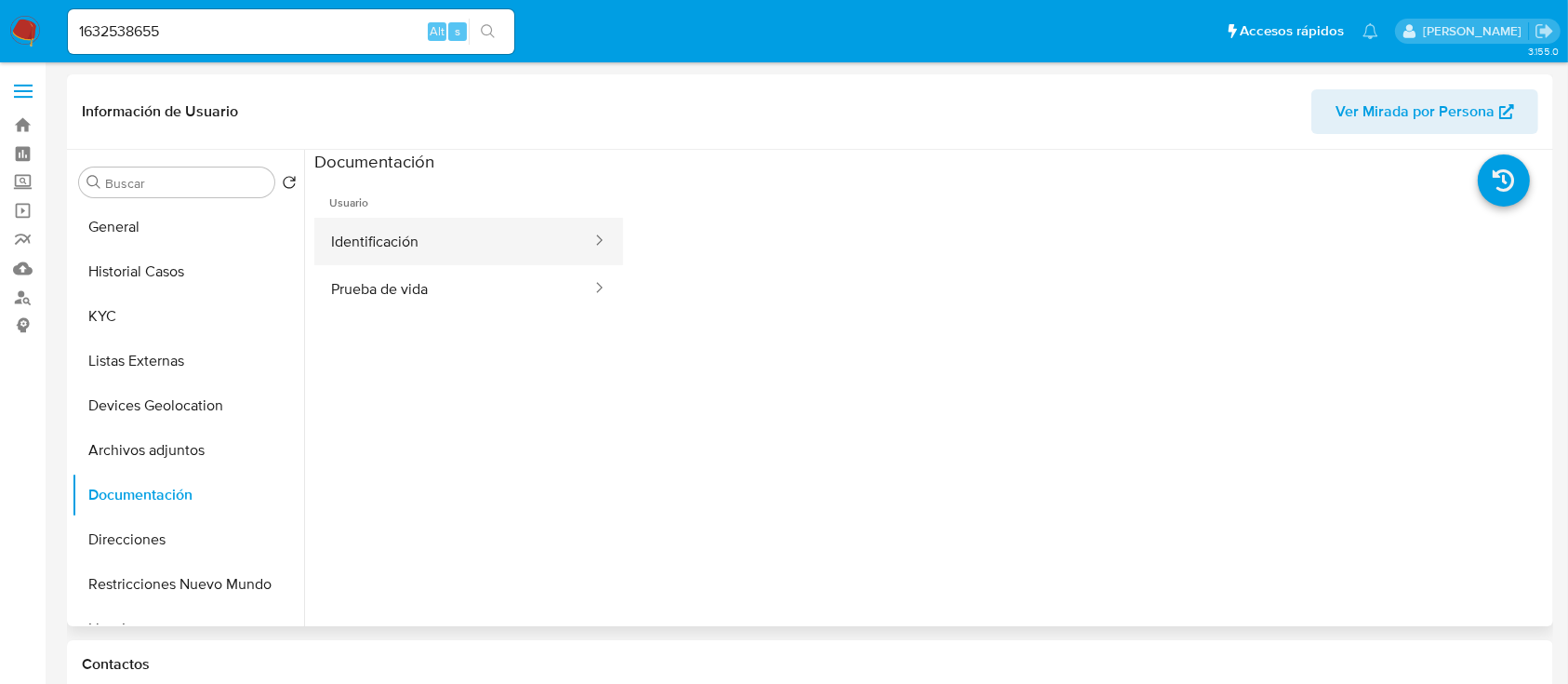
click at [396, 255] on button "Identificación" at bounding box center [453, 241] width 279 height 48
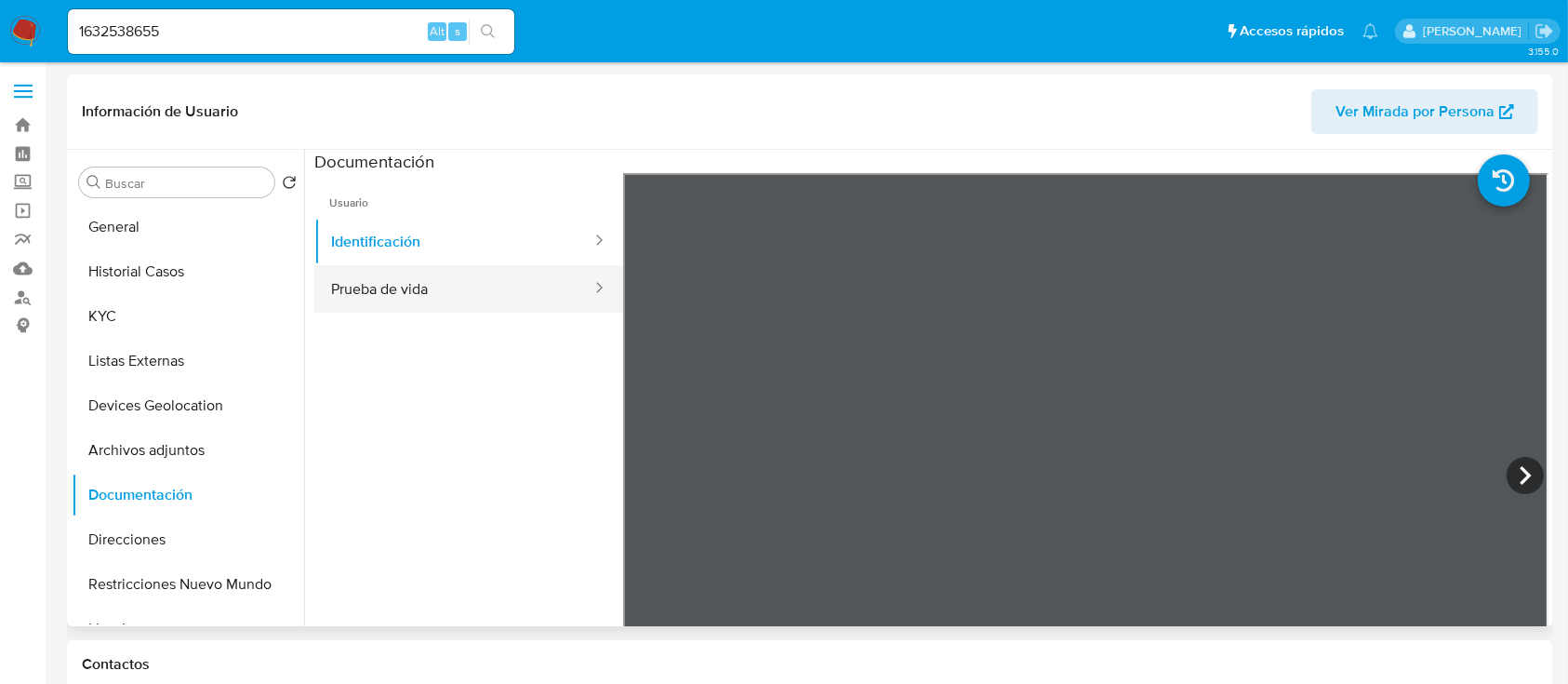
click at [412, 299] on button "Prueba de vida" at bounding box center [453, 289] width 279 height 48
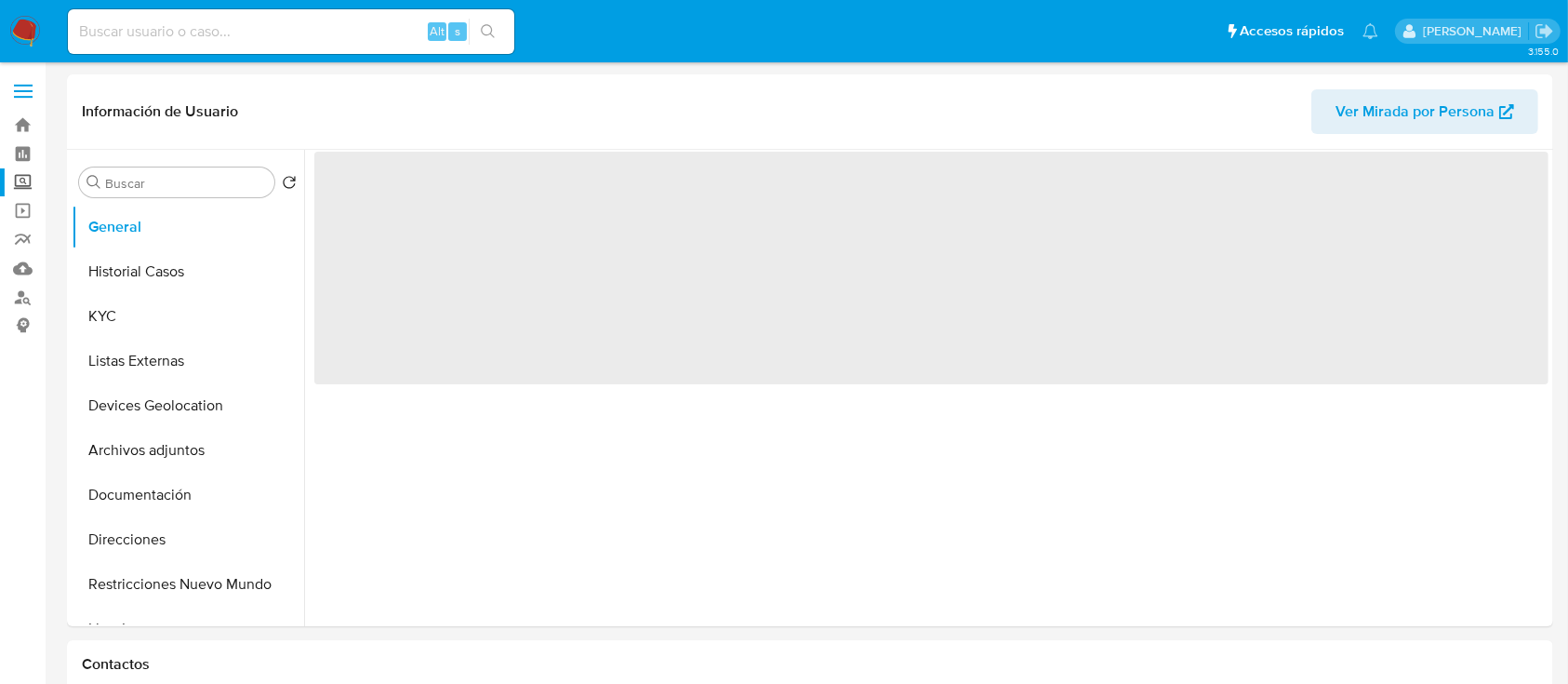
click at [22, 182] on label "Screening" at bounding box center [111, 183] width 221 height 29
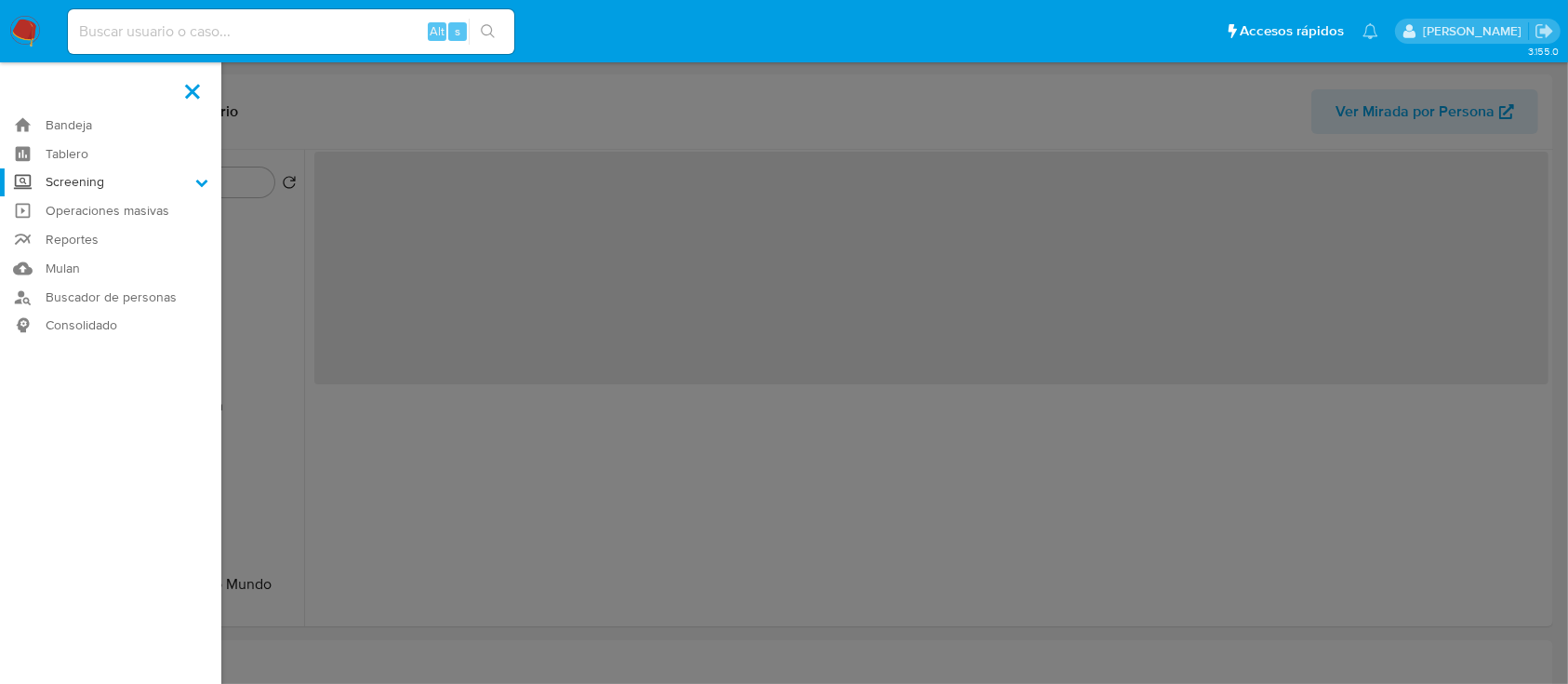
click at [0, 0] on input "Screening" at bounding box center [0, 0] width 0 height 0
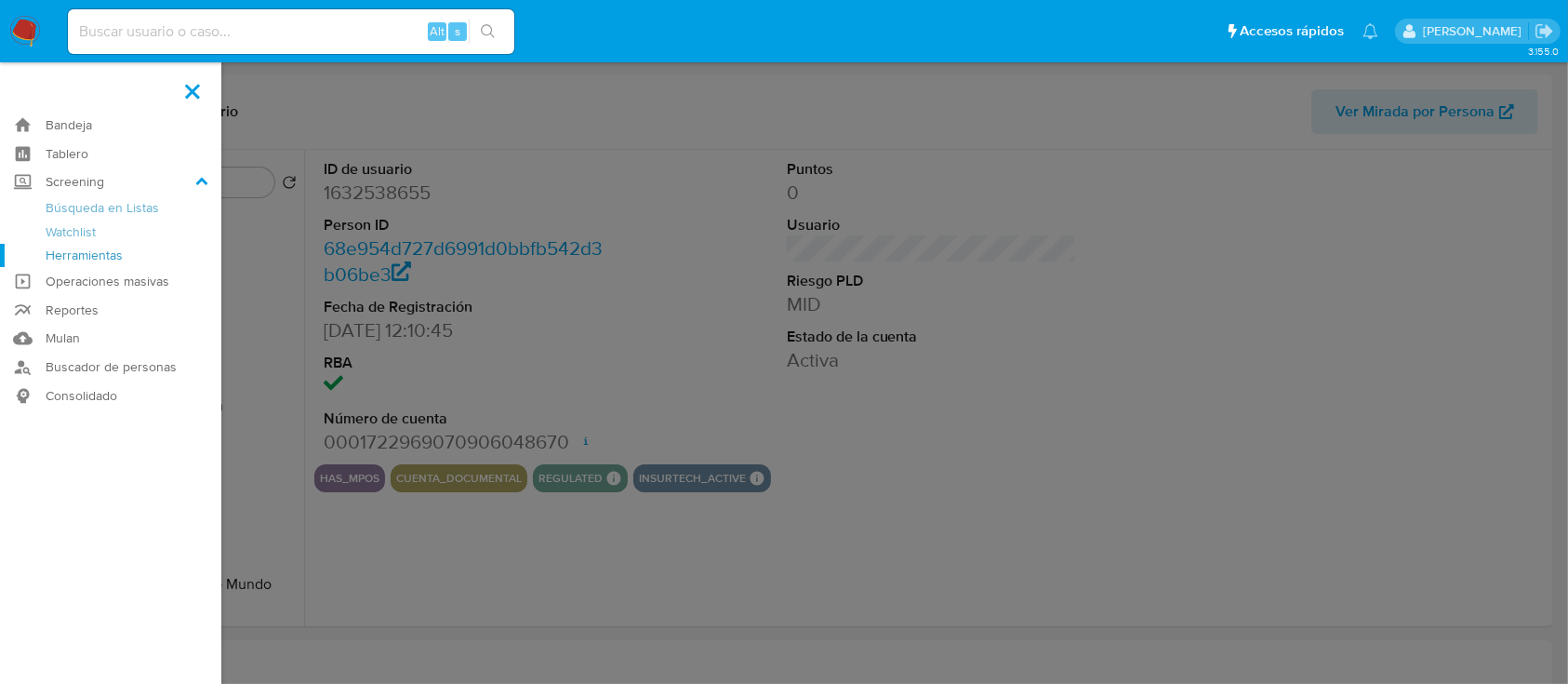
click at [61, 259] on link "Herramientas" at bounding box center [111, 255] width 221 height 23
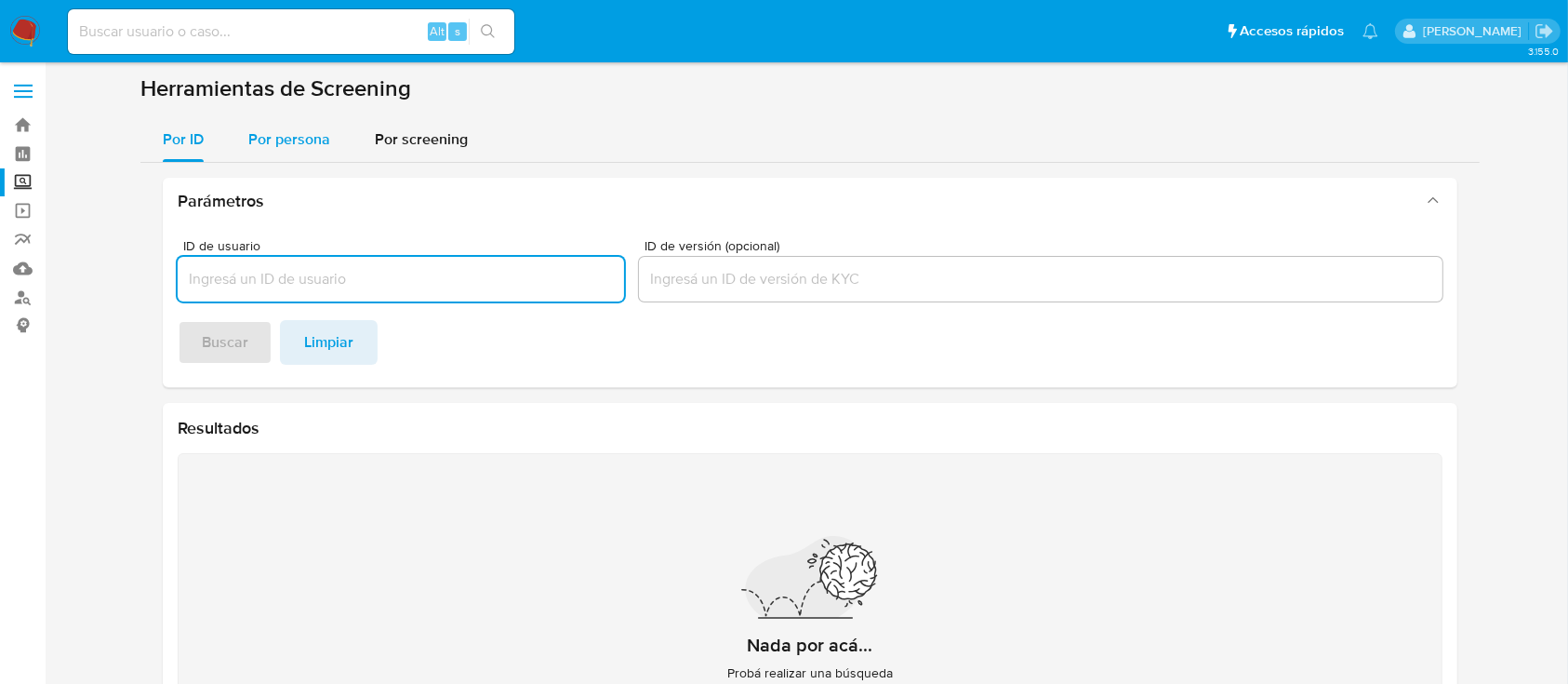
click at [282, 148] on span "Por persona" at bounding box center [290, 139] width 82 height 21
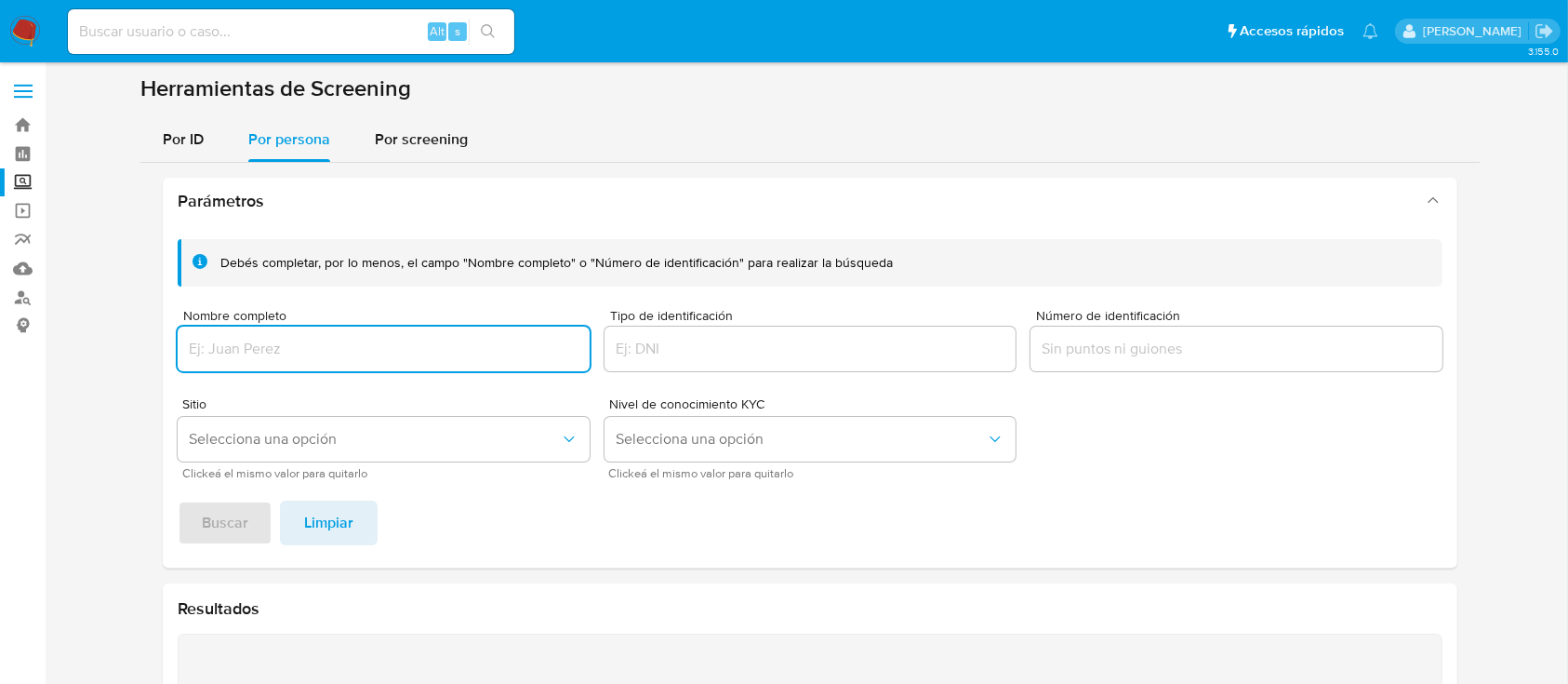
click at [334, 346] on input "Nombre completo" at bounding box center [383, 348] width 412 height 24
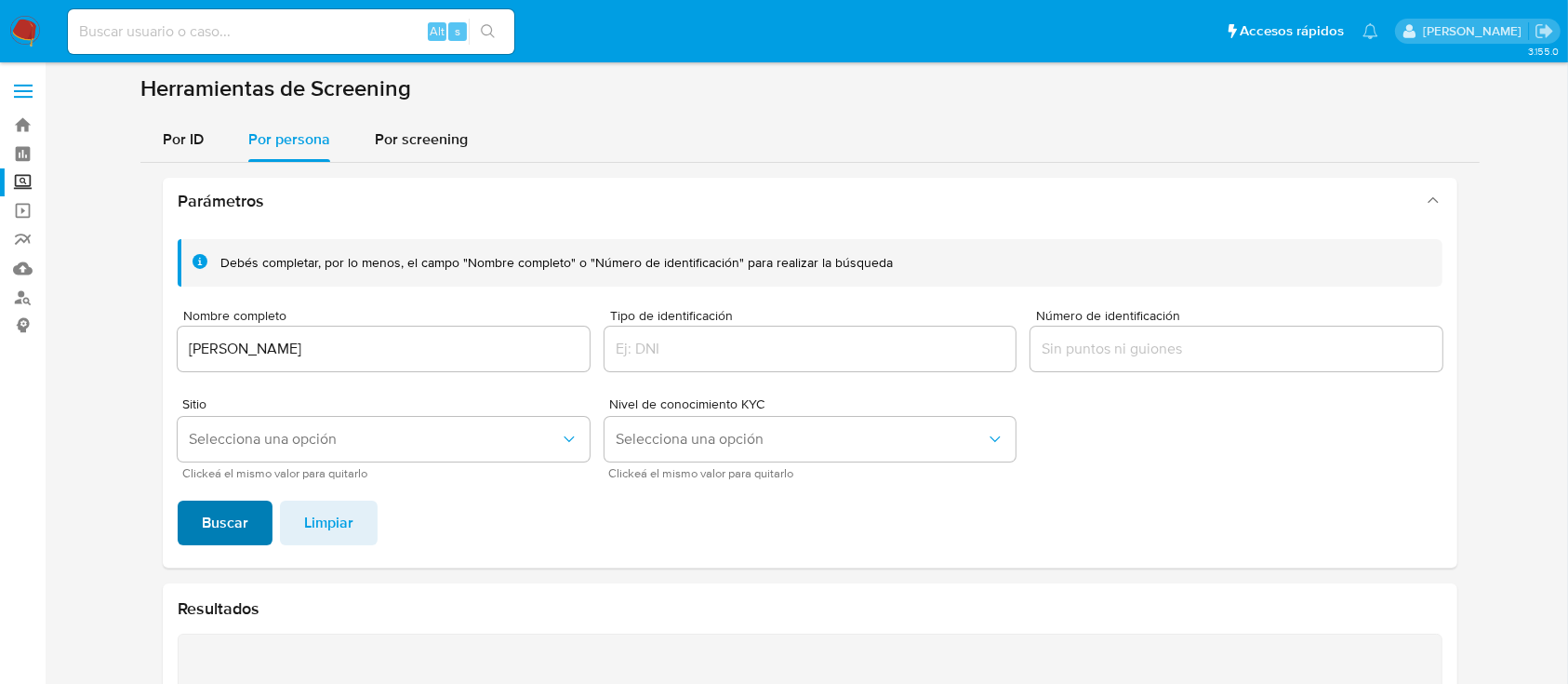
click at [245, 532] on span "Buscar" at bounding box center [225, 522] width 47 height 41
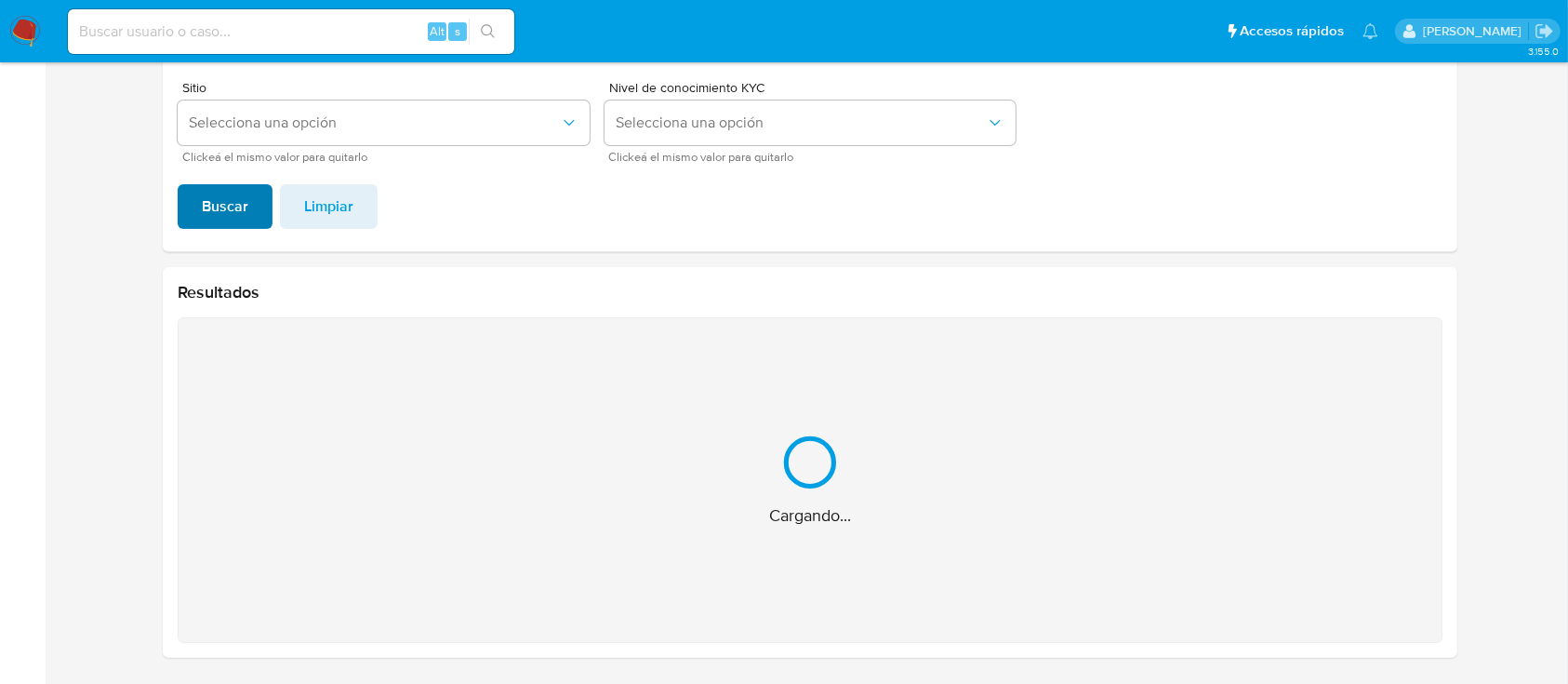
scroll to position [20, 0]
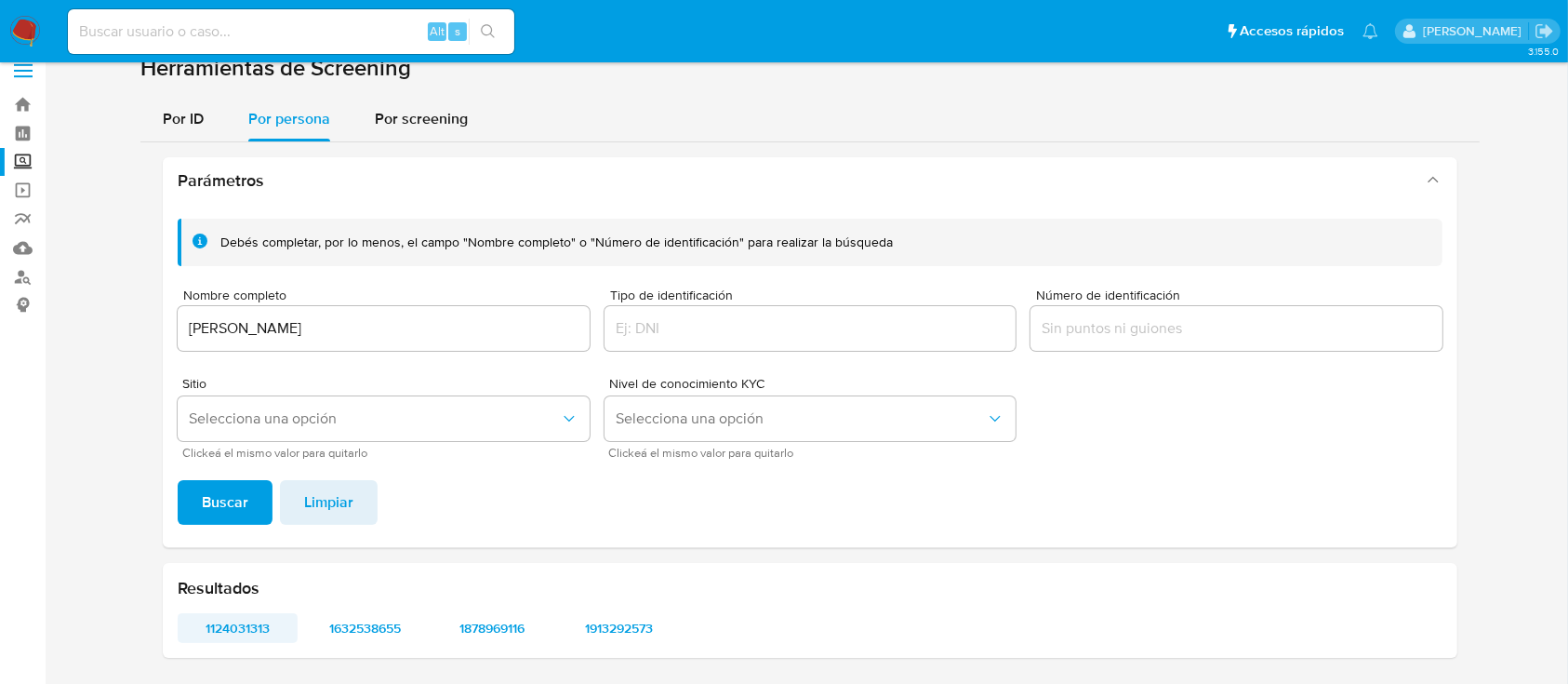
click at [262, 625] on span "1124031313" at bounding box center [237, 627] width 94 height 26
click at [320, 644] on div "Resultados 1124031313 1632538655 1878969116 1913292573" at bounding box center [810, 611] width 1295 height 95
click at [339, 631] on span "1632538655" at bounding box center [365, 627] width 94 height 26
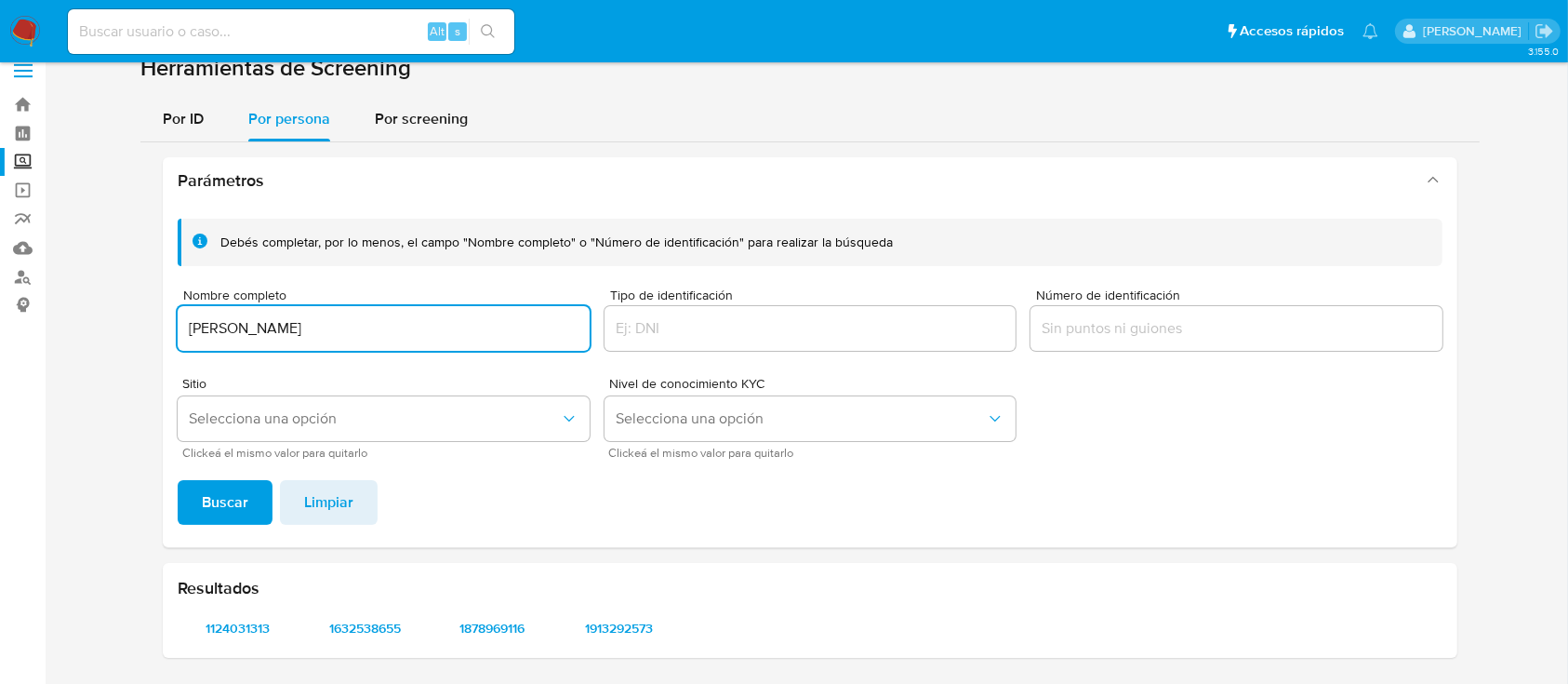
click at [278, 320] on input "[PERSON_NAME]" at bounding box center [383, 328] width 412 height 24
type input "[PERSON_NAME]"
click at [229, 475] on div "Debés completar, por lo menos, el campo "Nombre completo" o "Número de identifi…" at bounding box center [810, 375] width 1295 height 343
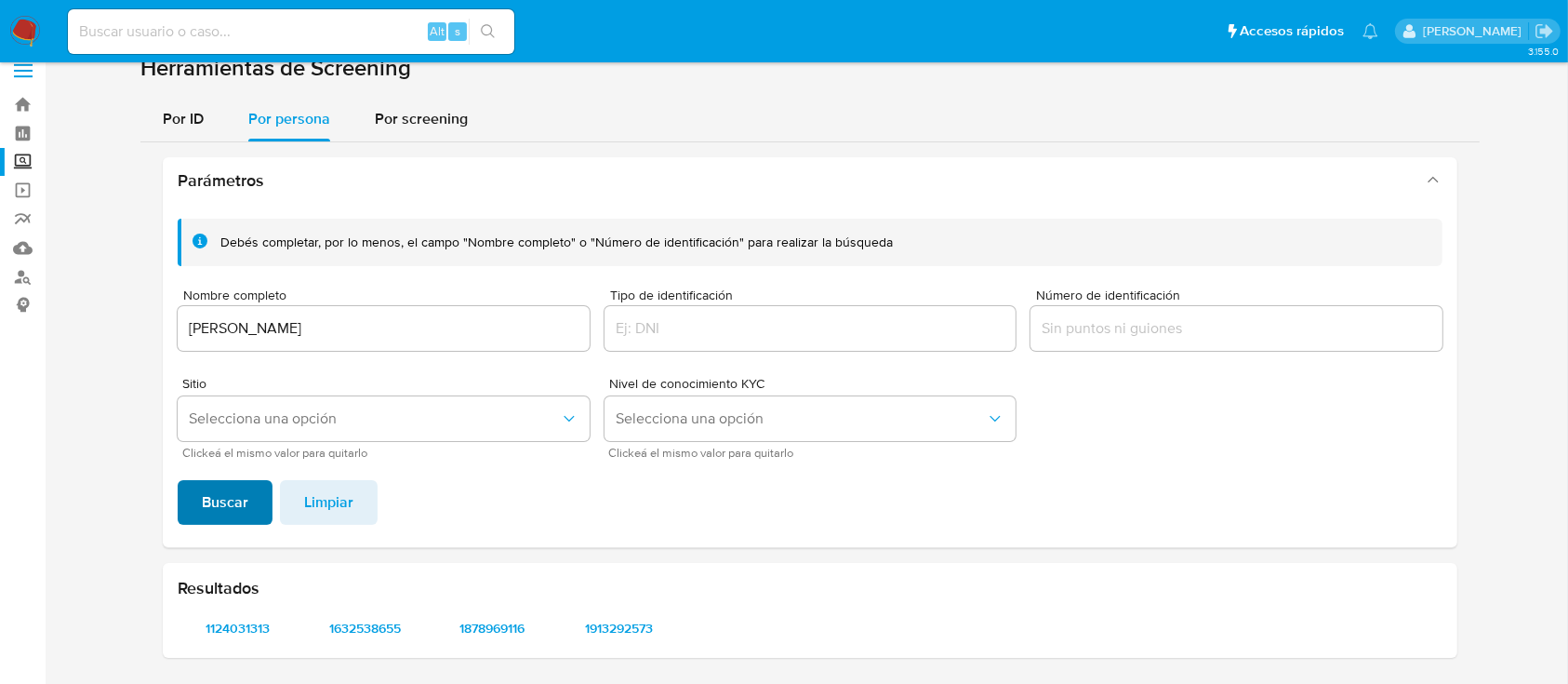
click at [215, 494] on span "Buscar" at bounding box center [225, 502] width 47 height 41
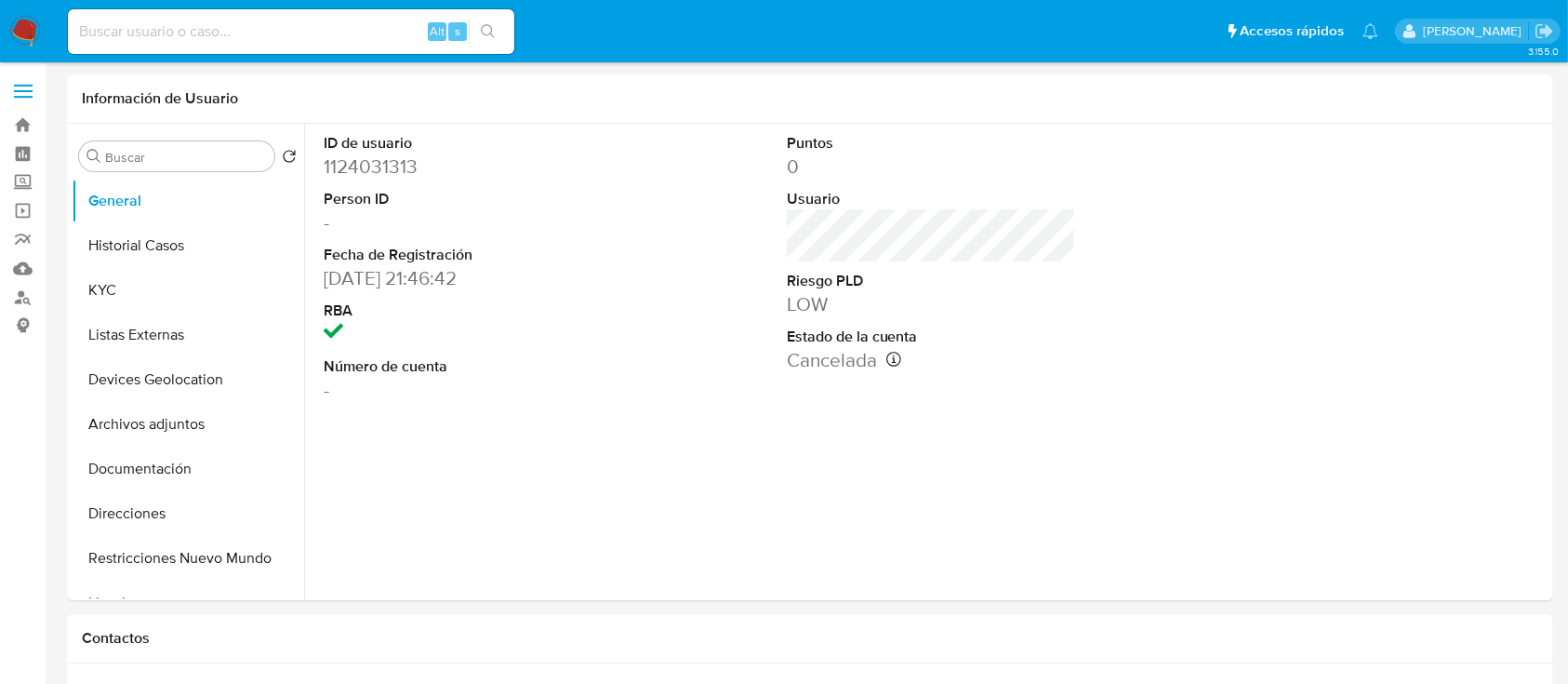
select select "10"
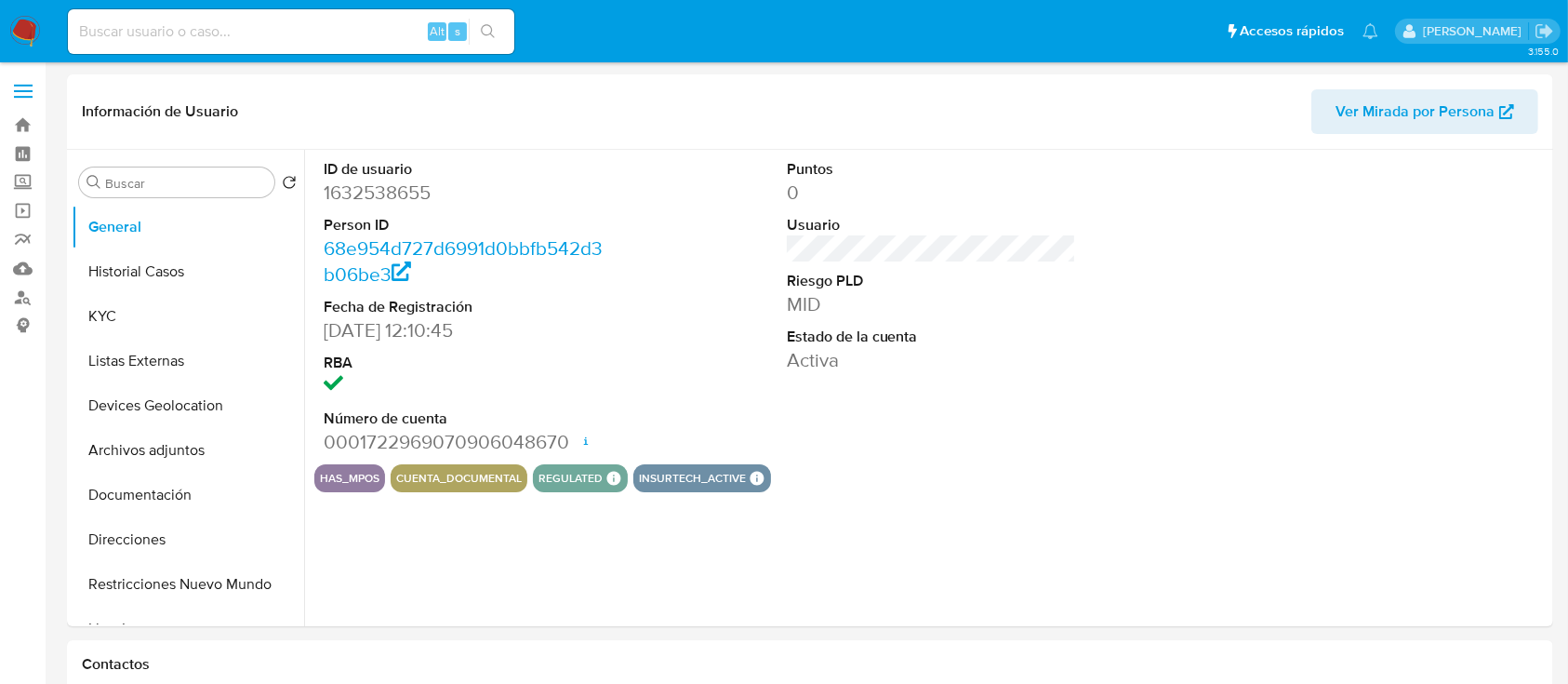
select select "10"
click at [170, 309] on button "KYC" at bounding box center [180, 315] width 217 height 45
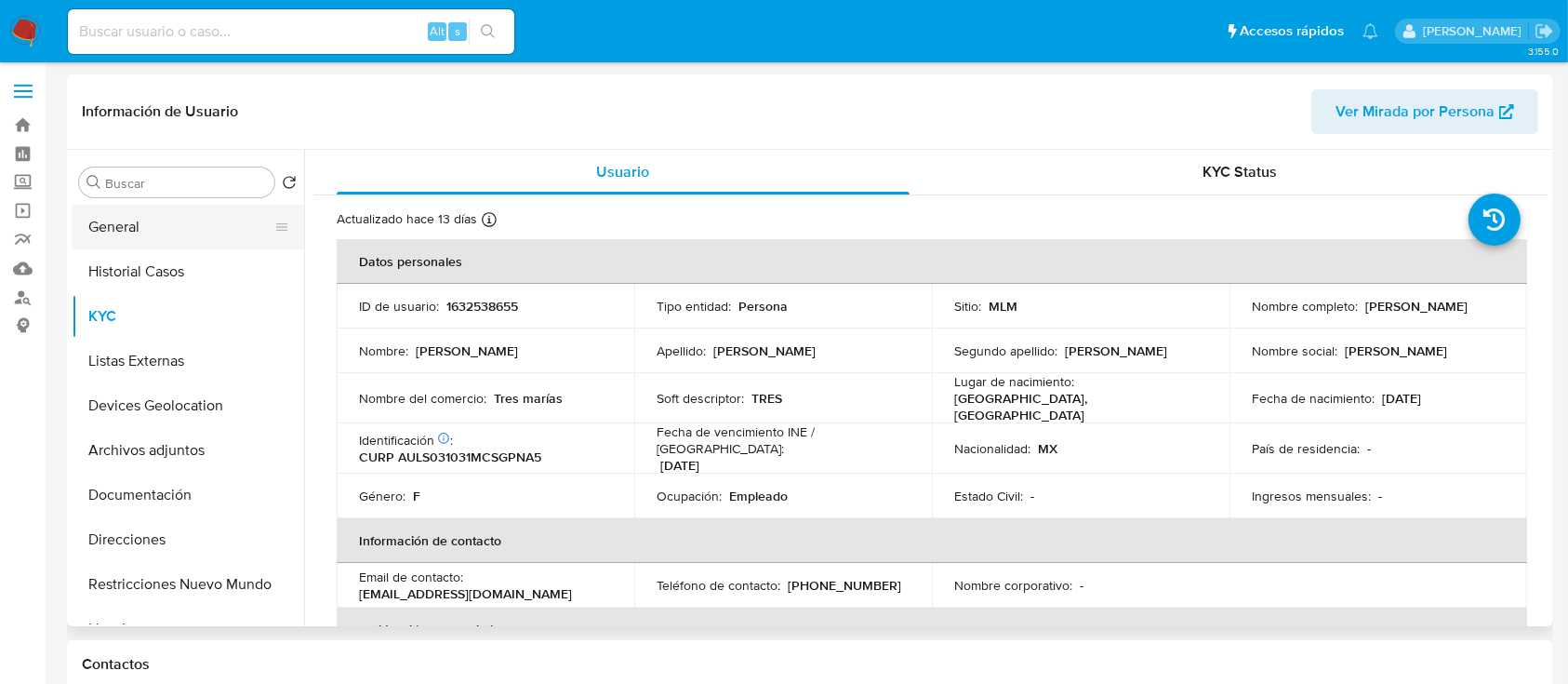
click at [155, 227] on button "General" at bounding box center [180, 227] width 217 height 45
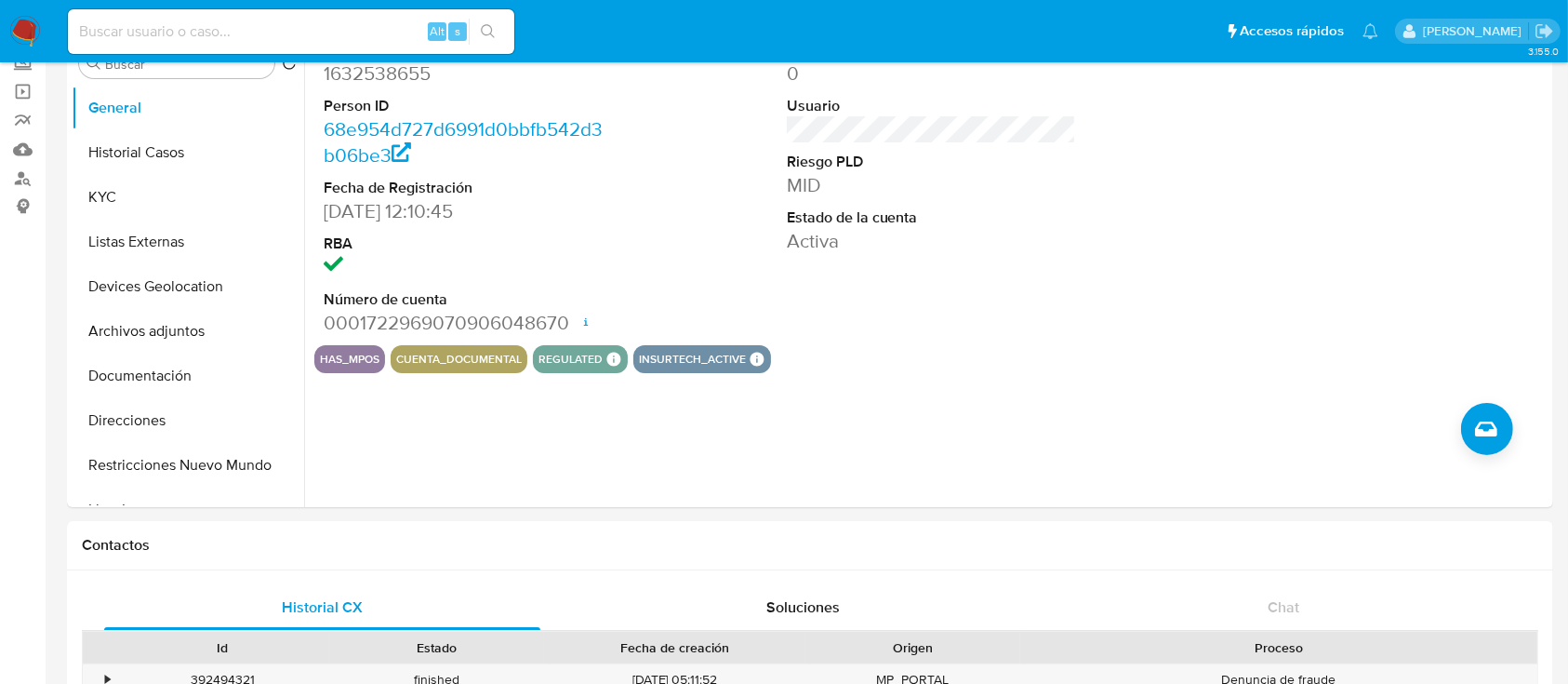
scroll to position [127, 0]
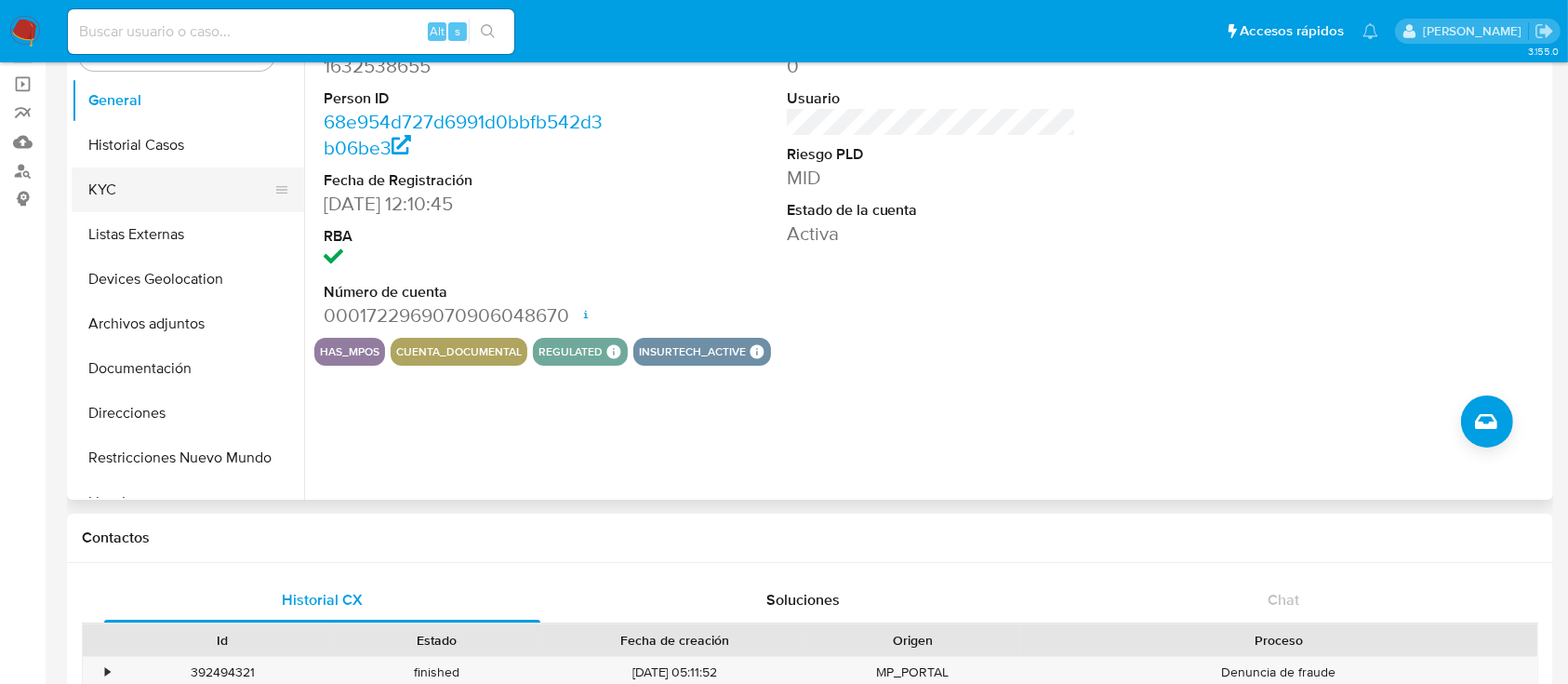
click at [164, 176] on button "KYC" at bounding box center [180, 190] width 217 height 45
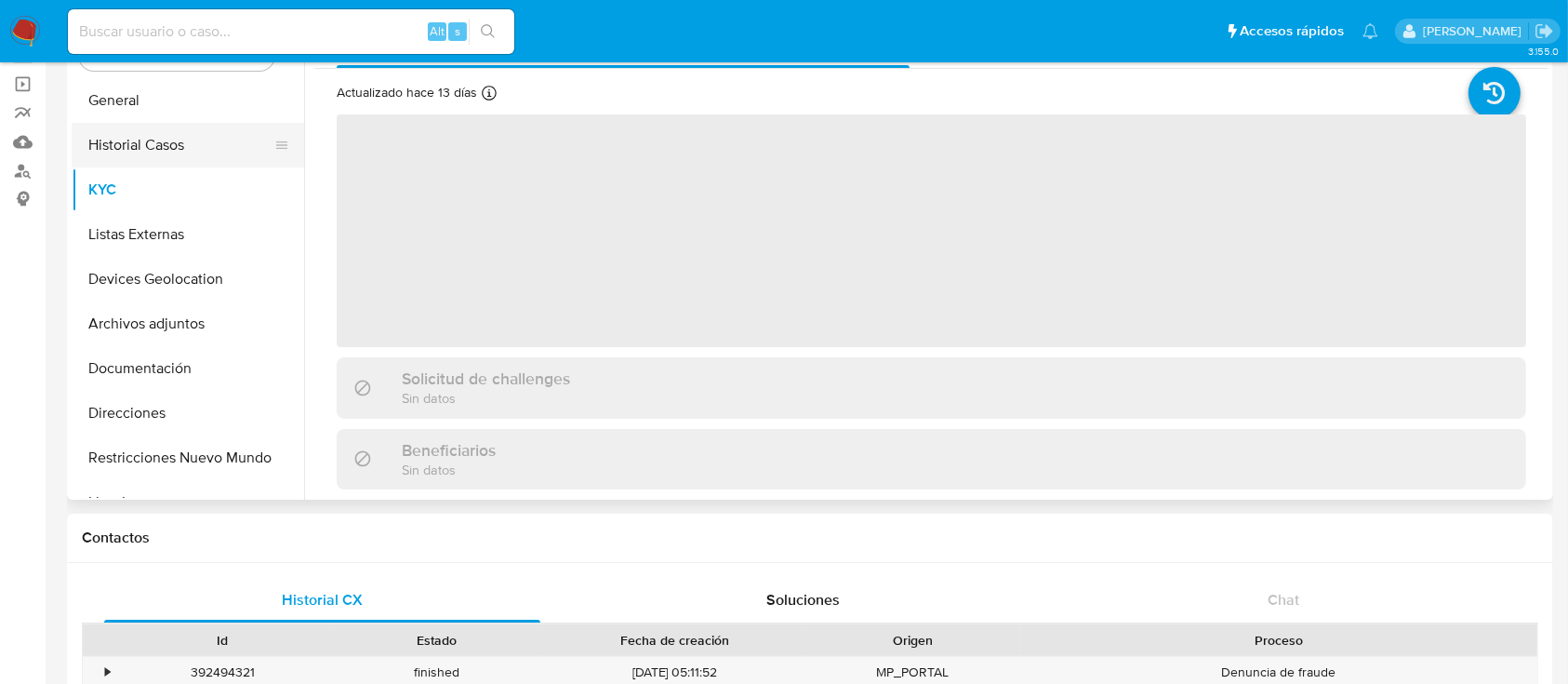
click at [127, 142] on button "Historial Casos" at bounding box center [180, 145] width 217 height 45
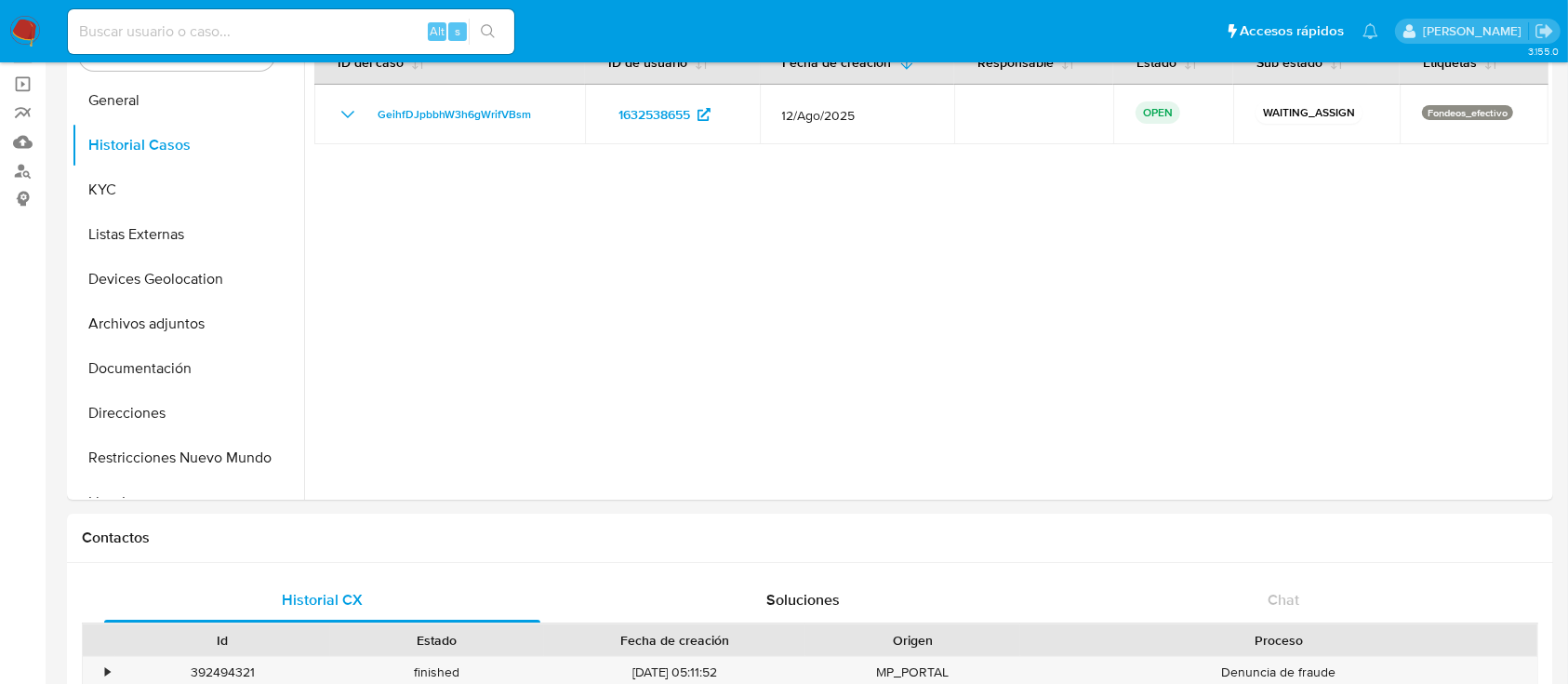
drag, startPoint x: 1564, startPoint y: 120, endPoint x: 1565, endPoint y: 95, distance: 25.0
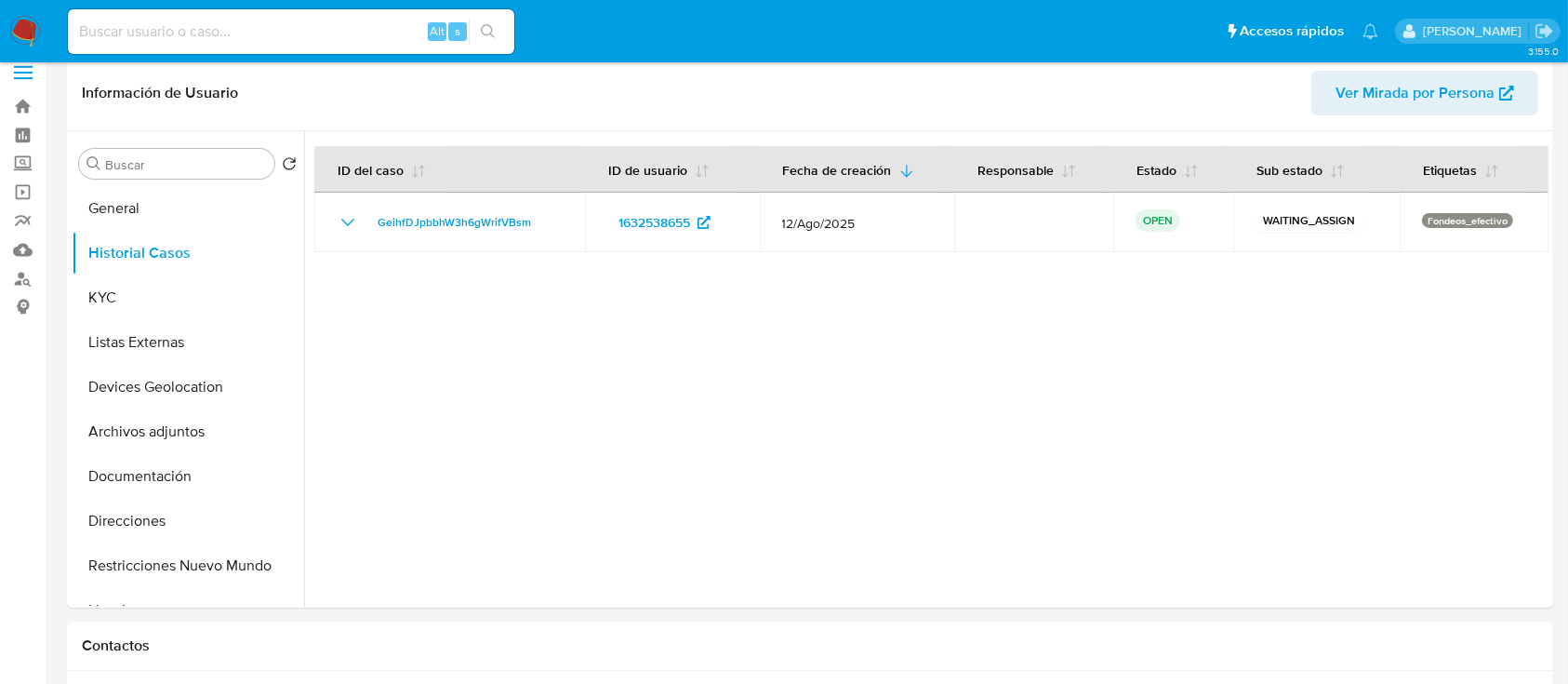
scroll to position [15, 0]
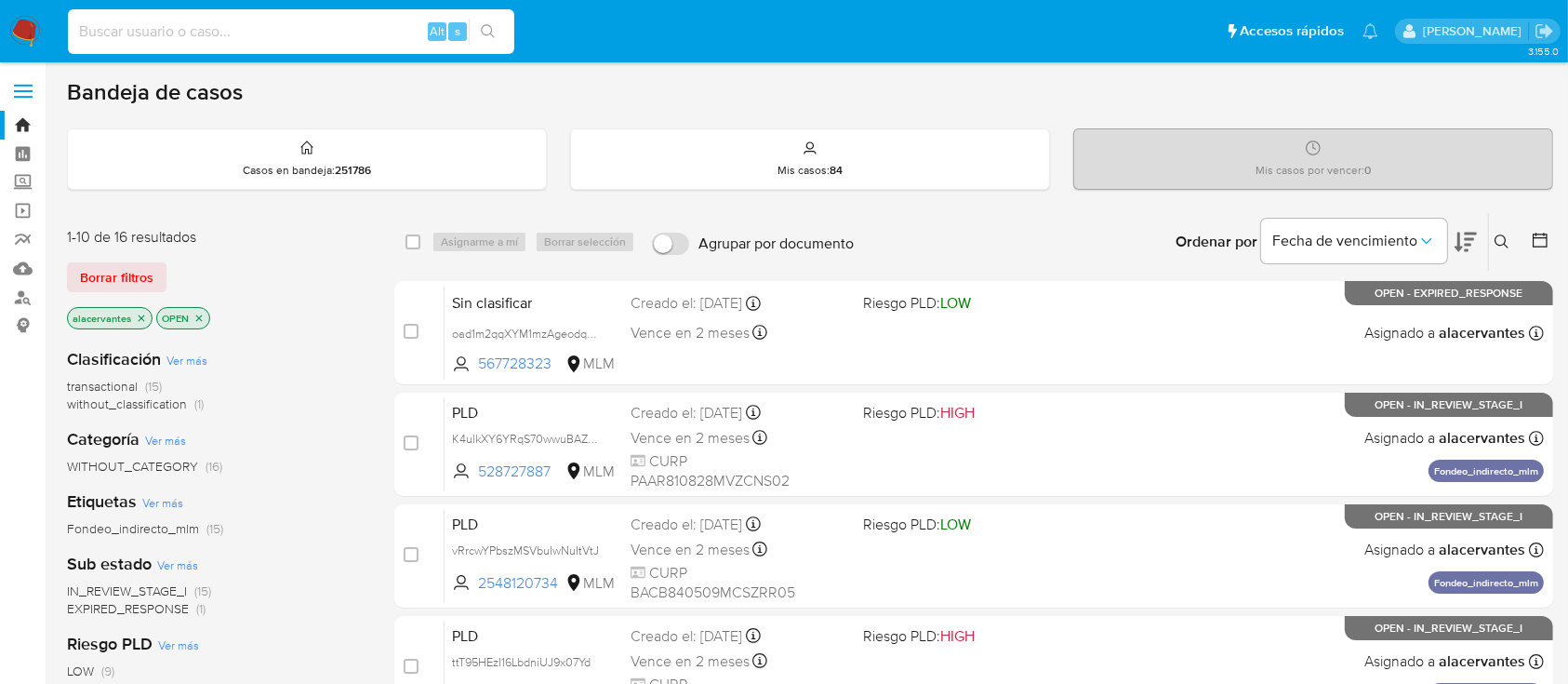
click at [248, 33] on input at bounding box center [291, 31] width 447 height 24
paste input "2548120734"
type input "2548120734"
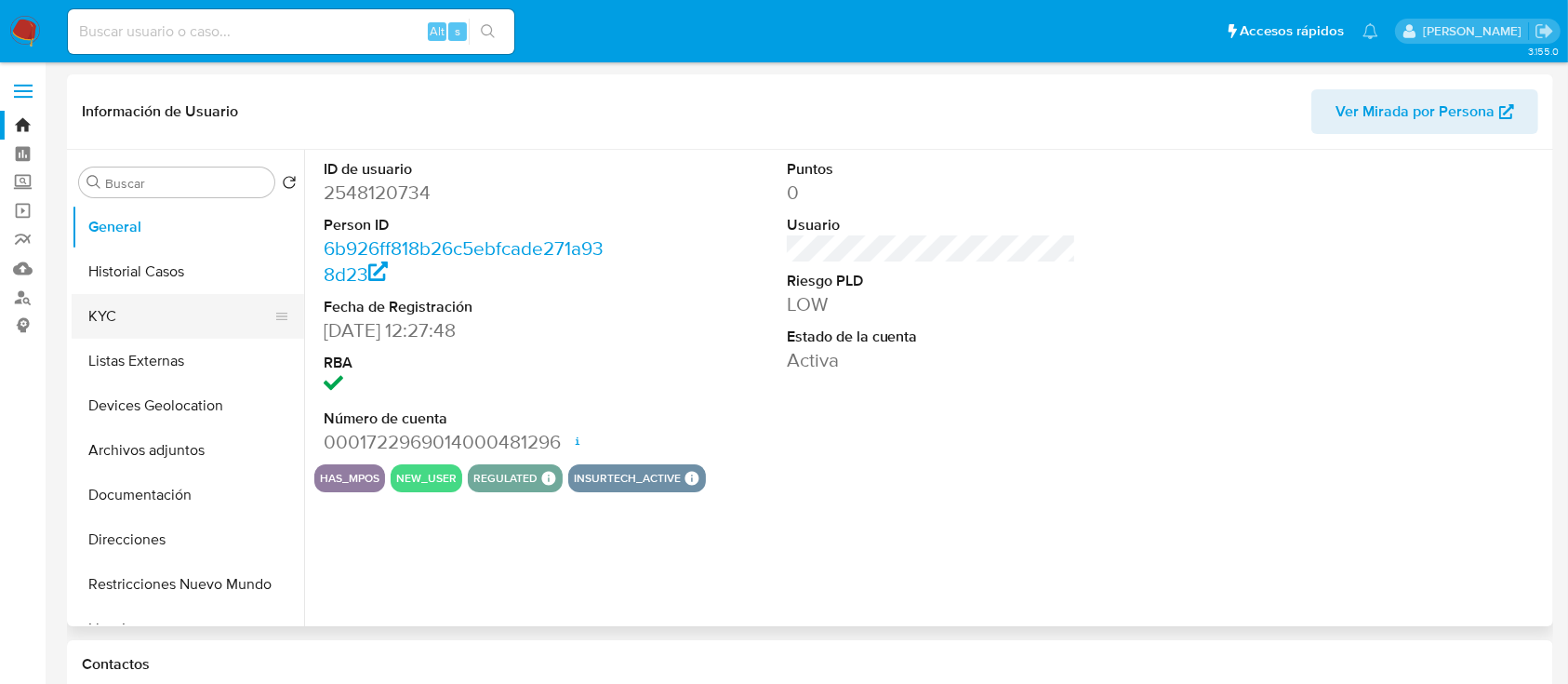
click at [134, 298] on button "KYC" at bounding box center [180, 315] width 217 height 45
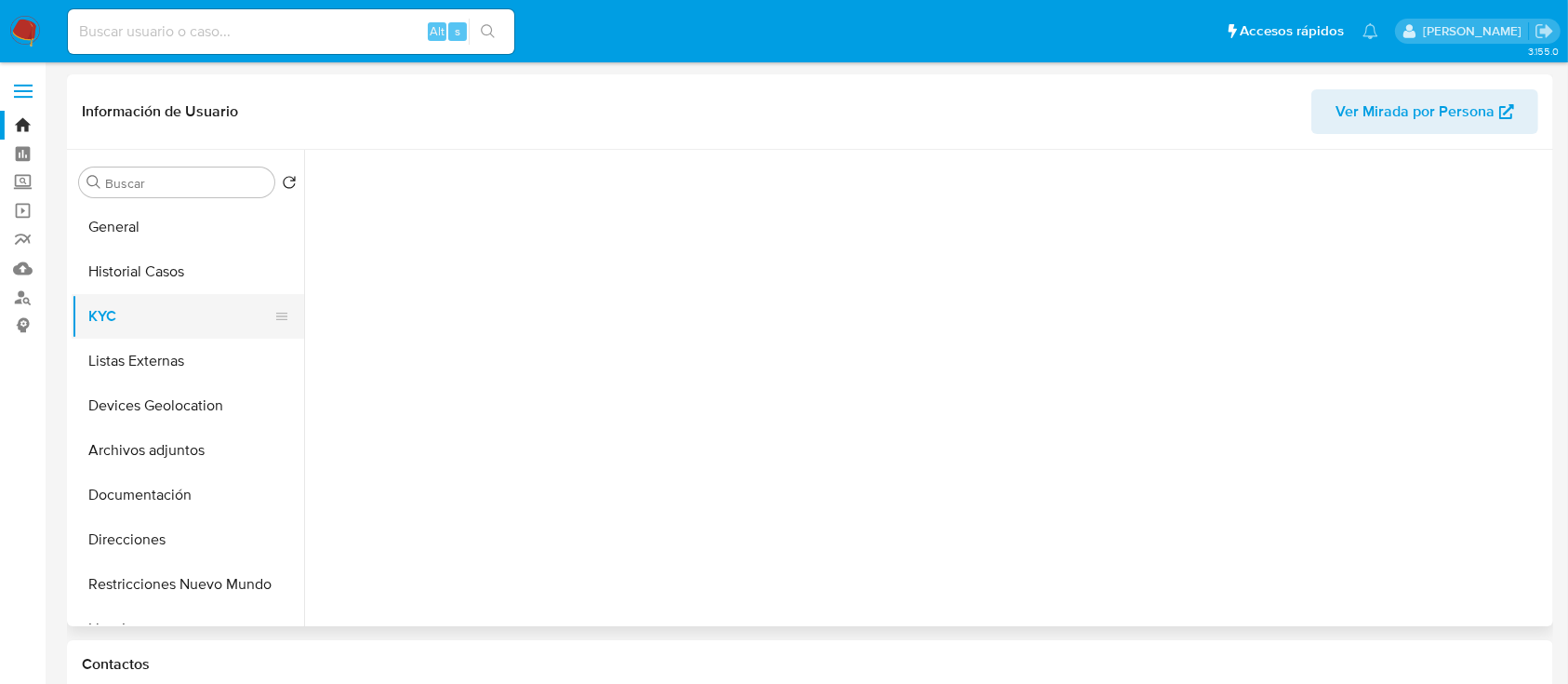
select select "10"
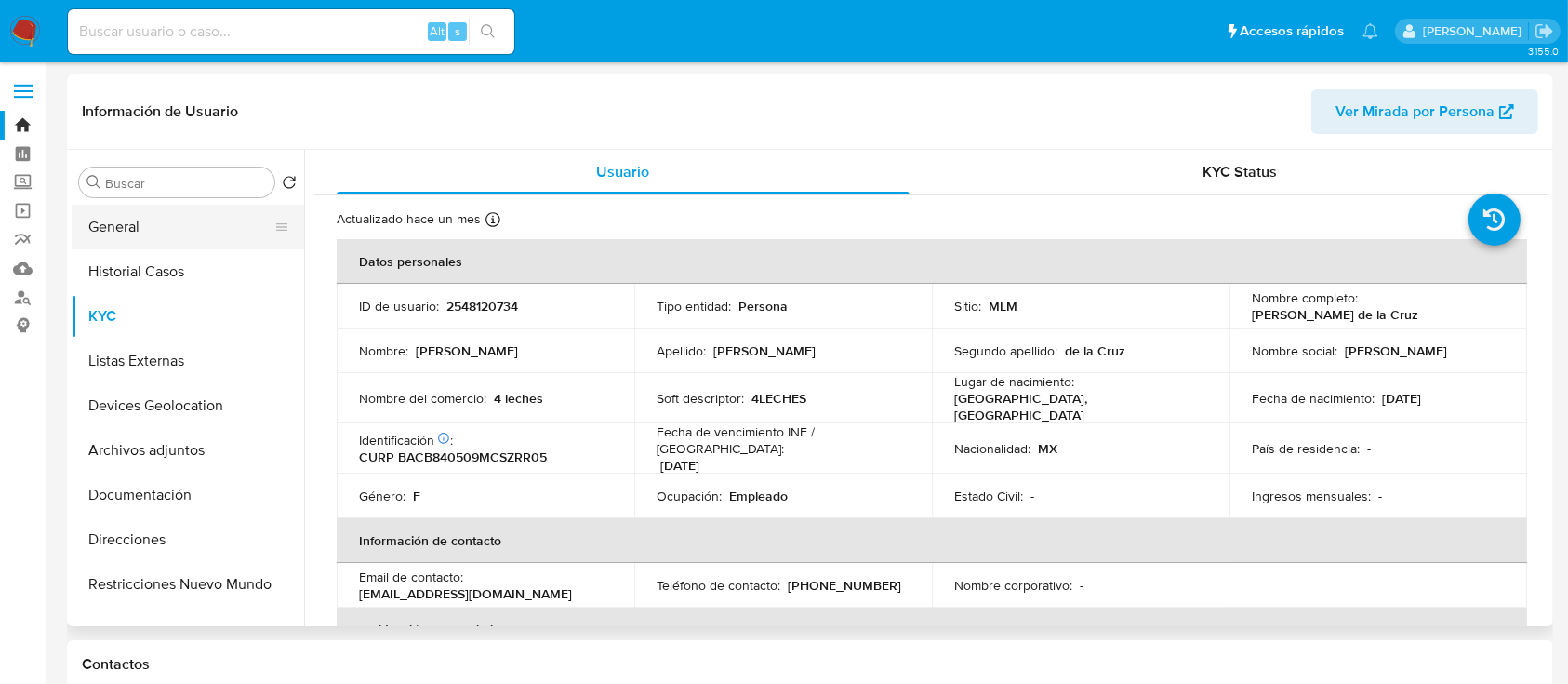
click at [213, 232] on button "General" at bounding box center [180, 227] width 217 height 45
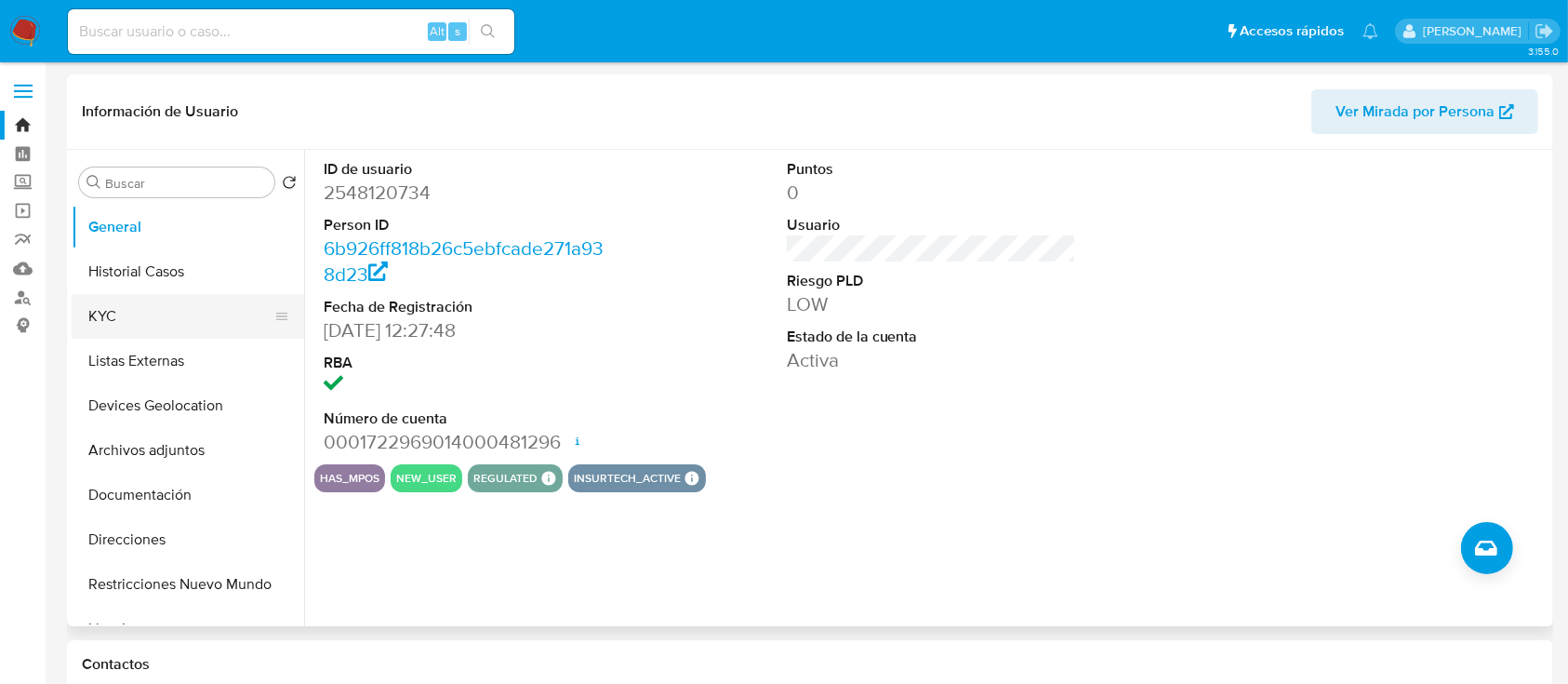
click at [170, 315] on button "KYC" at bounding box center [180, 315] width 217 height 45
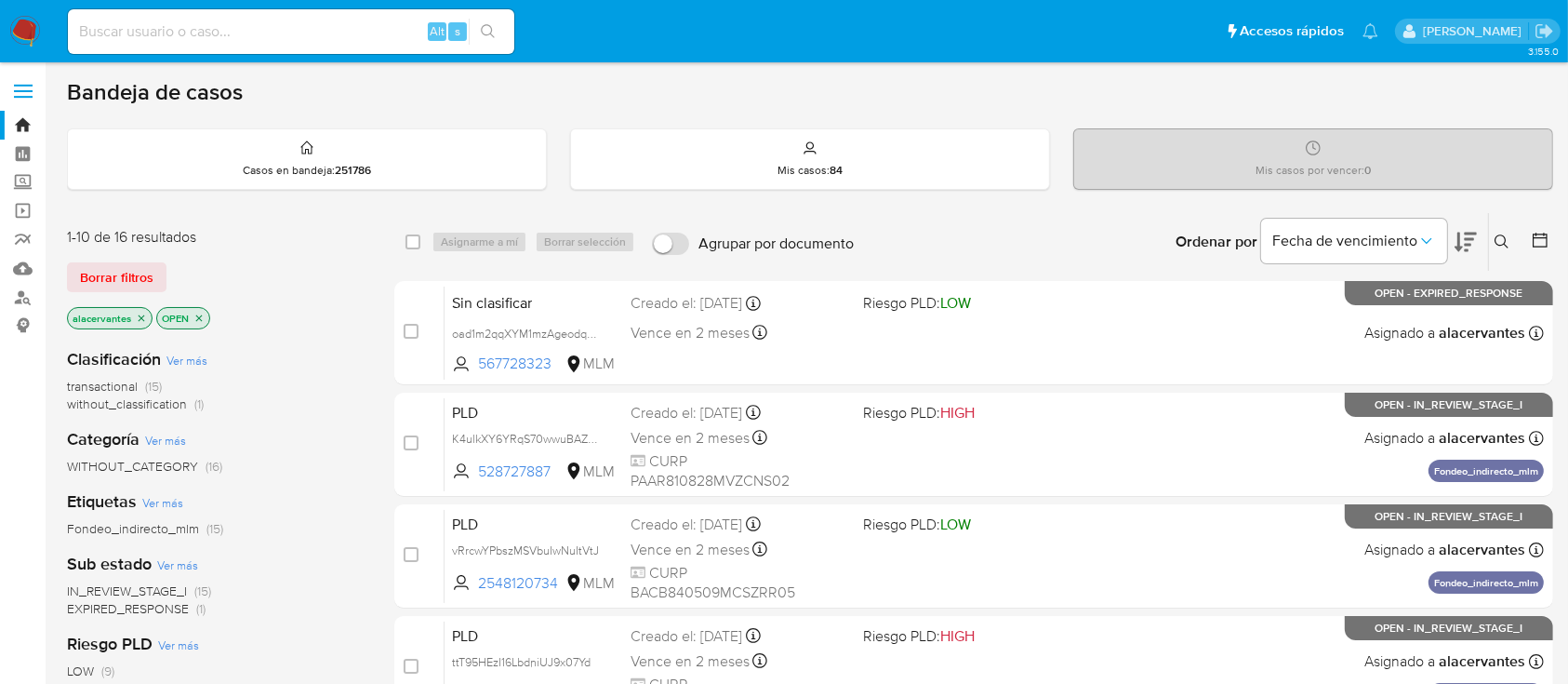
click at [201, 404] on span "(1)" at bounding box center [199, 404] width 10 height 19
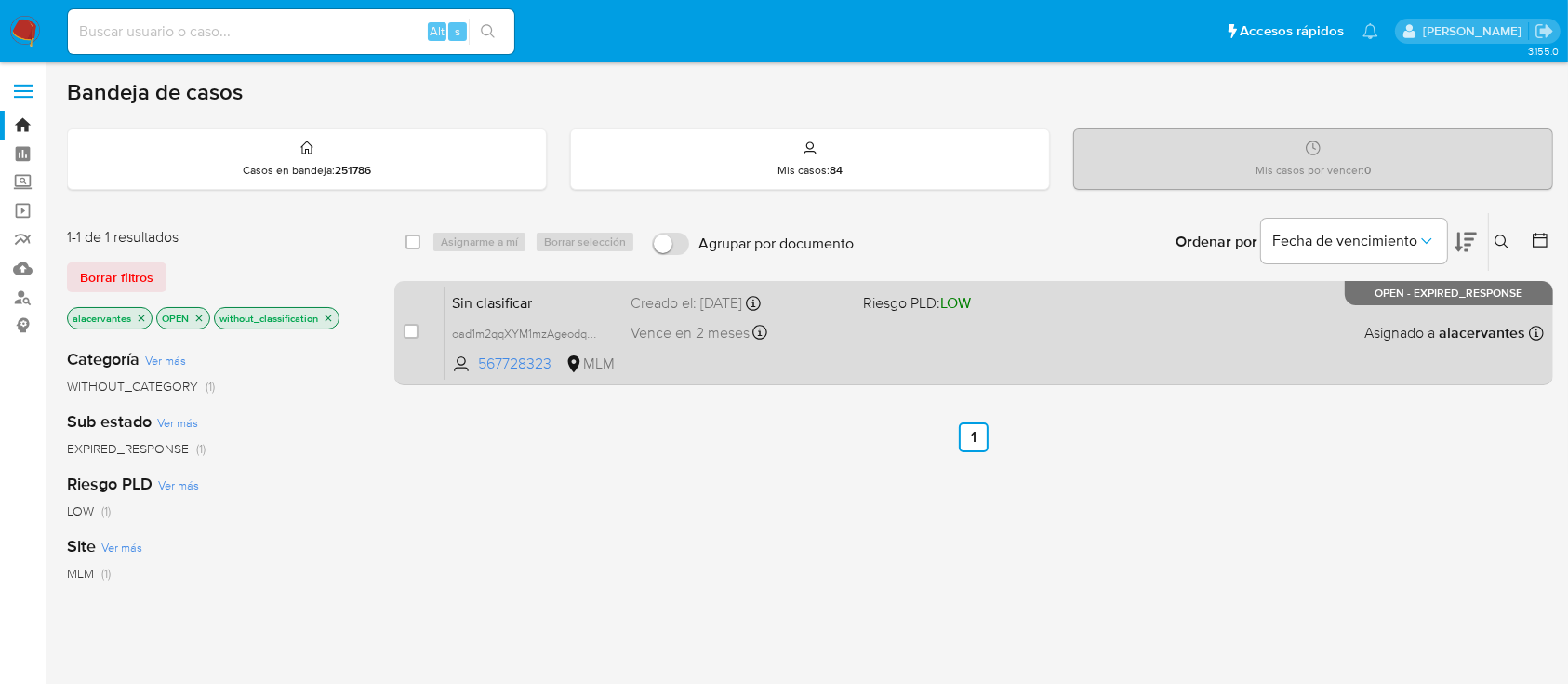
click at [917, 337] on div "Sin clasificar oad1m2qqXYM1mzAgeodqm4gp 567728323 MLM Riesgo PLD: LOW Creado el…" at bounding box center [995, 332] width 1099 height 94
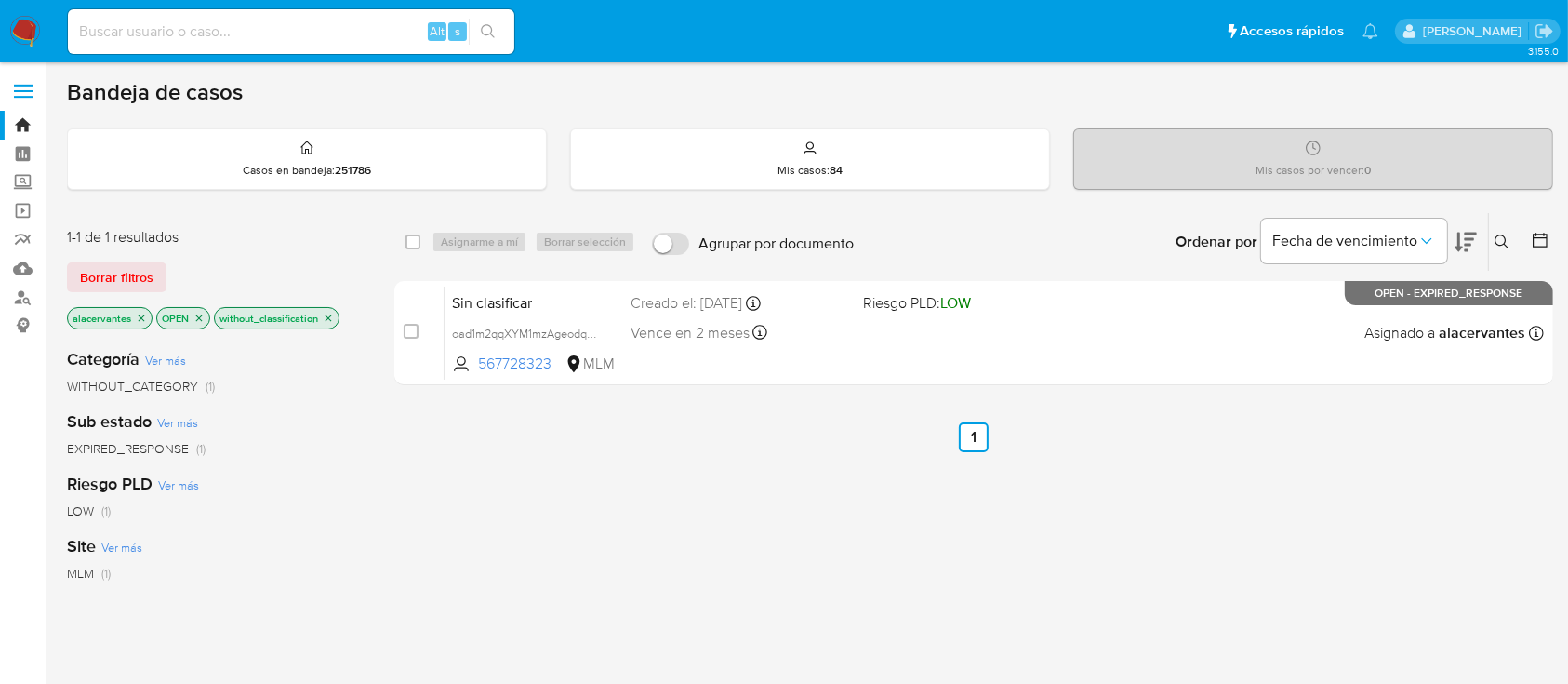
click at [163, 440] on span "EXPIRED_RESPONSE" at bounding box center [128, 449] width 122 height 19
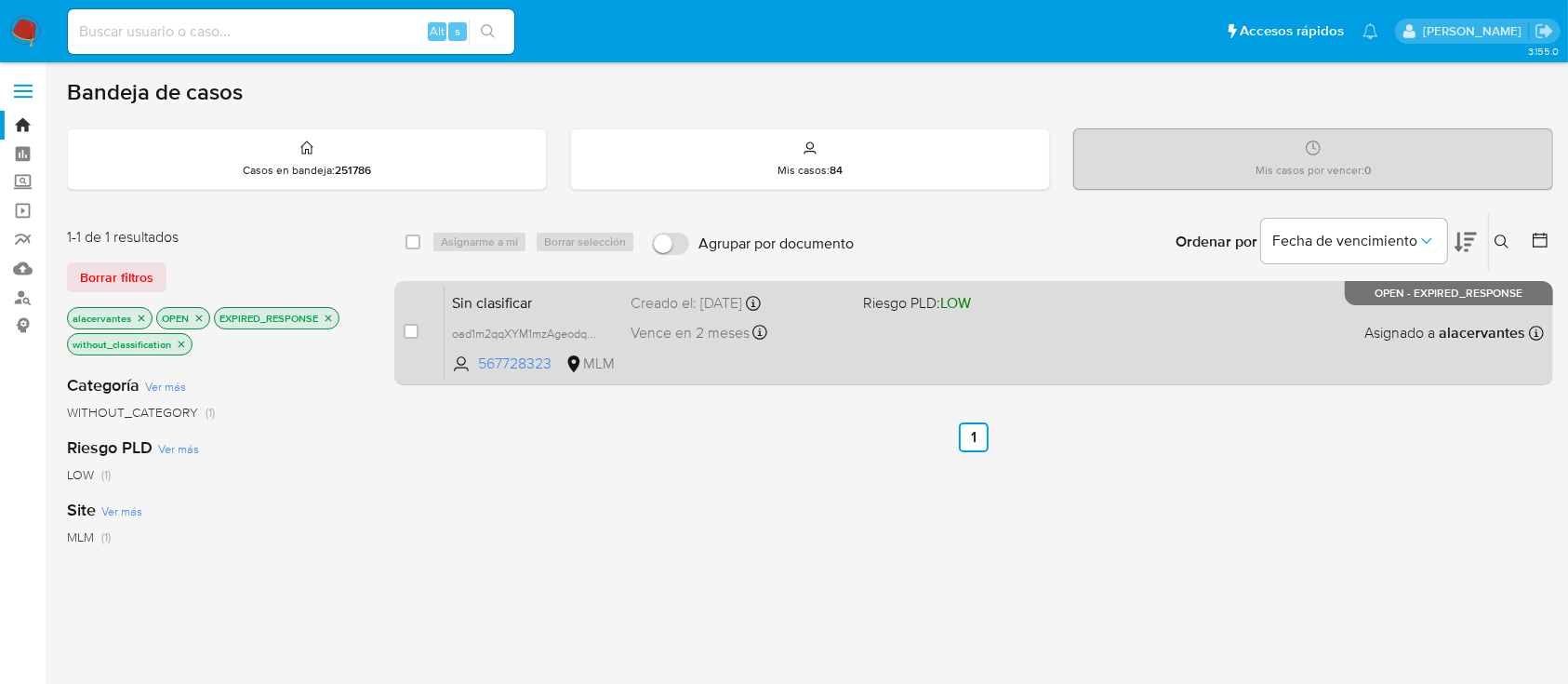
click at [685, 332] on span "Vence en 2 meses" at bounding box center [690, 332] width 119 height 20
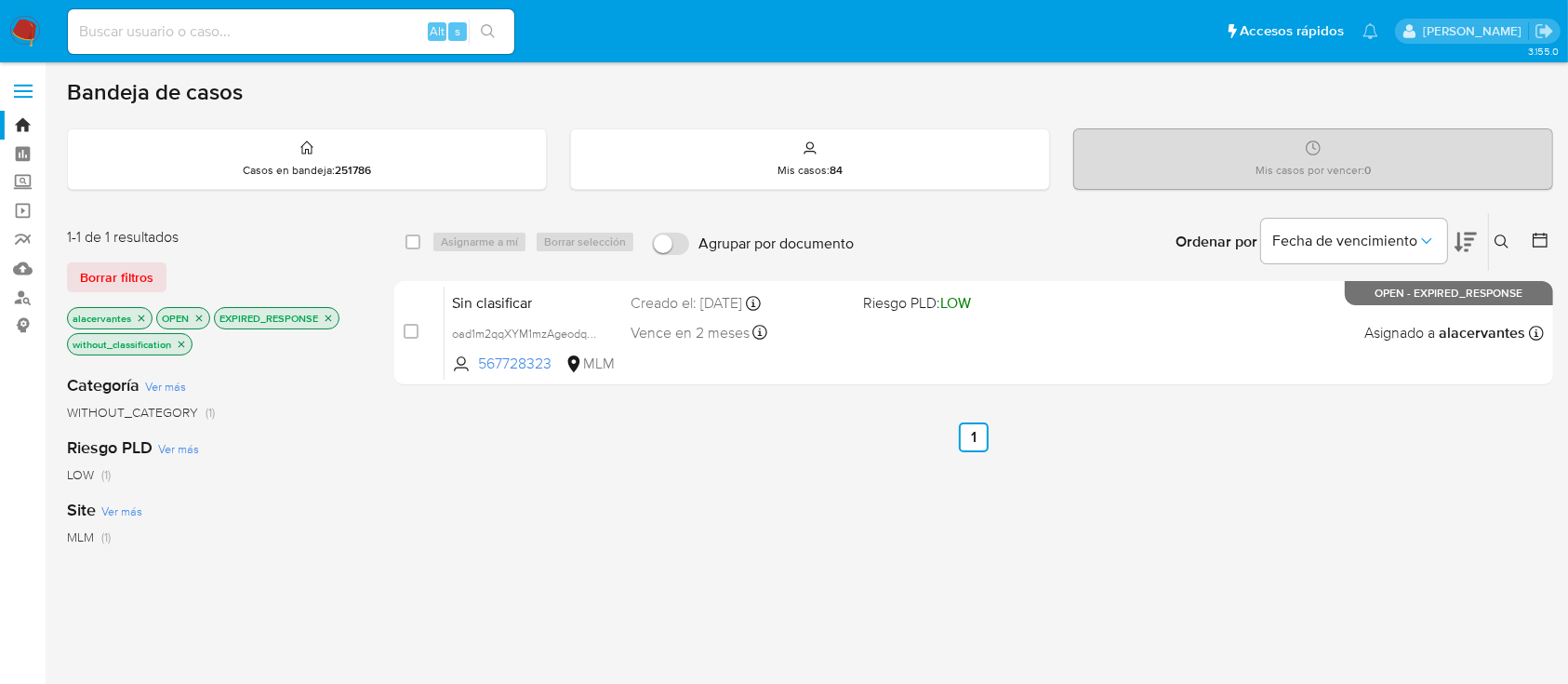
click at [14, 24] on img at bounding box center [25, 31] width 31 height 31
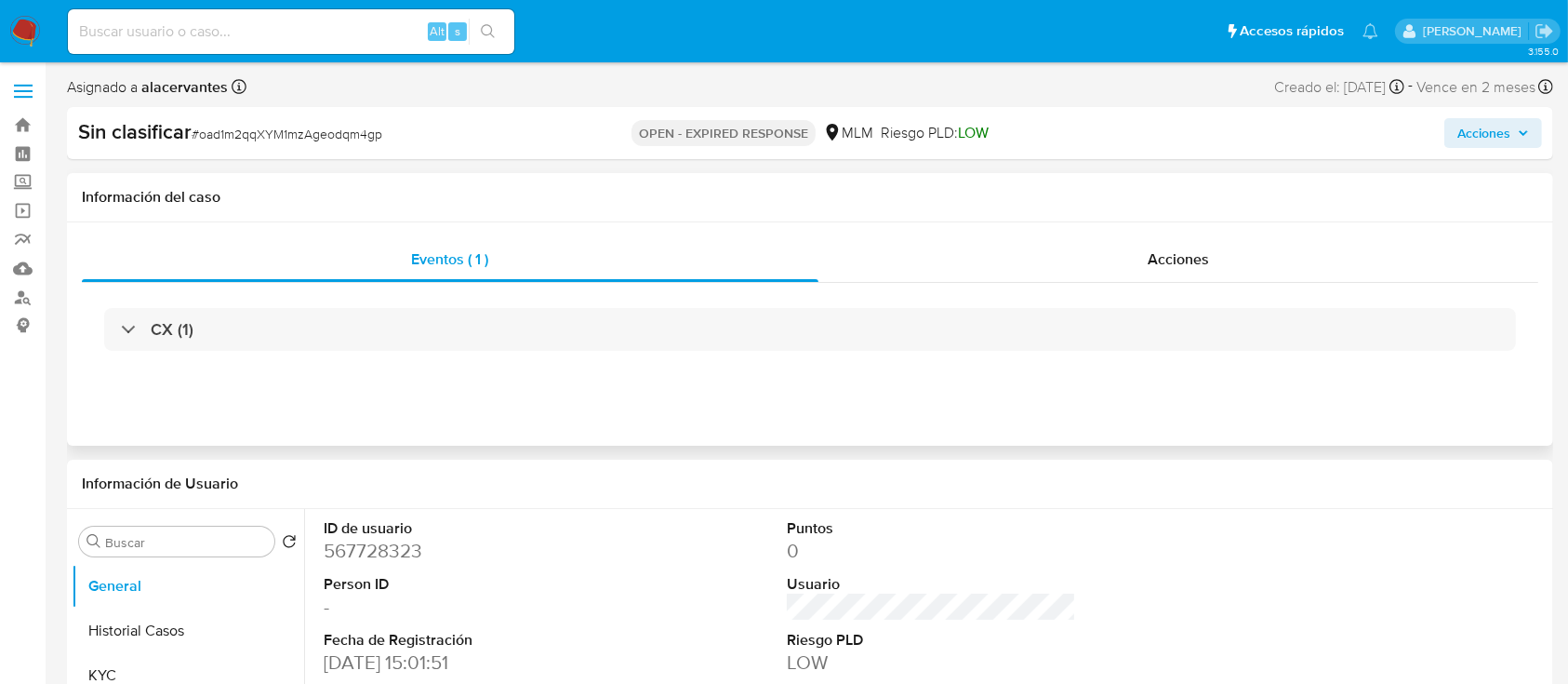
select select "10"
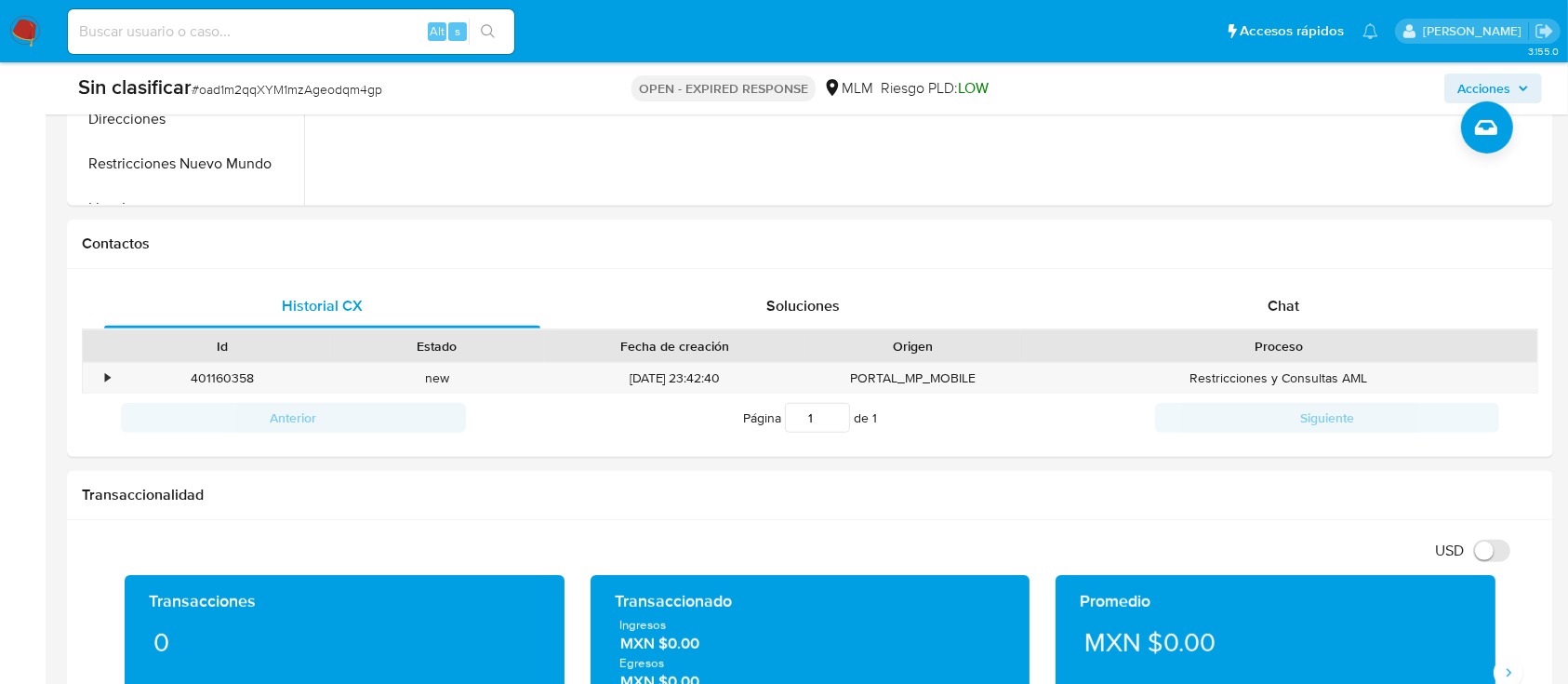
scroll to position [737, 0]
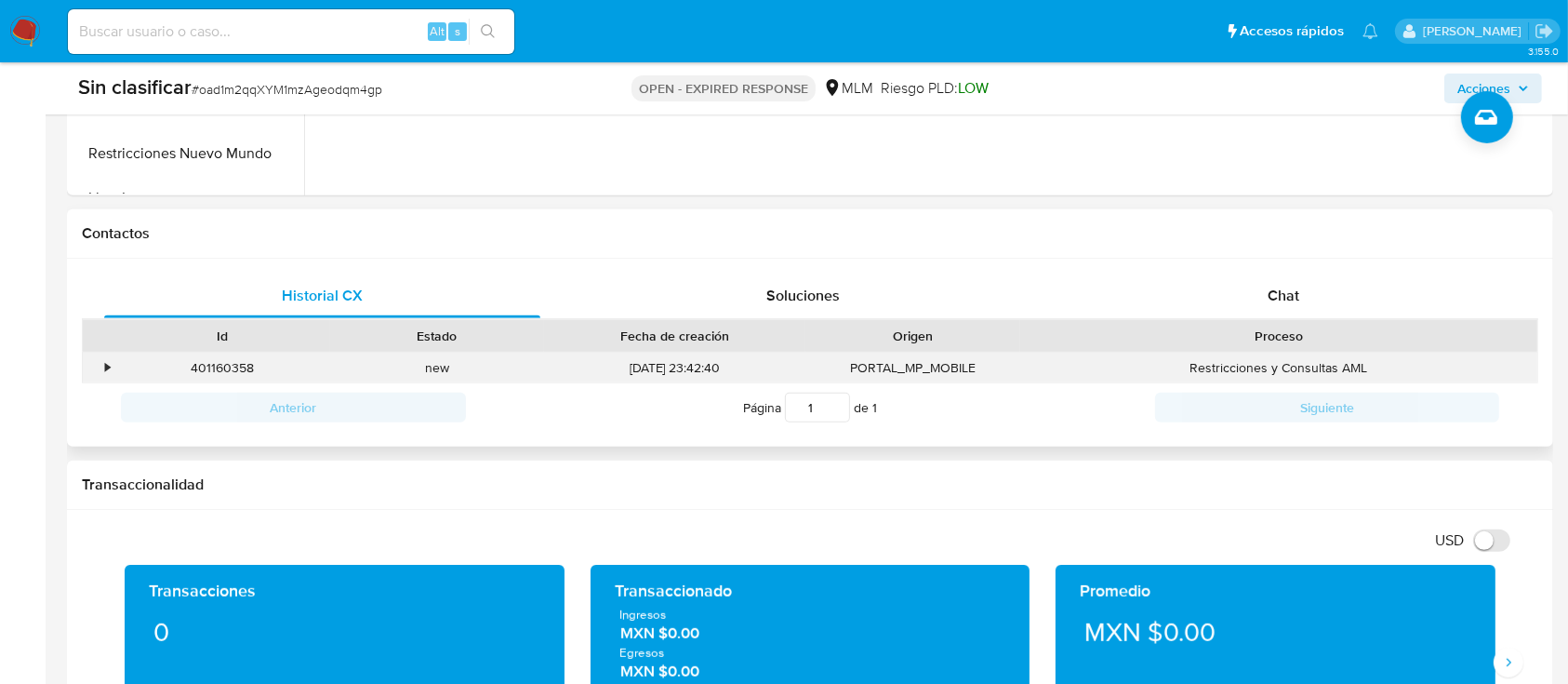
click at [118, 364] on div "401160358 Casos oad1m2qqXYM1mzAgeodqm4gp" at bounding box center [223, 368] width 215 height 30
click at [107, 369] on div "•" at bounding box center [107, 368] width 5 height 18
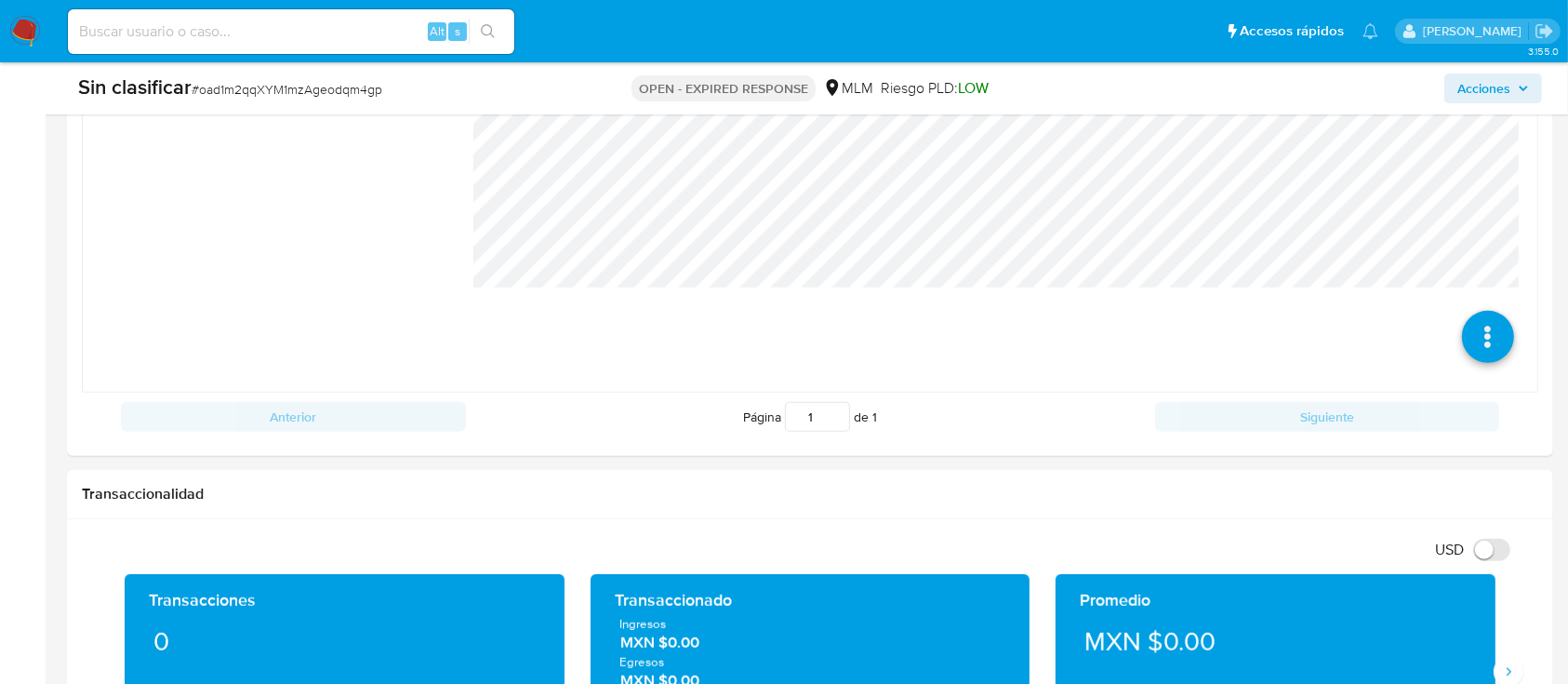
scroll to position [1116, 0]
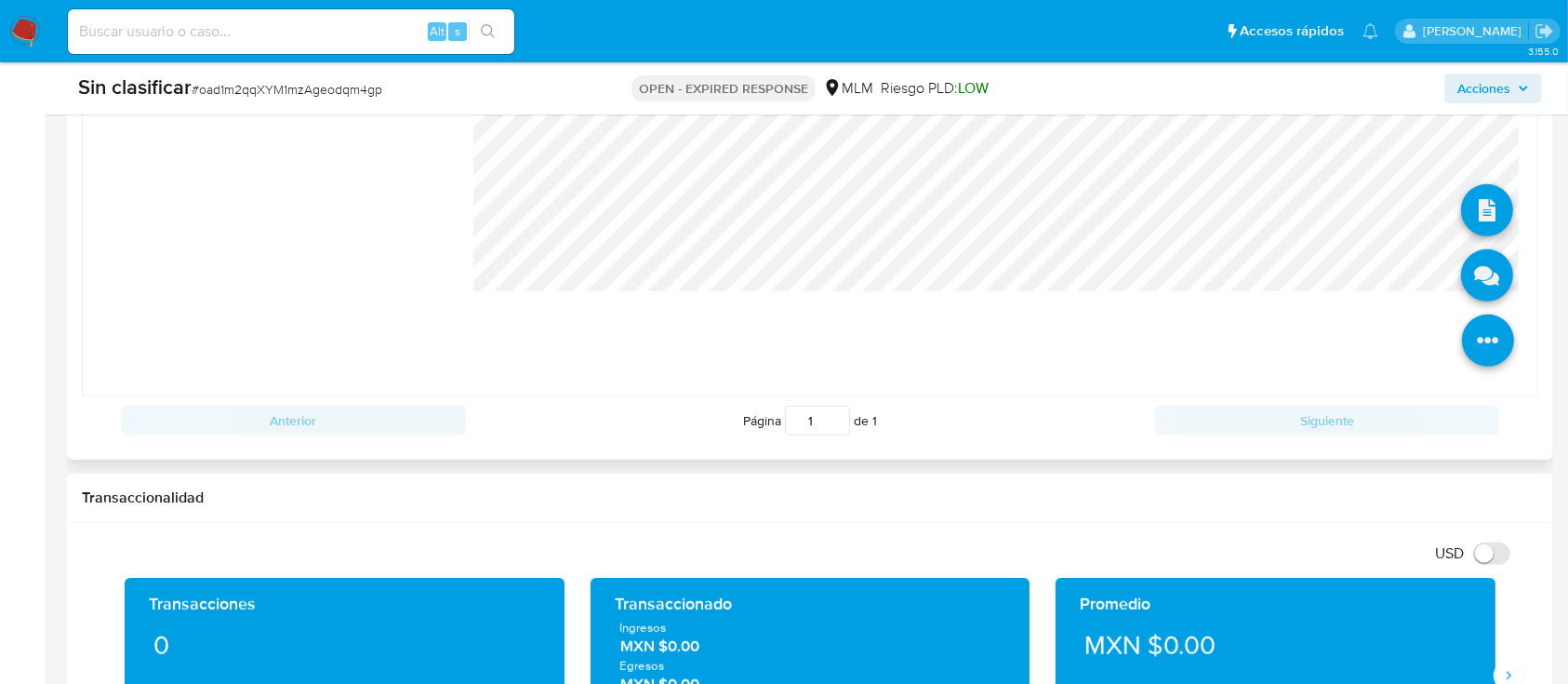
click at [1462, 337] on icon at bounding box center [1488, 340] width 52 height 52
click at [1461, 291] on icon at bounding box center [1487, 275] width 52 height 52
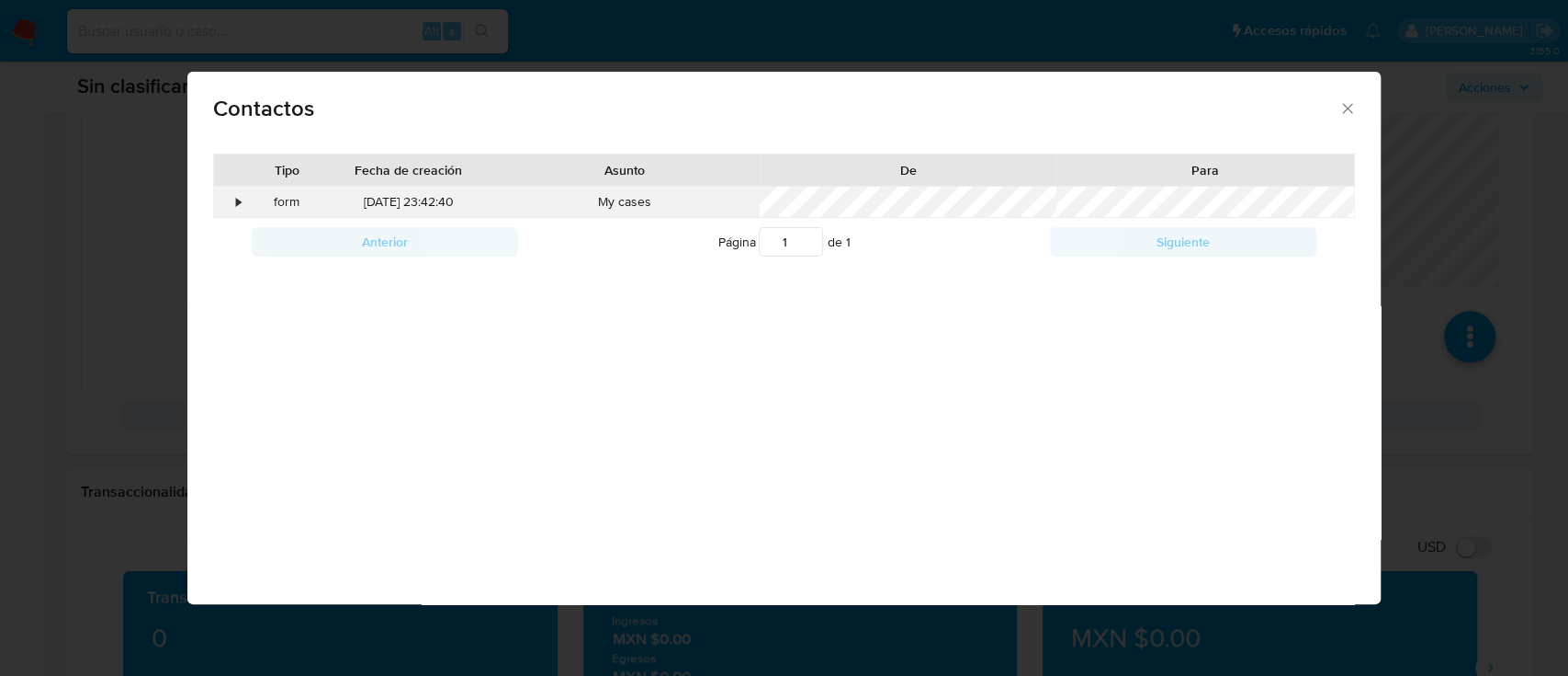
click at [247, 201] on div "form" at bounding box center [287, 201] width 81 height 31
click at [238, 202] on div "•" at bounding box center [238, 202] width 5 height 19
click at [1342, 114] on icon "close" at bounding box center [1348, 108] width 19 height 19
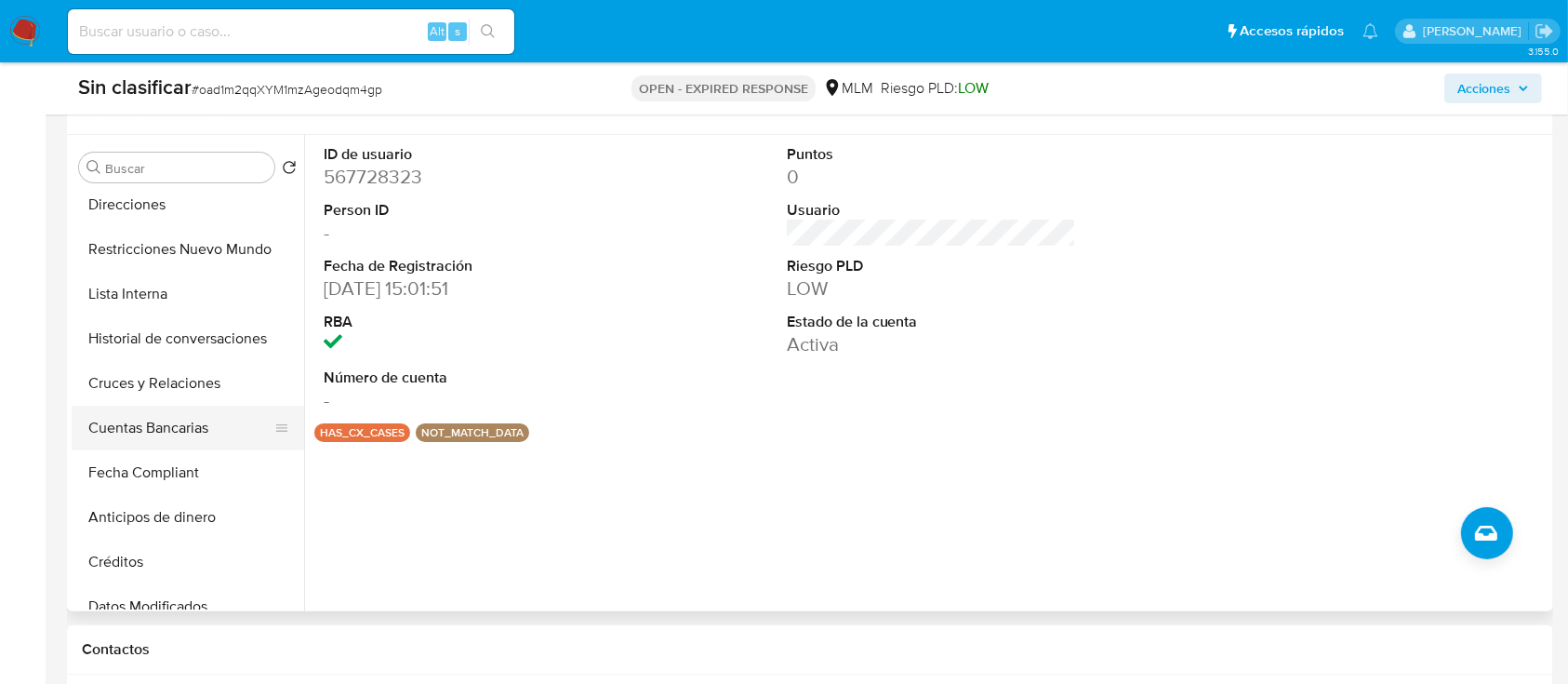
scroll to position [308, 0]
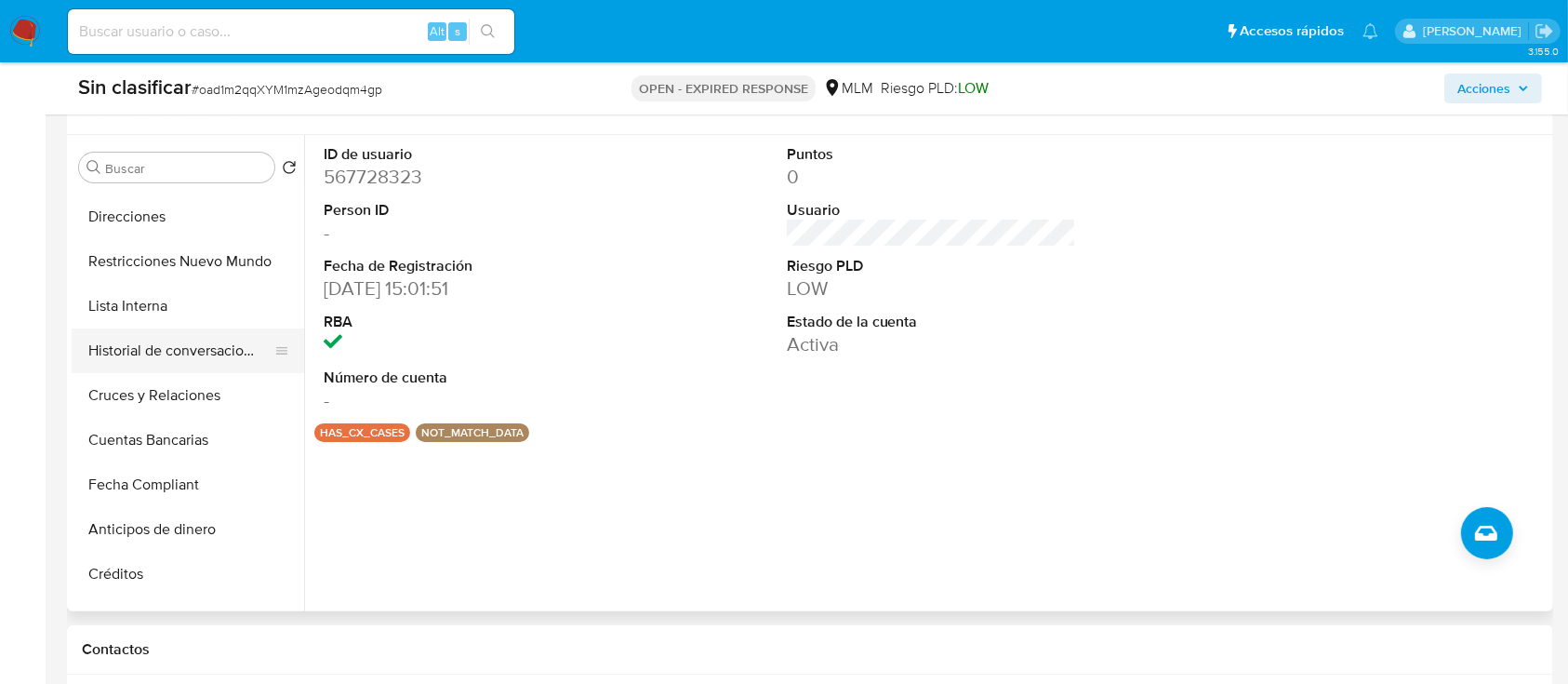
click at [178, 342] on button "Historial de conversaciones" at bounding box center [180, 351] width 217 height 45
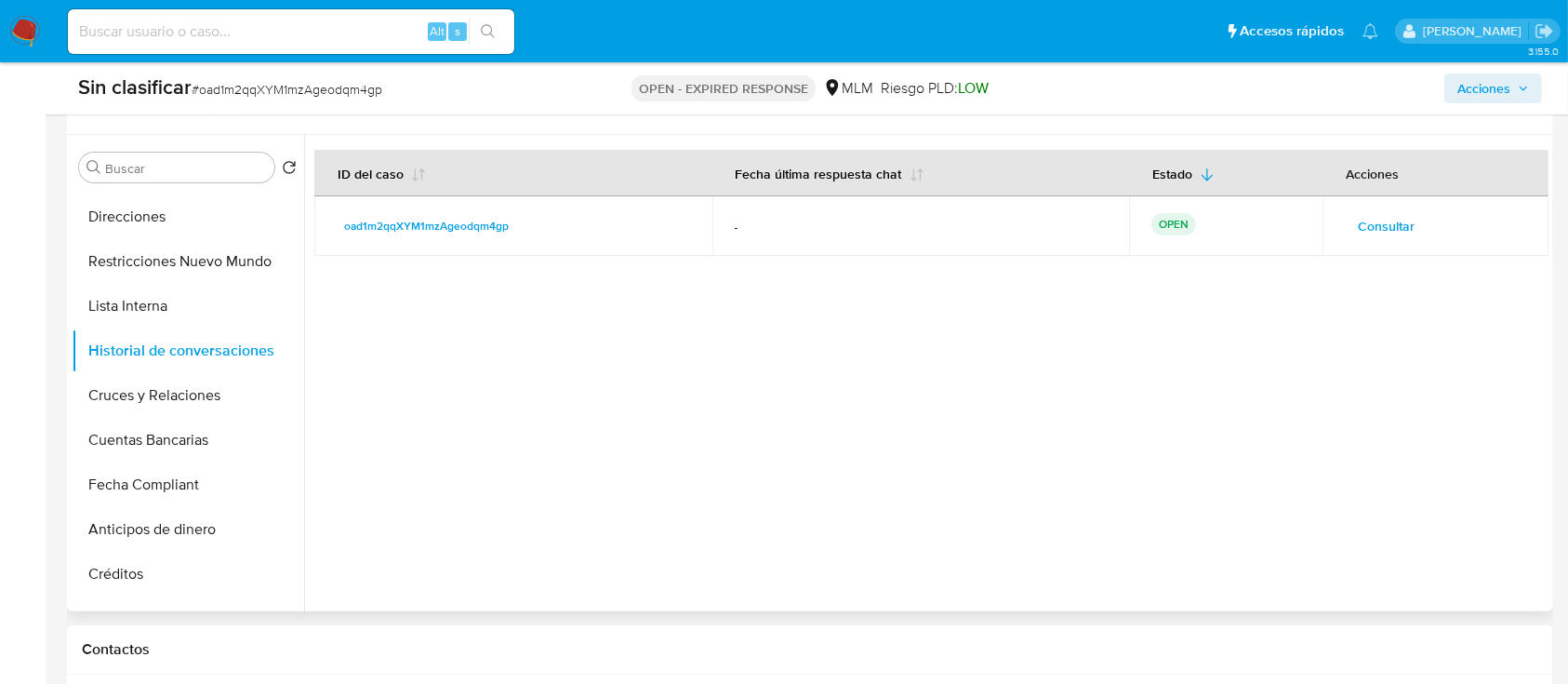
click at [1374, 225] on span "Consultar" at bounding box center [1386, 226] width 57 height 26
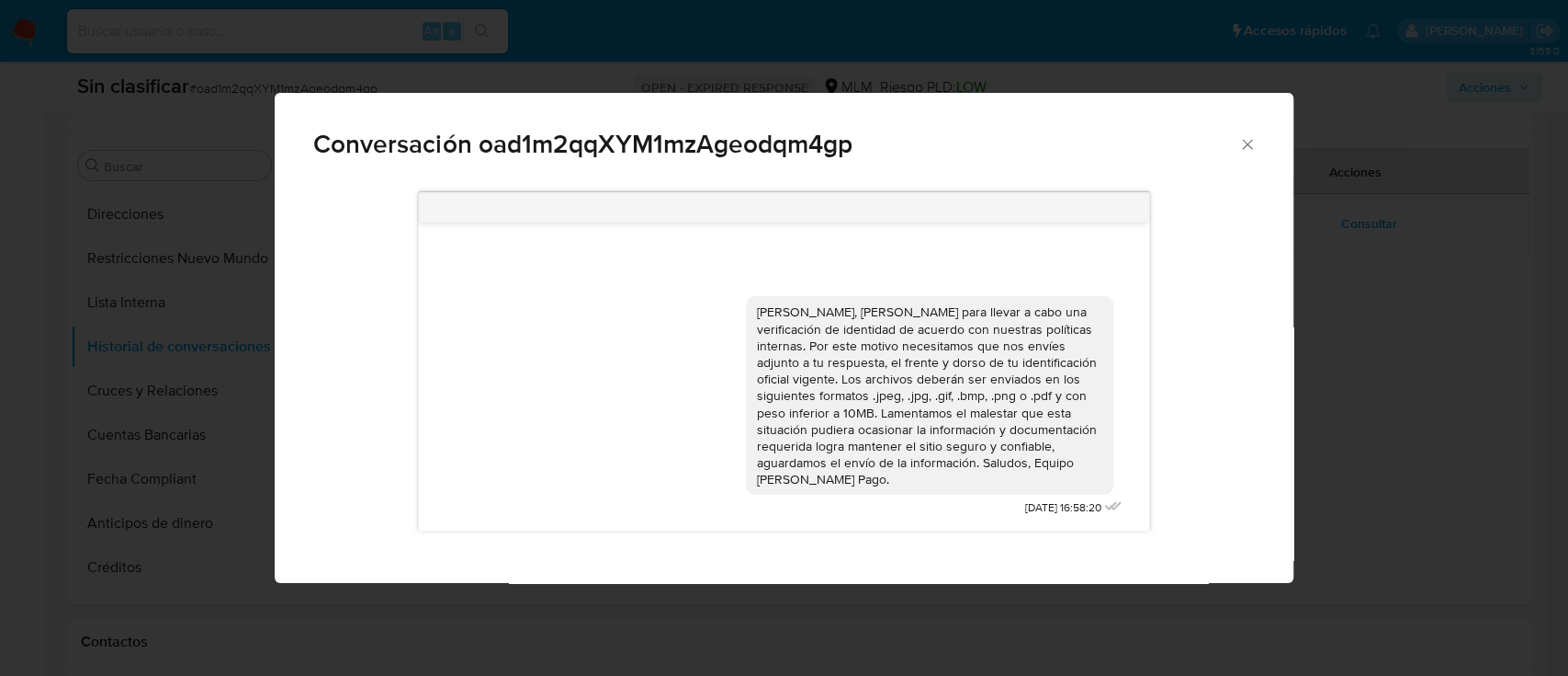
click at [1243, 148] on icon "Cerrar" at bounding box center [1247, 143] width 10 height 10
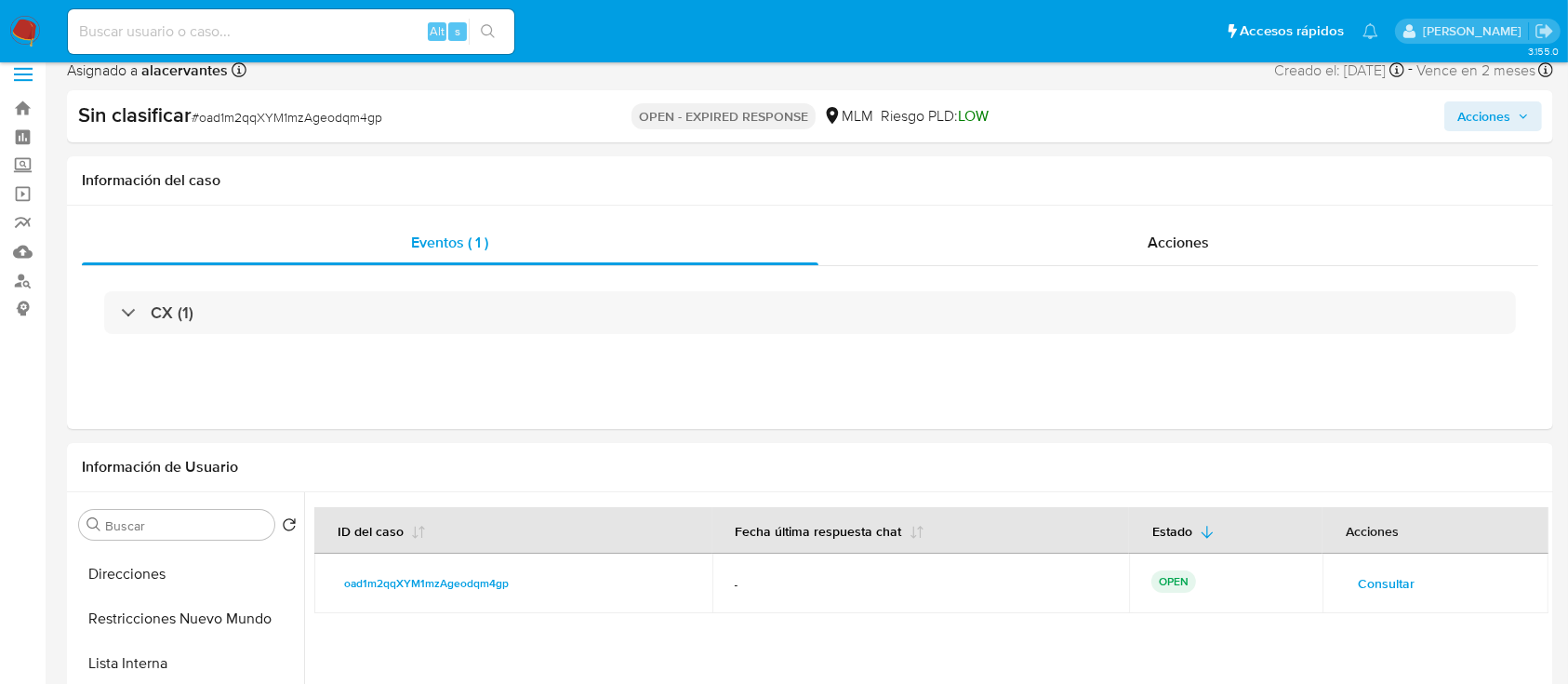
scroll to position [10, 0]
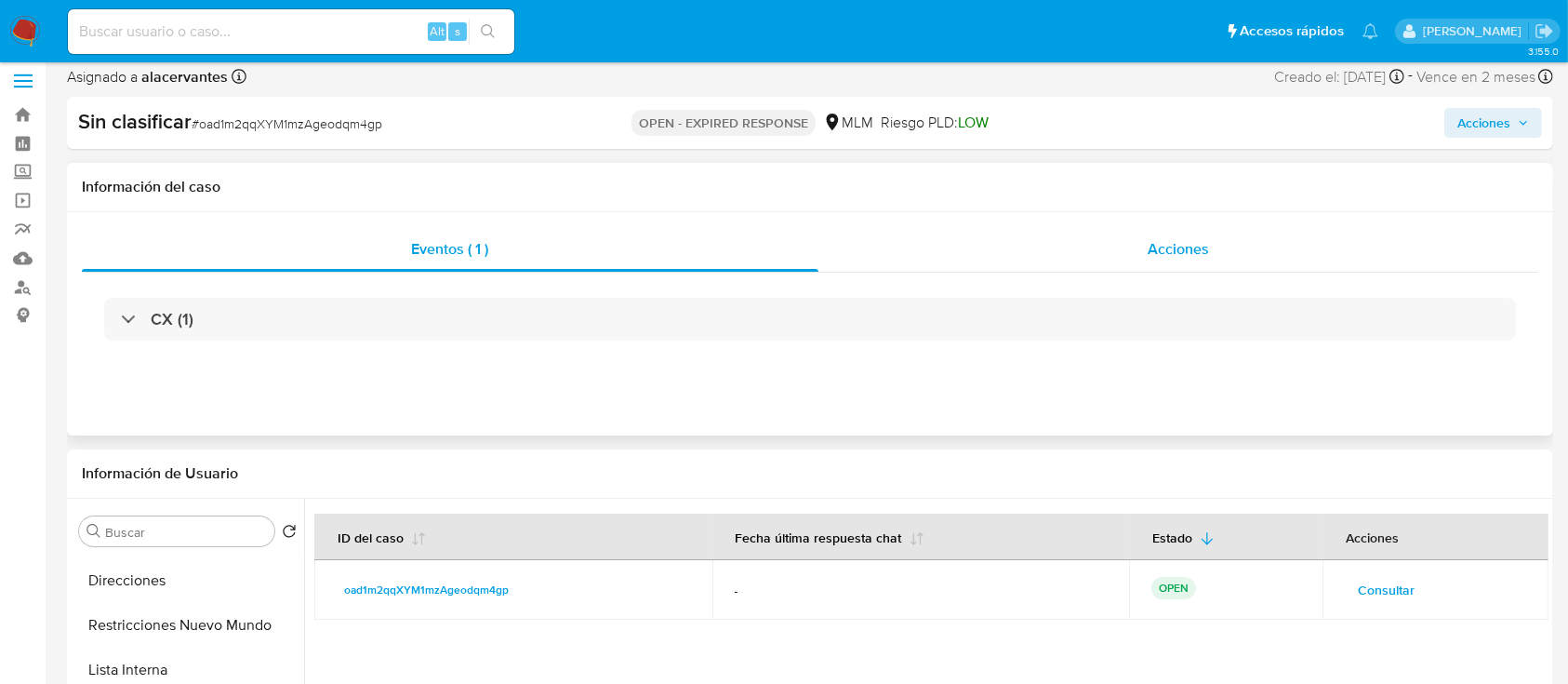
click at [1109, 233] on div "Acciones" at bounding box center [1178, 249] width 721 height 45
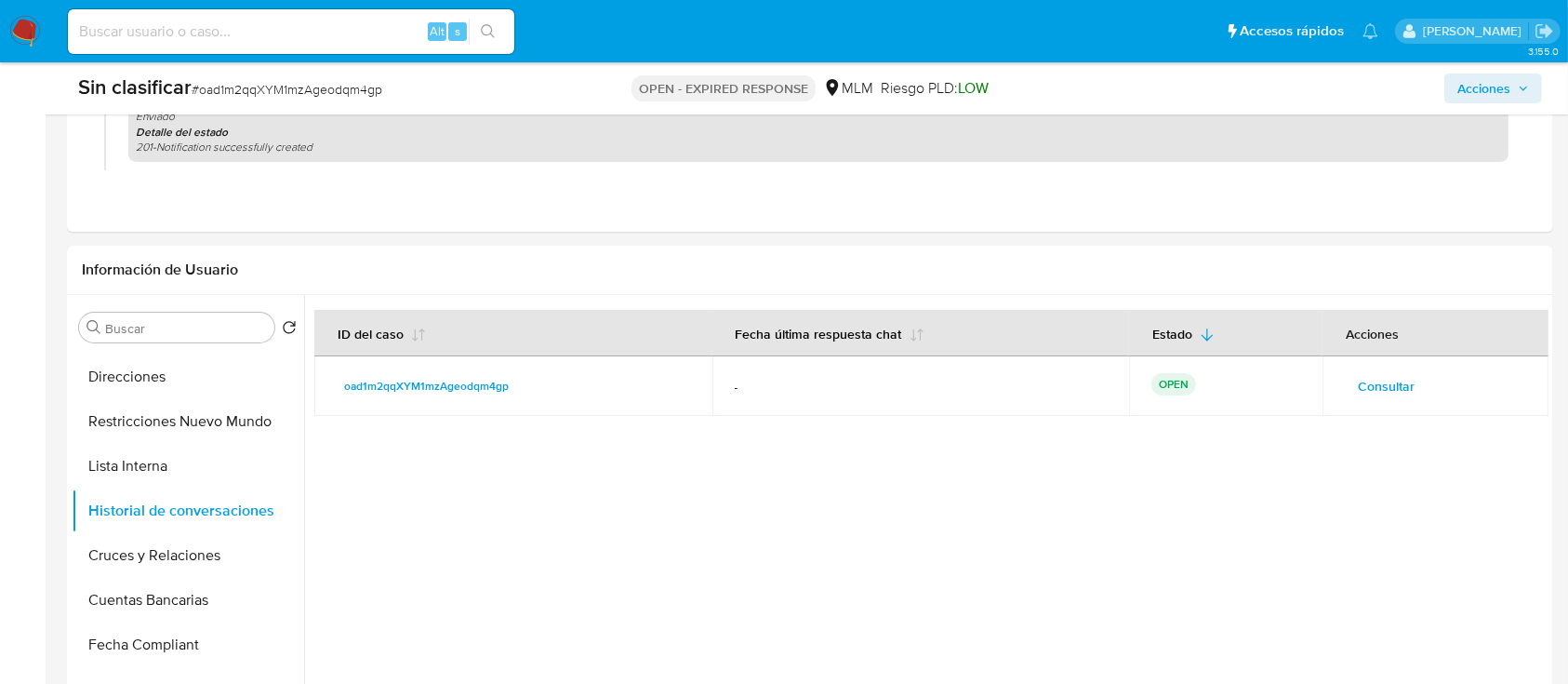
scroll to position [355, 0]
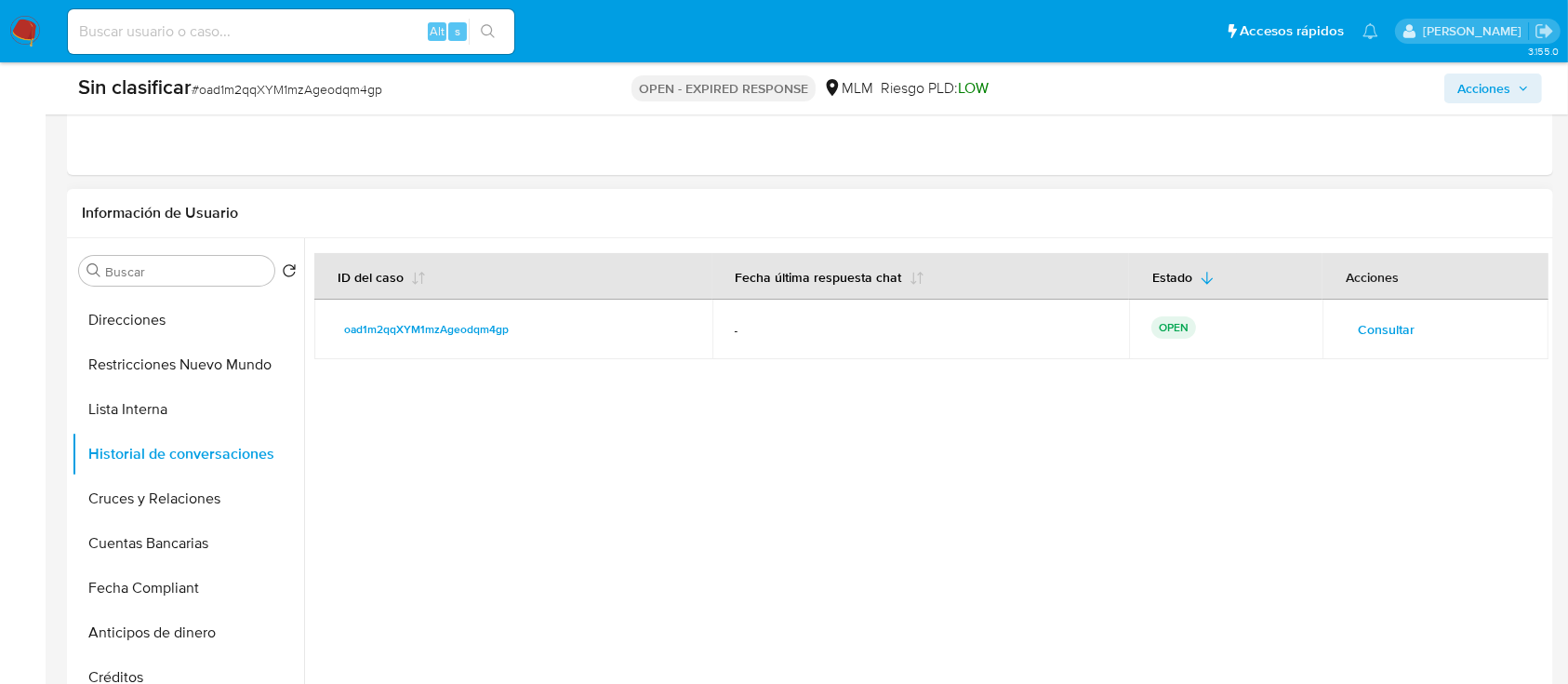
drag, startPoint x: 304, startPoint y: 420, endPoint x: 302, endPoint y: 360, distance: 60.0
click at [302, 360] on div "Buscar Volver al orden por defecto General Historial Casos KYC Listas Externas …" at bounding box center [810, 476] width 1477 height 476
click at [304, 395] on div at bounding box center [926, 476] width 1244 height 476
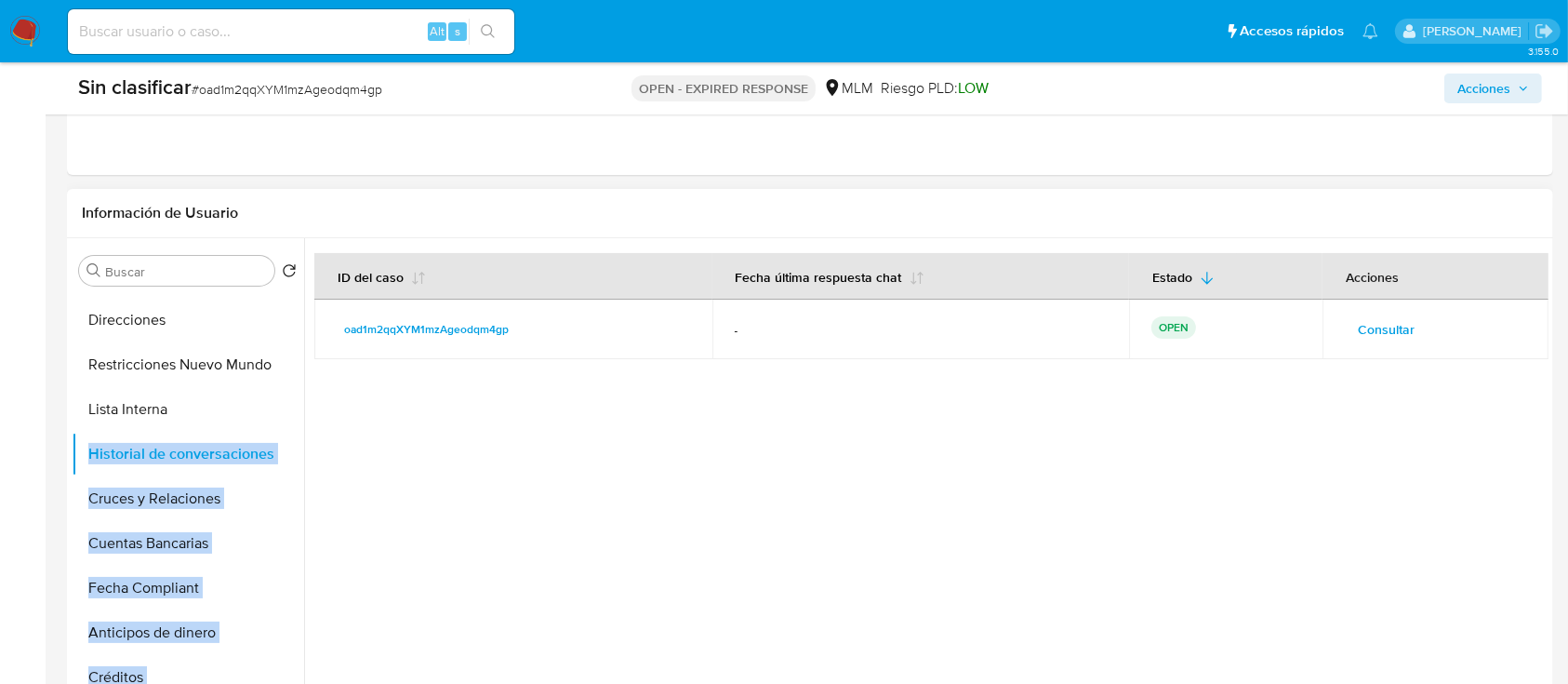
drag, startPoint x: 304, startPoint y: 395, endPoint x: 303, endPoint y: 405, distance: 10.0
click at [303, 405] on div "Buscar Volver al orden por defecto General Historial Casos KYC Listas Externas …" at bounding box center [810, 476] width 1477 height 476
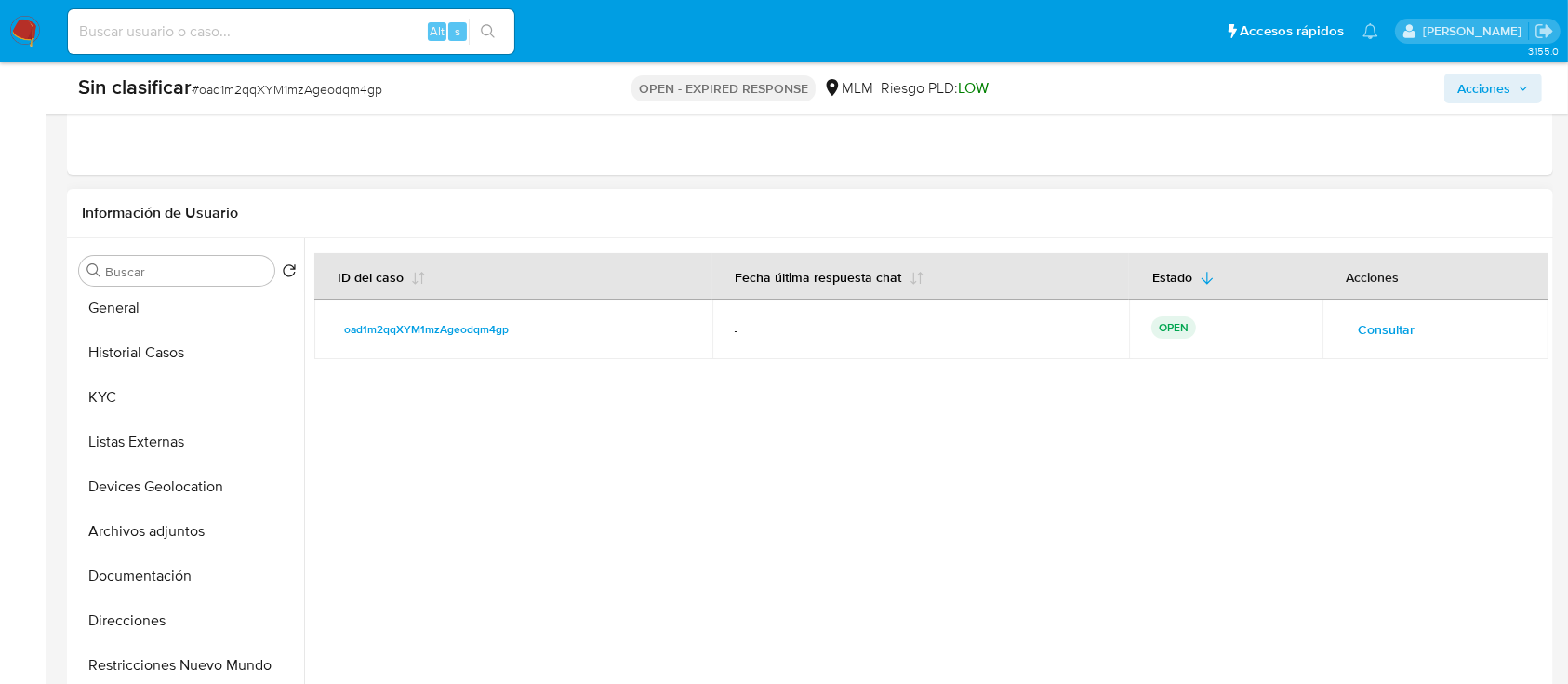
scroll to position [0, 0]
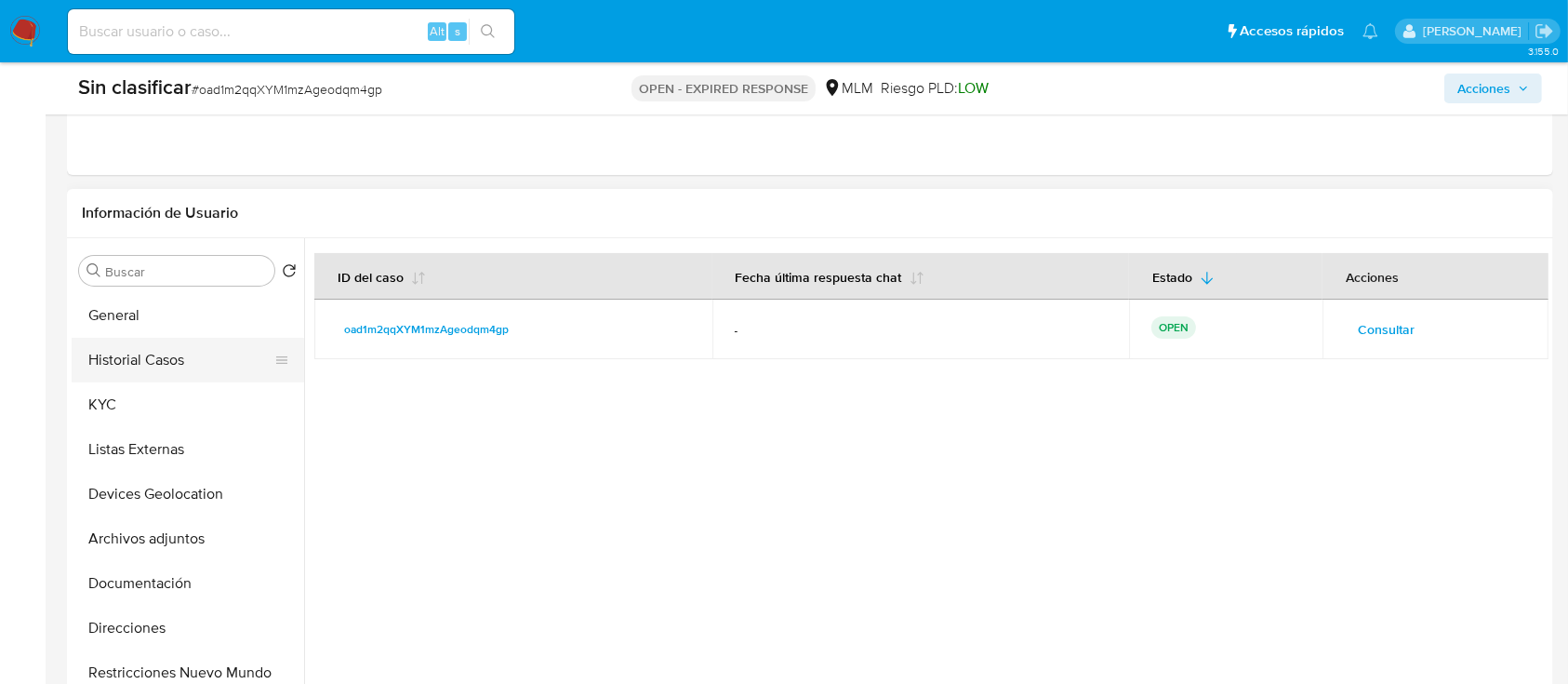
click at [173, 354] on button "Historial Casos" at bounding box center [180, 359] width 217 height 45
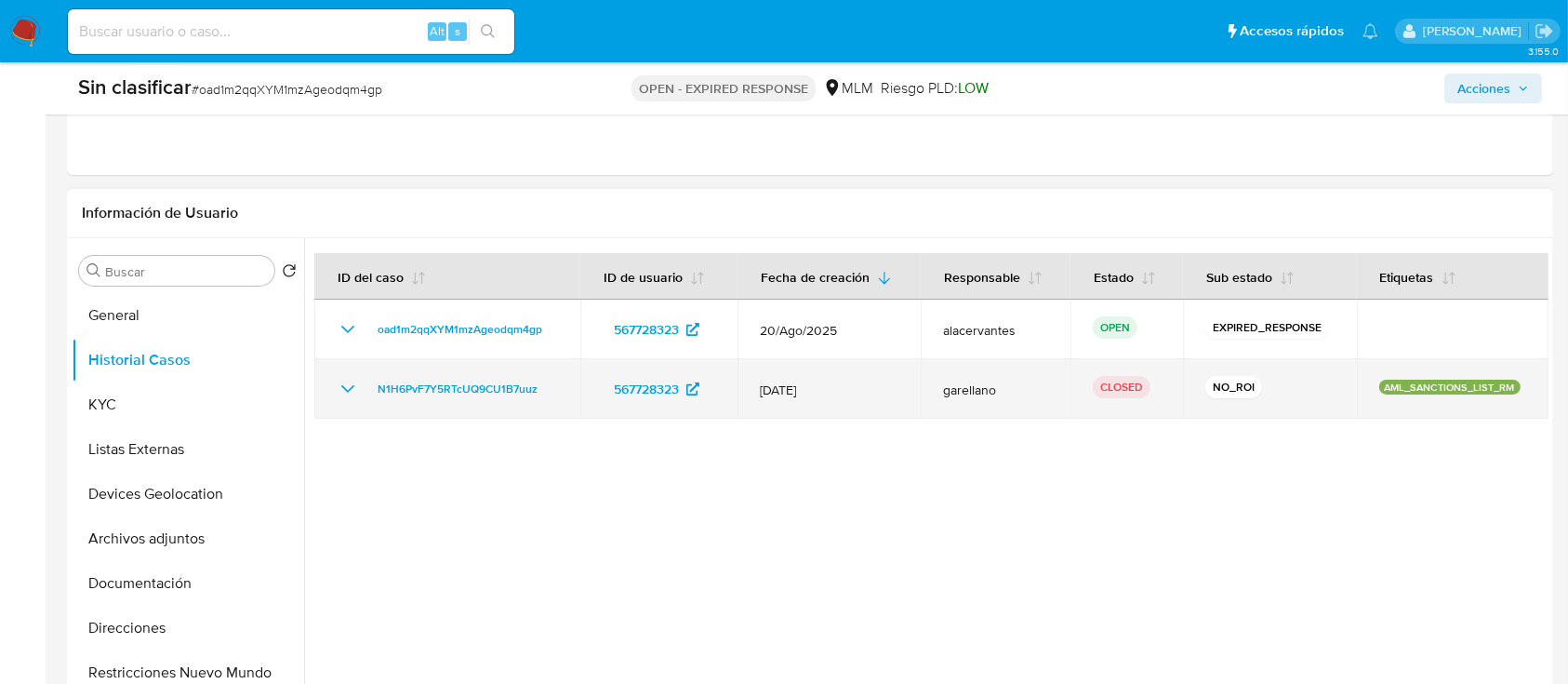
click at [352, 390] on icon "Mostrar/Ocultar" at bounding box center [347, 388] width 22 height 22
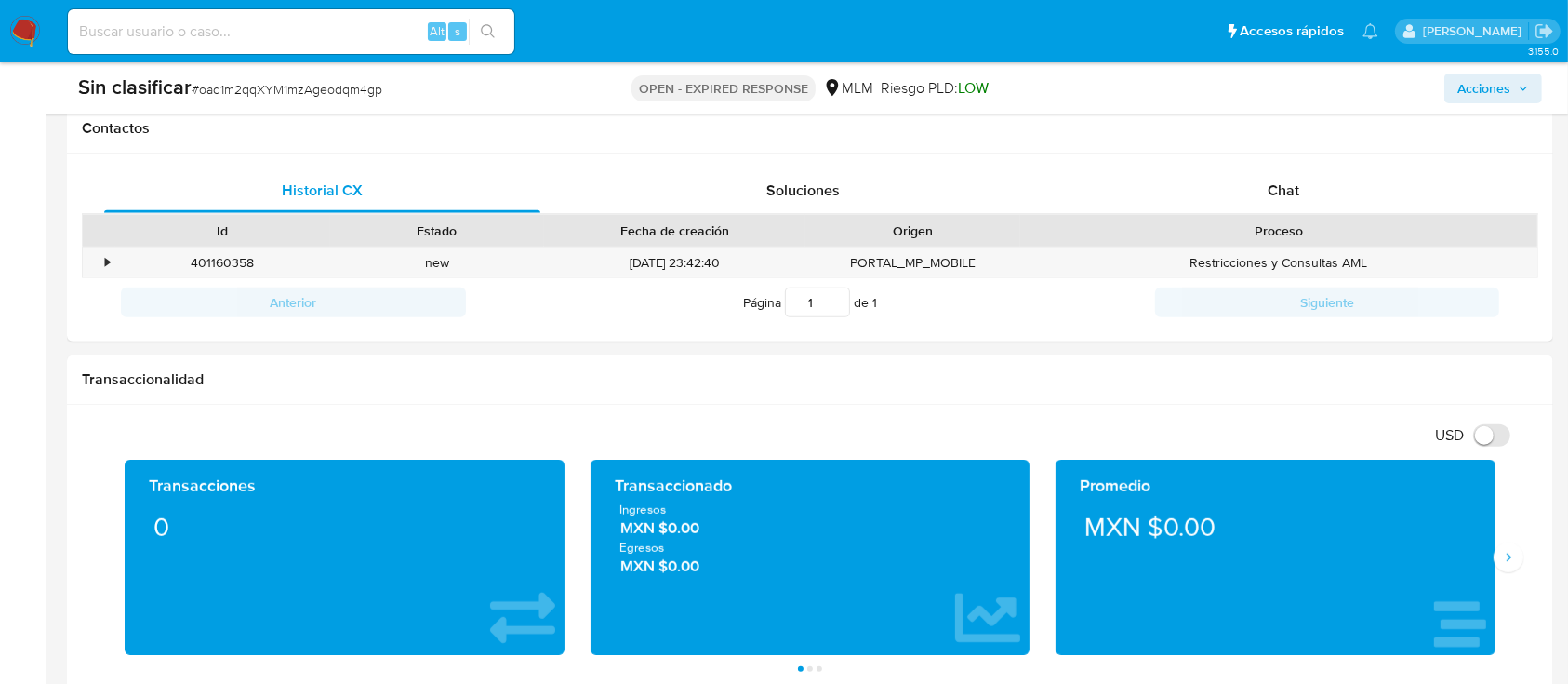
scroll to position [913, 0]
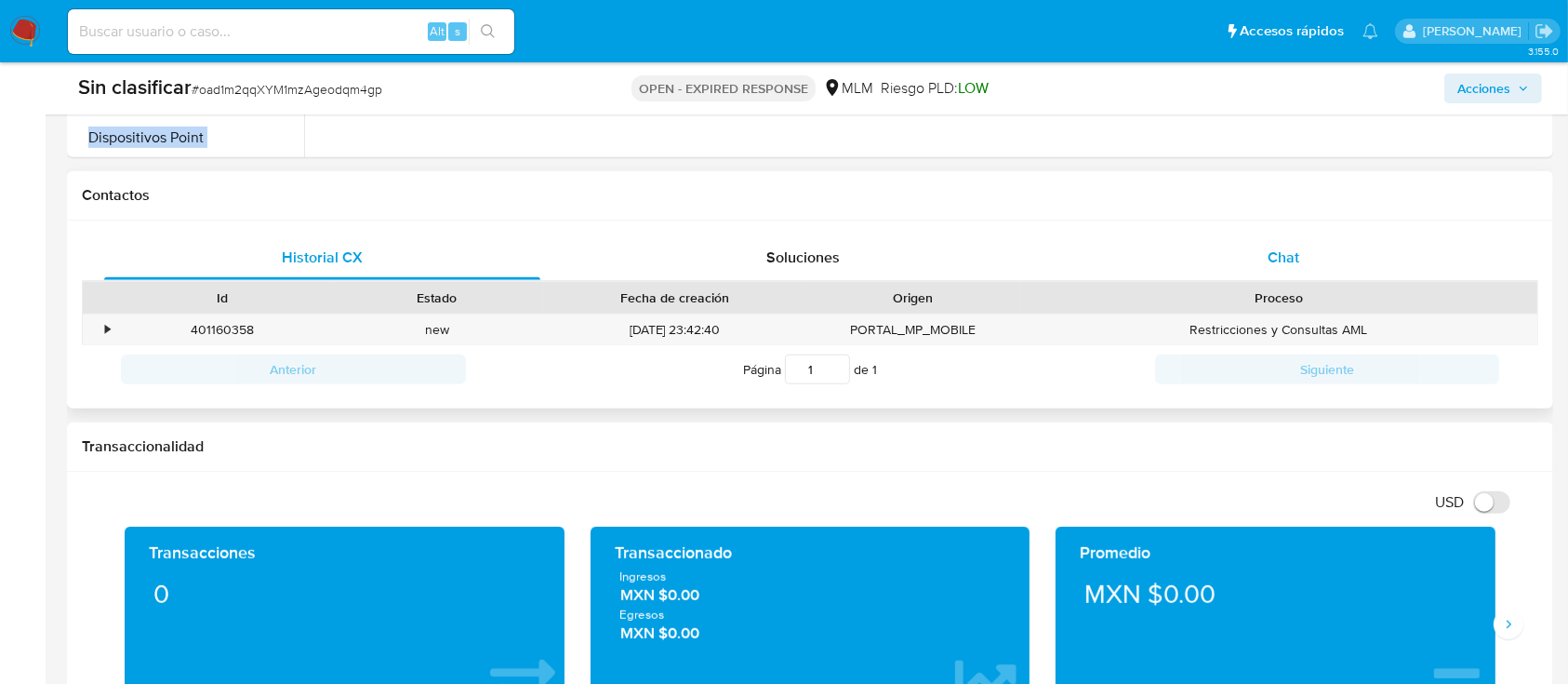
click at [1284, 253] on span "Chat" at bounding box center [1283, 257] width 31 height 21
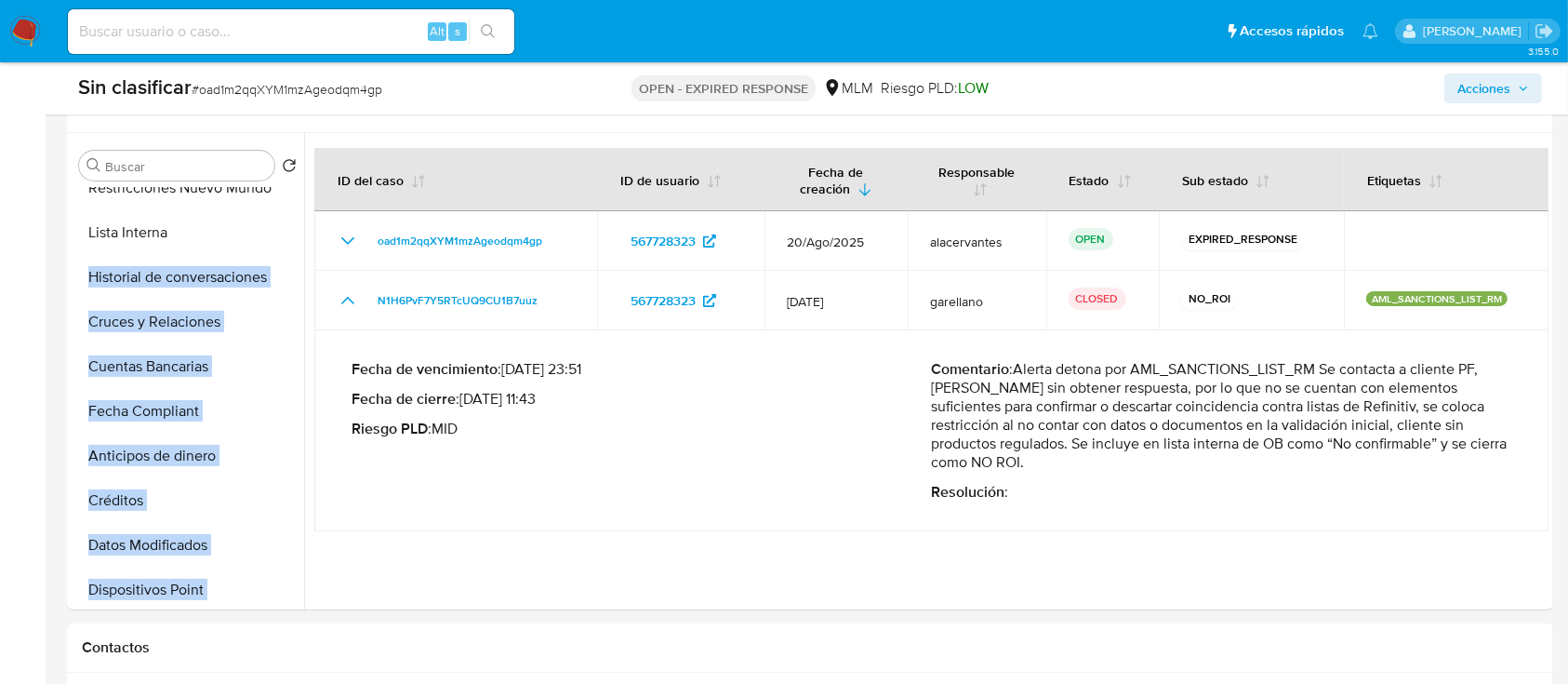
scroll to position [455, 0]
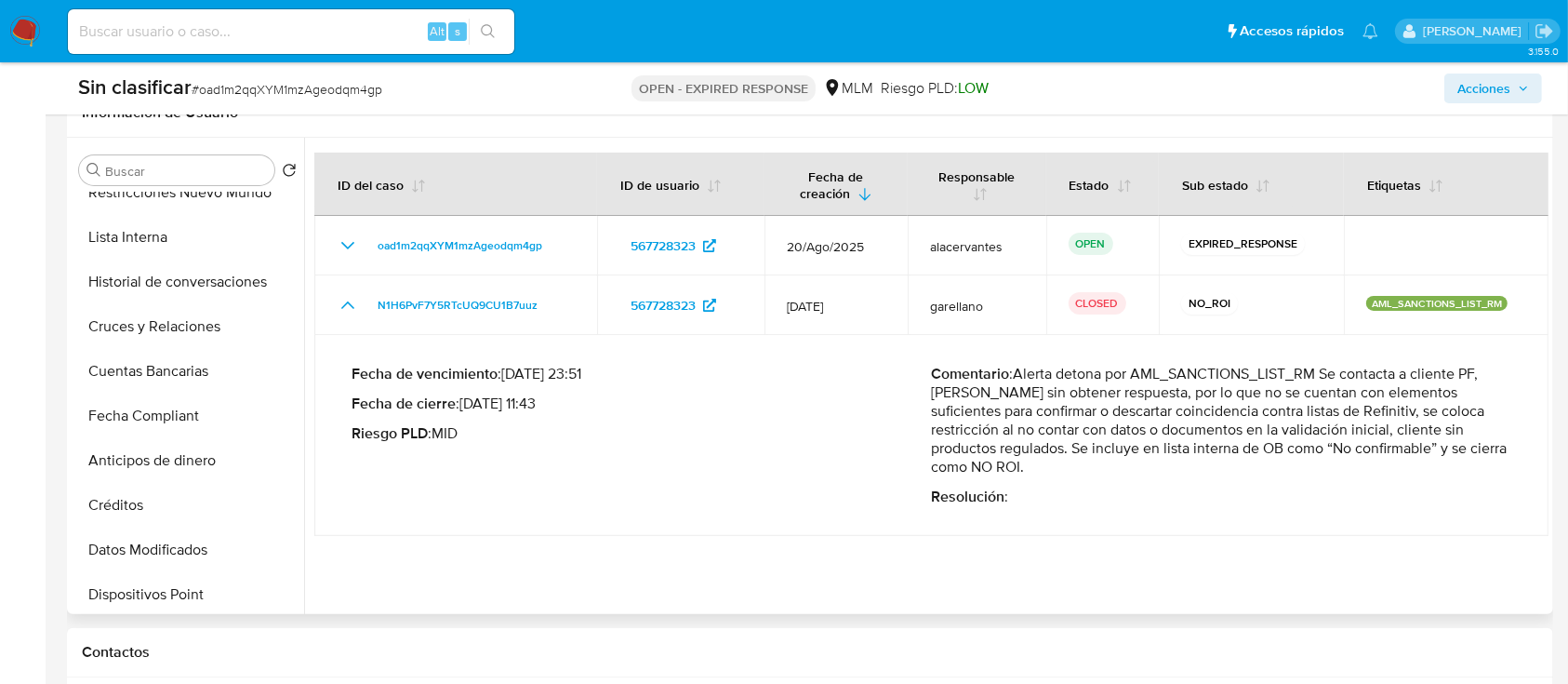
drag, startPoint x: 1018, startPoint y: 373, endPoint x: 1081, endPoint y: 477, distance: 121.6
click at [1081, 477] on div "Comentario : Alerta detona por AML_SANCTIONS_LIST_RM Se contacta a cliente PF, …" at bounding box center [1221, 435] width 580 height 141
click at [1492, 91] on span "Acciones" at bounding box center [1484, 88] width 53 height 30
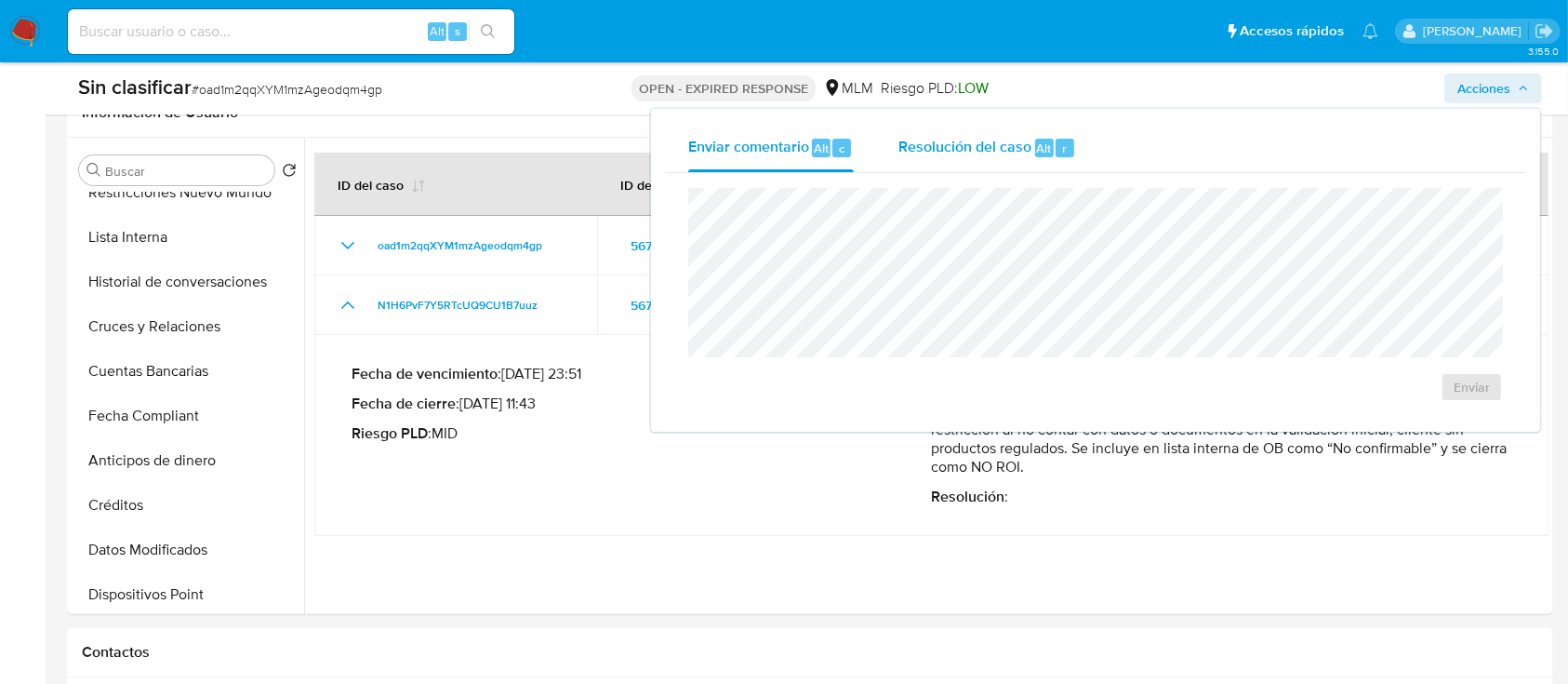
click at [1016, 155] on span "Resolución del caso" at bounding box center [965, 148] width 133 height 21
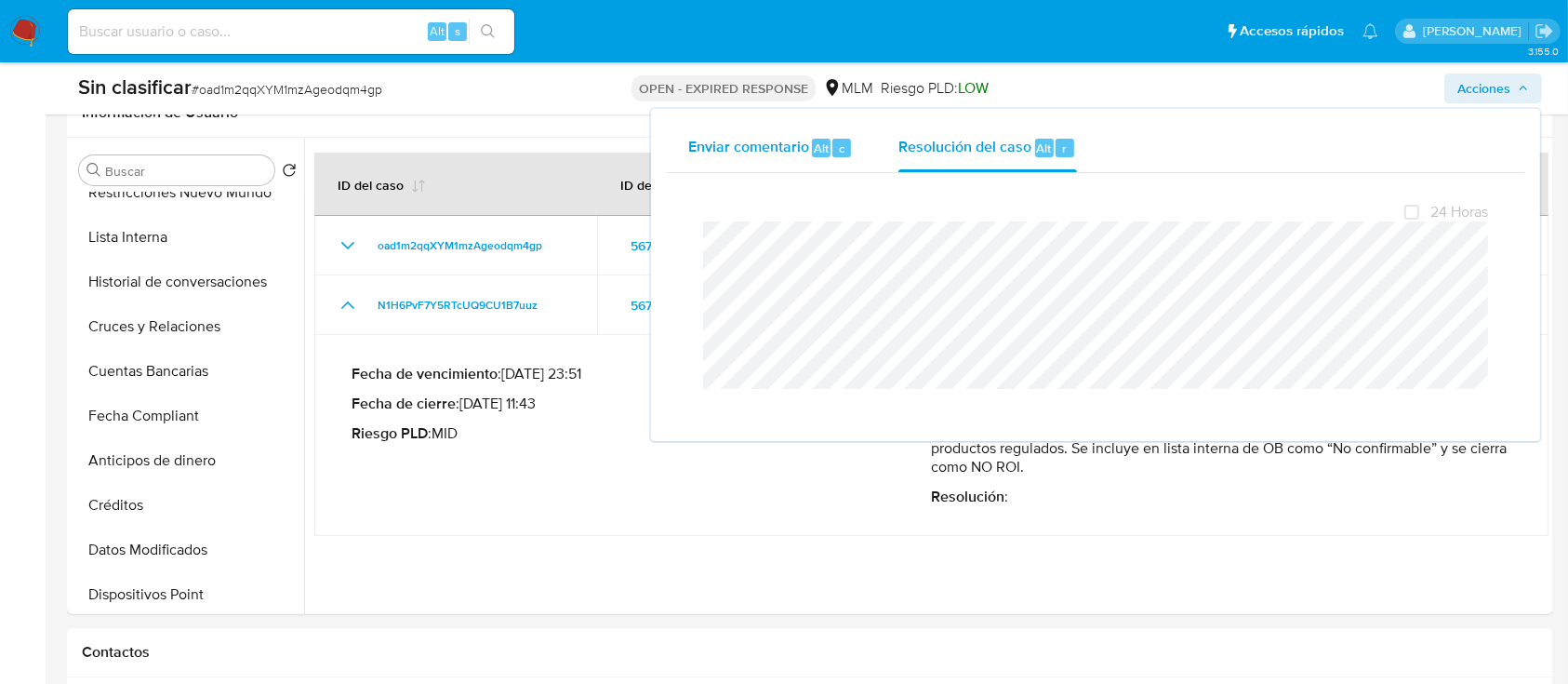
click at [723, 147] on span "Enviar comentario" at bounding box center [748, 148] width 121 height 21
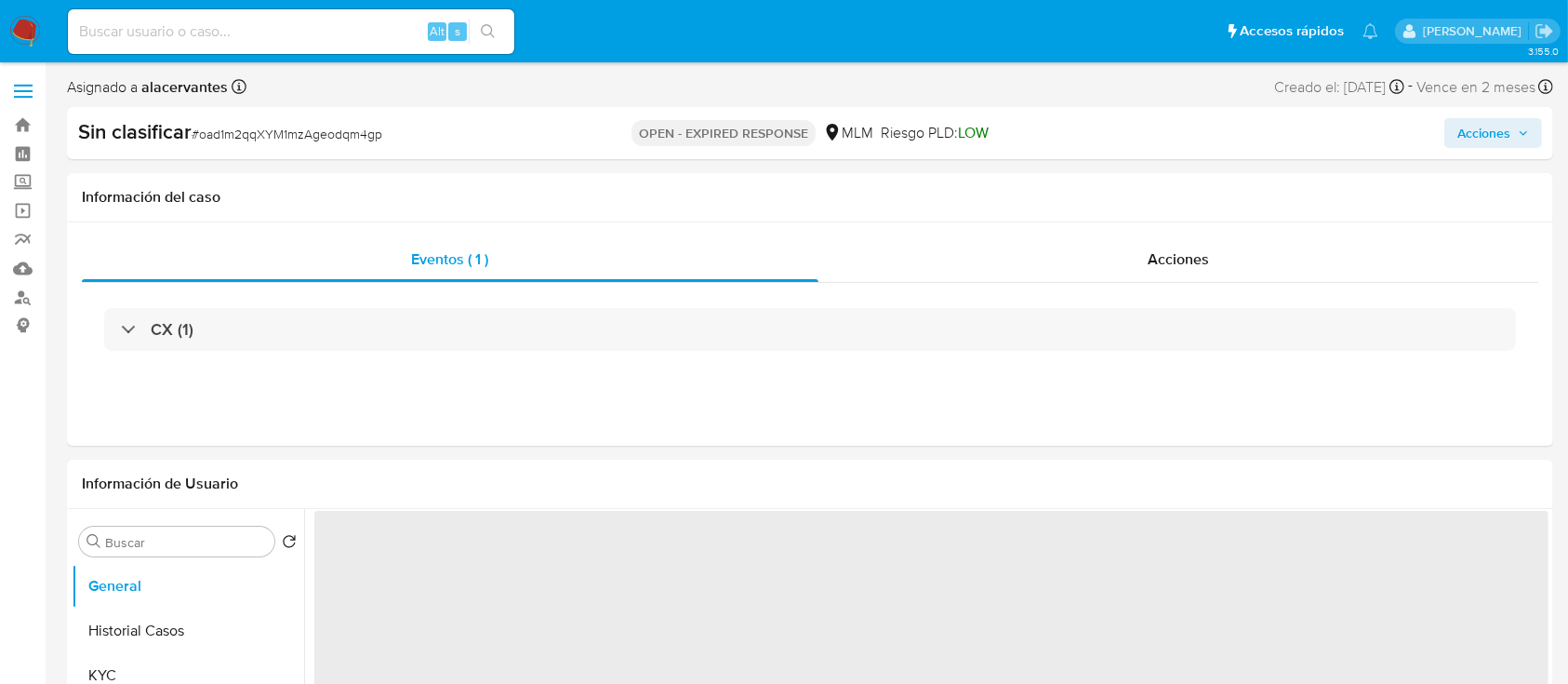
click at [1478, 131] on span "Acciones" at bounding box center [1484, 132] width 53 height 30
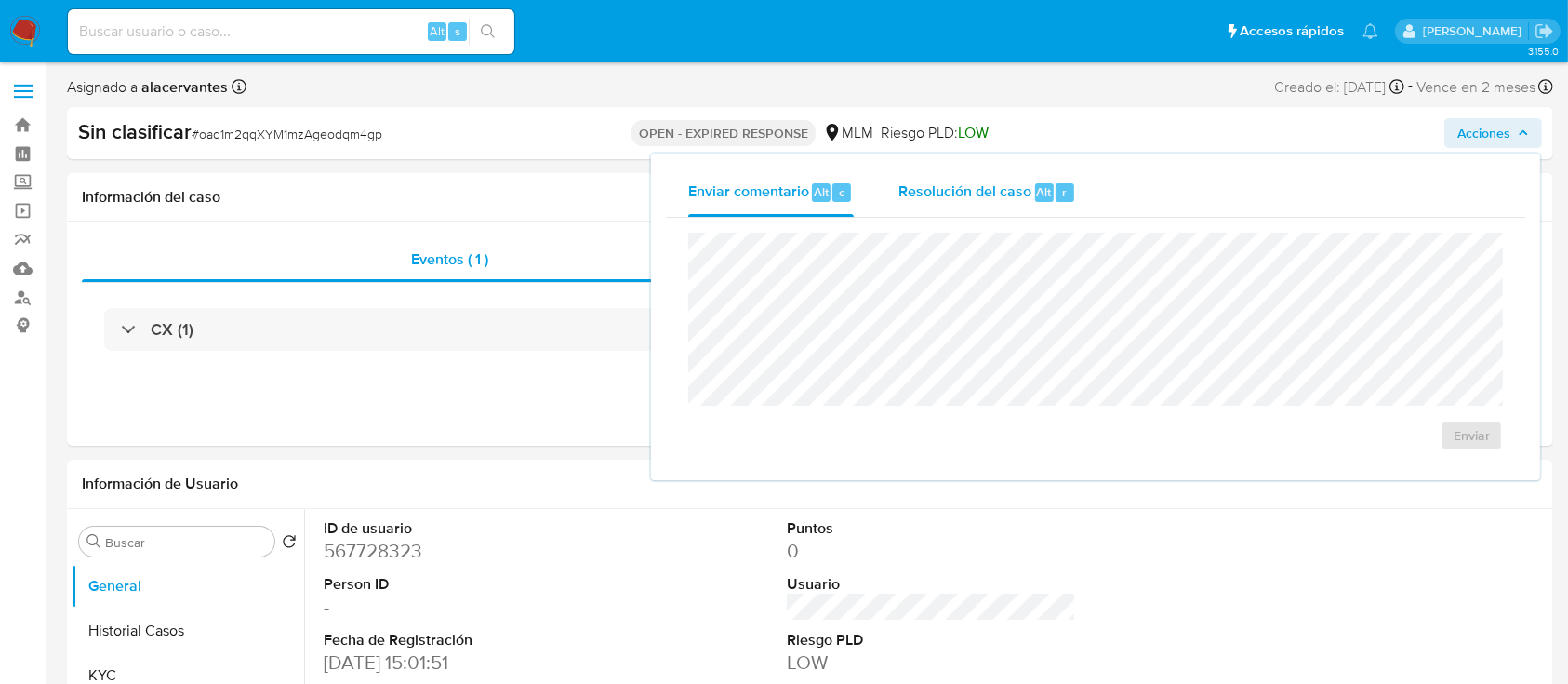
select select "10"
click at [1022, 205] on div "Resolución del caso Alt r" at bounding box center [987, 192] width 177 height 49
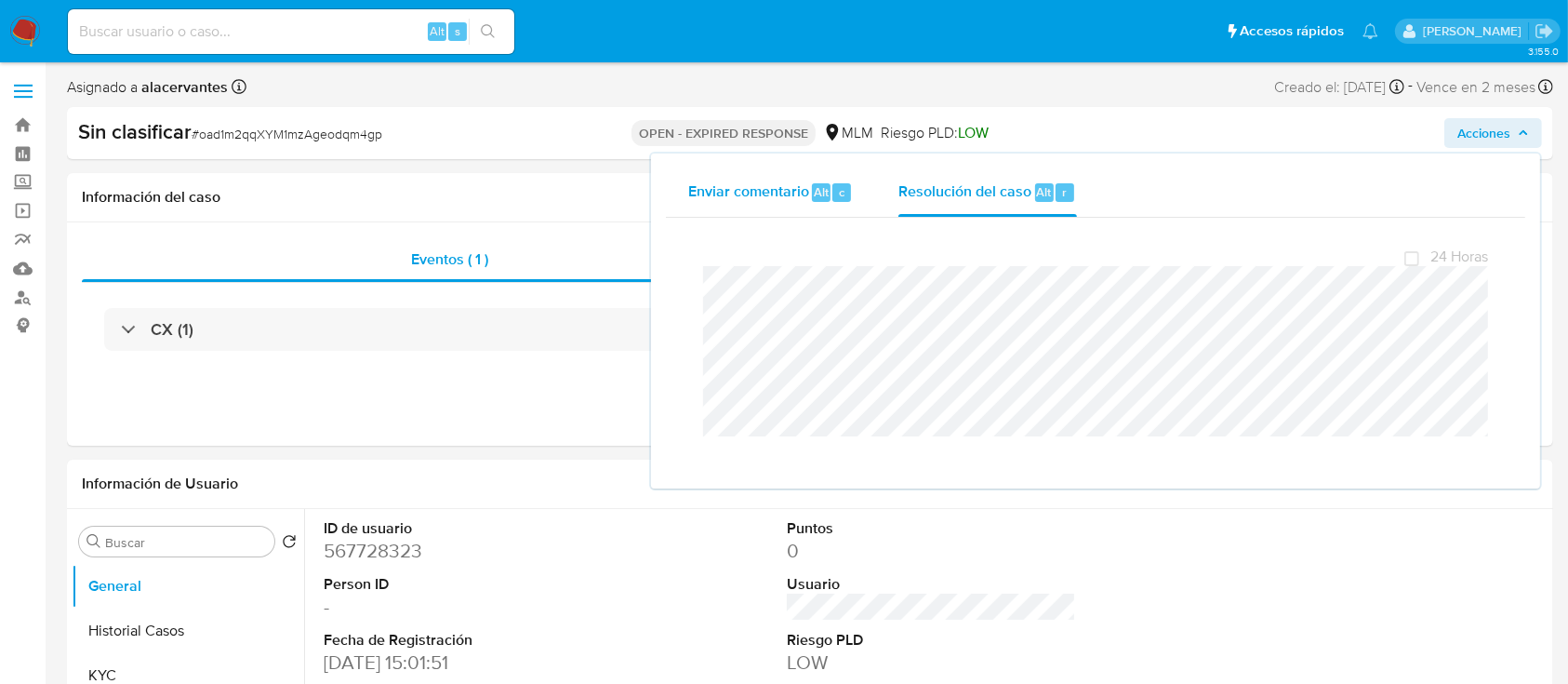
click at [800, 195] on span "Enviar comentario" at bounding box center [748, 191] width 121 height 21
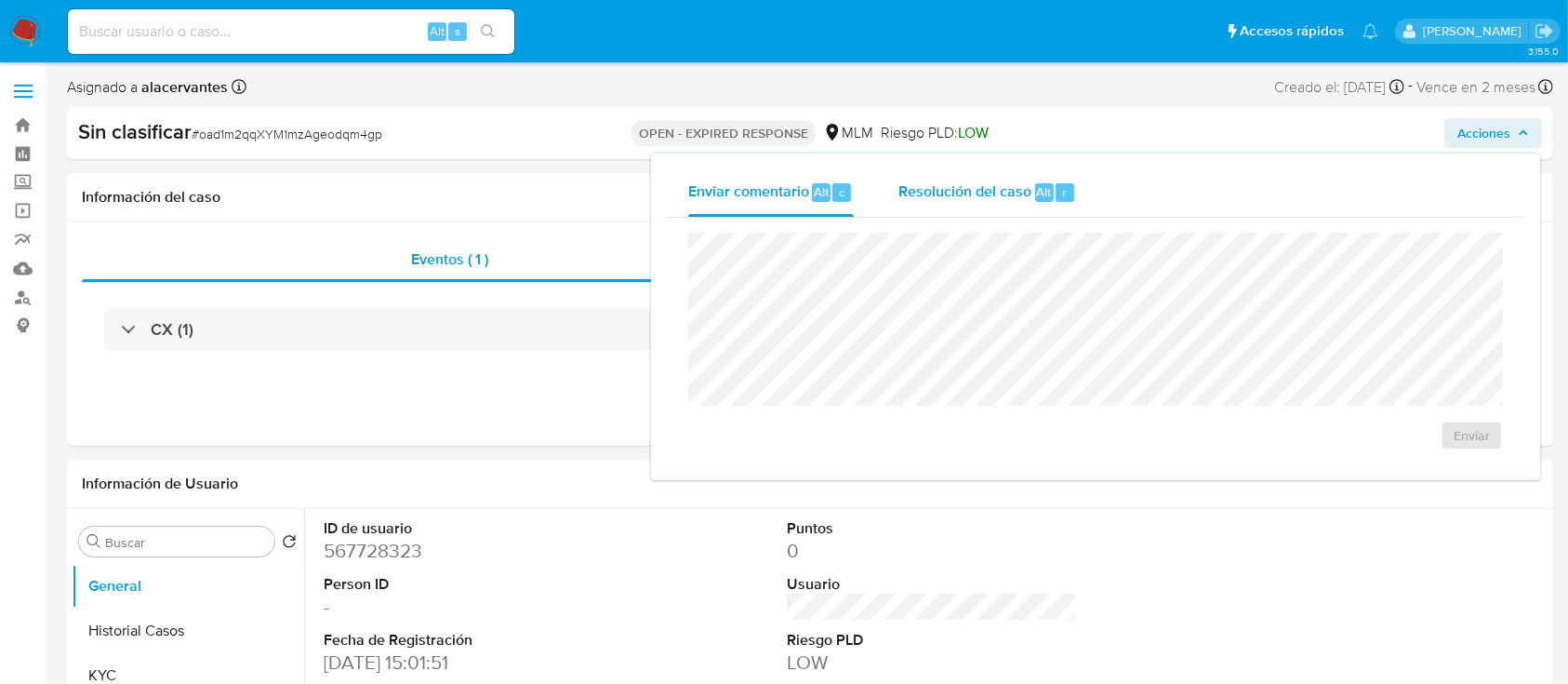
click at [940, 208] on div "Resolución del caso Alt r" at bounding box center [987, 192] width 177 height 49
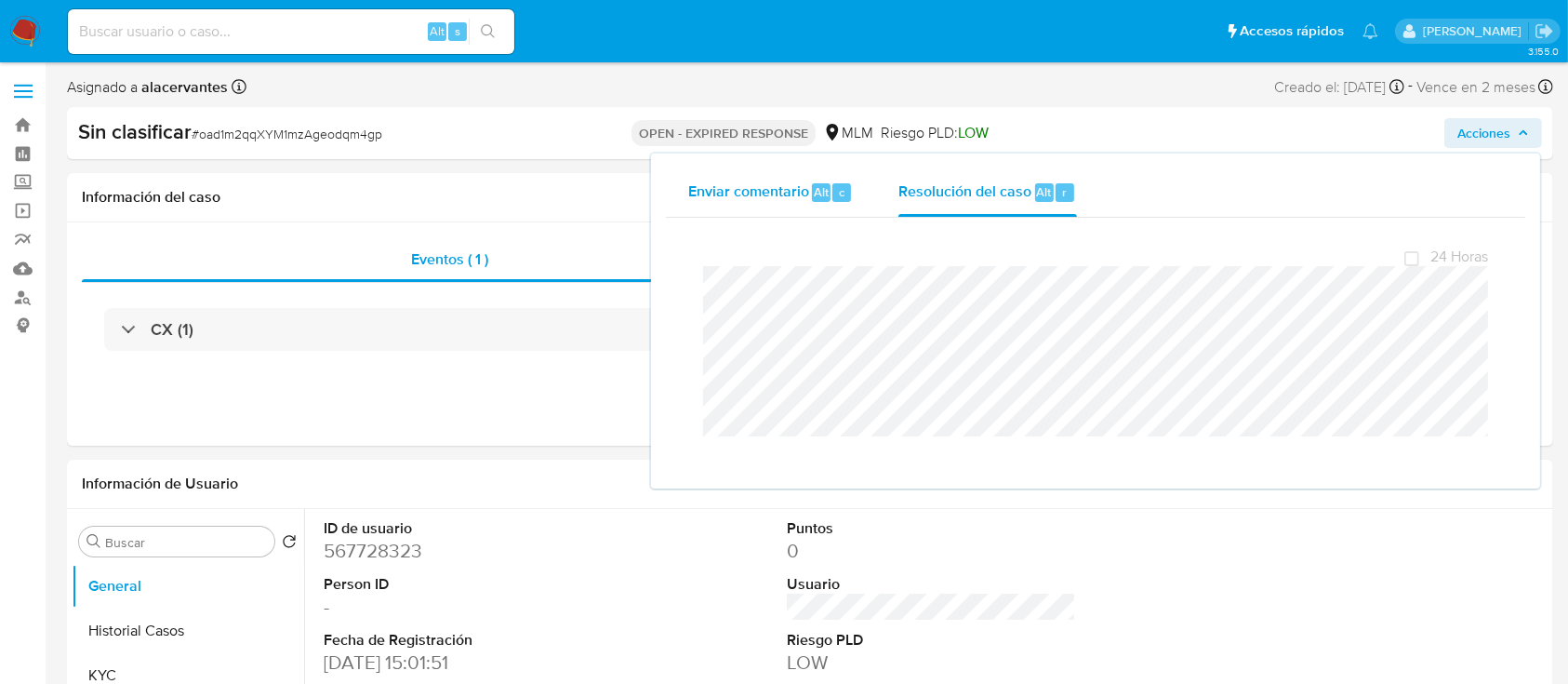
click at [760, 197] on span "Enviar comentario" at bounding box center [748, 191] width 121 height 21
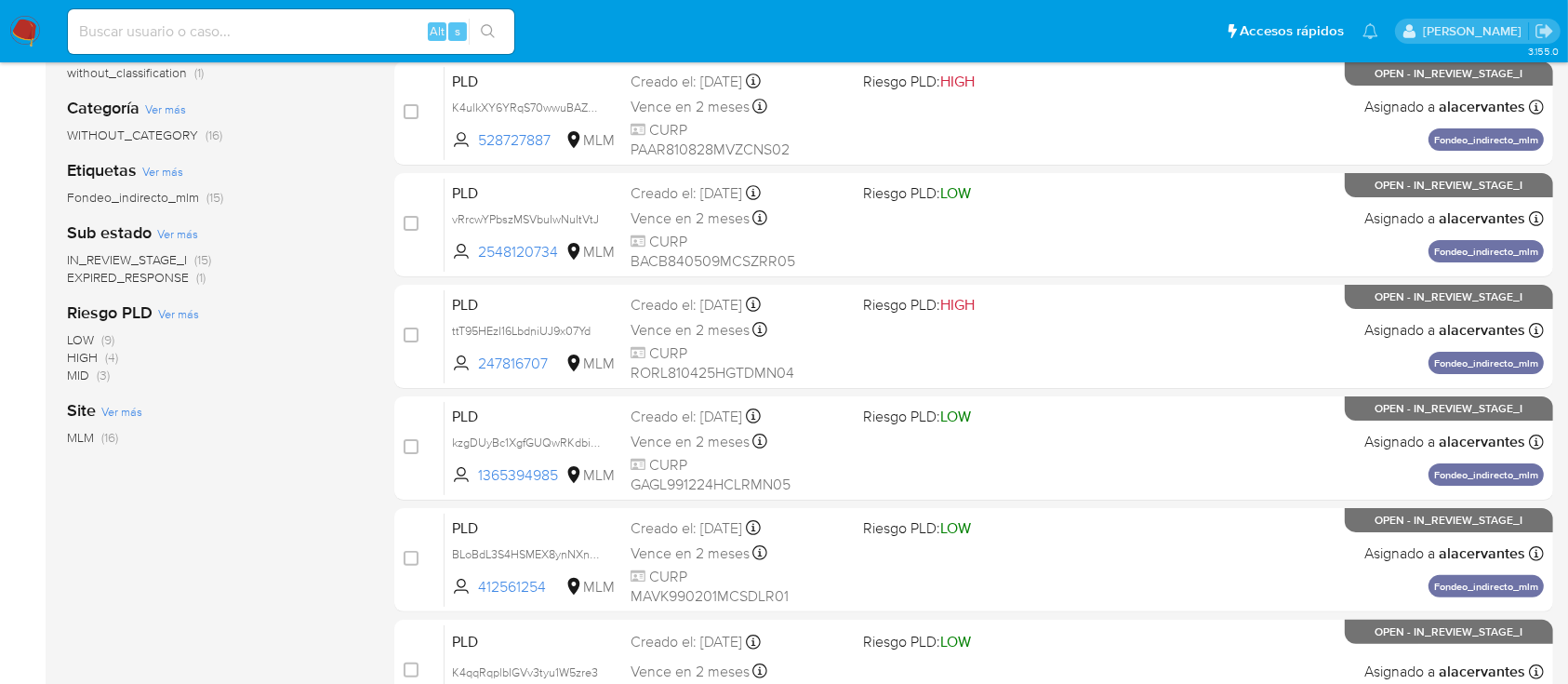
scroll to position [313, 0]
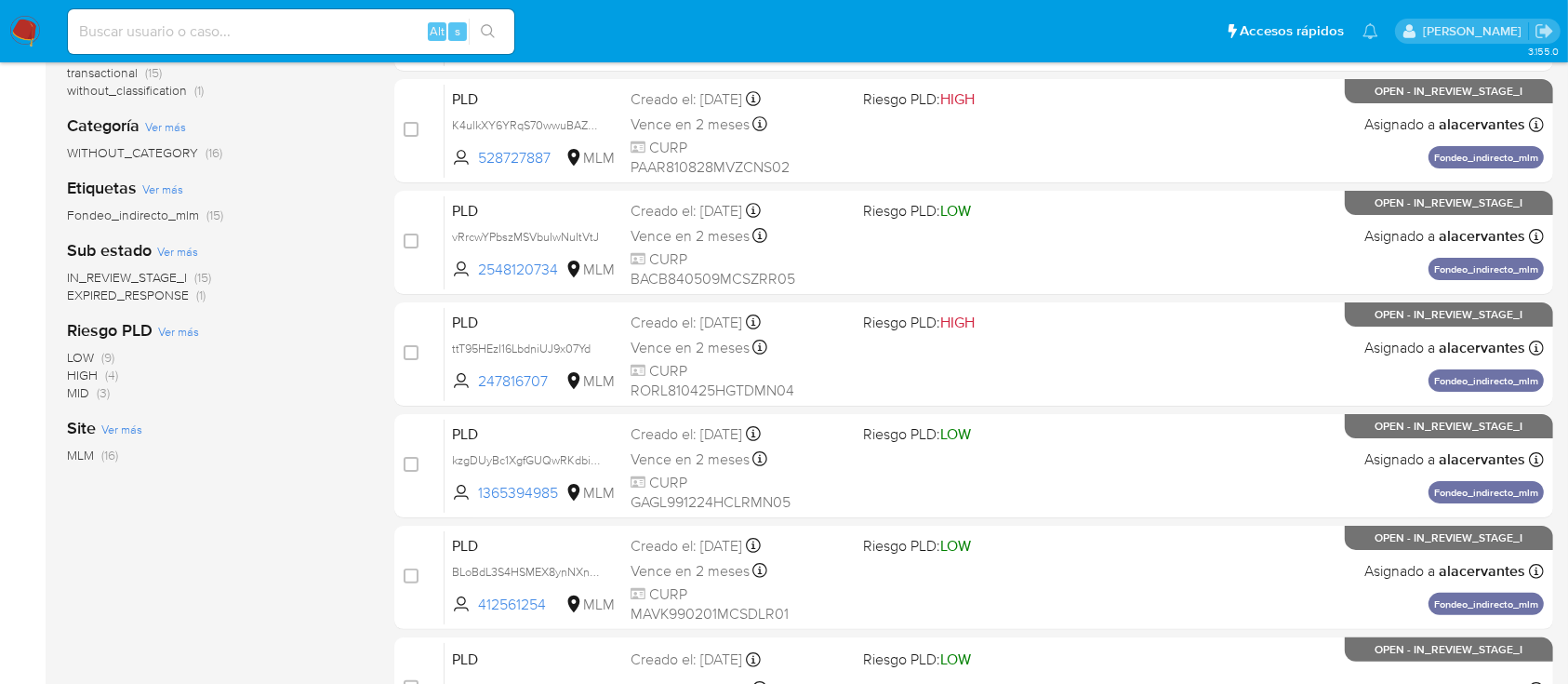
click at [196, 289] on span "(1)" at bounding box center [201, 295] width 10 height 19
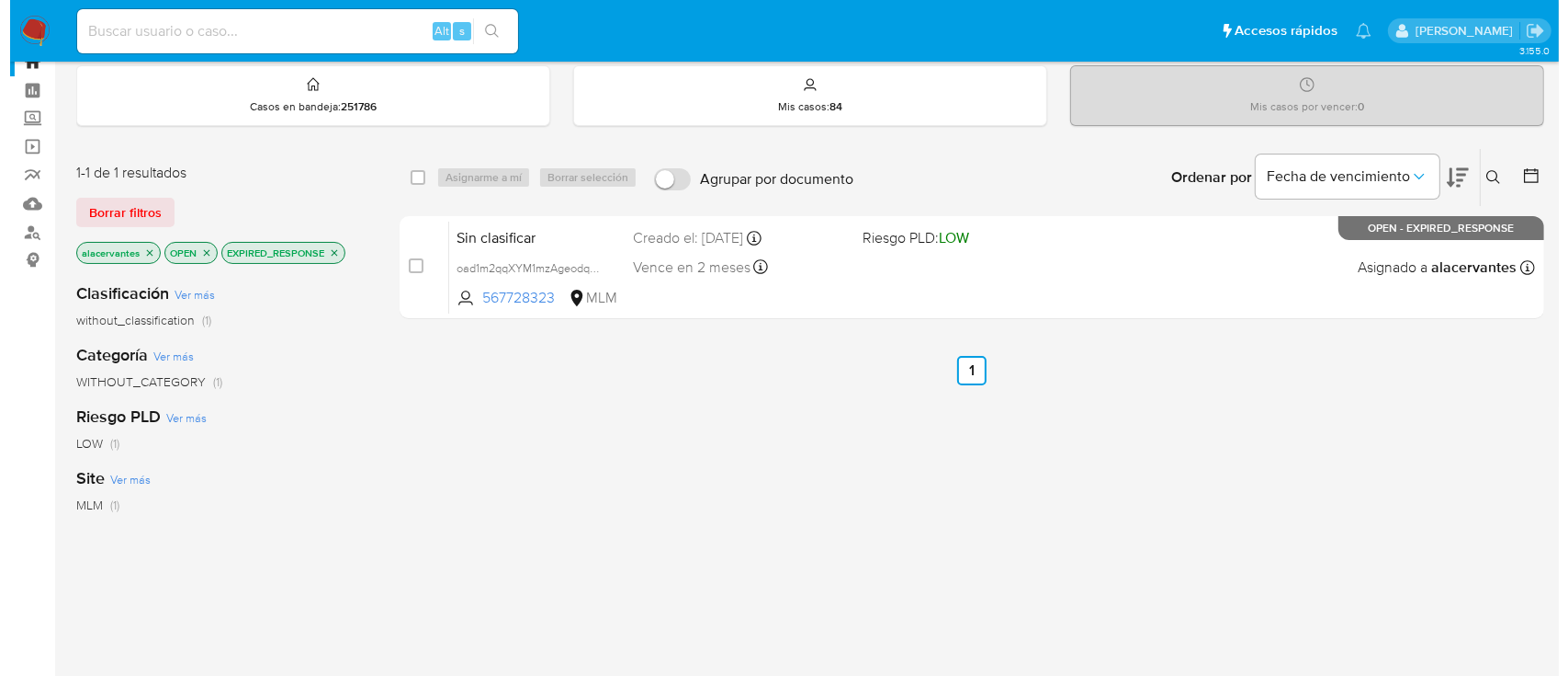
scroll to position [44, 0]
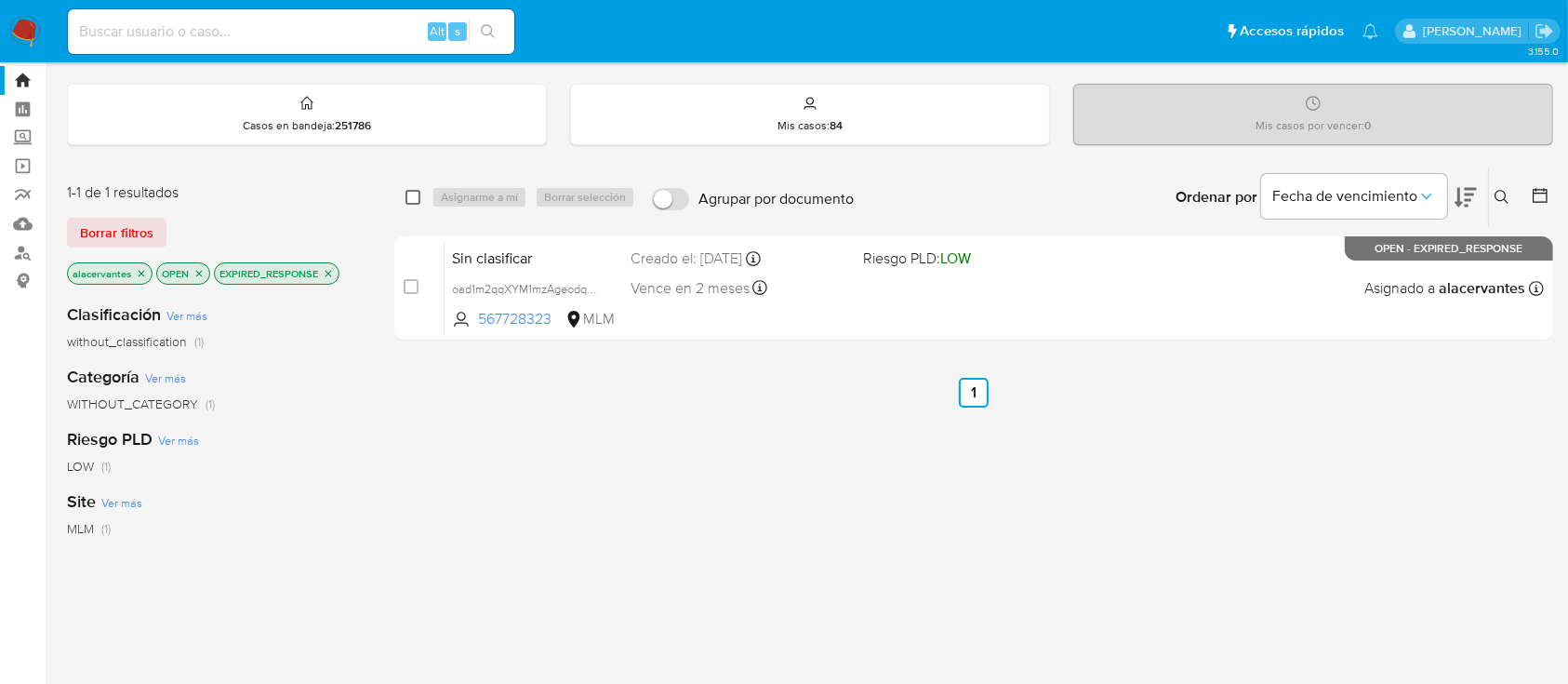
click at [415, 194] on input "checkbox" at bounding box center [413, 197] width 15 height 15
checkbox input "true"
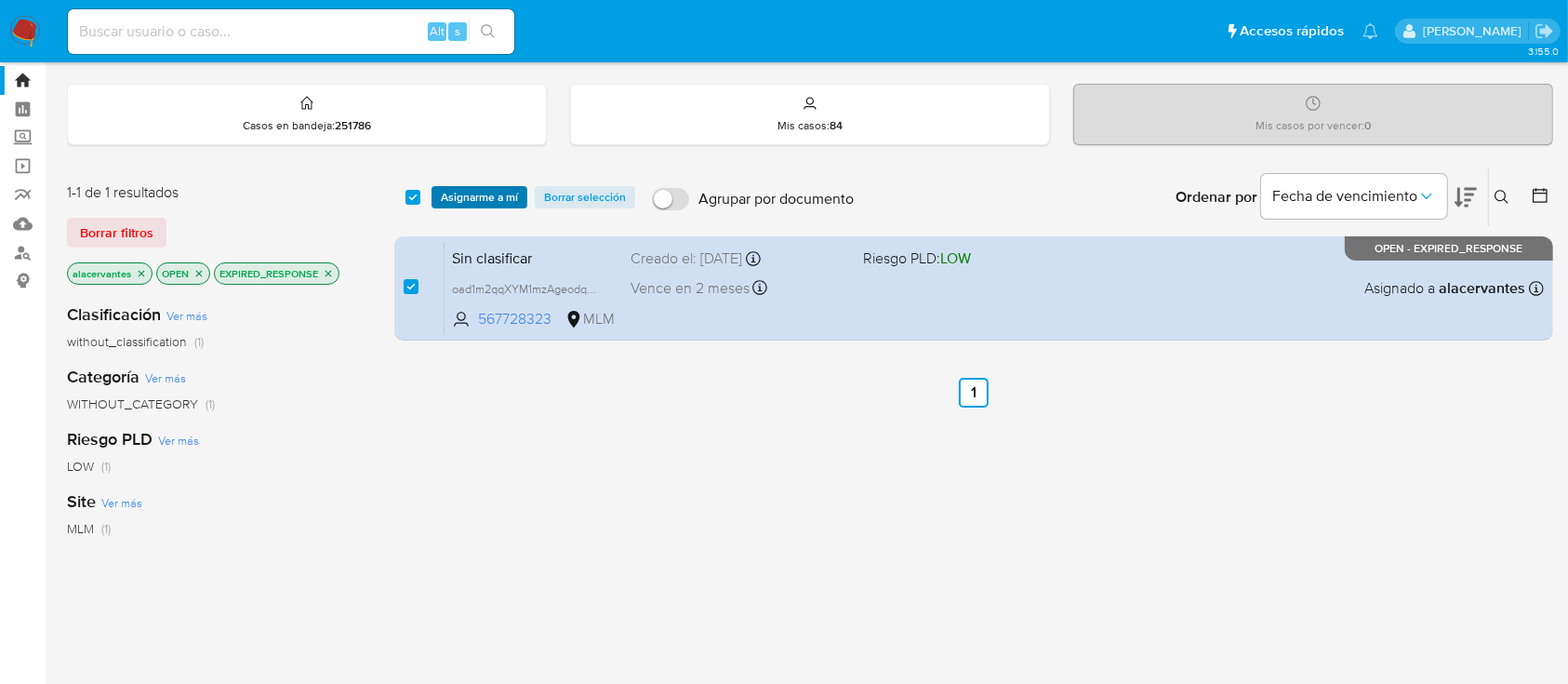
click at [490, 202] on span "Asignarme a mí" at bounding box center [479, 197] width 77 height 19
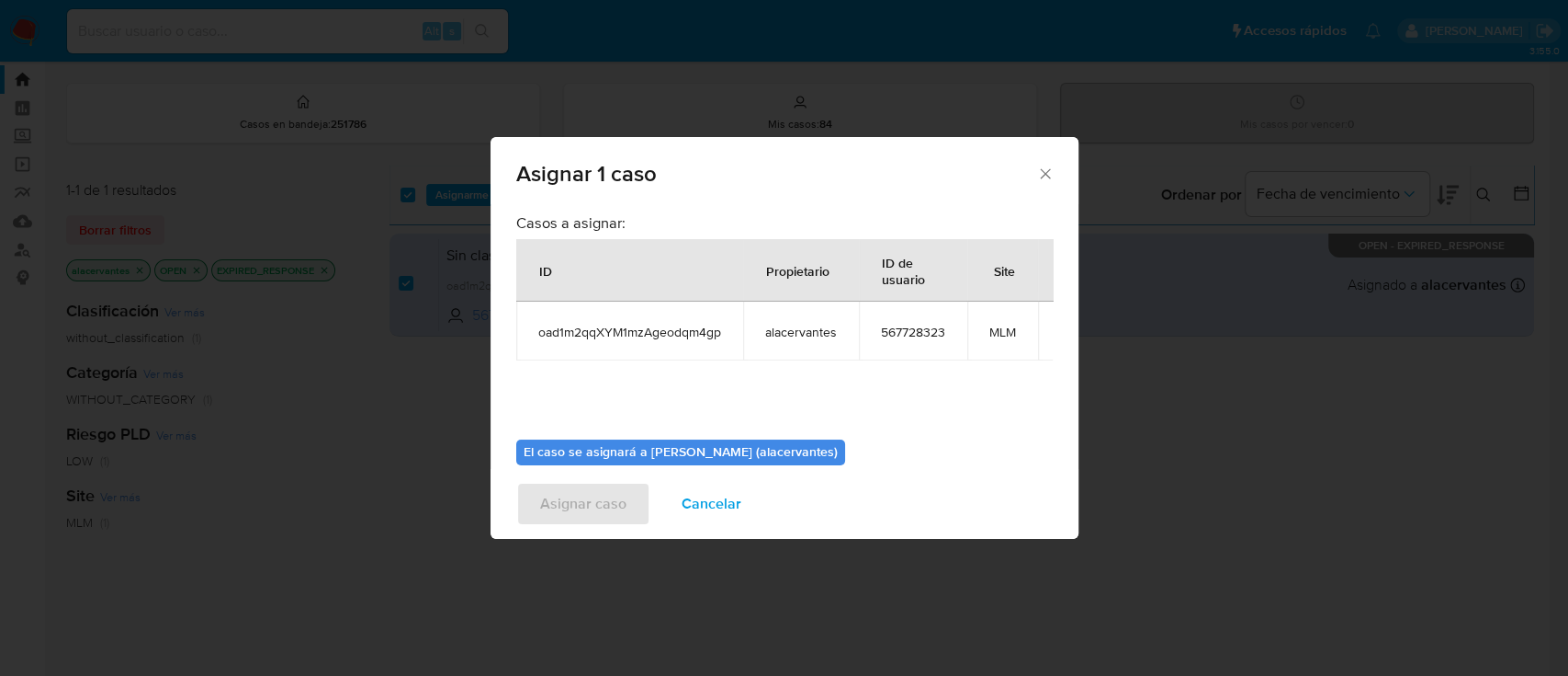
scroll to position [112, 0]
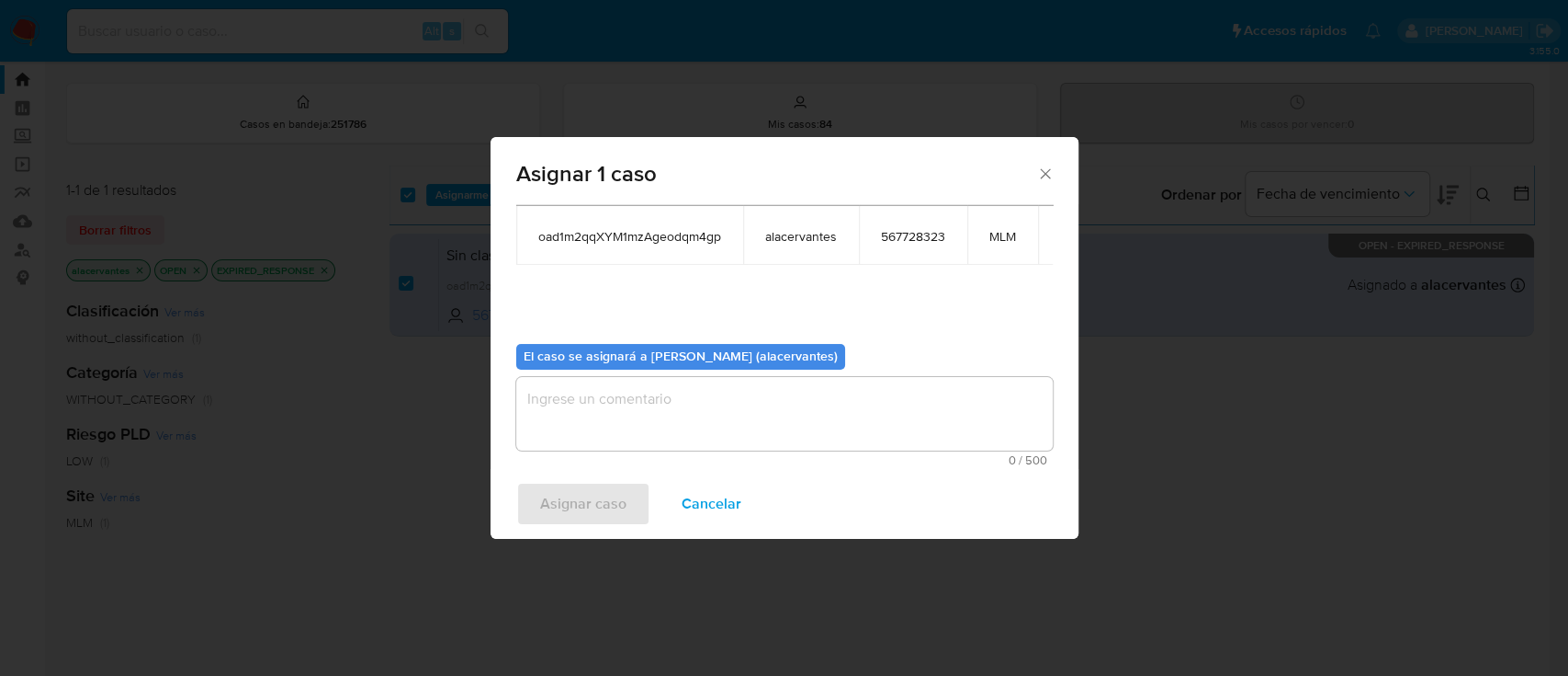
click at [845, 377] on textarea "assign-modal" at bounding box center [785, 413] width 536 height 73
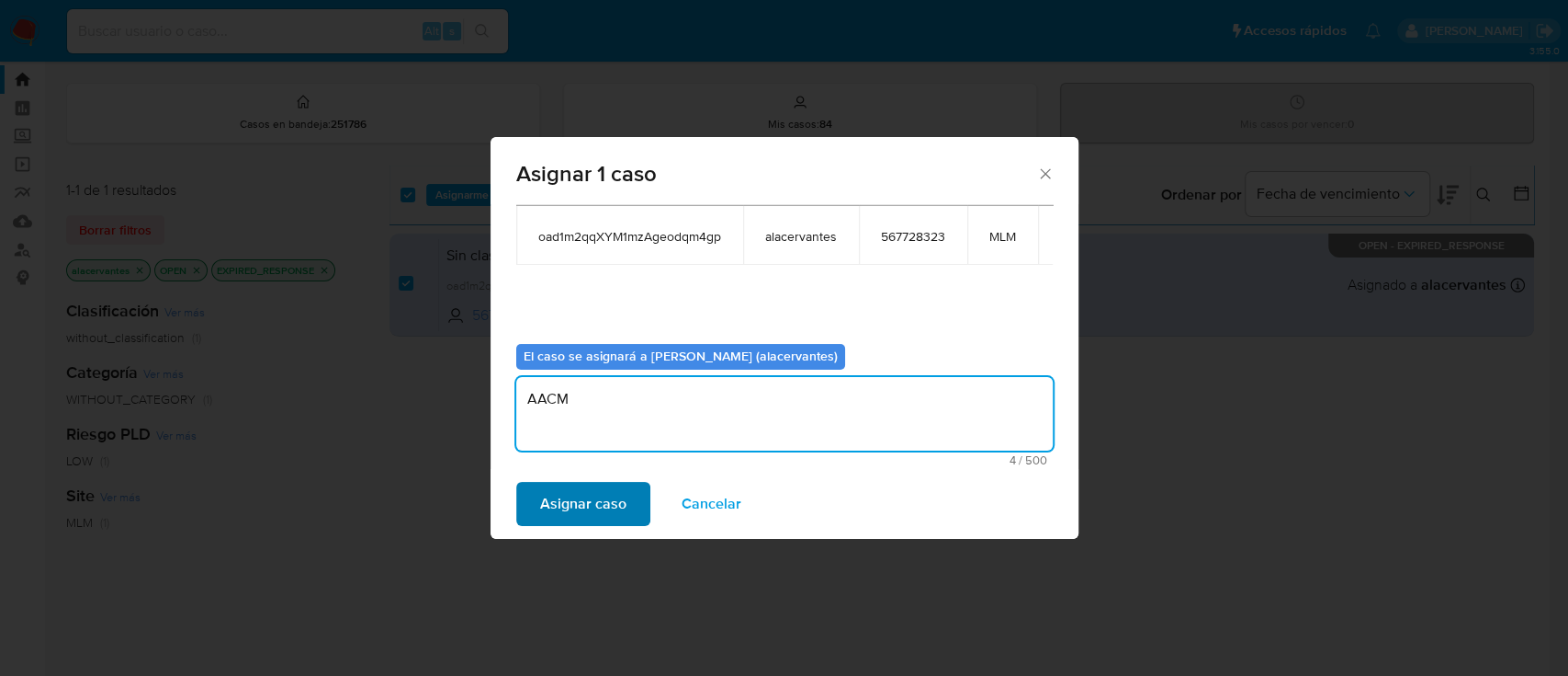
type textarea "AACM"
click at [587, 494] on span "Asignar caso" at bounding box center [584, 504] width 87 height 40
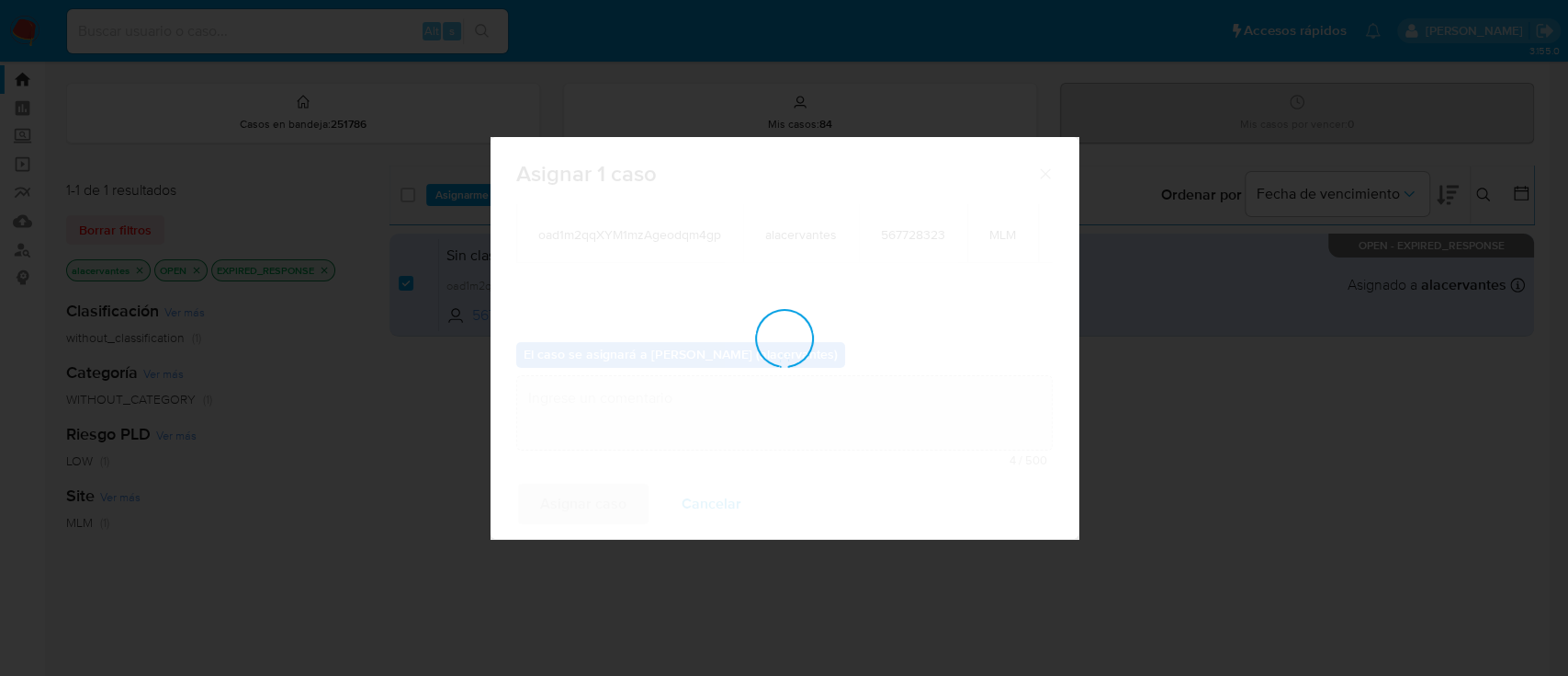
checkbox input "false"
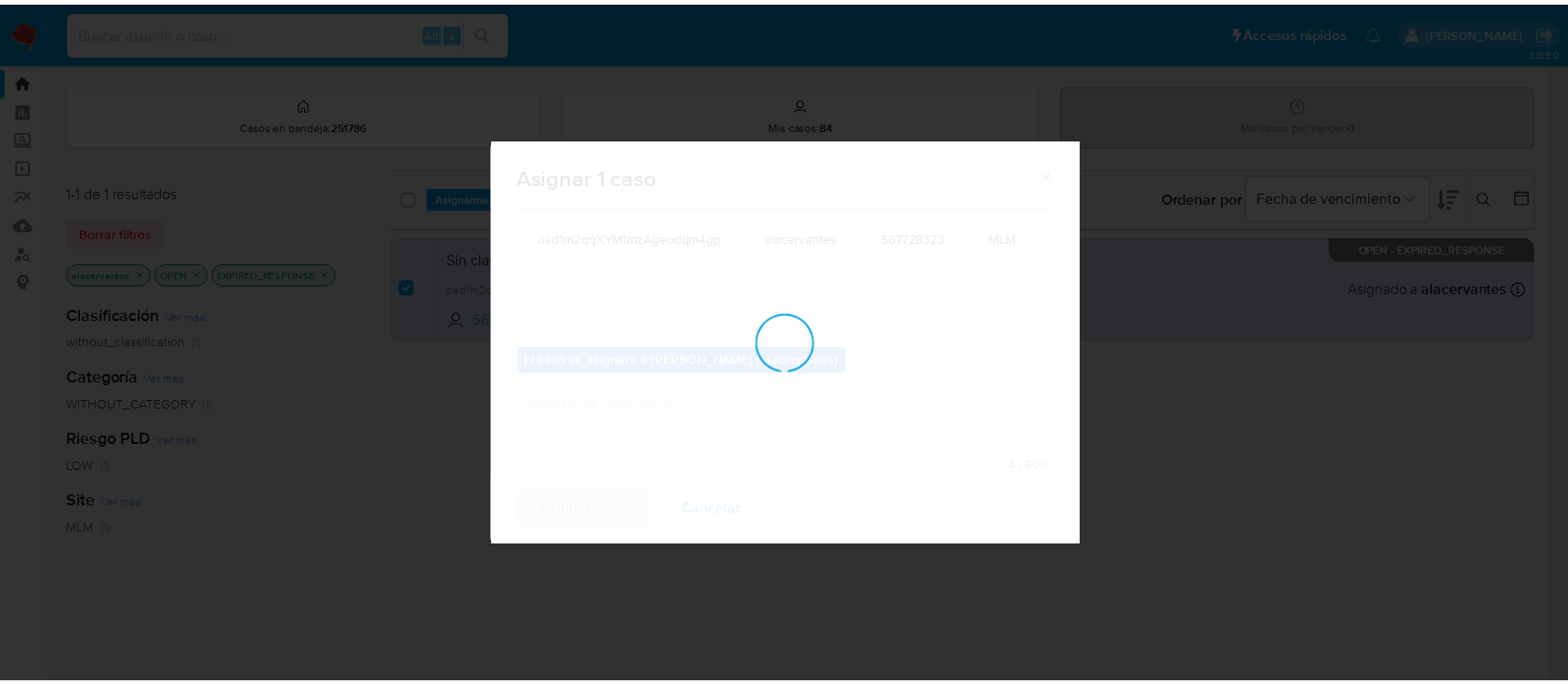
scroll to position [111, 0]
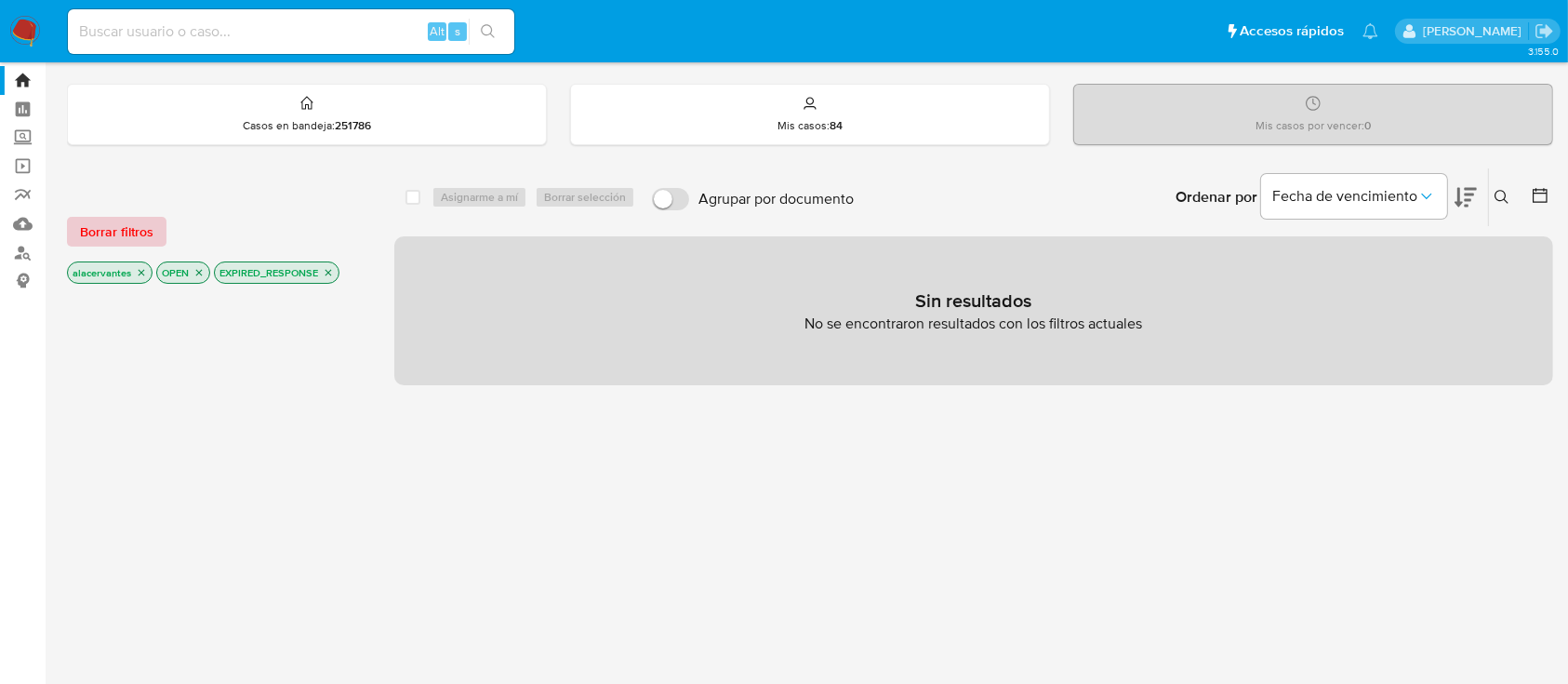
click at [117, 228] on span "Borrar filtros" at bounding box center [116, 231] width 73 height 26
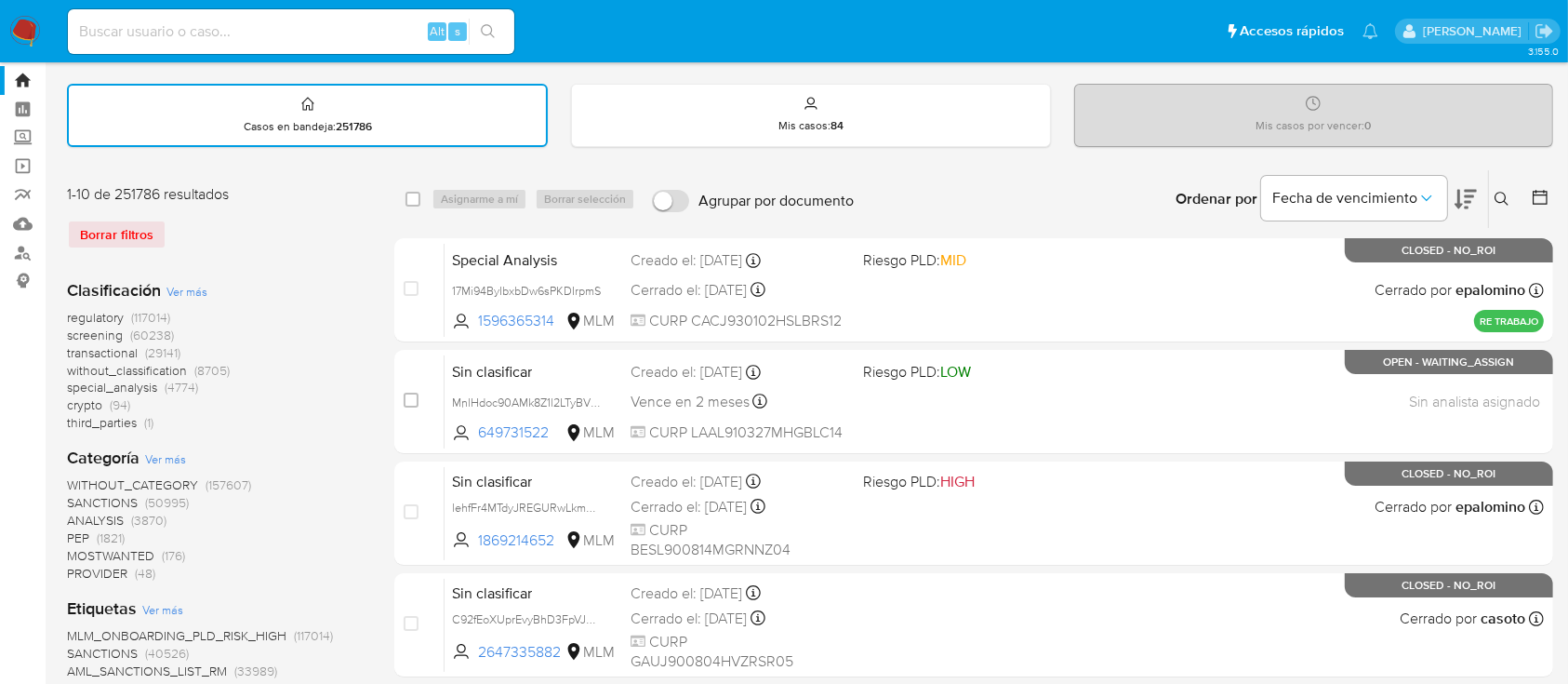
click at [37, 41] on img at bounding box center [25, 31] width 31 height 31
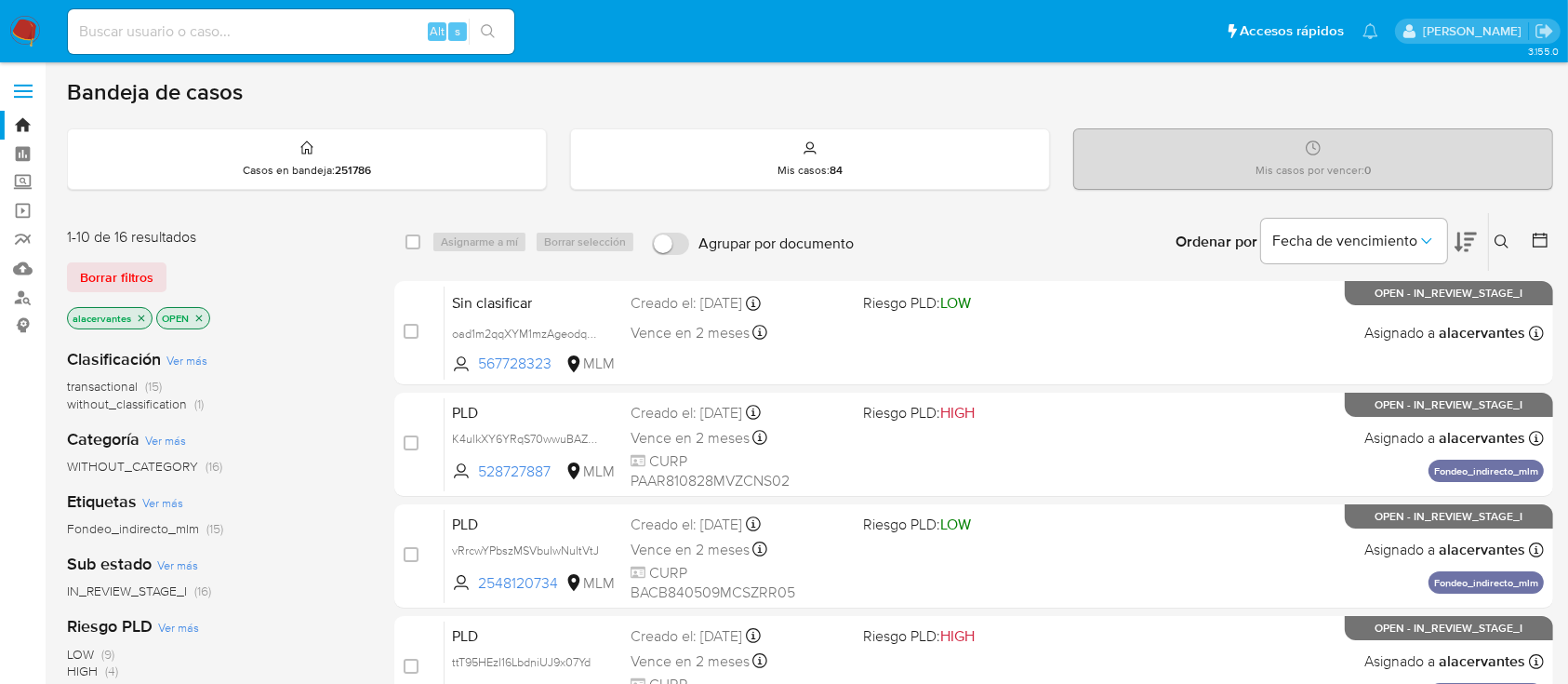
click at [180, 400] on span "without_classification" at bounding box center [127, 404] width 120 height 19
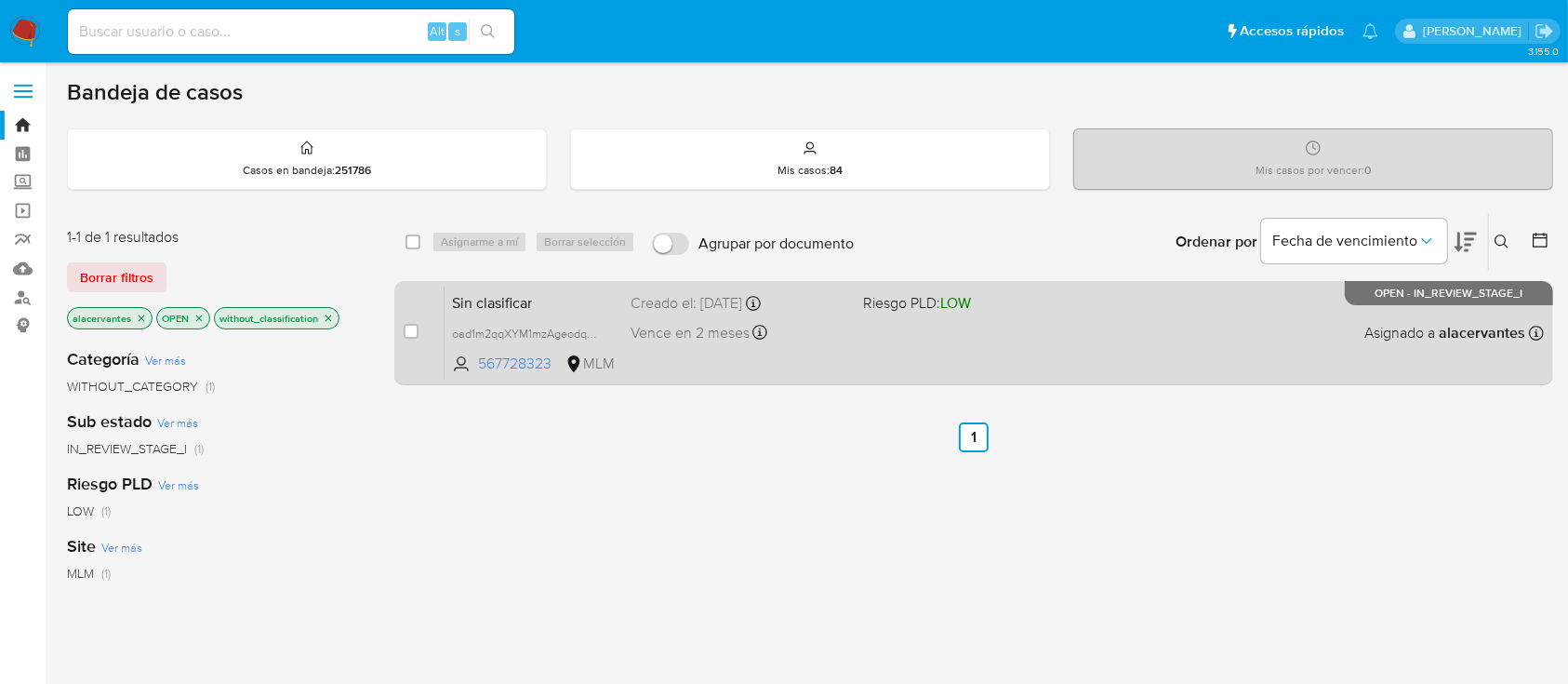
click at [904, 317] on div "Sin clasificar oad1m2qqXYM1mzAgeodqm4gp 567728323 MLM Riesgo PLD: LOW Creado el…" at bounding box center [995, 332] width 1099 height 94
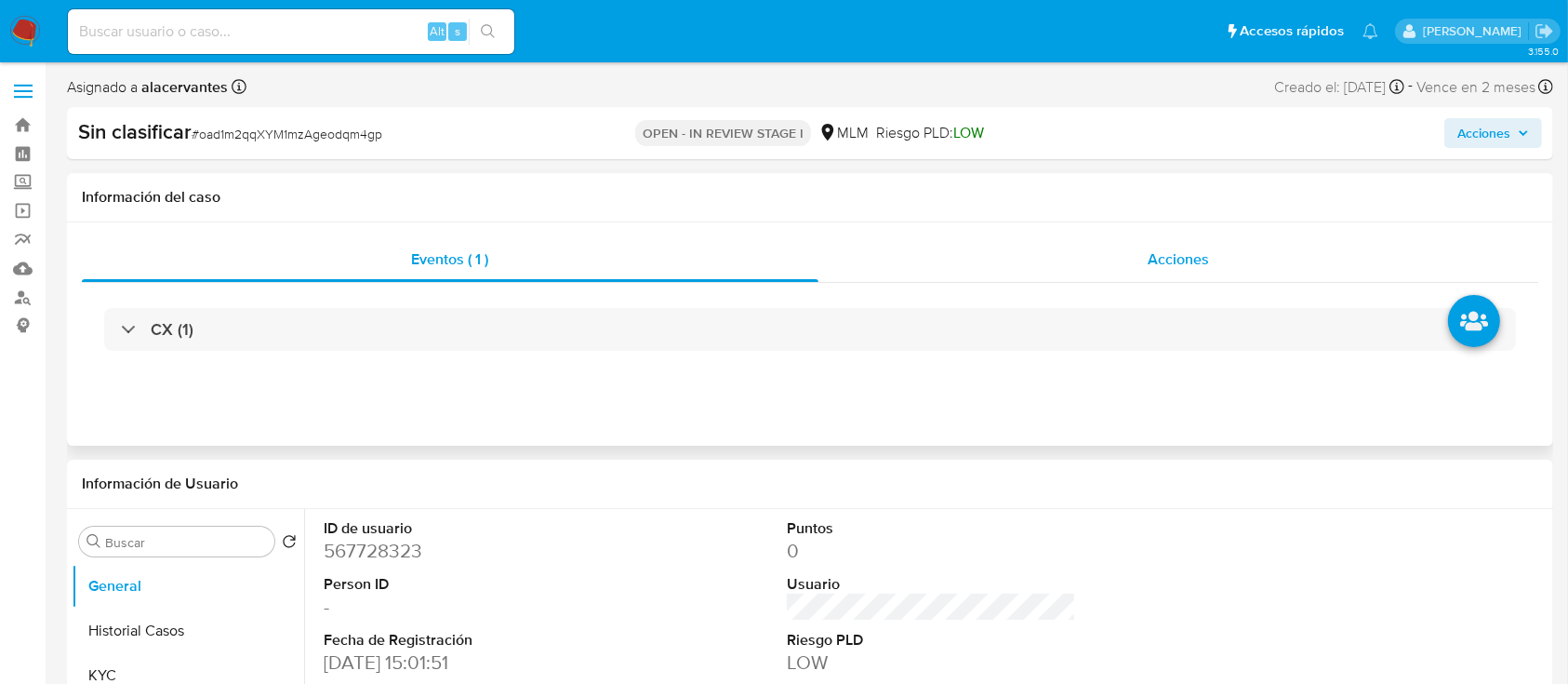
click at [1170, 269] on span "Acciones" at bounding box center [1178, 259] width 61 height 21
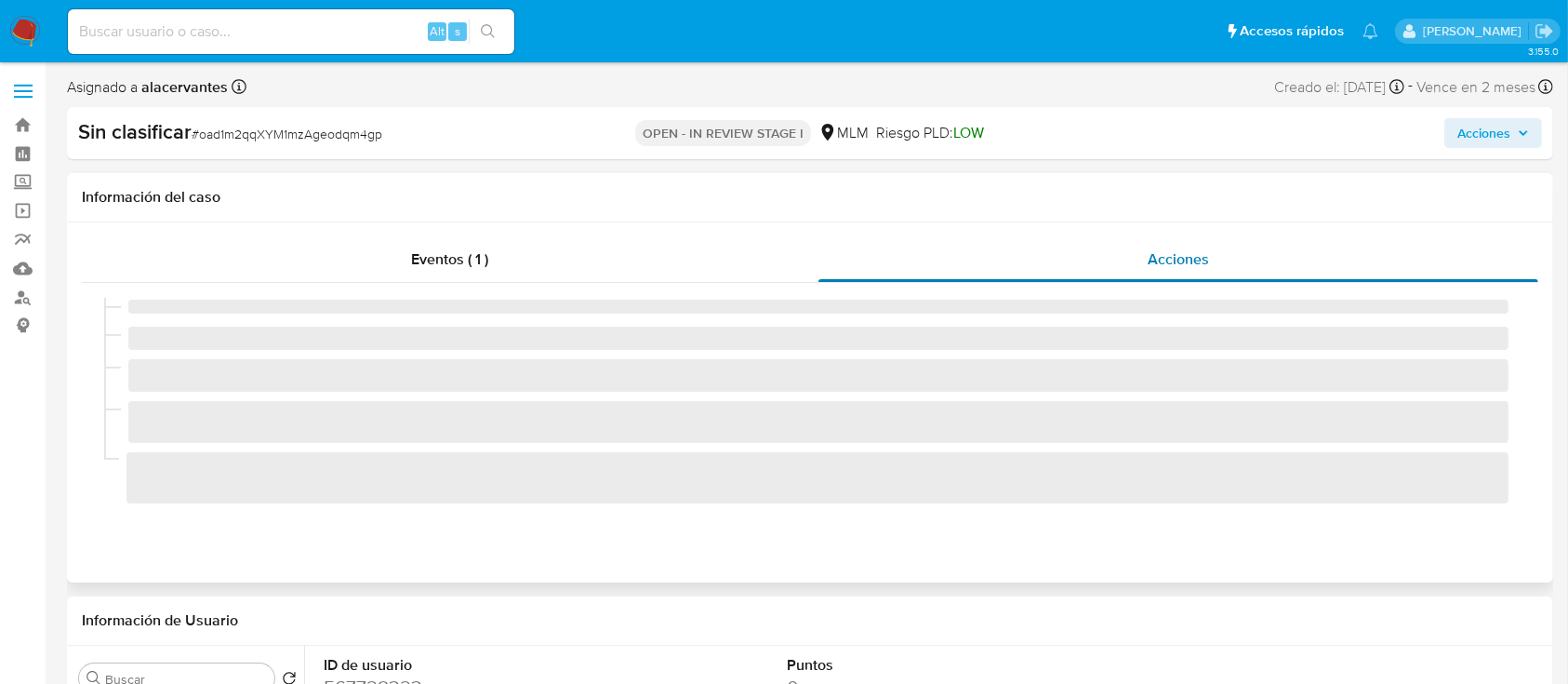
select select "10"
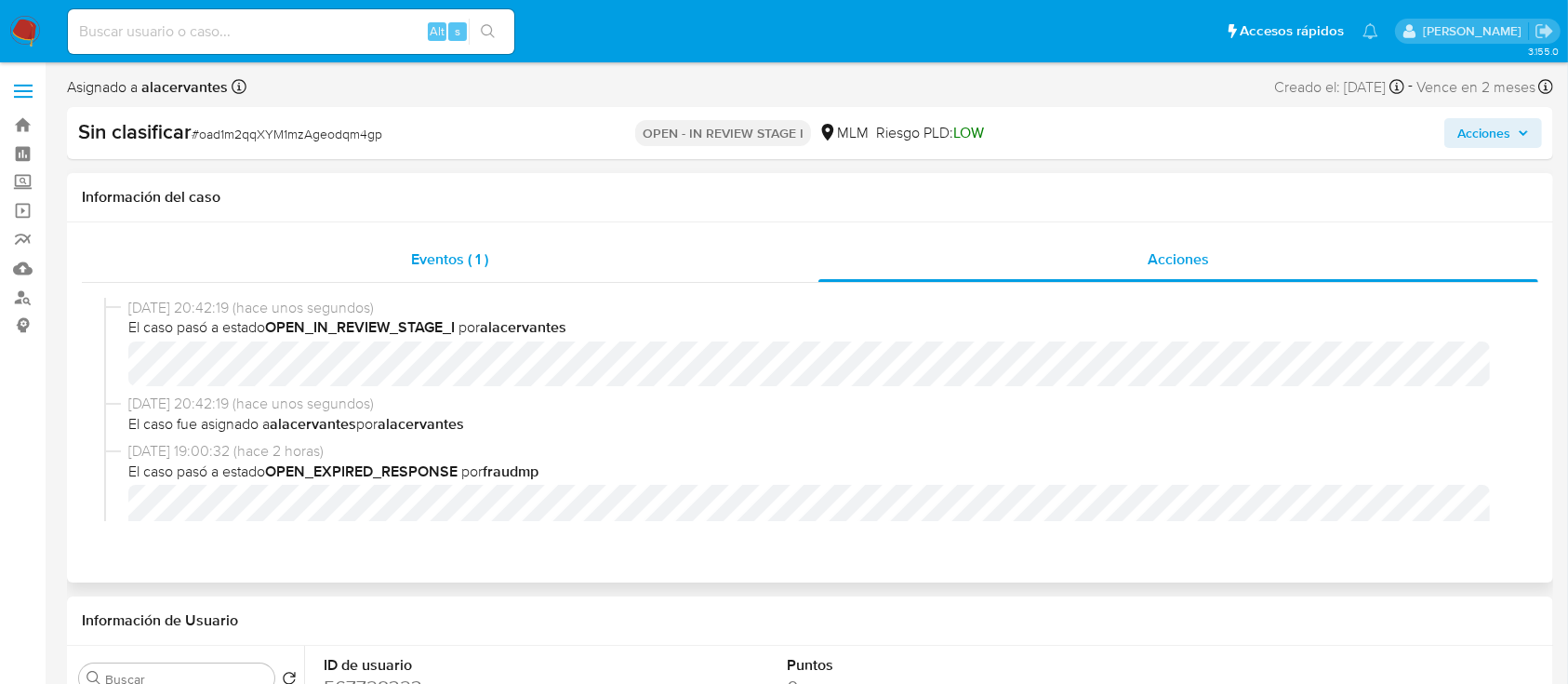
click at [647, 264] on div "Eventos ( 1 )" at bounding box center [450, 259] width 736 height 45
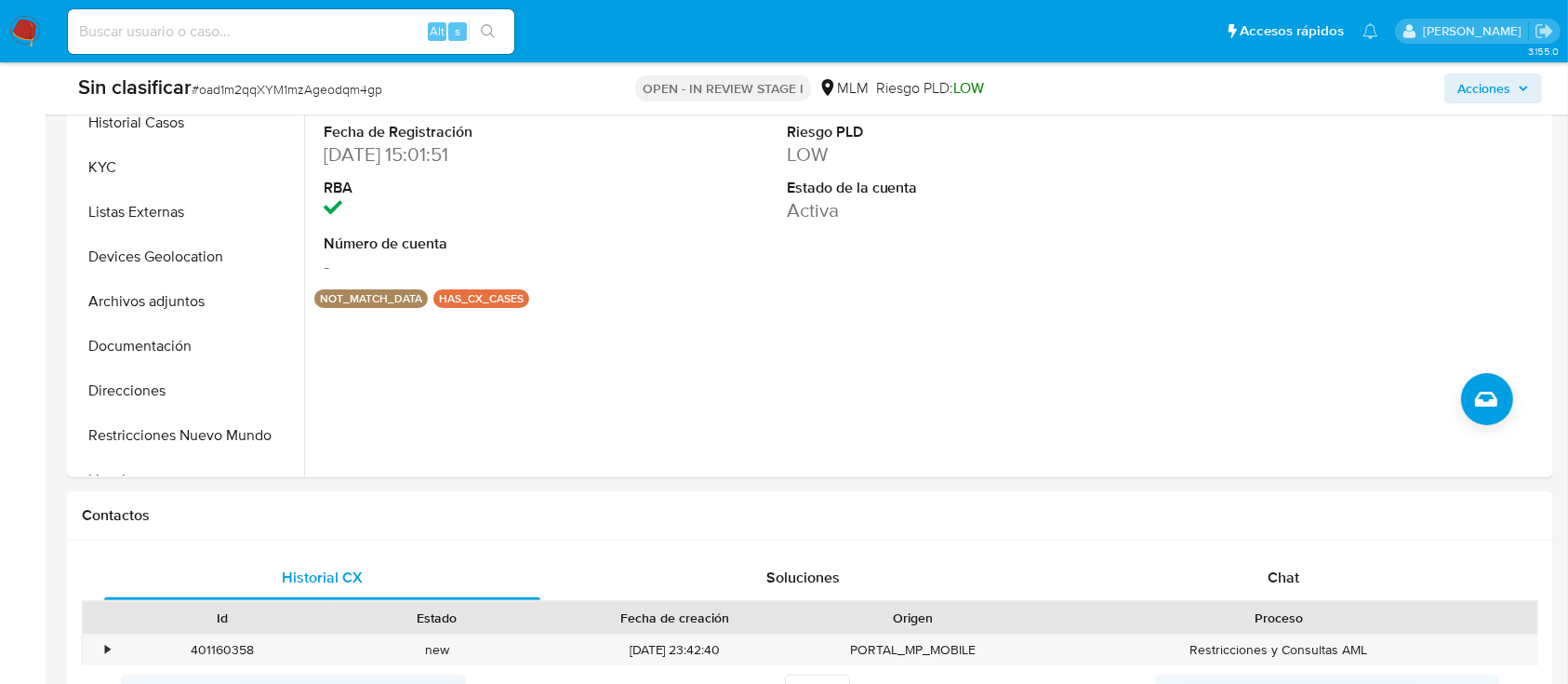
scroll to position [591, 0]
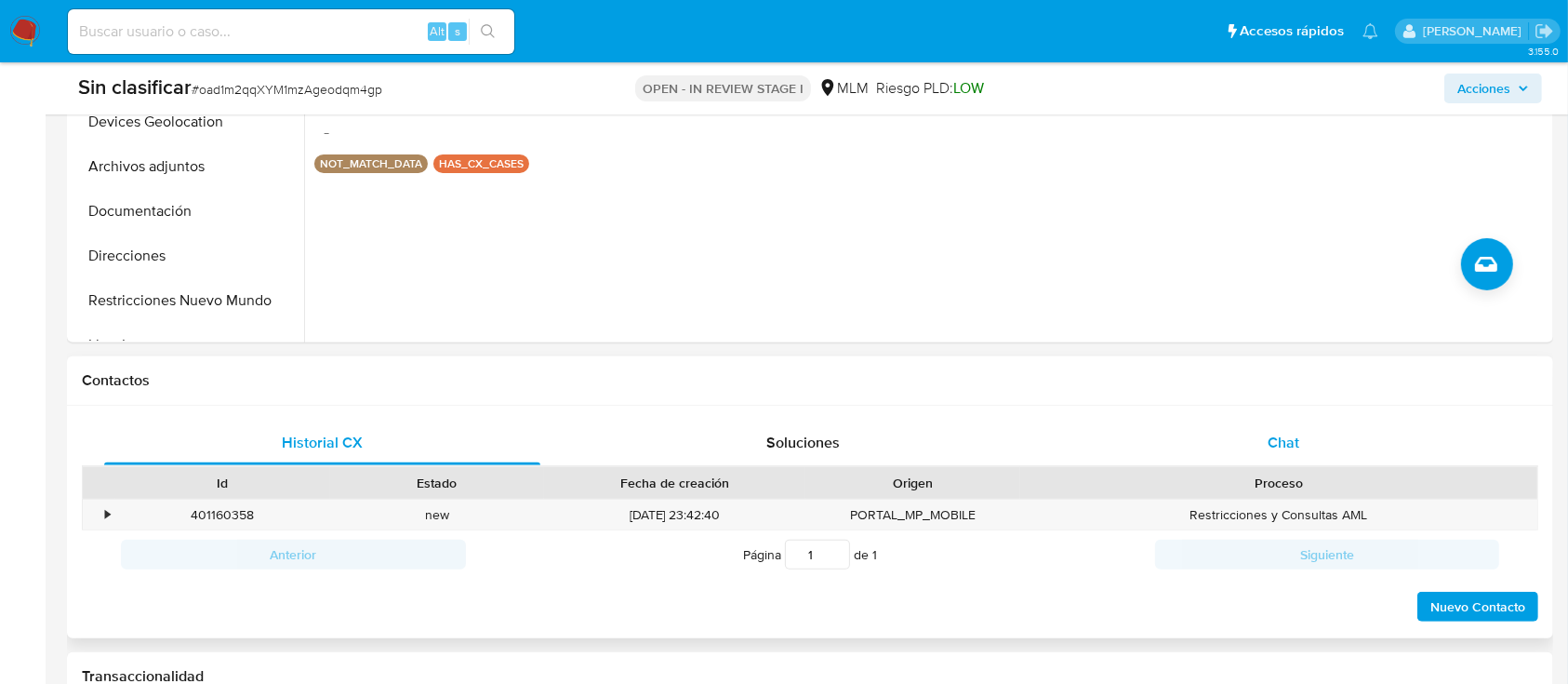
click at [1337, 454] on div "Chat" at bounding box center [1284, 442] width 436 height 45
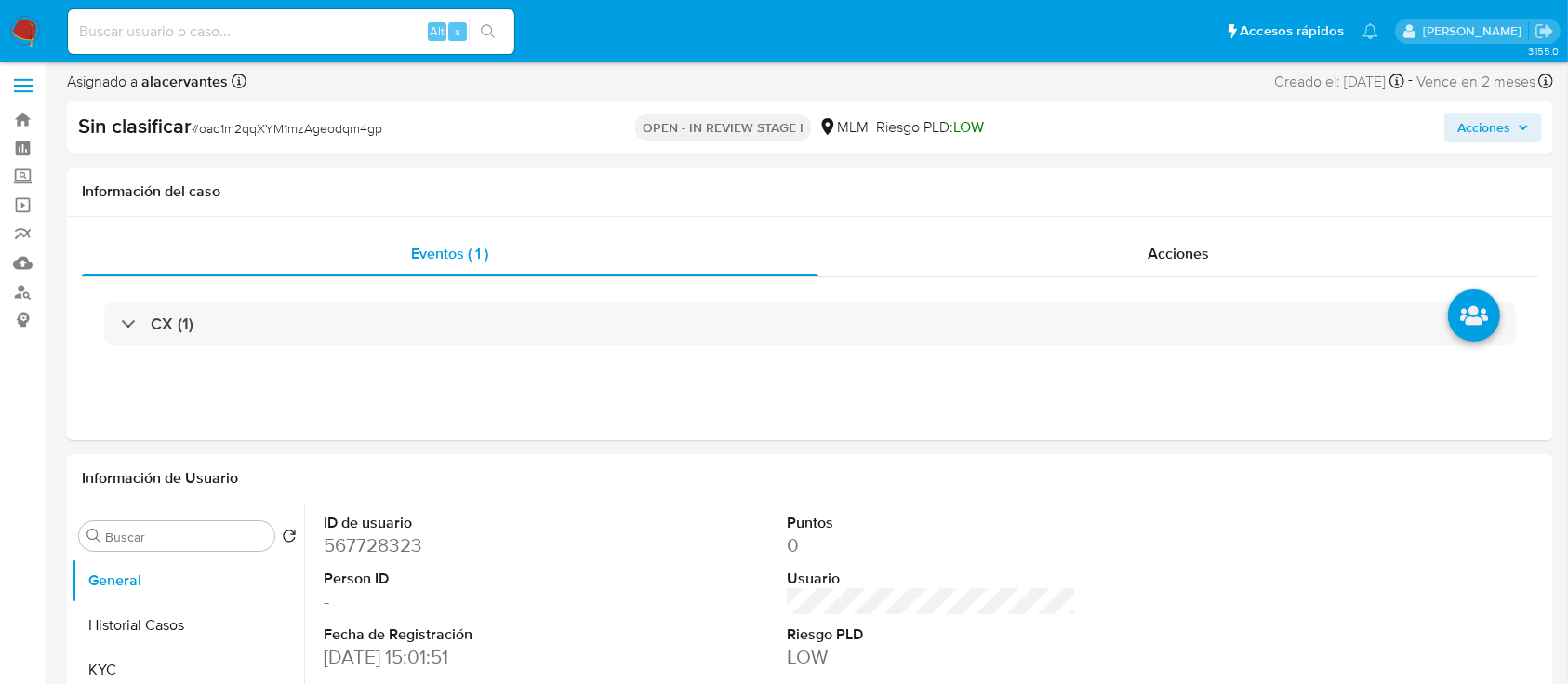
scroll to position [0, 0]
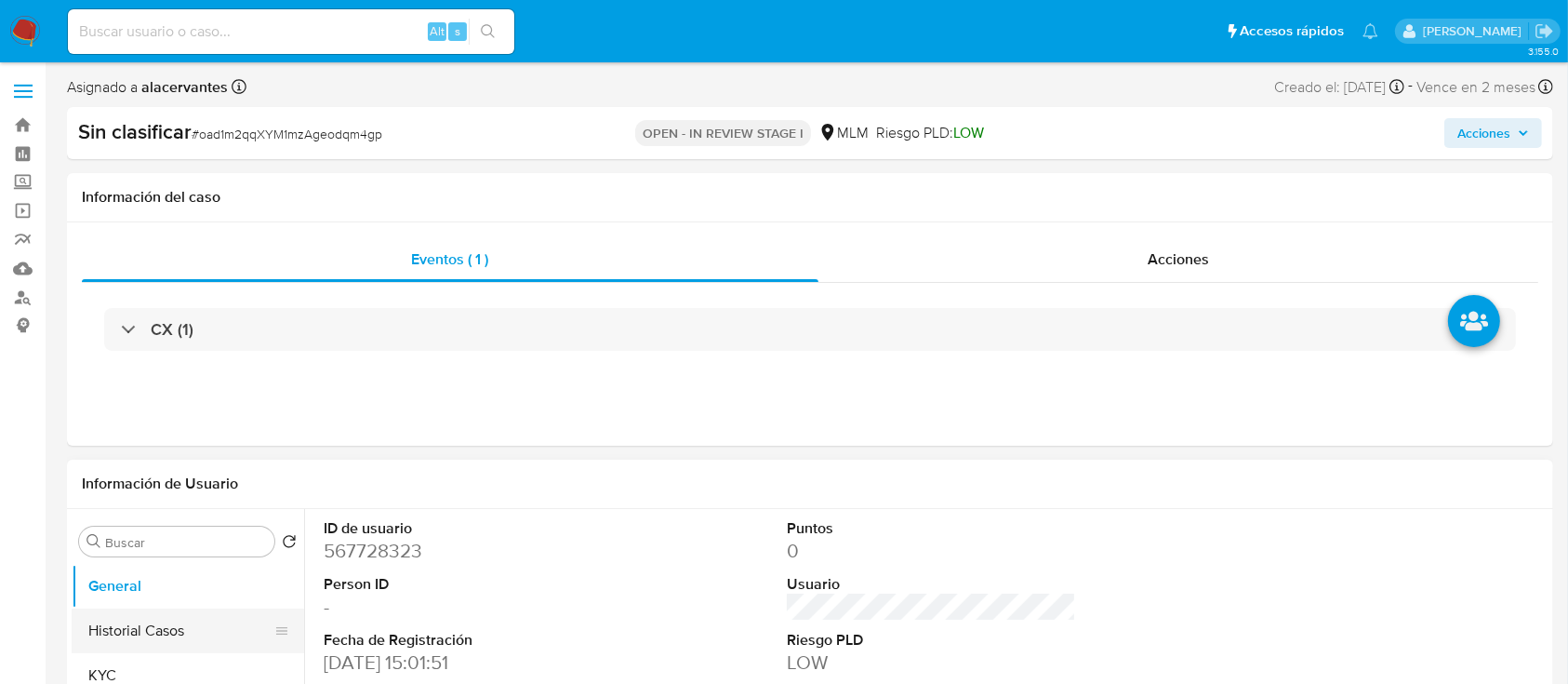
click at [176, 629] on button "Historial Casos" at bounding box center [180, 630] width 217 height 45
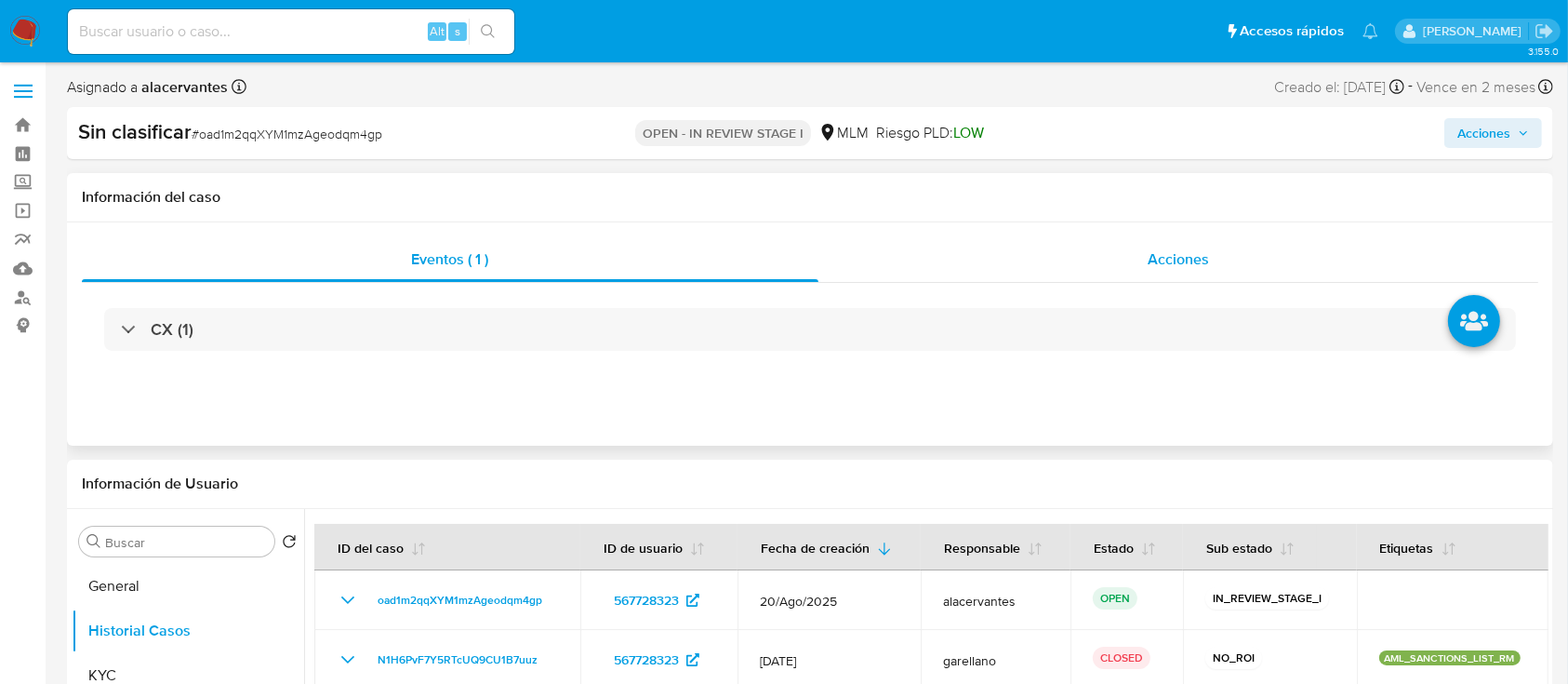
click at [1189, 254] on span "Acciones" at bounding box center [1178, 259] width 61 height 21
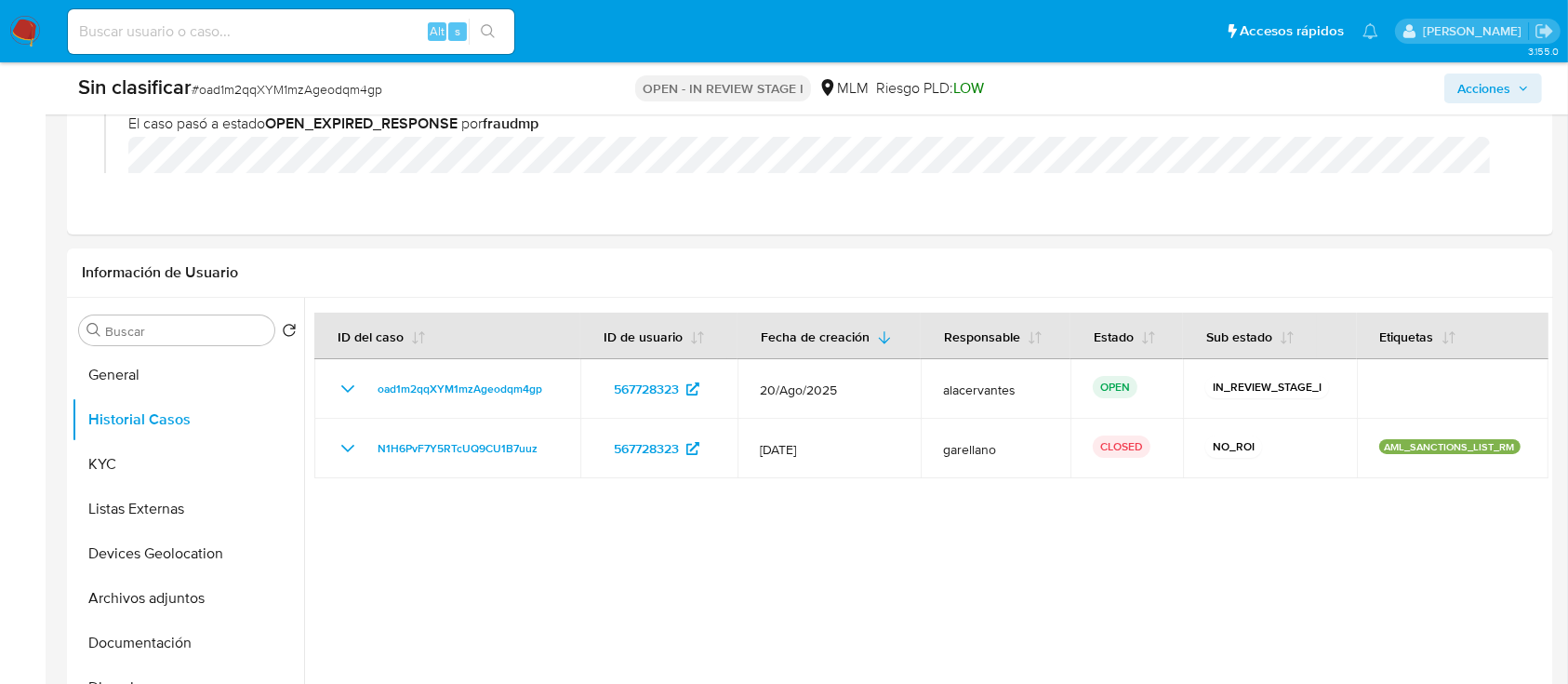
scroll to position [315, 0]
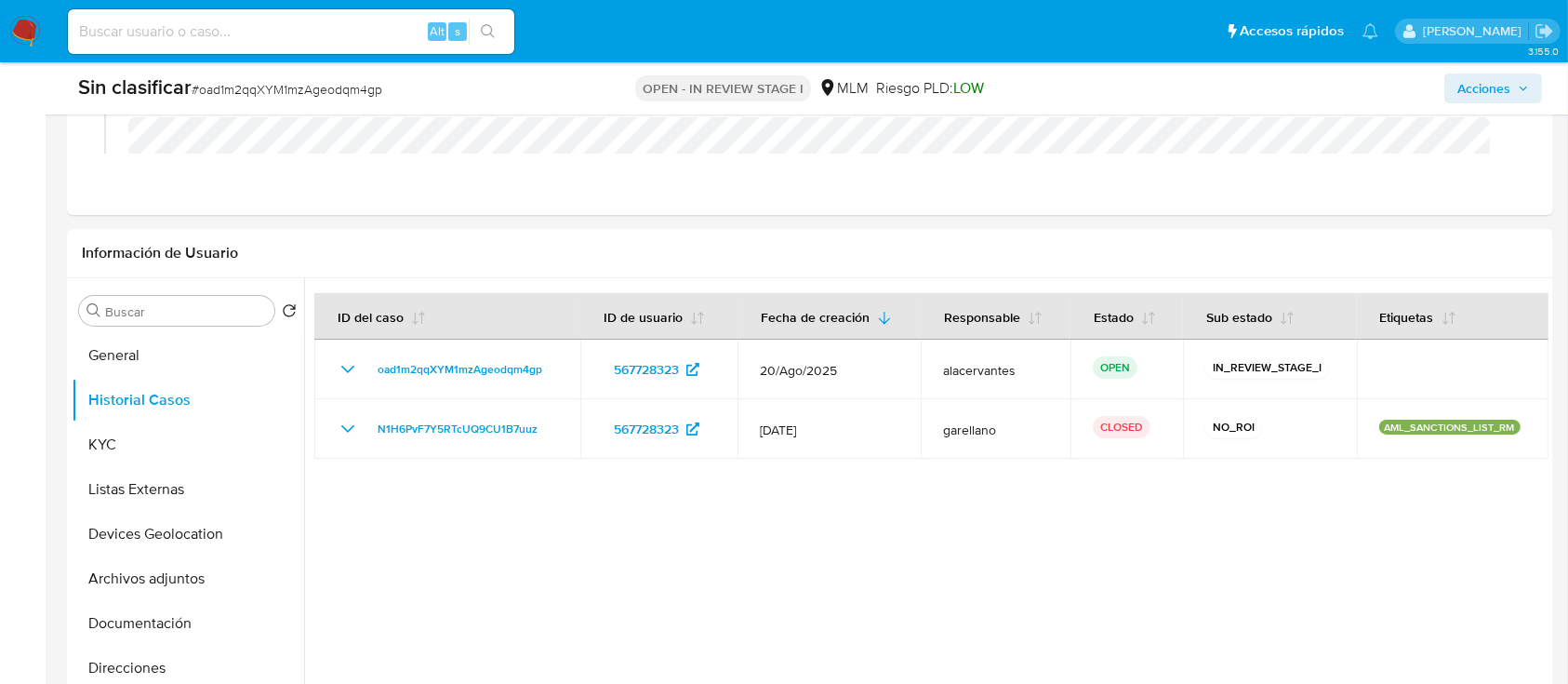
click at [1496, 87] on span "Acciones" at bounding box center [1484, 88] width 53 height 30
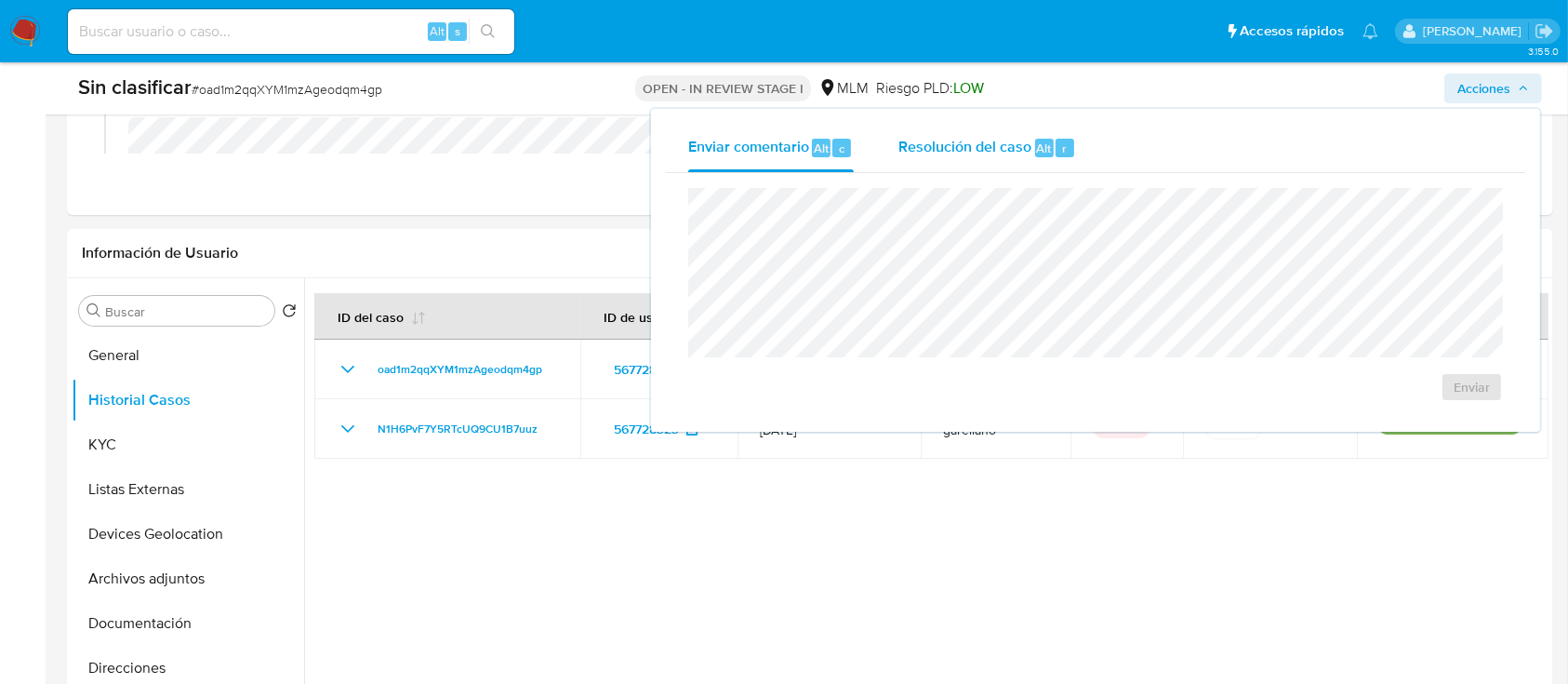
click at [1086, 145] on button "Resolución del caso Alt r" at bounding box center [987, 148] width 222 height 49
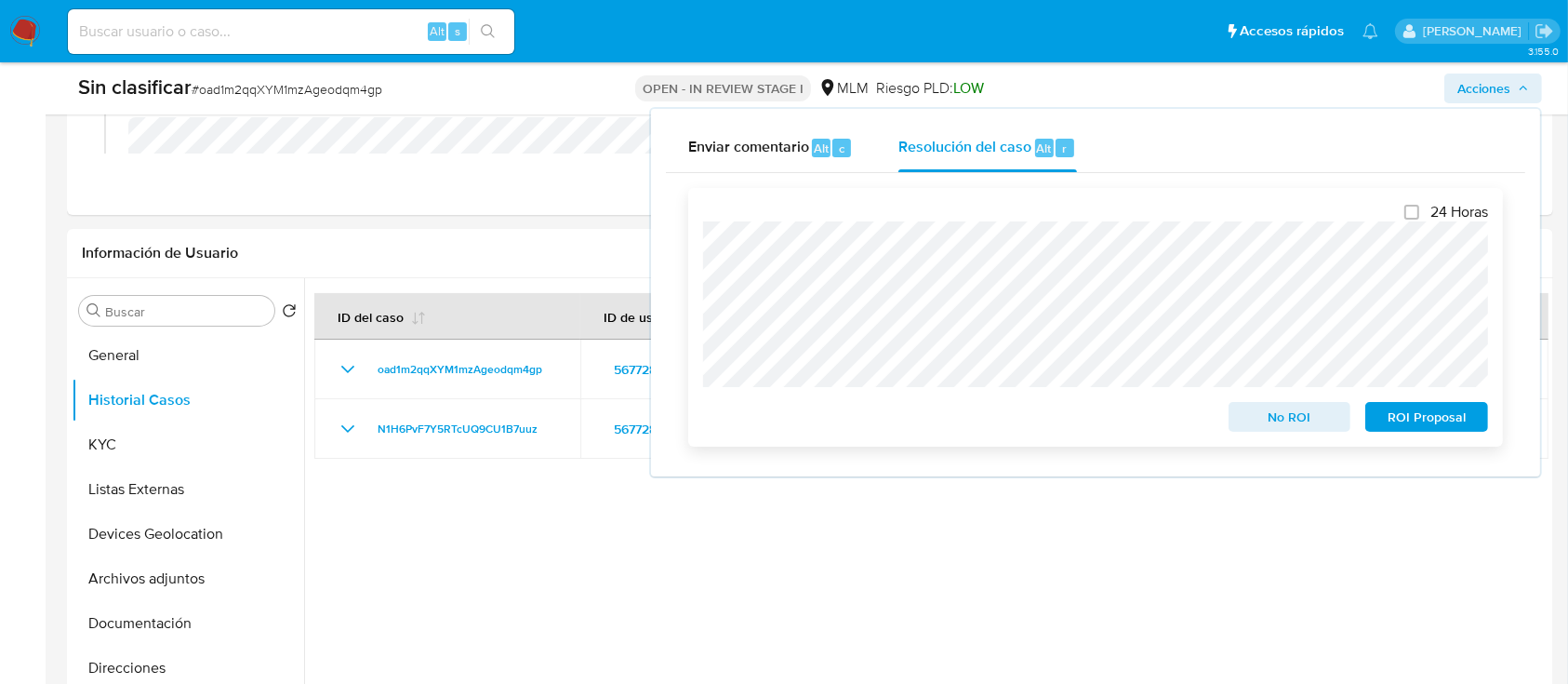
click at [701, 245] on div "24 Horas No ROI ROI Proposal" at bounding box center [1095, 316] width 814 height 258
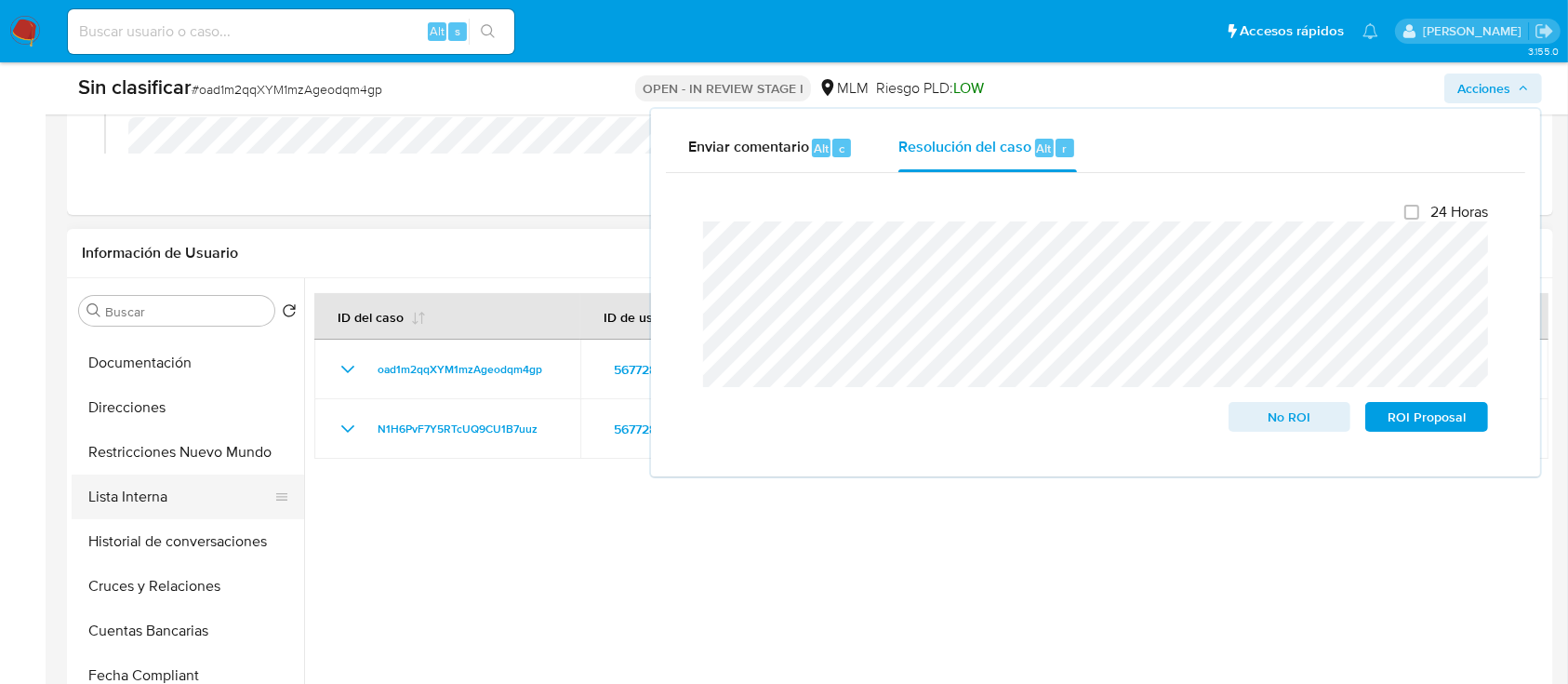
scroll to position [255, 0]
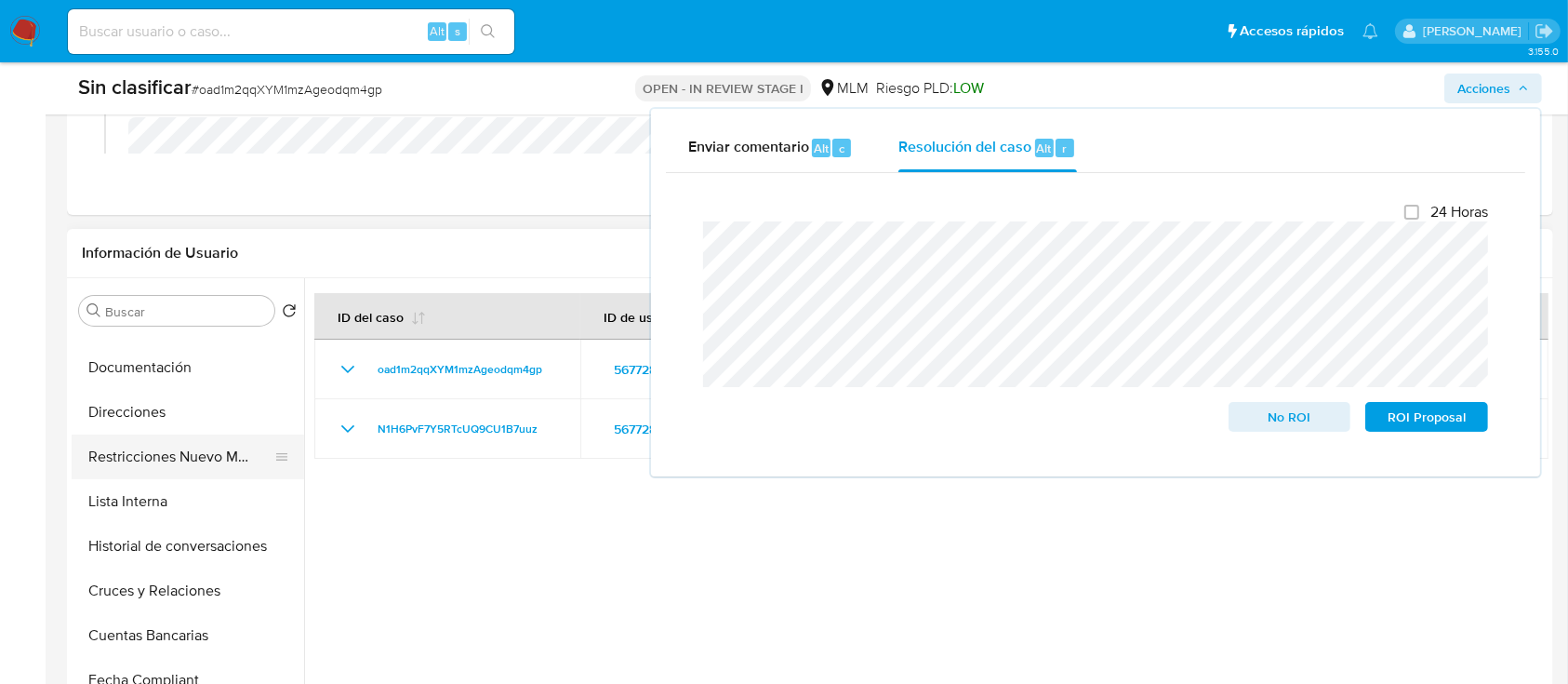
click at [204, 464] on button "Restricciones Nuevo Mundo" at bounding box center [180, 456] width 217 height 45
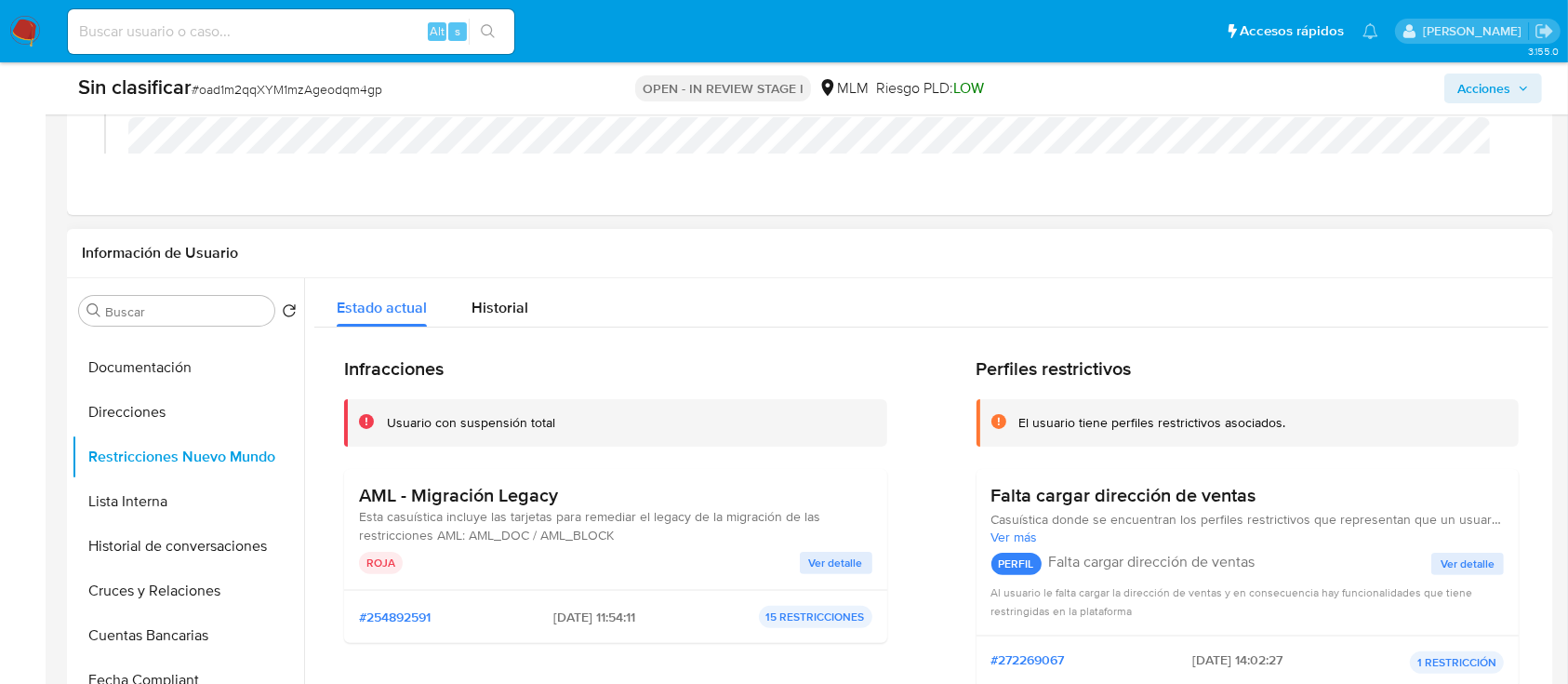
click at [836, 554] on span "Ver detalle" at bounding box center [835, 563] width 54 height 19
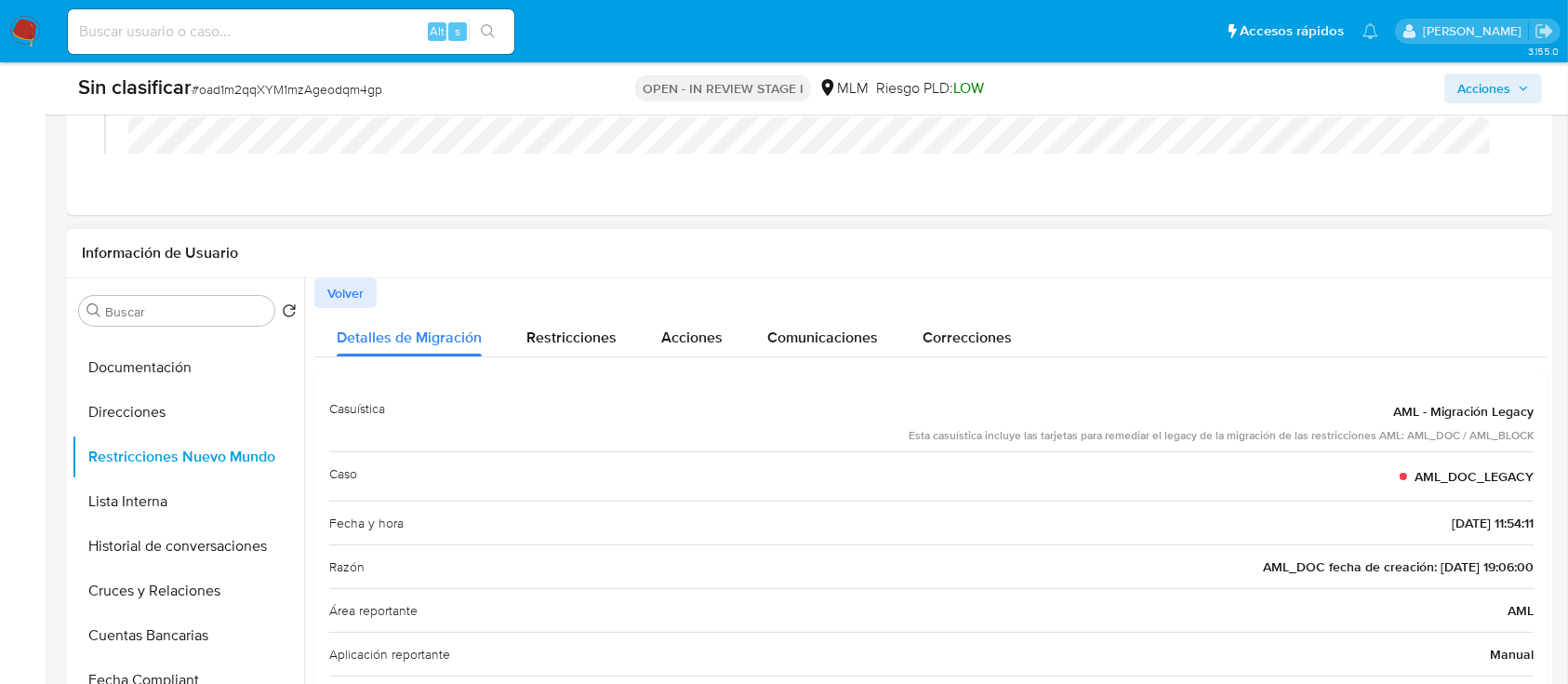
drag, startPoint x: 1551, startPoint y: 328, endPoint x: 1541, endPoint y: 473, distance: 145.3
click at [1541, 473] on div "Buscar Volver al orden por defecto General Historial Casos KYC Listas Externas …" at bounding box center [810, 516] width 1486 height 476
click at [1482, 86] on span "Acciones" at bounding box center [1484, 88] width 53 height 30
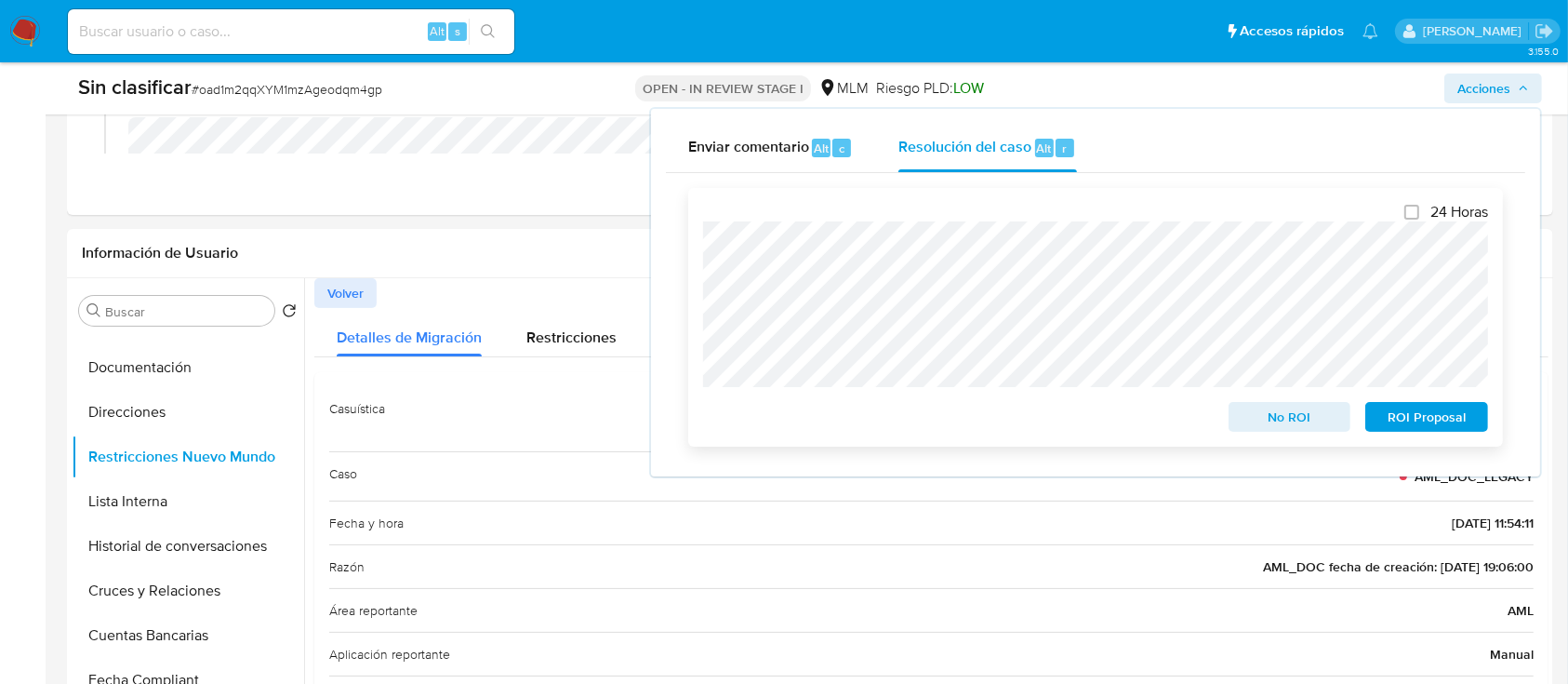
click at [688, 231] on div "24 Horas No ROI ROI Proposal" at bounding box center [1095, 316] width 814 height 258
click at [1261, 413] on span "No ROI" at bounding box center [1290, 416] width 97 height 26
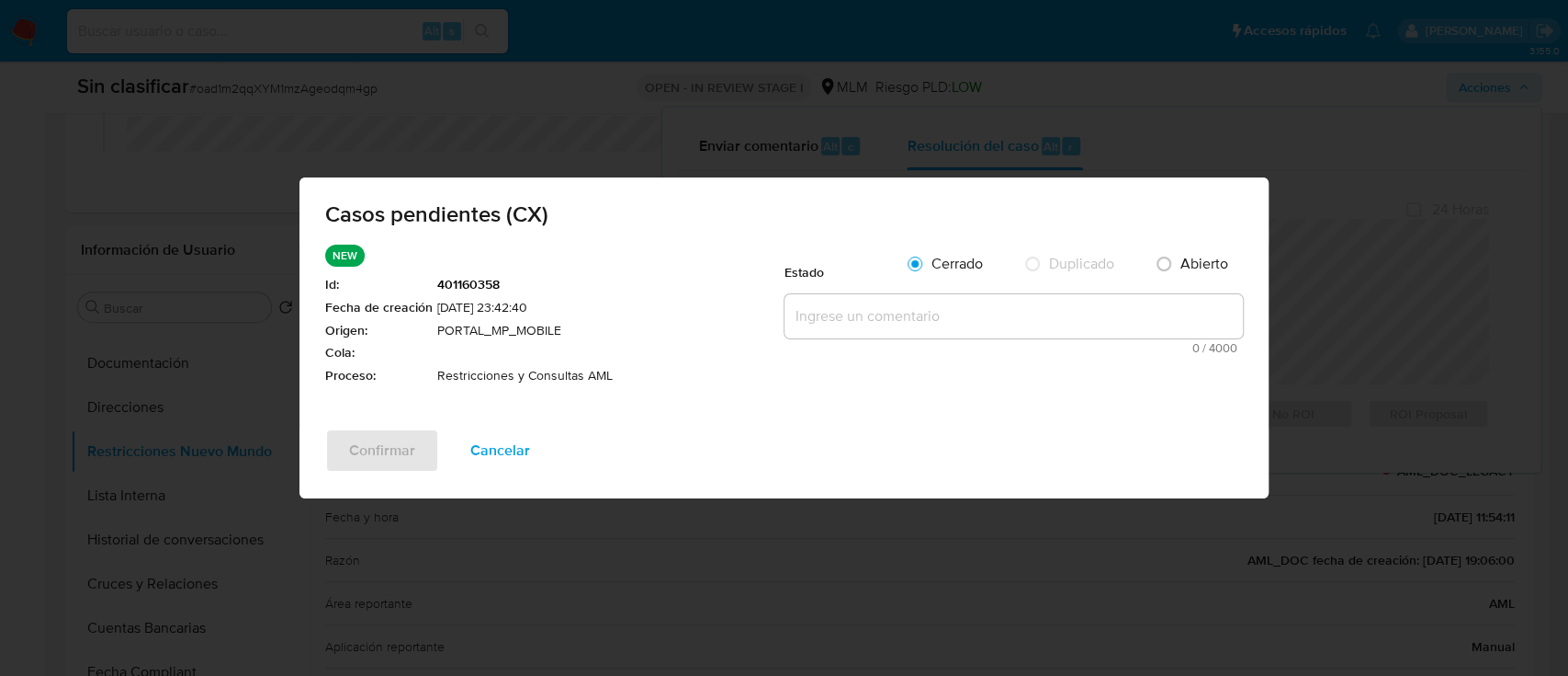
click at [978, 315] on textarea at bounding box center [1014, 315] width 458 height 44
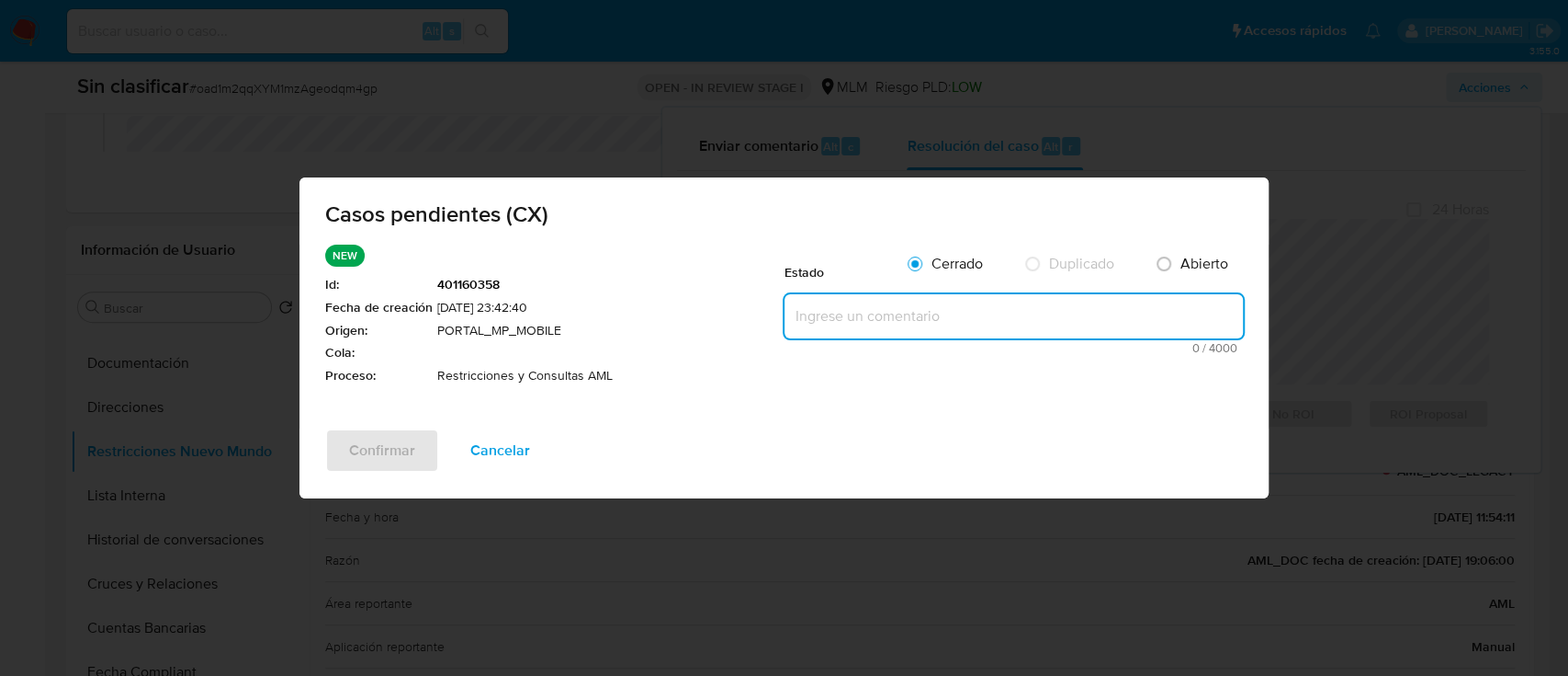
paste textarea "Se realiza validación de caso generado por CX. Se contacta a cliente sin obtene…"
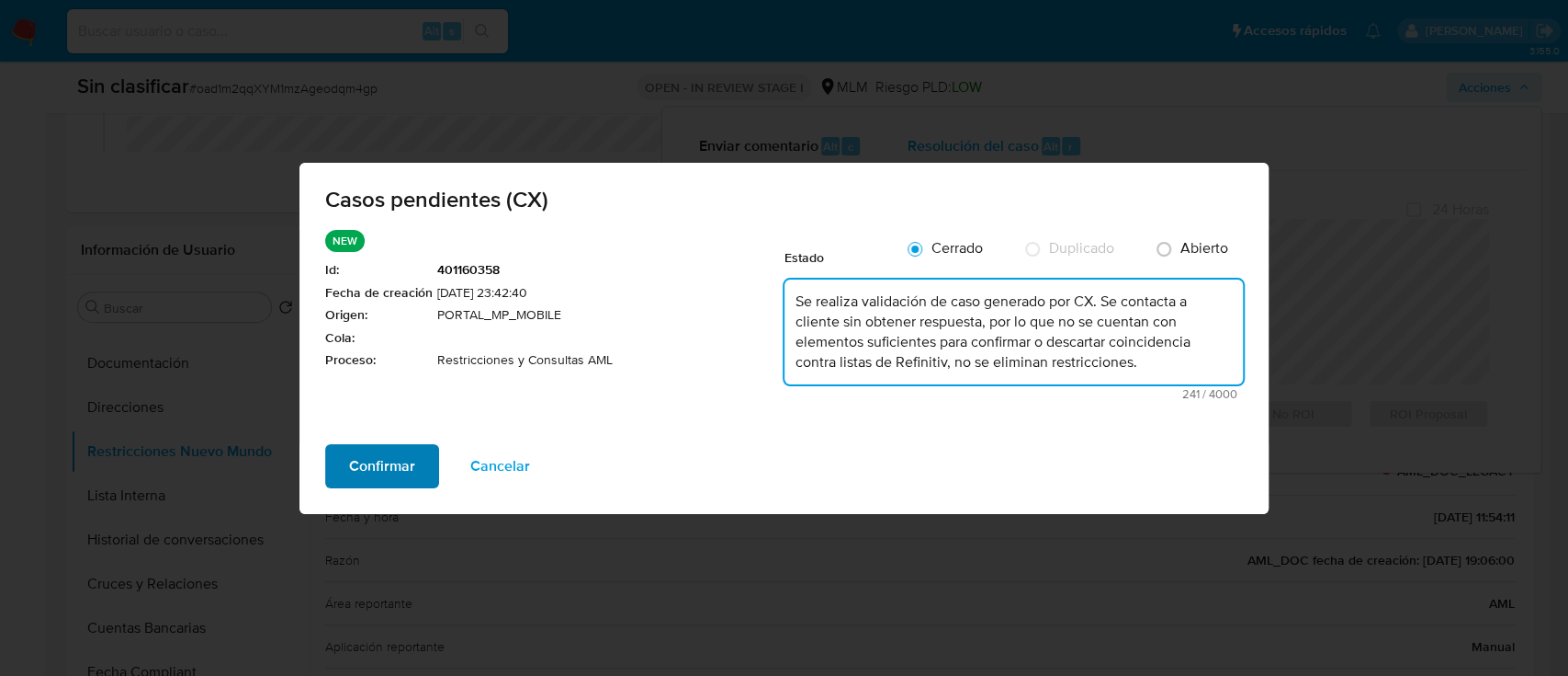
type textarea "Se realiza validación de caso generado por CX. Se contacta a cliente sin obtene…"
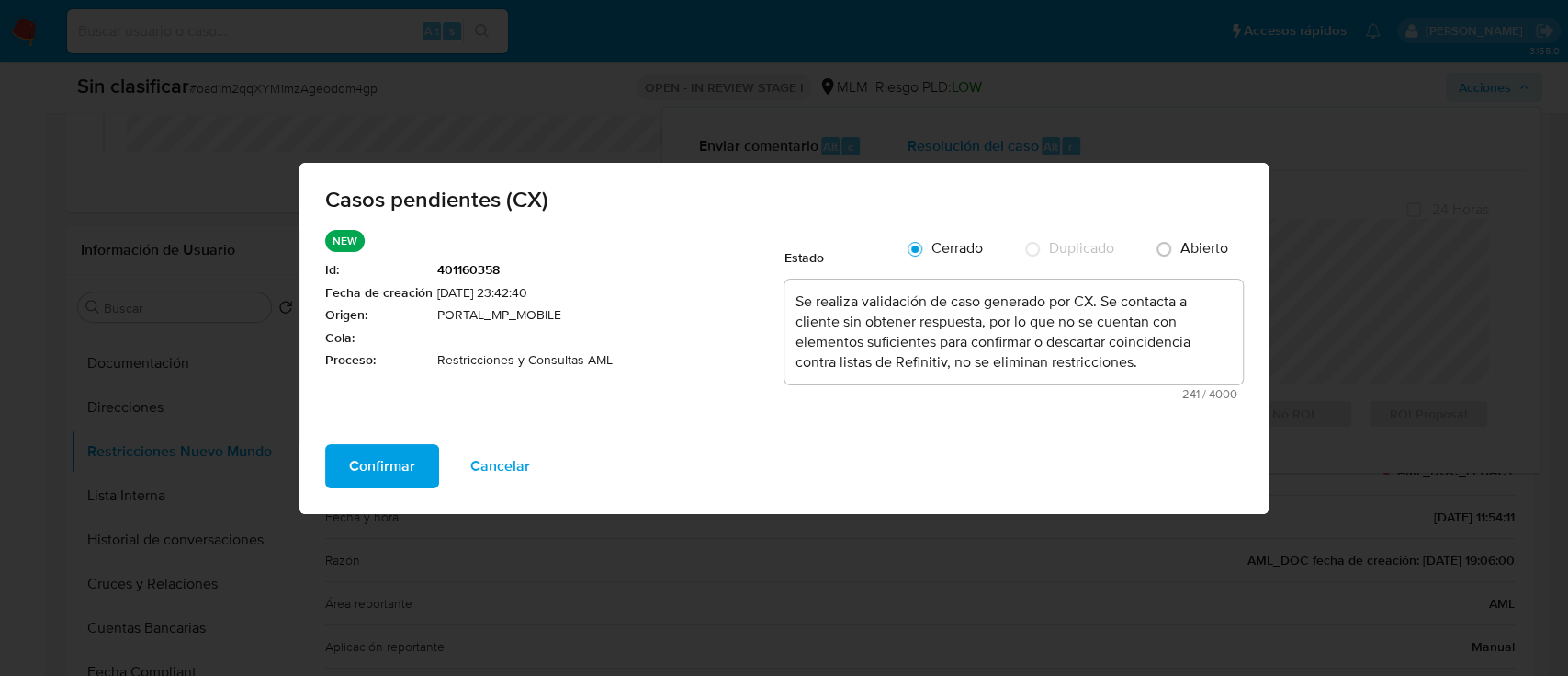
click at [390, 468] on span "Confirmar" at bounding box center [382, 465] width 66 height 40
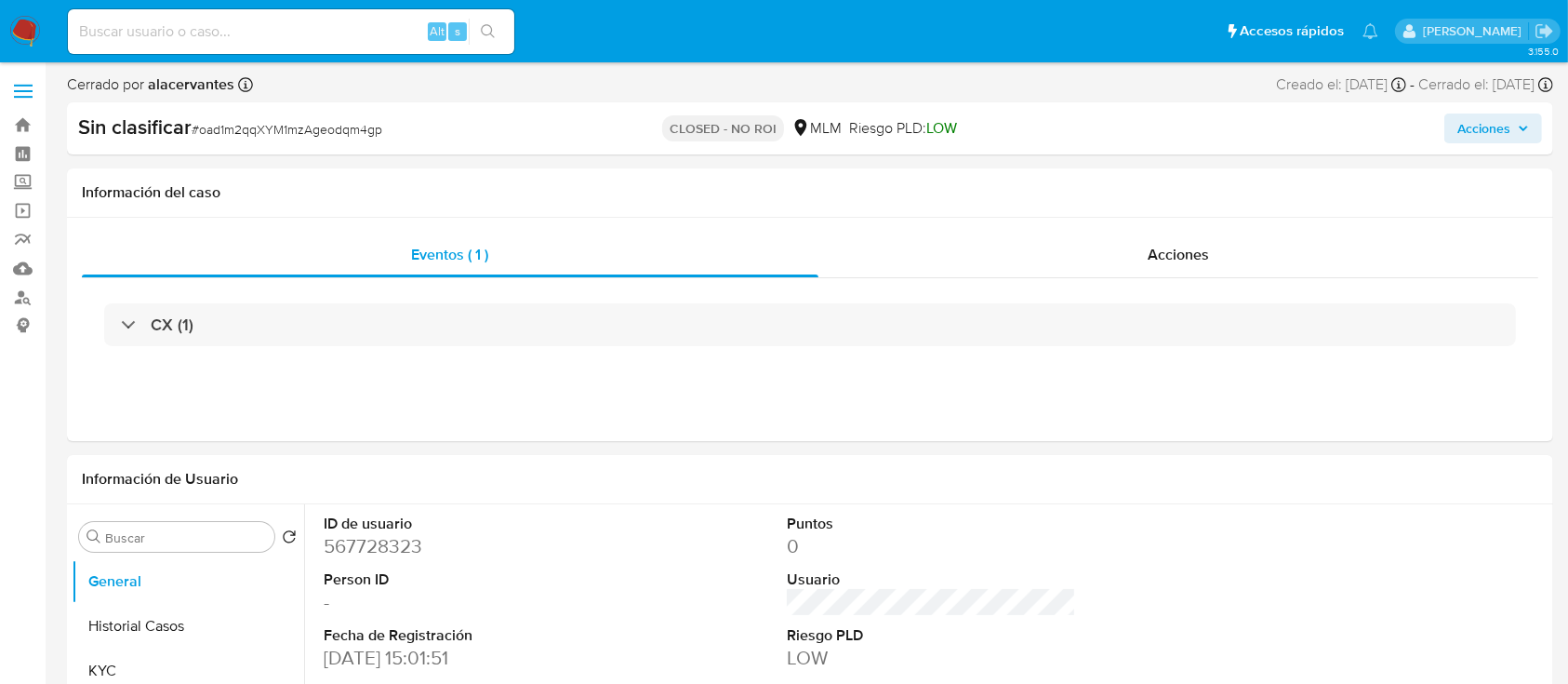
select select "10"
click at [14, 36] on img at bounding box center [25, 31] width 31 height 31
